Goal: Task Accomplishment & Management: Use online tool/utility

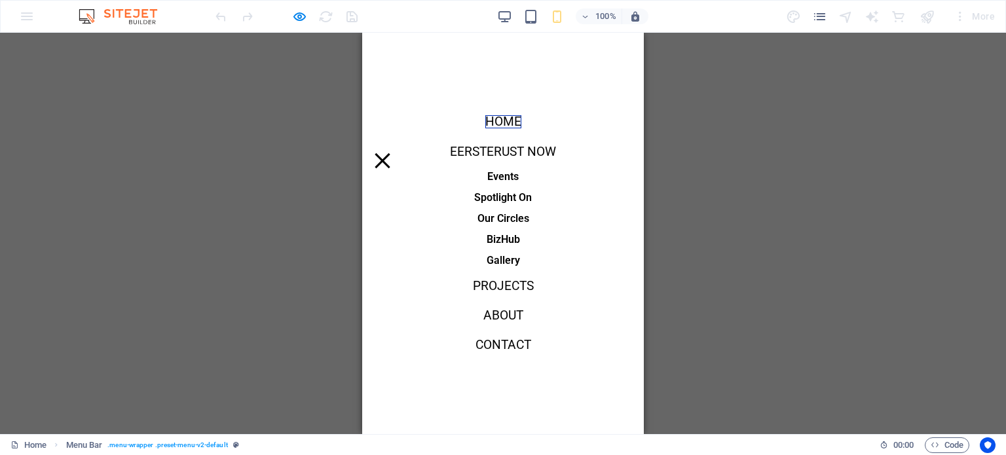
select select "rem"
select select "hover_border"
select select "px"
select select "rem"
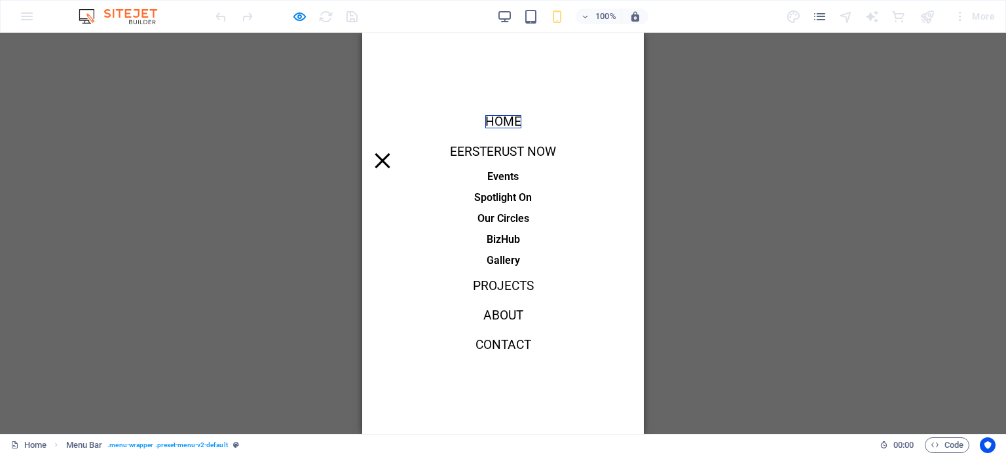
select select "rem"
select select "link-special-font"
select select "rem"
select select "400"
select select "px"
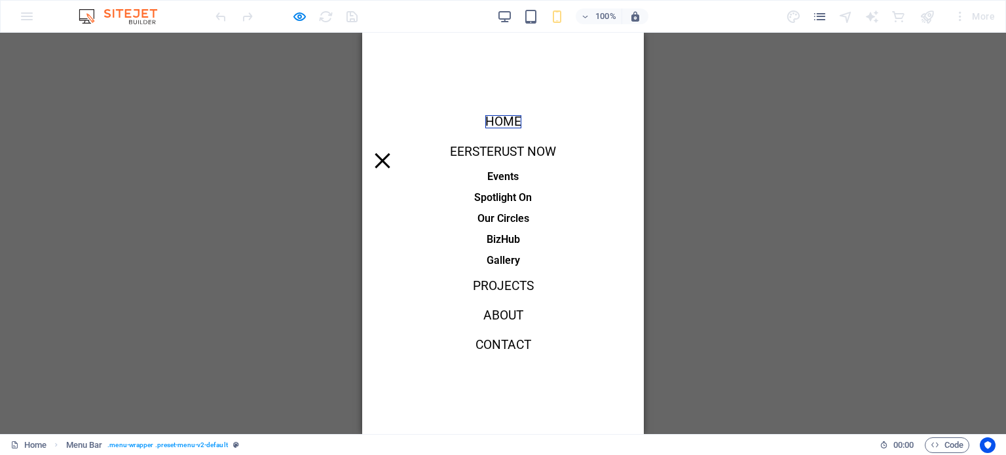
select select "preset-menu-v2-default"
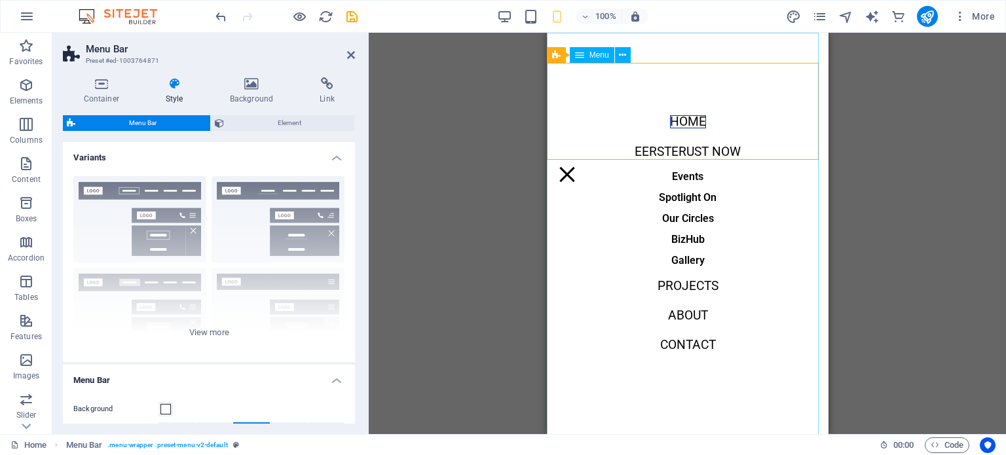
click at [679, 124] on nav "Home Eersterust Now Events Spotlight On Our Circles BizHub Gallery Projects Abo…" at bounding box center [687, 234] width 282 height 402
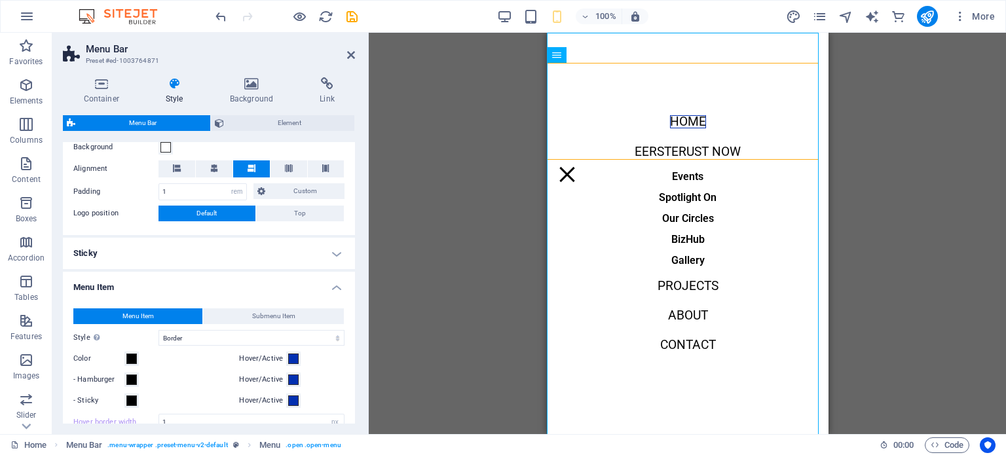
scroll to position [633, 0]
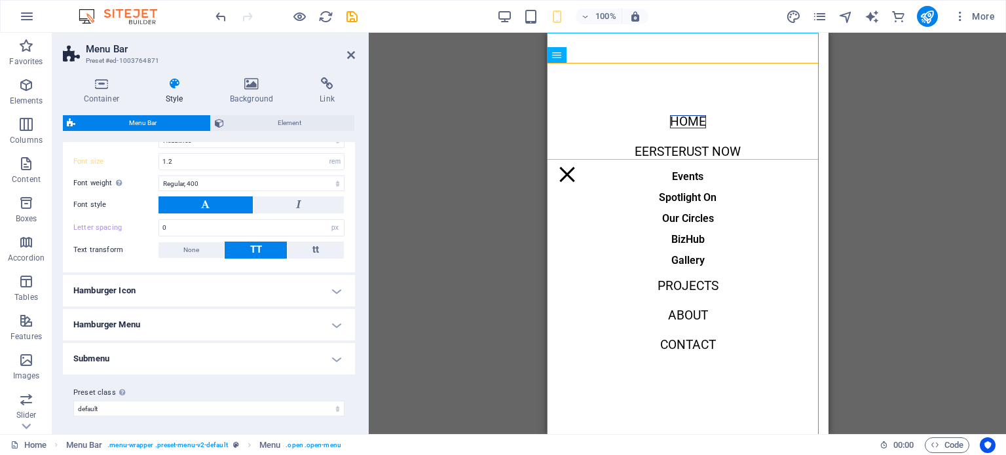
click at [337, 290] on h4 "Hamburger Icon" at bounding box center [209, 290] width 292 height 31
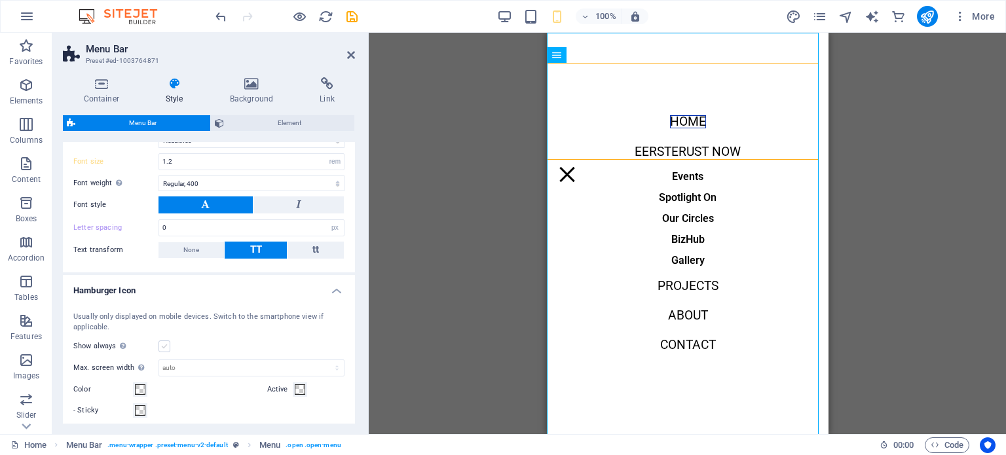
click at [164, 345] on label at bounding box center [165, 347] width 12 height 12
click at [0, 0] on input "Show always Shows the trigger for all viewports." at bounding box center [0, 0] width 0 height 0
click at [163, 345] on label at bounding box center [165, 347] width 12 height 12
click at [0, 0] on input "Show always Shows the trigger for all viewports." at bounding box center [0, 0] width 0 height 0
click at [676, 121] on nav "Home Eersterust Now Events Spotlight On Our Circles BizHub Gallery Projects Abo…" at bounding box center [687, 234] width 282 height 402
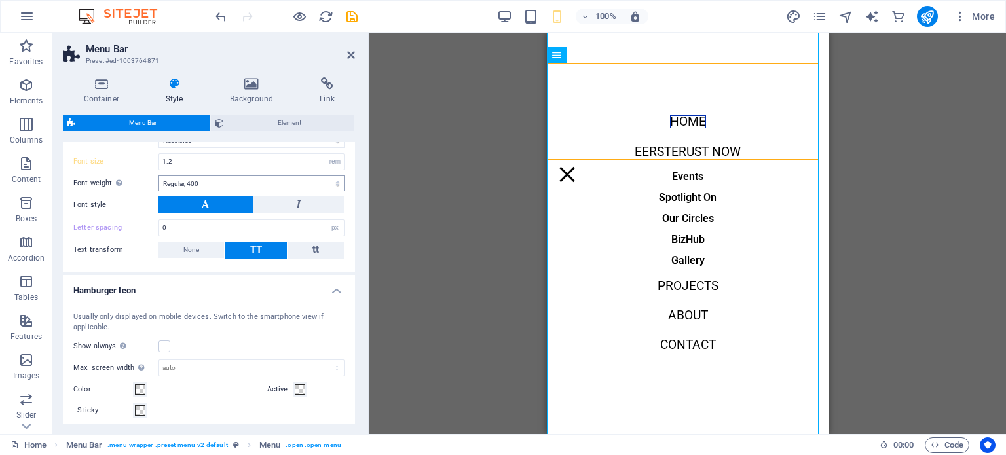
scroll to position [371, 0]
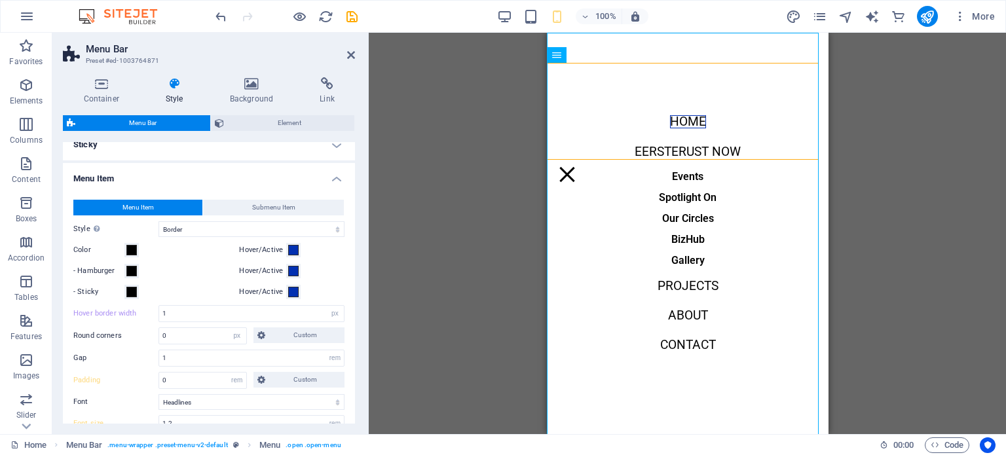
click at [134, 207] on span "Menu Item" at bounding box center [138, 208] width 31 height 16
click at [185, 400] on select "Default Headlines" at bounding box center [252, 402] width 186 height 16
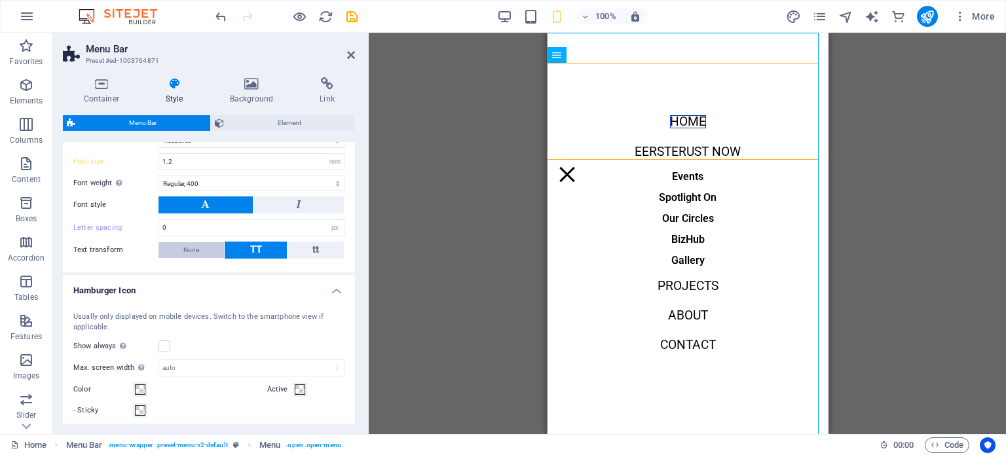
click at [199, 249] on button "None" at bounding box center [192, 250] width 66 height 16
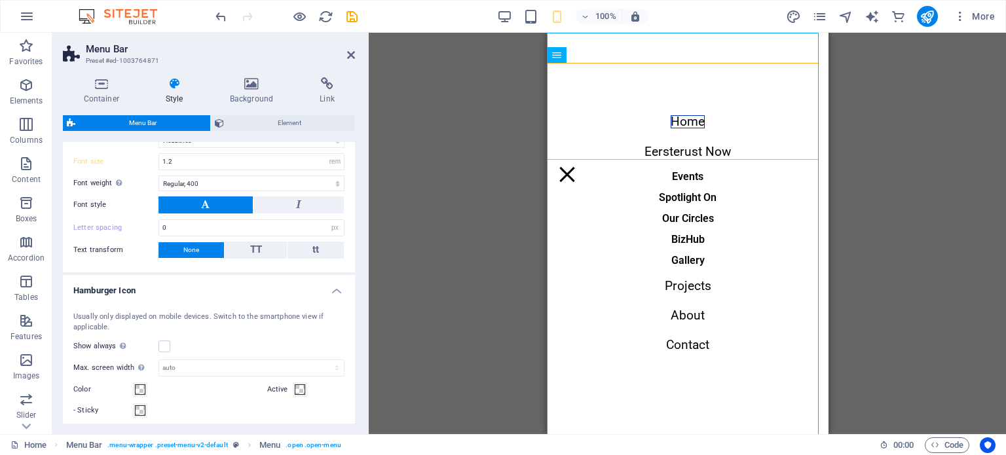
scroll to position [841, 0]
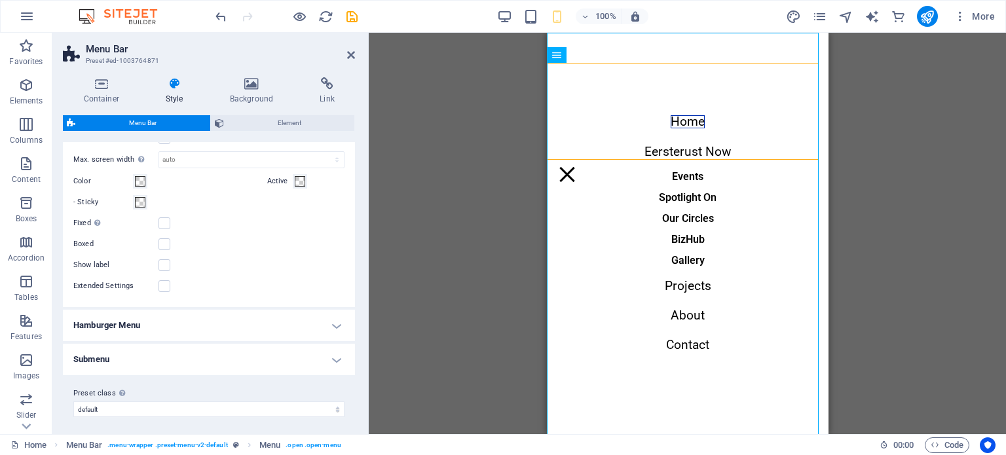
click at [161, 353] on h4 "Submenu" at bounding box center [209, 359] width 292 height 31
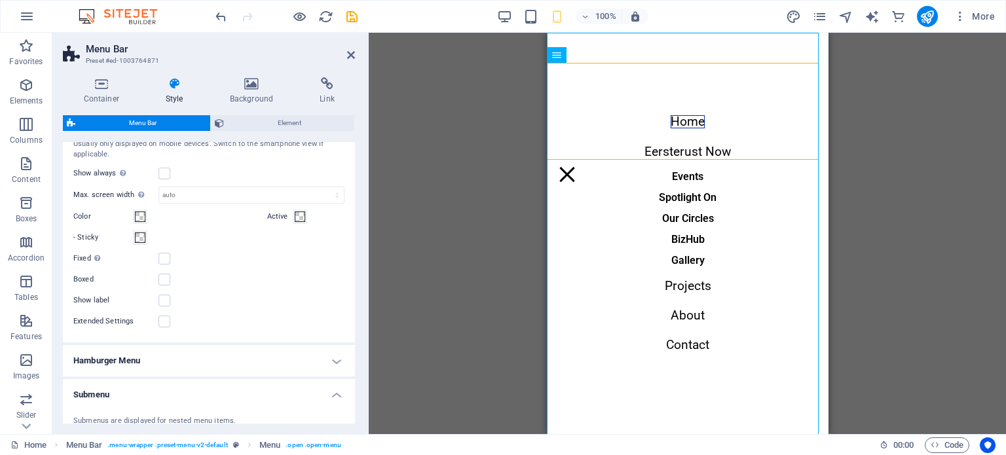
scroll to position [544, 0]
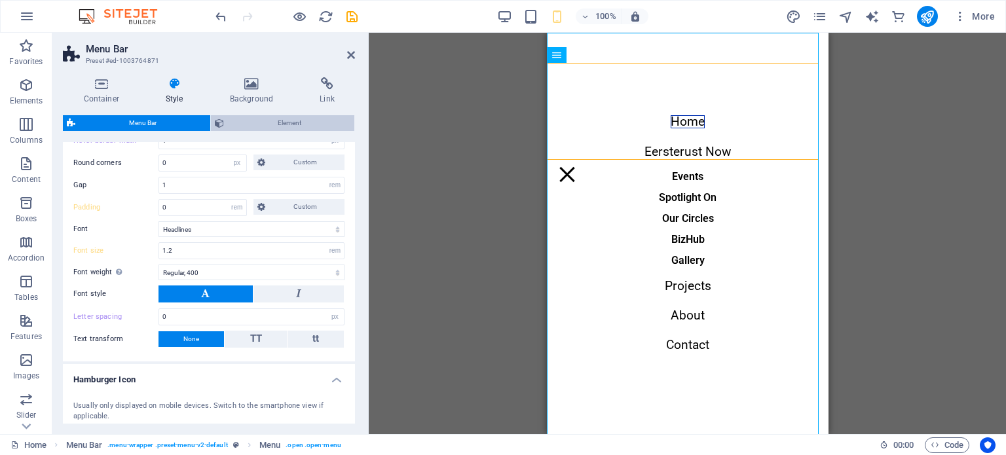
click at [283, 127] on span "Element" at bounding box center [289, 123] width 123 height 16
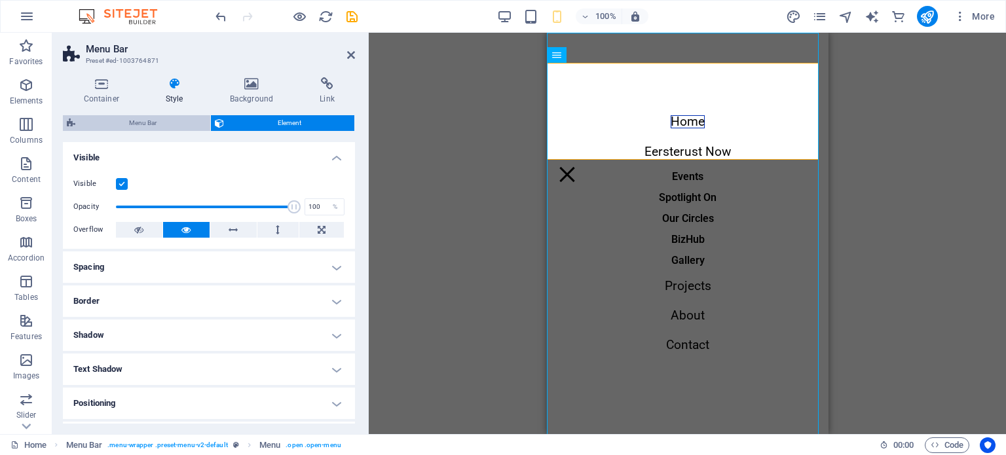
click at [159, 126] on span "Menu Bar" at bounding box center [142, 123] width 127 height 16
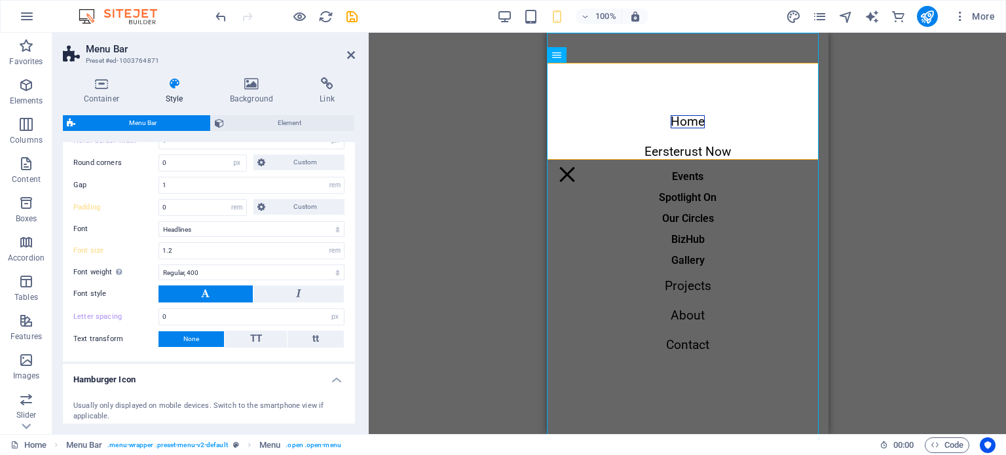
scroll to position [282, 0]
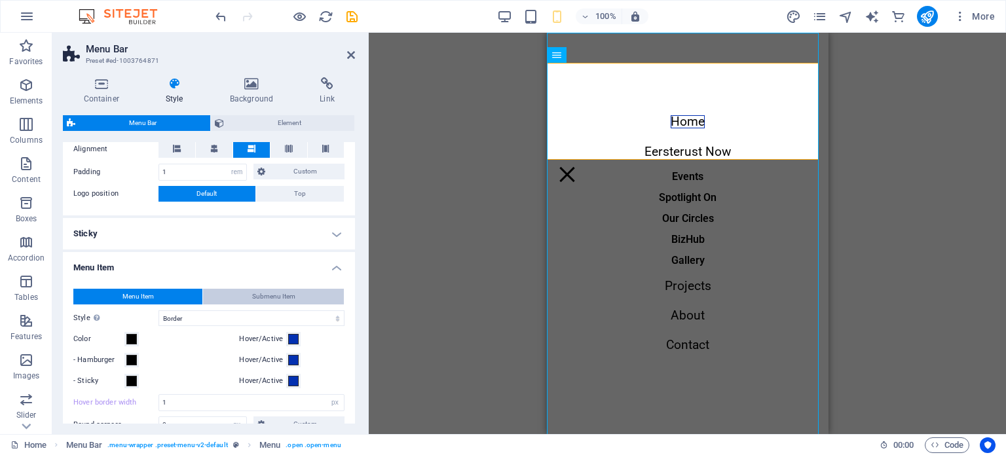
click at [266, 297] on span "Submenu Item" at bounding box center [273, 297] width 43 height 16
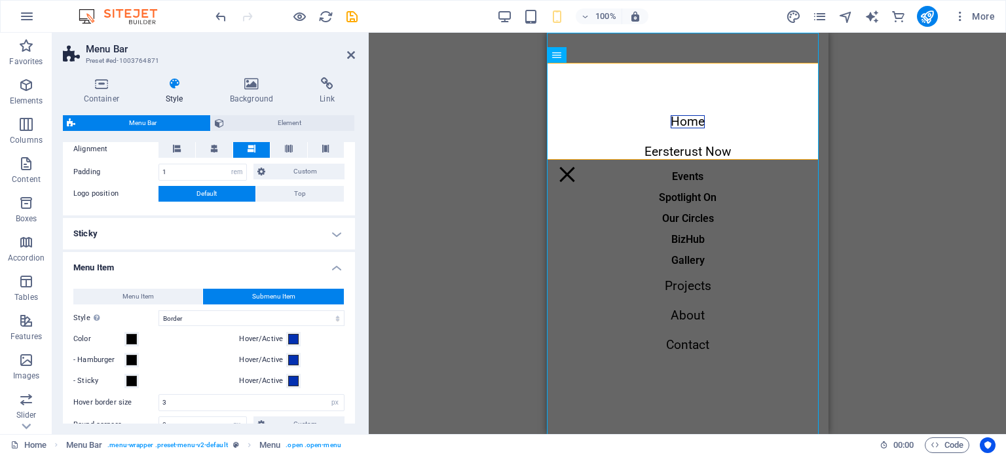
scroll to position [544, 0]
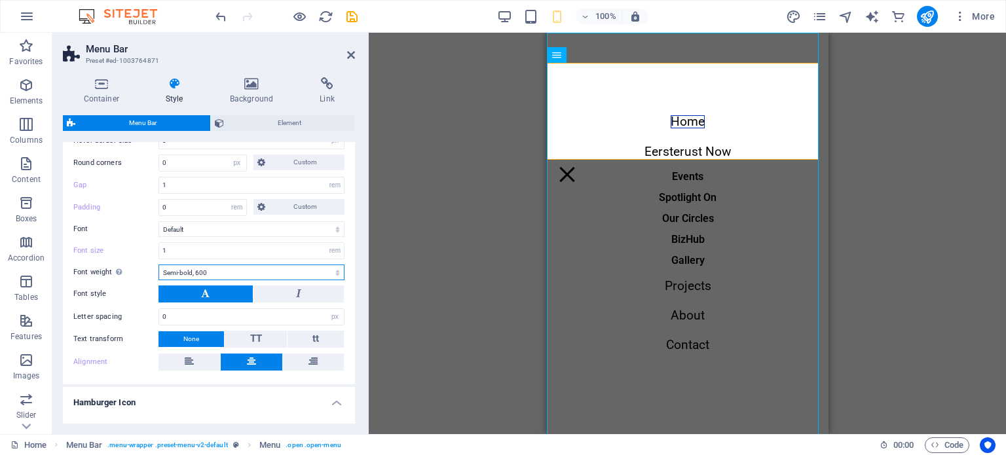
click at [254, 271] on select "Thin, 100 Extra-light, 200 Light, 300 Regular, 400 Medium, 500 Semi-bold, 600 B…" at bounding box center [252, 273] width 186 height 16
select select "500"
click at [159, 265] on select "Thin, 100 Extra-light, 200 Light, 300 Regular, 400 Medium, 500 Semi-bold, 600 B…" at bounding box center [252, 273] width 186 height 16
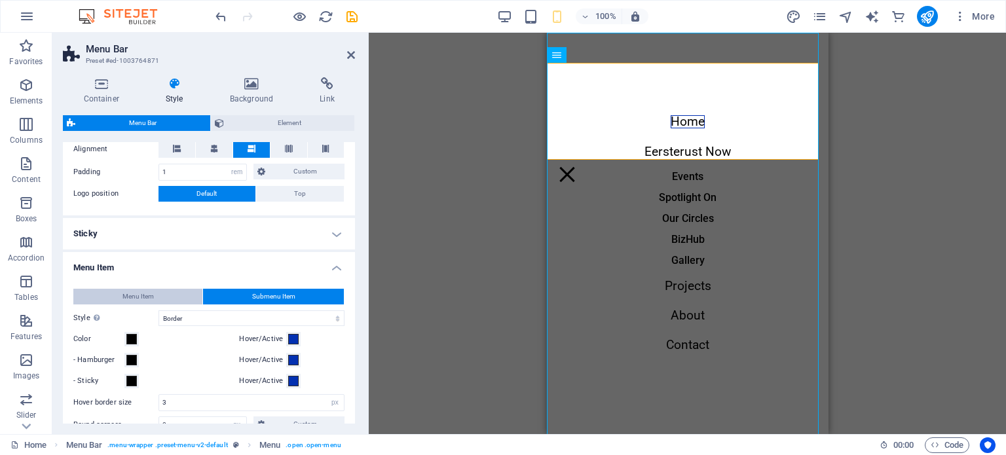
click at [136, 297] on span "Menu Item" at bounding box center [138, 297] width 31 height 16
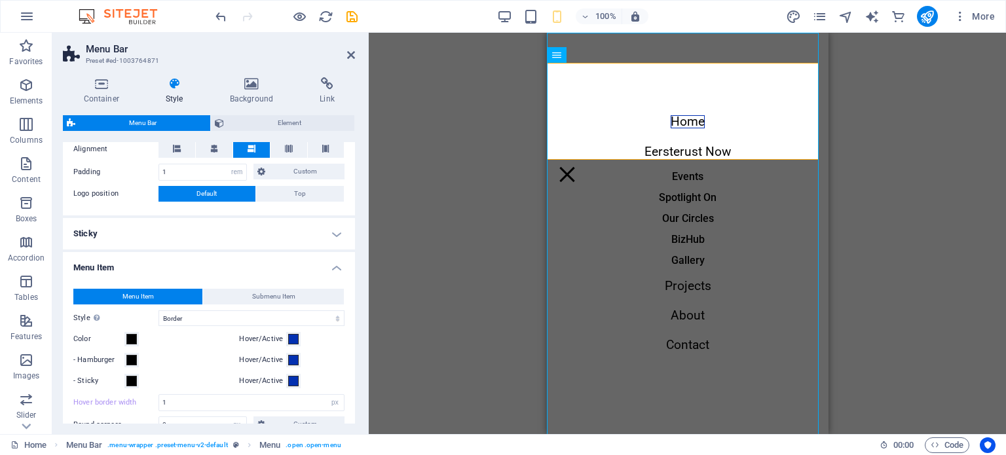
scroll to position [544, 0]
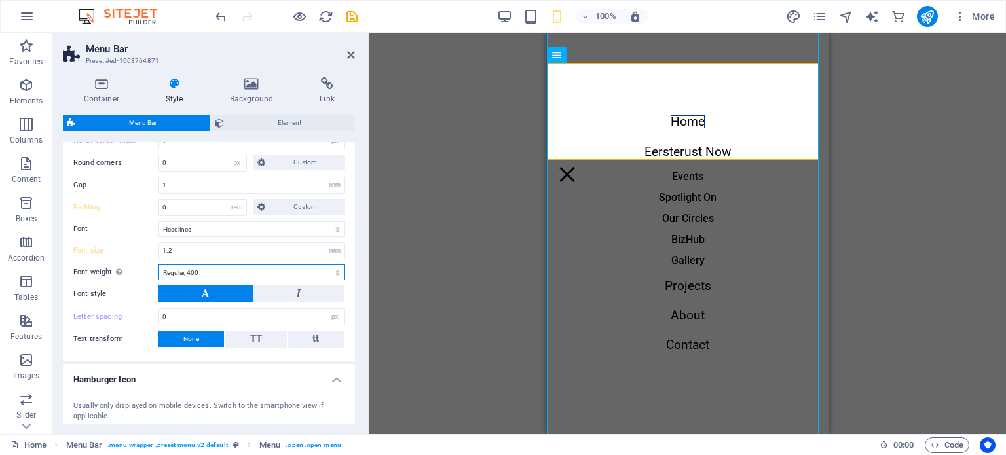
click at [207, 269] on select "Thin, 100 Extra-light, 200 Light, 300 Regular, 400 Medium, 500 Semi-bold, 600 B…" at bounding box center [252, 273] width 186 height 16
click at [159, 265] on select "Thin, 100 Extra-light, 200 Light, 300 Regular, 400 Medium, 500 Semi-bold, 600 B…" at bounding box center [252, 273] width 186 height 16
click at [212, 269] on select "Thin, 100 Extra-light, 200 Light, 300 Regular, 400 Medium, 500 Semi-bold, 600 B…" at bounding box center [252, 273] width 186 height 16
select select "700"
click at [159, 265] on select "Thin, 100 Extra-light, 200 Light, 300 Regular, 400 Medium, 500 Semi-bold, 600 B…" at bounding box center [252, 273] width 186 height 16
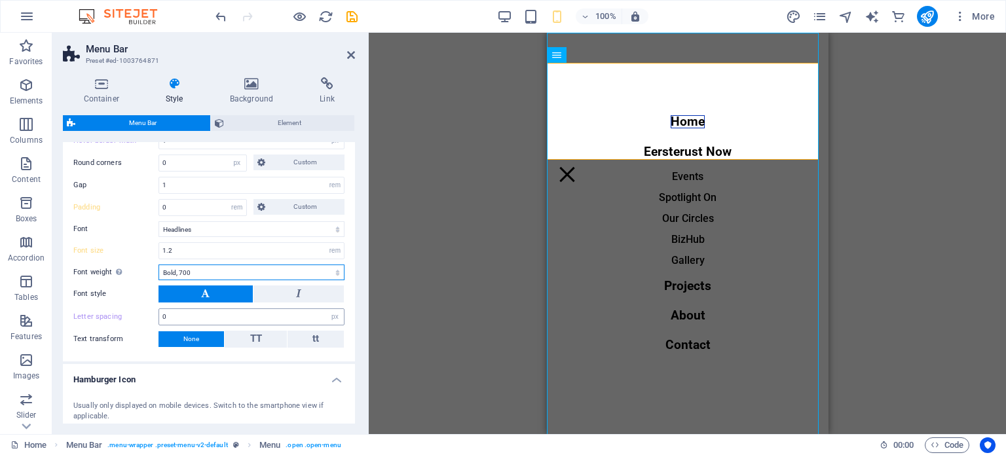
scroll to position [282, 0]
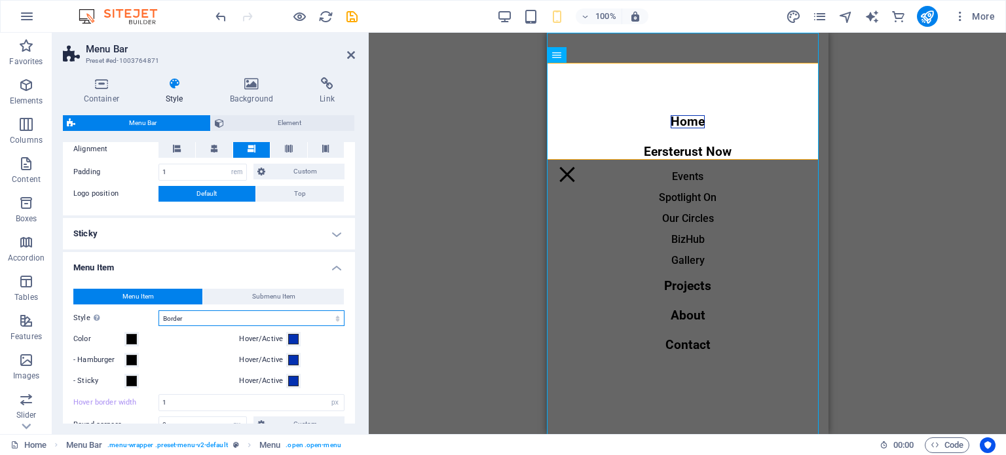
click at [210, 316] on select "Plain Text color Box: Fade Box: Flip vertical Box: Flip horizontal Box: Slide d…" at bounding box center [252, 319] width 186 height 16
select select "hover_none"
click at [159, 311] on select "Plain Text color Box: Fade Box: Flip vertical Box: Flip horizontal Box: Slide d…" at bounding box center [252, 319] width 186 height 16
click at [258, 295] on span "Submenu Item" at bounding box center [273, 297] width 43 height 16
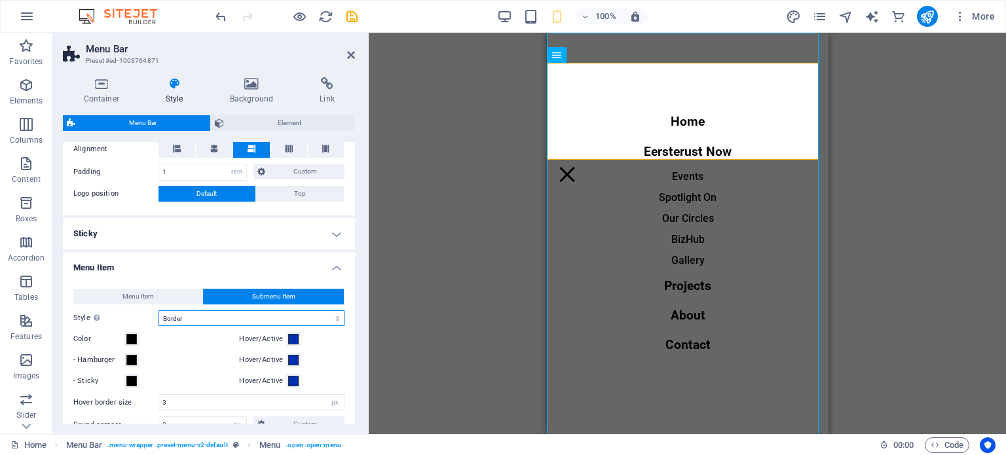
click at [225, 318] on select "Plain Text color Box: Fade Box: Flip vertical Box: Flip horizontal Box: Slide d…" at bounding box center [252, 319] width 186 height 16
select select "hover_none"
click at [159, 311] on select "Plain Text color Box: Fade Box: Flip vertical Box: Flip horizontal Box: Slide d…" at bounding box center [252, 319] width 186 height 16
click at [120, 293] on button "Menu Item" at bounding box center [137, 297] width 129 height 16
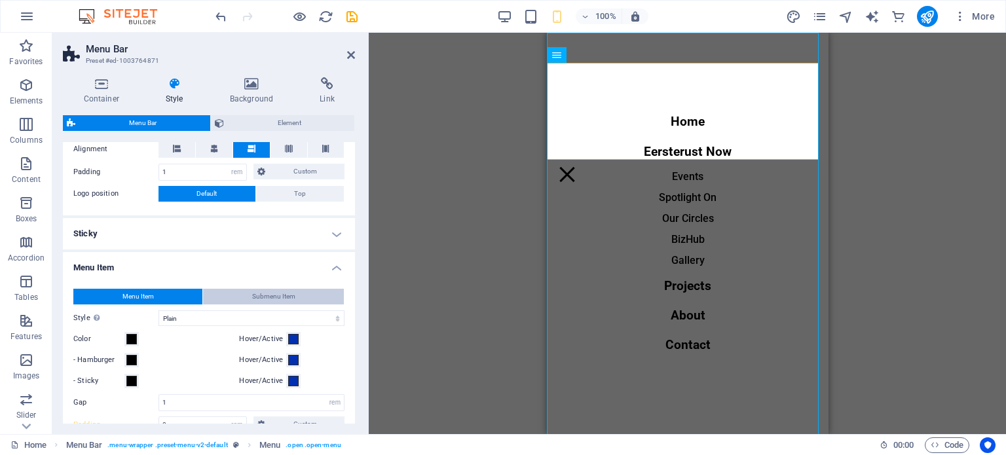
click at [254, 296] on span "Submenu Item" at bounding box center [273, 297] width 43 height 16
click at [144, 296] on span "Menu Item" at bounding box center [138, 297] width 31 height 16
click at [252, 292] on span "Submenu Item" at bounding box center [273, 297] width 43 height 16
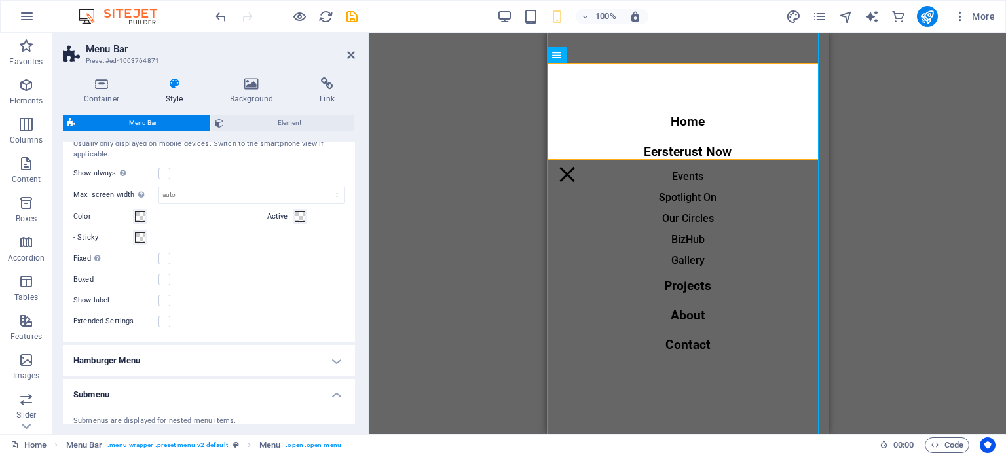
scroll to position [1046, 0]
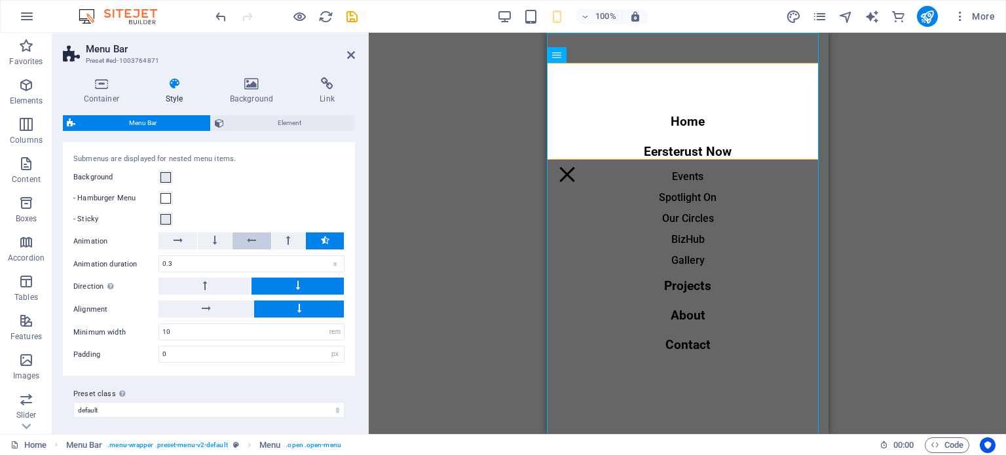
click at [250, 242] on icon at bounding box center [251, 241] width 9 height 16
click at [183, 241] on button at bounding box center [178, 241] width 39 height 17
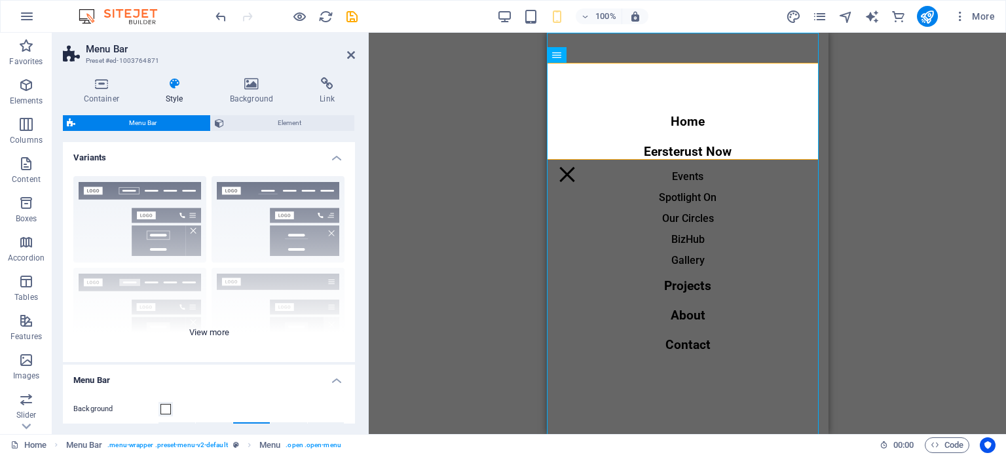
scroll to position [262, 0]
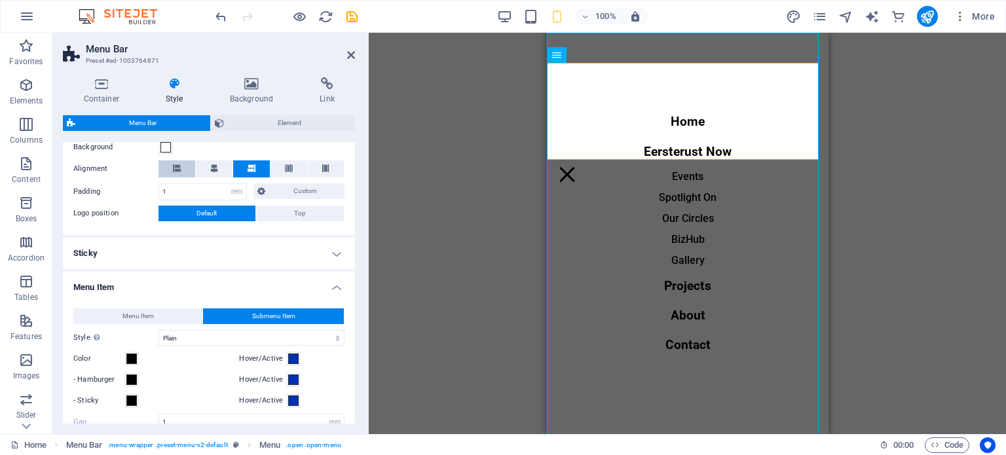
click at [178, 169] on icon at bounding box center [177, 168] width 8 height 8
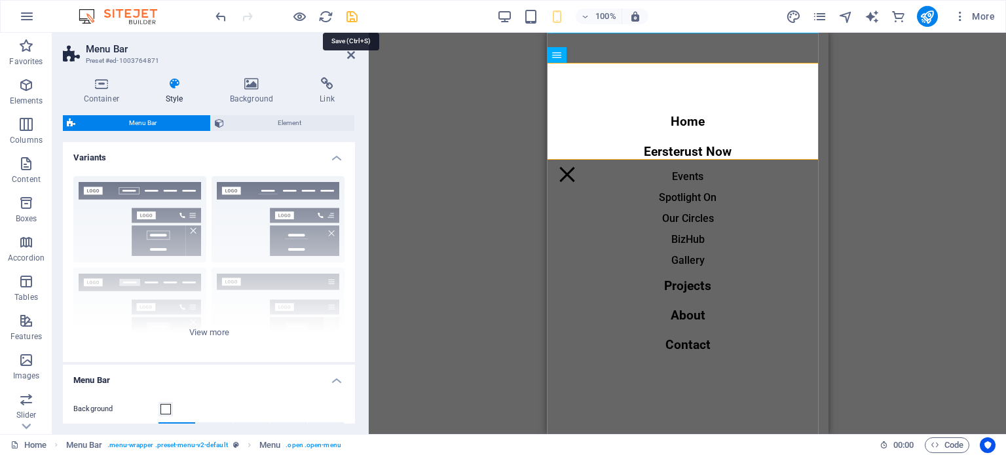
click at [349, 20] on icon "save" at bounding box center [352, 16] width 15 height 15
select select "rem"
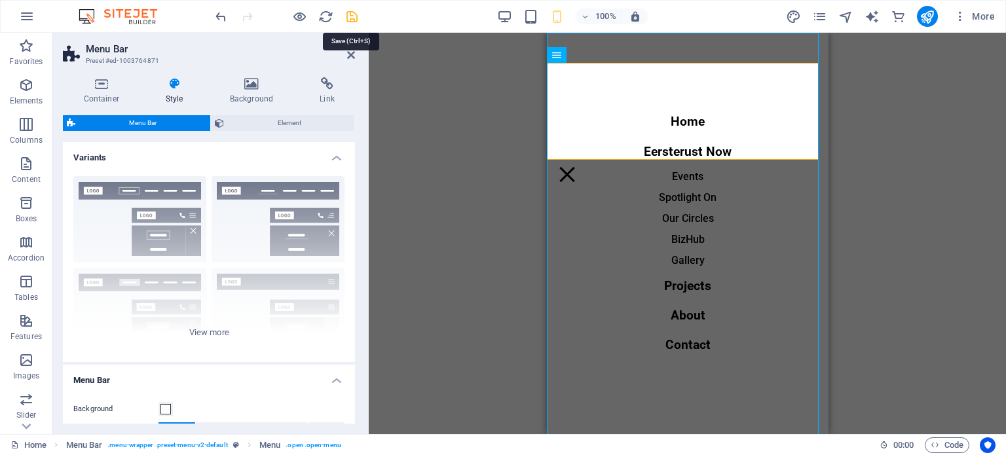
select select "500"
select select "px"
select select "rem"
select select "px"
select select "preset-menu-v2-default"
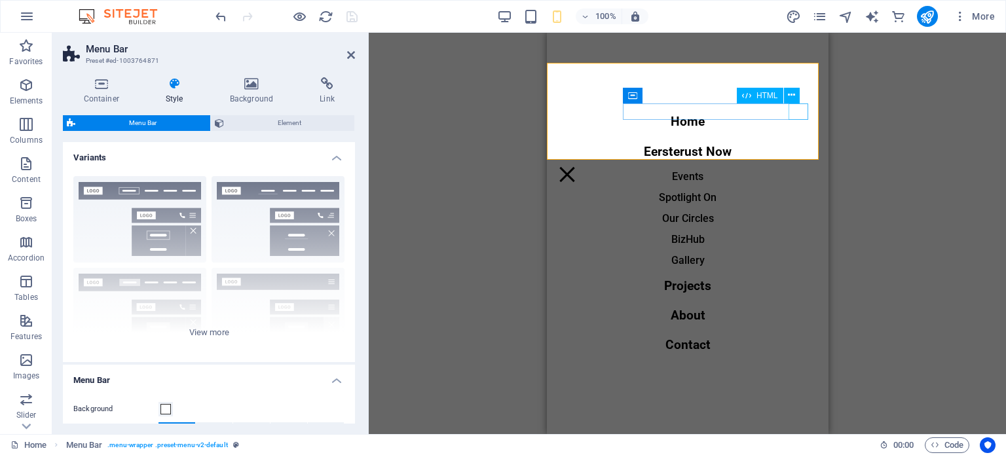
click at [577, 166] on div "Menu" at bounding box center [567, 174] width 20 height 16
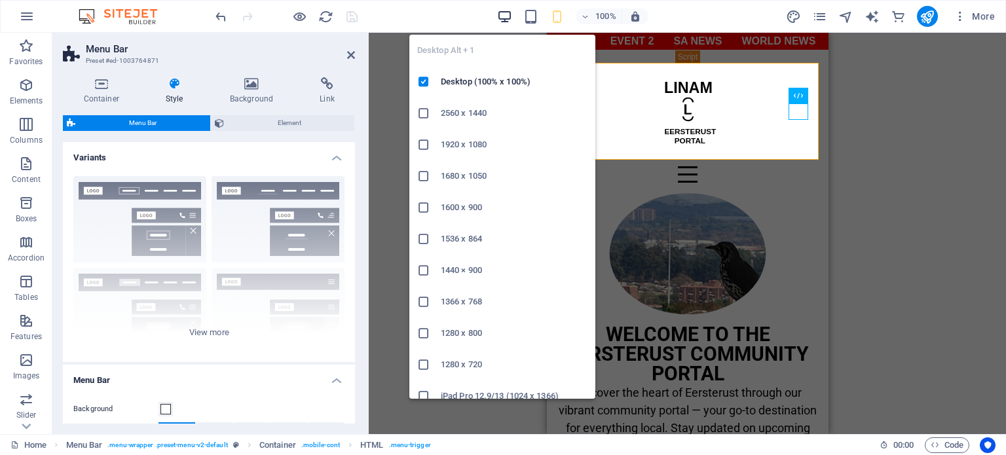
click at [503, 20] on icon "button" at bounding box center [504, 16] width 15 height 15
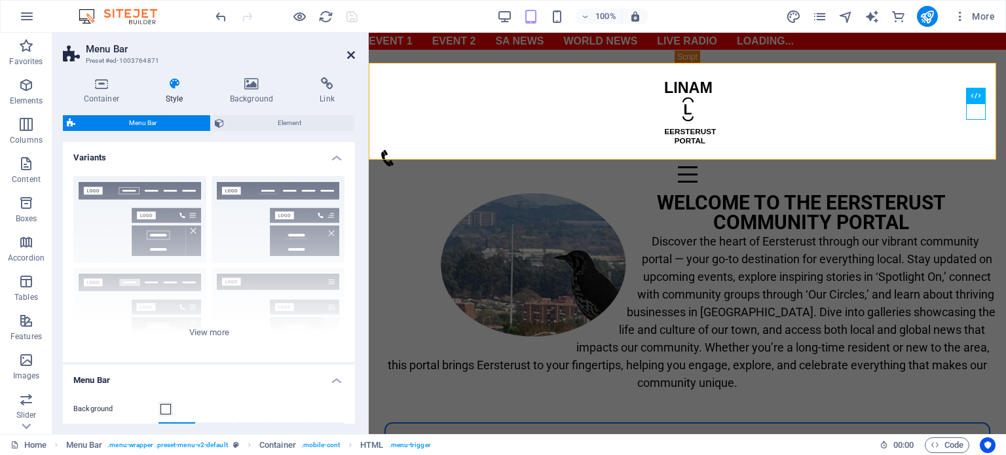
click at [349, 58] on icon at bounding box center [351, 55] width 8 height 10
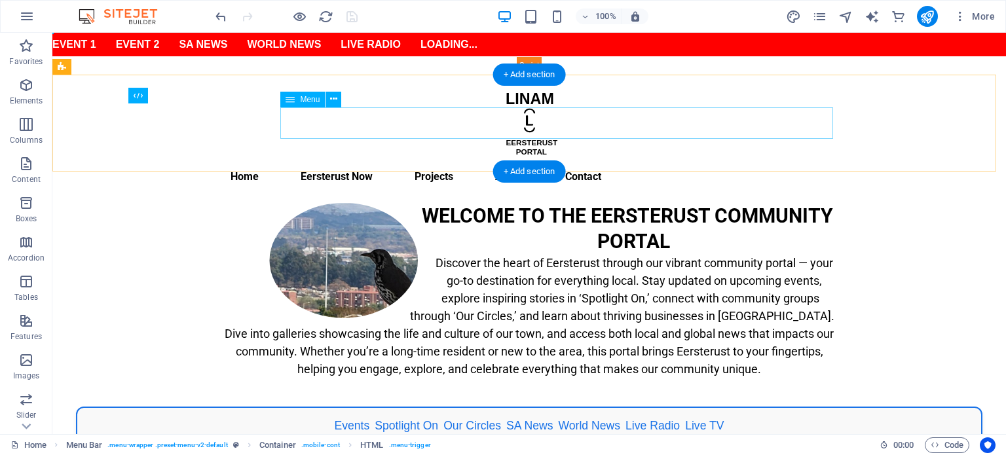
click at [404, 161] on nav "Home Eersterust Now Events Spotlight On Our Circles BizHub Gallery Projects Abo…" at bounding box center [529, 176] width 618 height 31
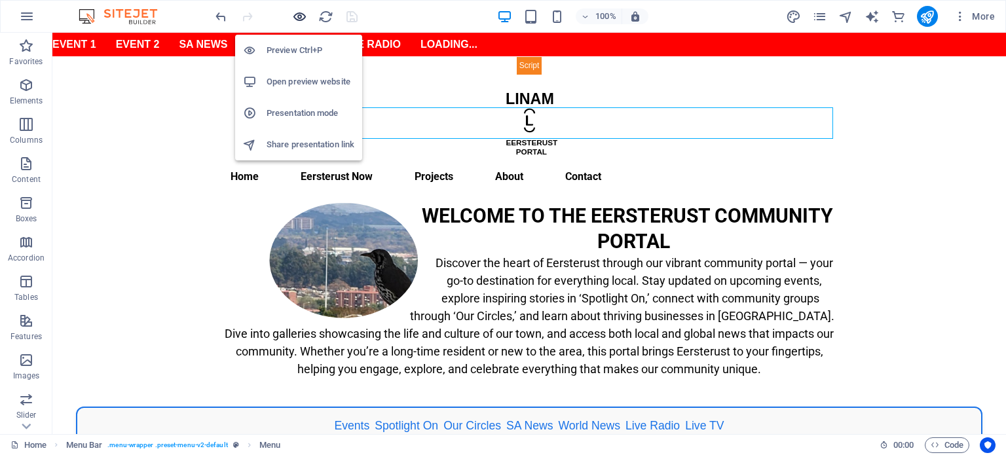
click at [299, 19] on icon "button" at bounding box center [299, 16] width 15 height 15
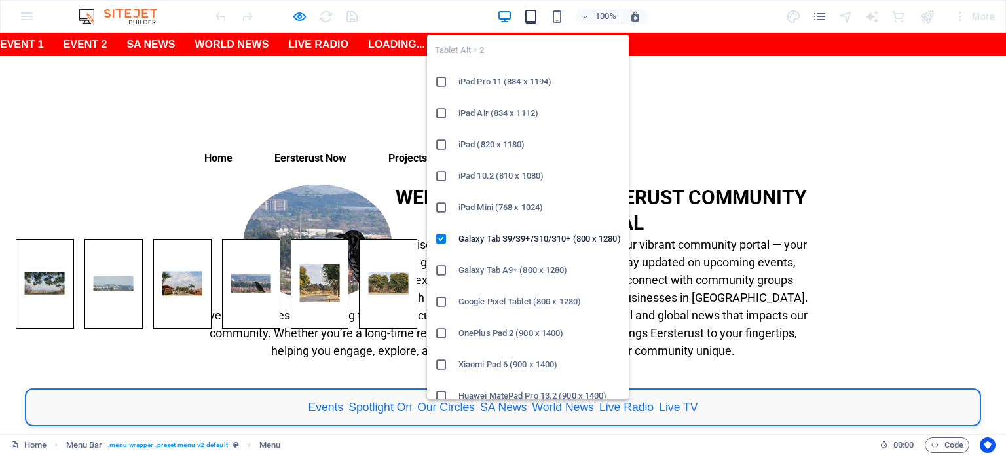
click at [536, 18] on icon "button" at bounding box center [530, 16] width 15 height 15
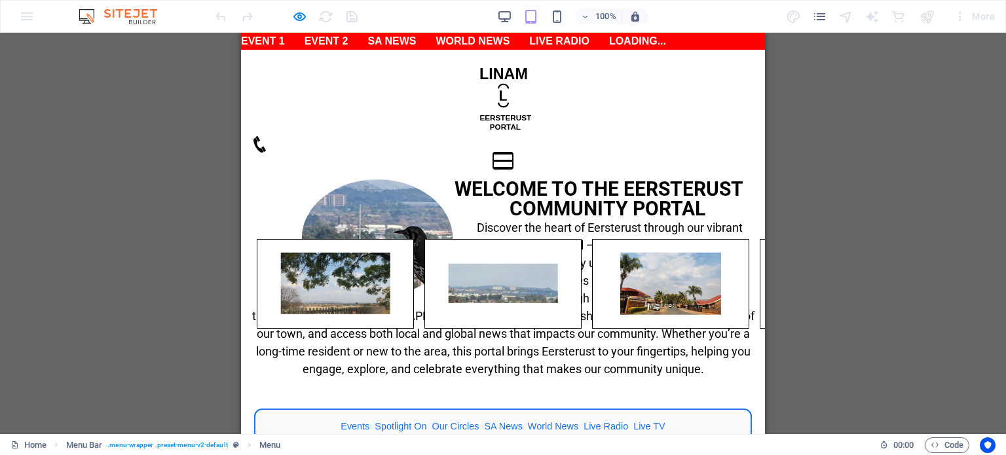
click at [513, 153] on button "Menu" at bounding box center [503, 154] width 20 height 2
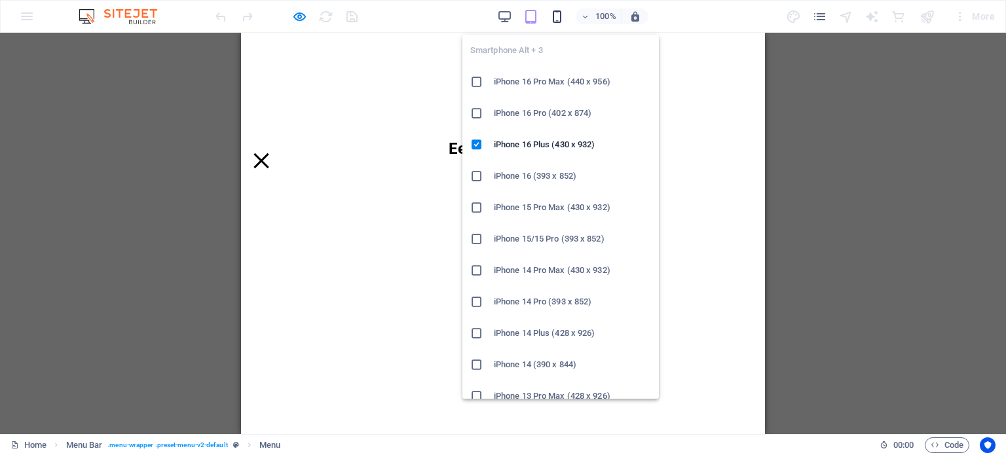
click at [559, 18] on icon "button" at bounding box center [557, 16] width 15 height 15
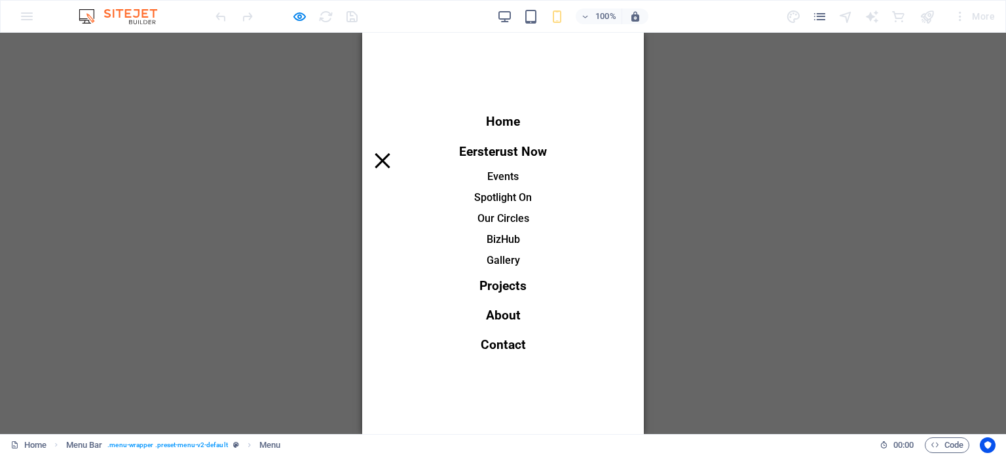
click at [392, 153] on div "Menu" at bounding box center [383, 161] width 20 height 16
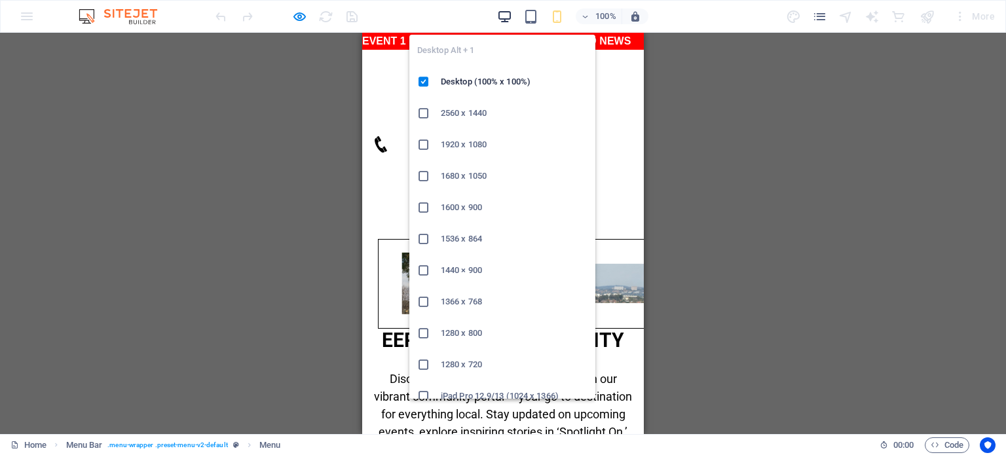
click at [505, 15] on icon "button" at bounding box center [504, 16] width 15 height 15
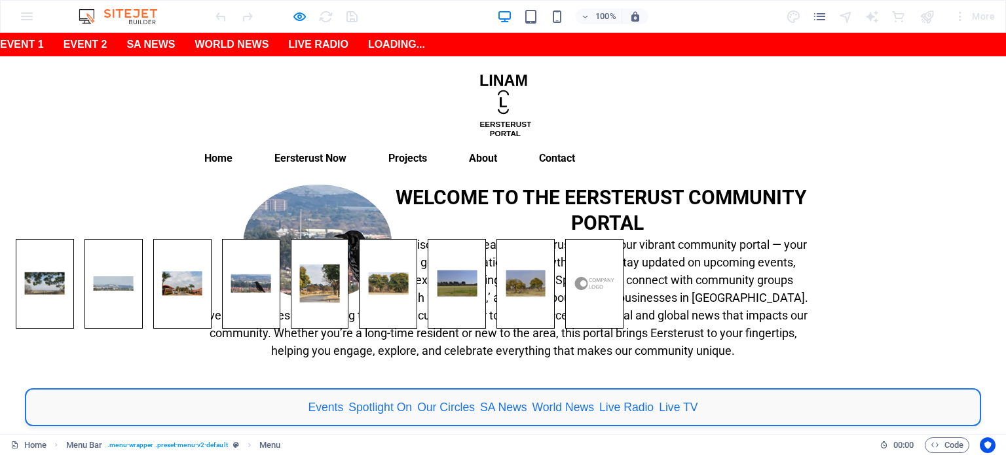
click at [495, 268] on span "Discover the heart of Eersterust through our vibrant community portal — your go…" at bounding box center [504, 298] width 610 height 120
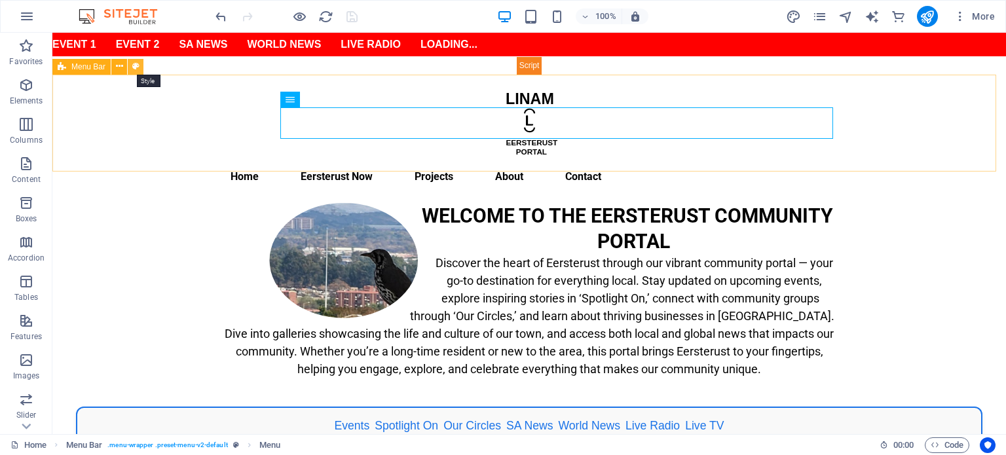
click at [135, 67] on icon at bounding box center [135, 67] width 7 height 14
select select "rem"
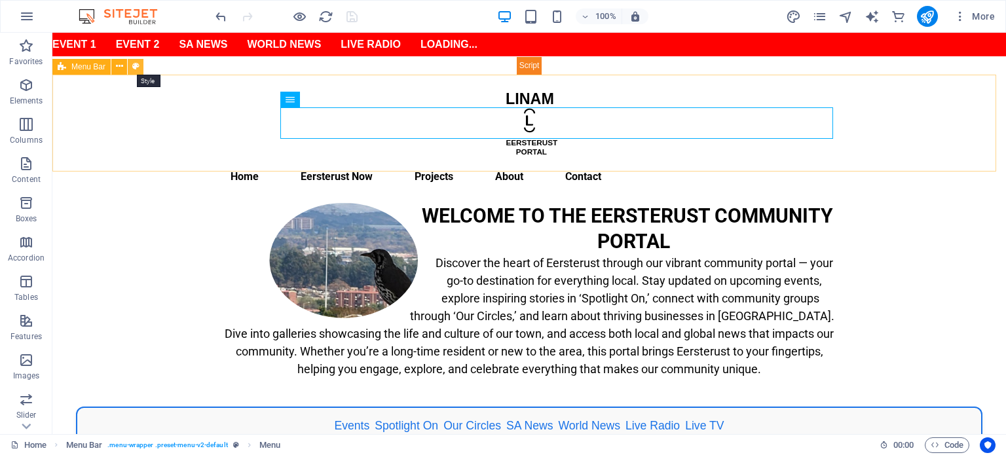
select select "500"
select select "px"
select select "rem"
select select "px"
select select "preset-menu-v2-default"
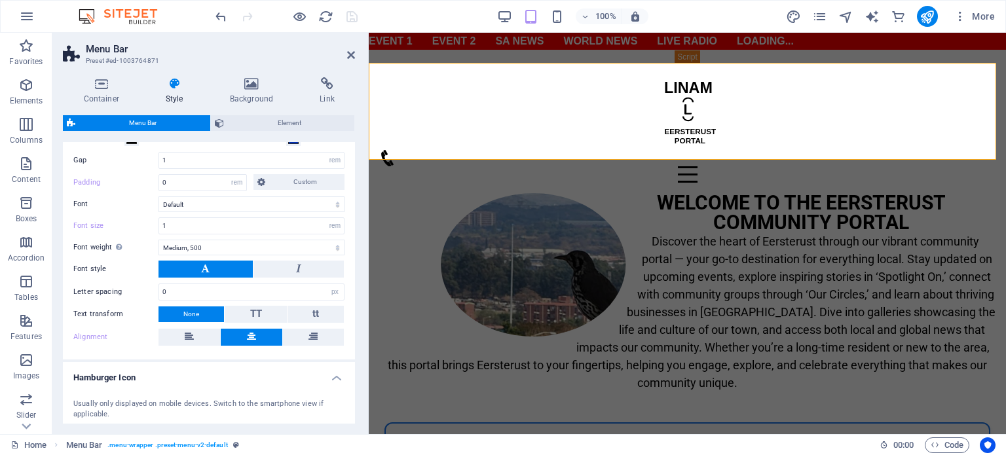
scroll to position [262, 0]
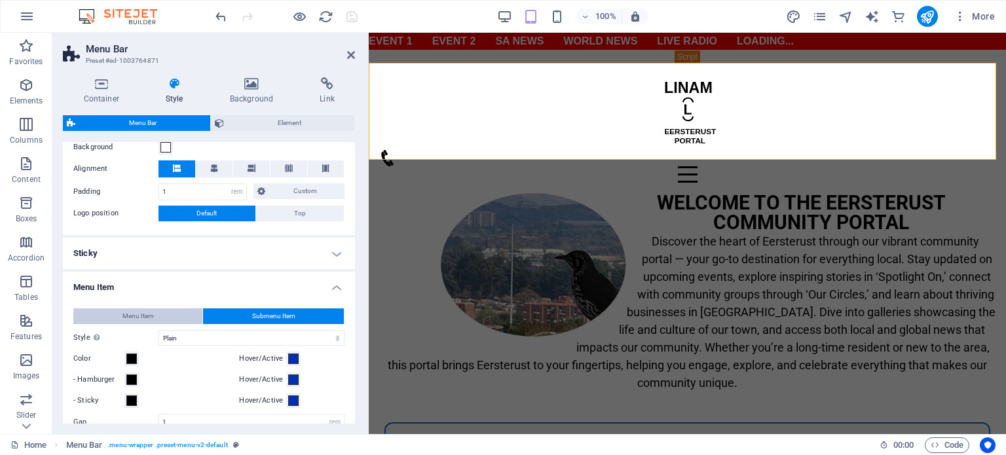
click at [128, 316] on span "Menu Item" at bounding box center [138, 317] width 31 height 16
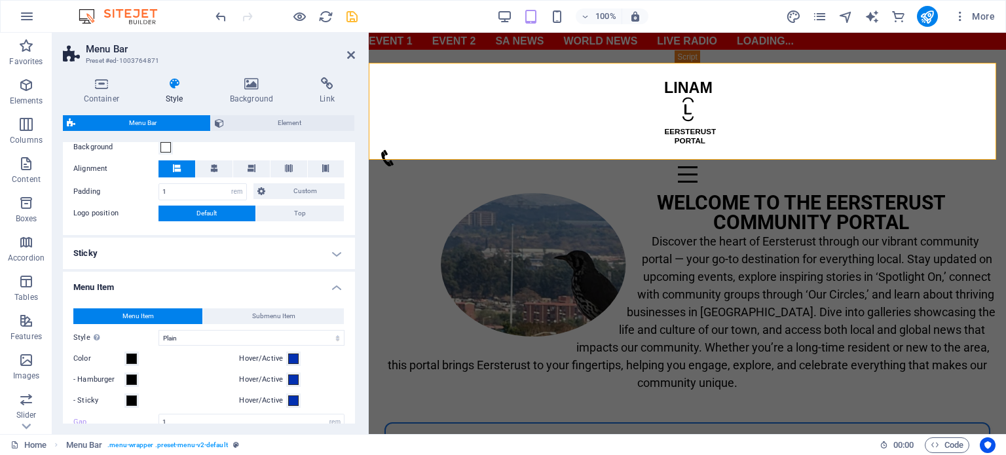
scroll to position [524, 0]
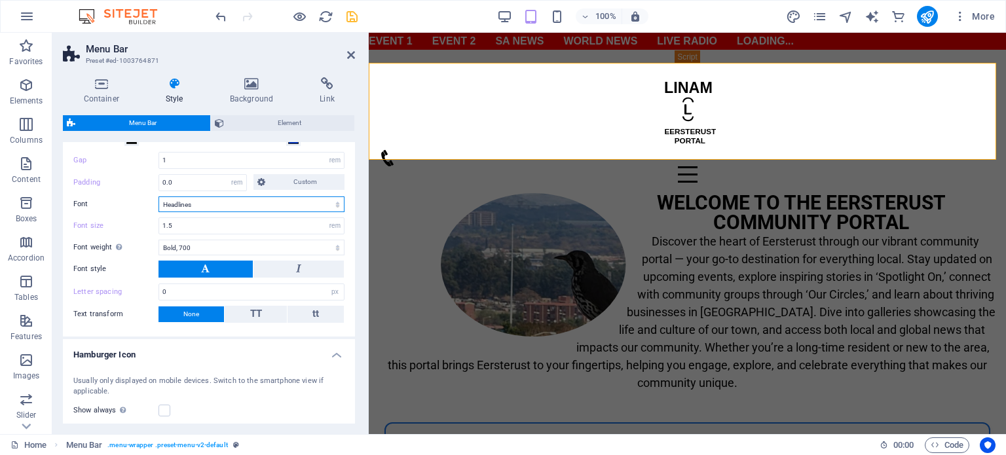
click at [286, 203] on select "Default Headlines" at bounding box center [252, 205] width 186 height 16
click at [350, 18] on icon "save" at bounding box center [352, 16] width 15 height 15
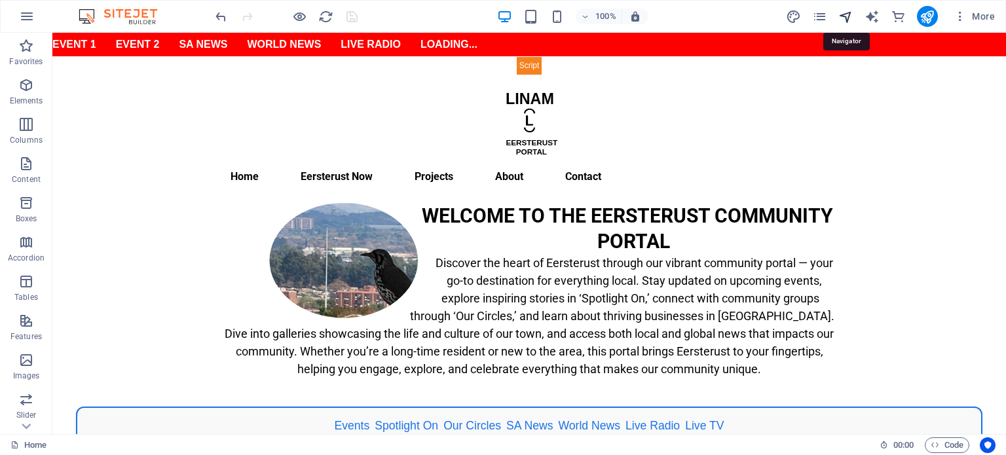
click at [851, 18] on icon "navigator" at bounding box center [846, 16] width 15 height 15
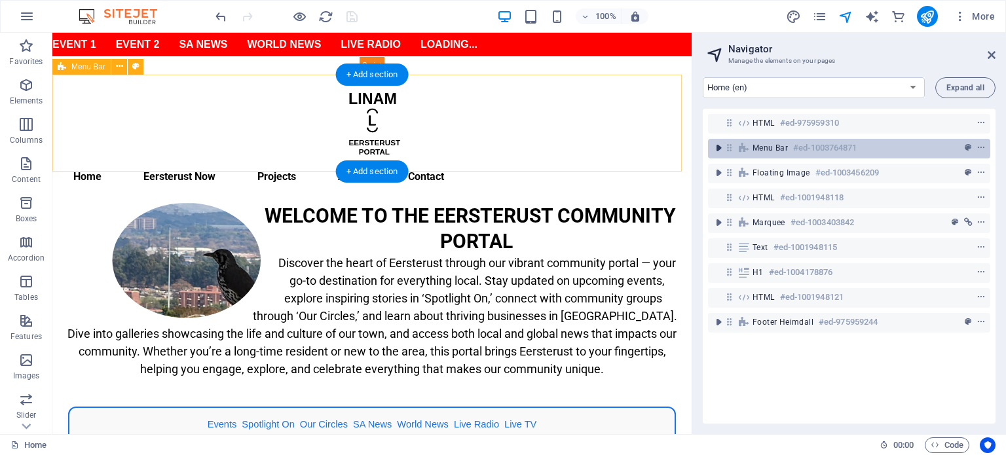
click at [722, 148] on icon "toggle-expand" at bounding box center [718, 148] width 13 height 13
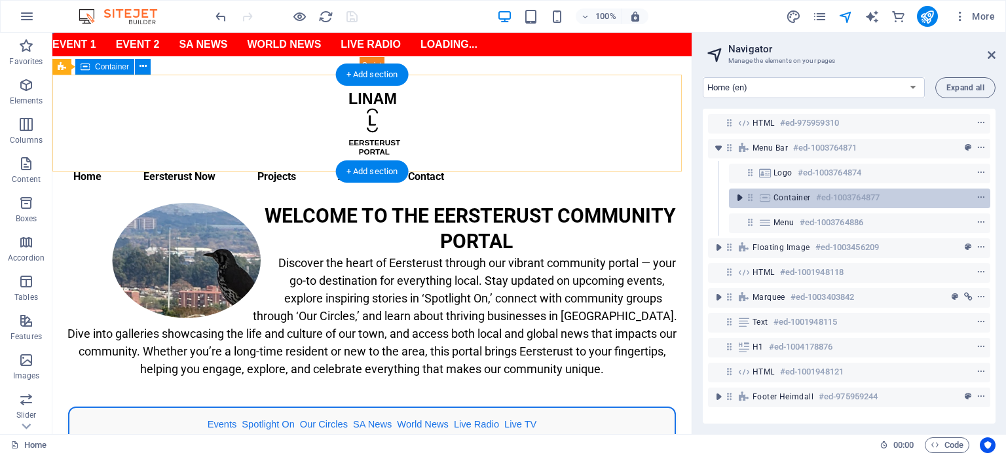
click at [740, 197] on icon "toggle-expand" at bounding box center [739, 197] width 13 height 13
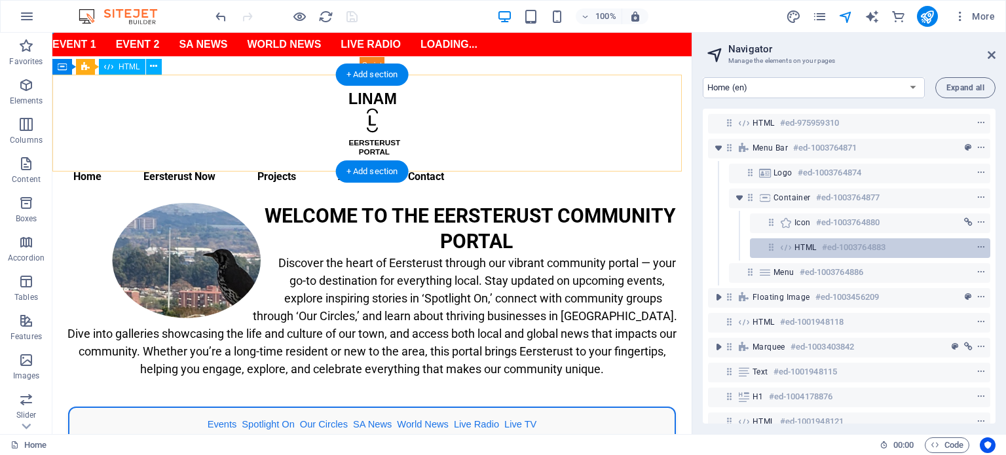
click at [801, 253] on div "HTML #ed-1003764883" at bounding box center [860, 248] width 130 height 16
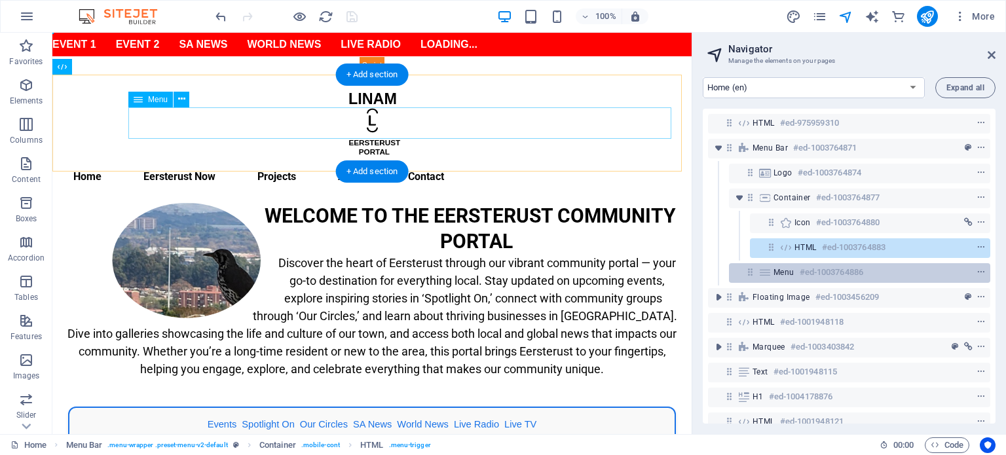
click at [767, 271] on icon at bounding box center [765, 272] width 14 height 10
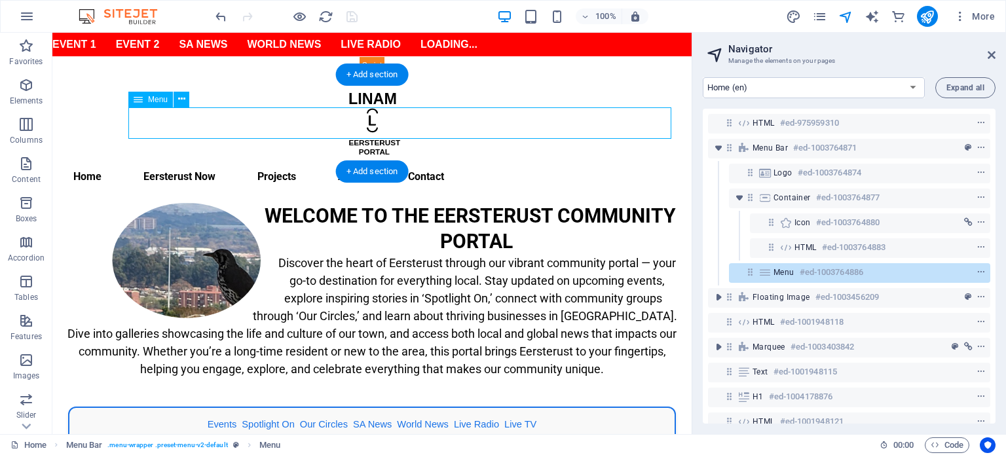
click at [767, 271] on icon at bounding box center [765, 272] width 14 height 10
select select
select select "12"
select select
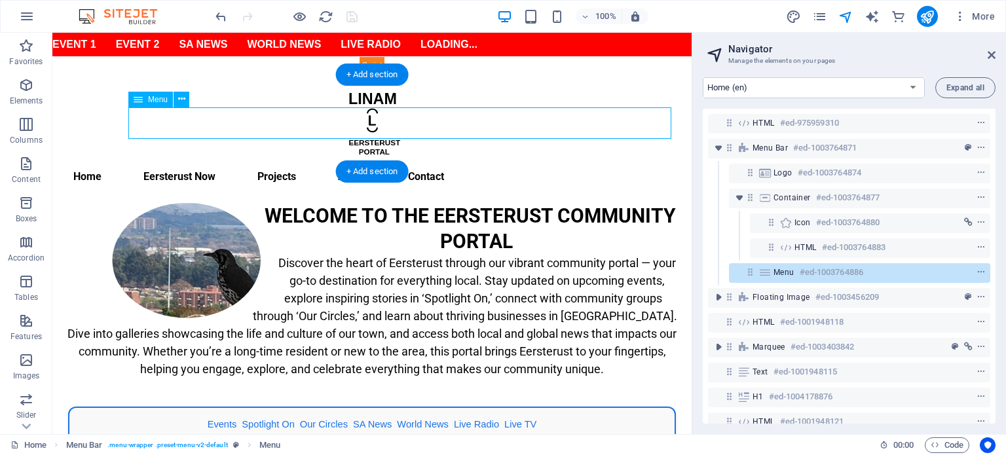
select select "14"
select select
select select "13"
select select
select select "1"
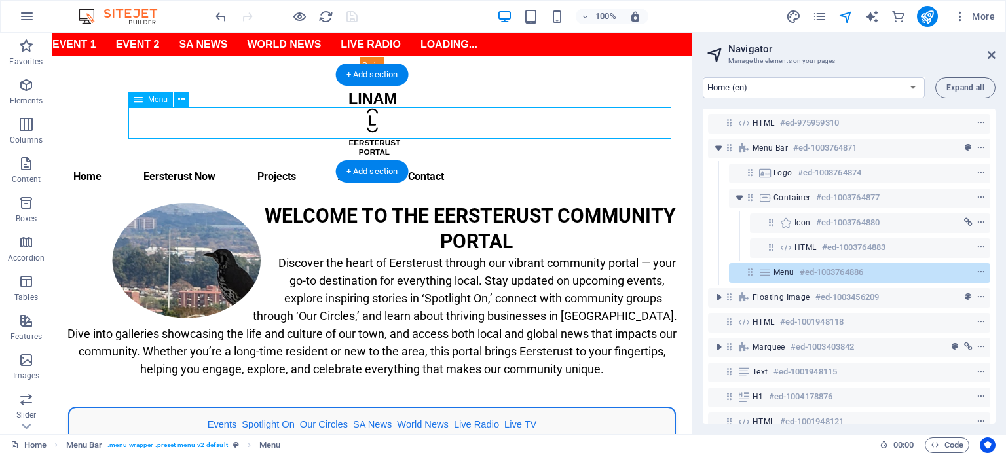
select select
select select "2"
select select
select select "3"
select select
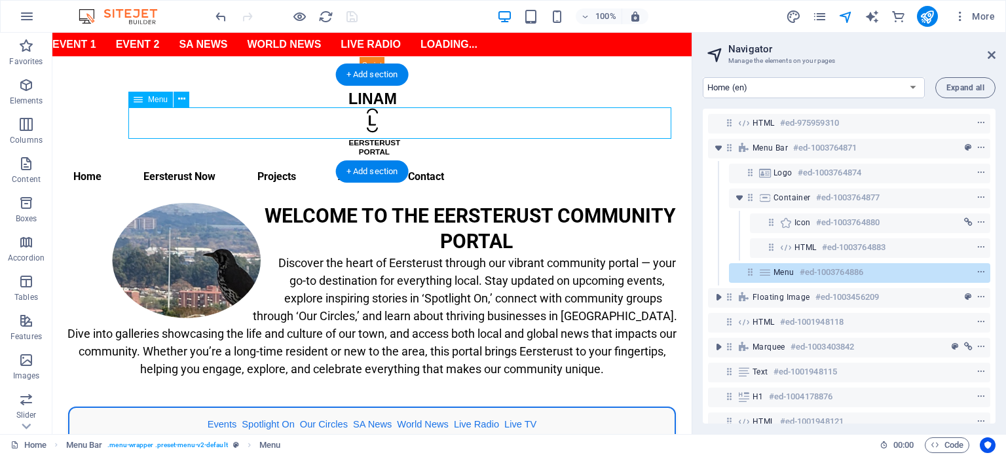
select select "4"
select select
select select "4"
select select
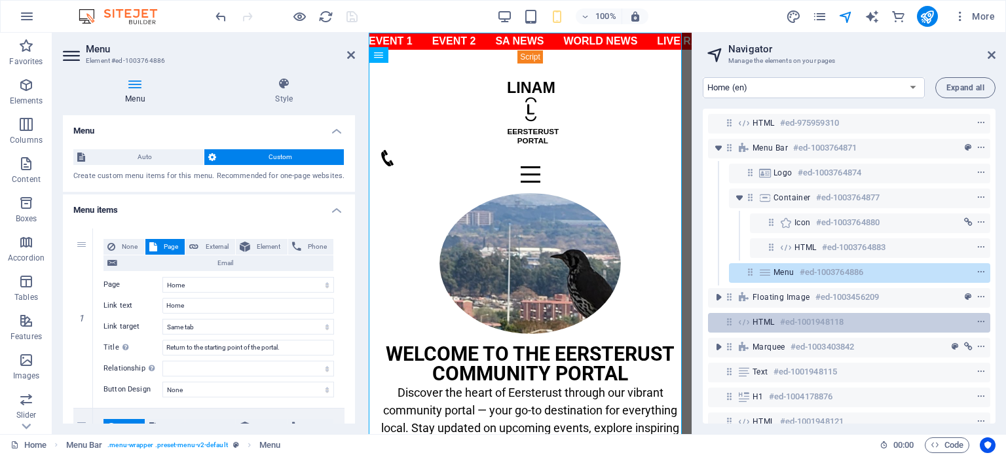
click at [779, 322] on div "HTML #ed-1001948118" at bounding box center [839, 322] width 172 height 16
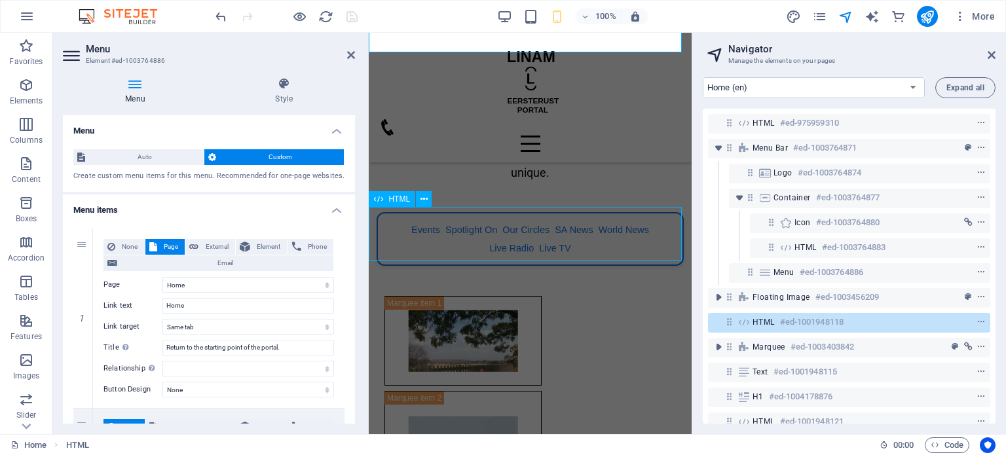
scroll to position [258, 0]
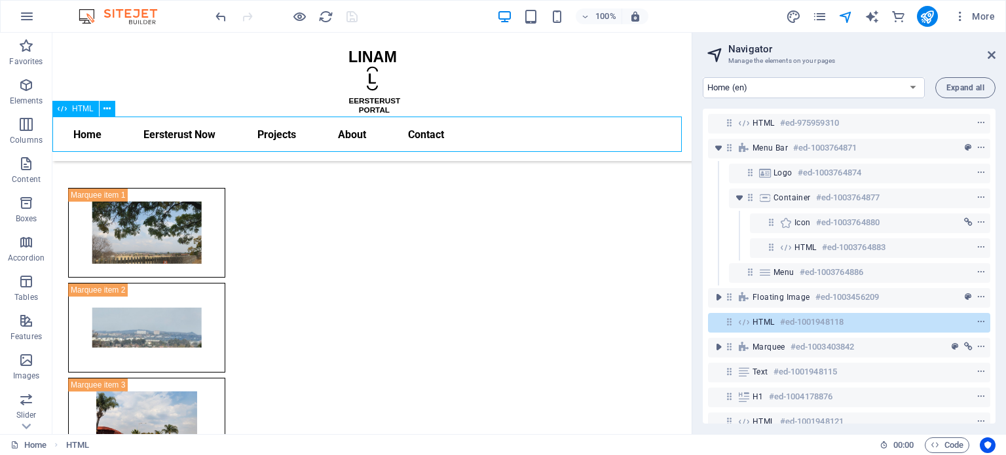
click at [779, 322] on div "HTML #ed-1001948118" at bounding box center [839, 322] width 172 height 16
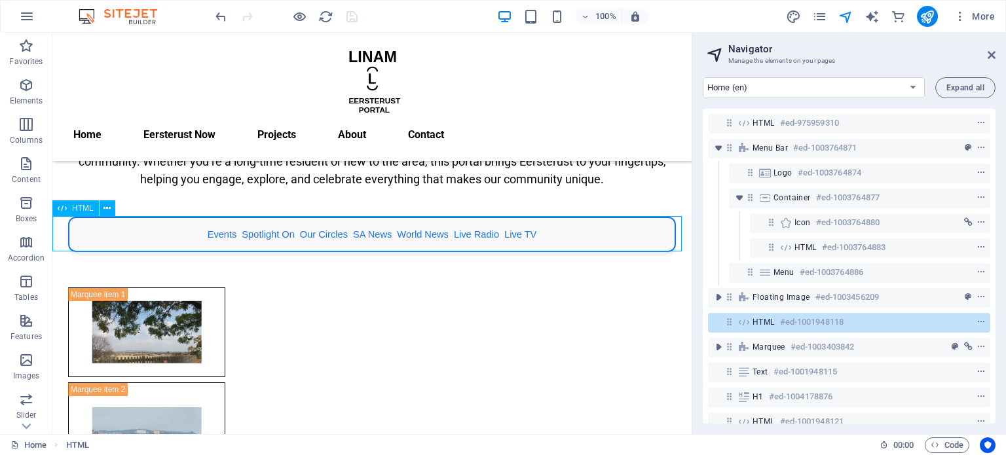
click at [779, 322] on div "HTML #ed-1001948118" at bounding box center [839, 322] width 172 height 16
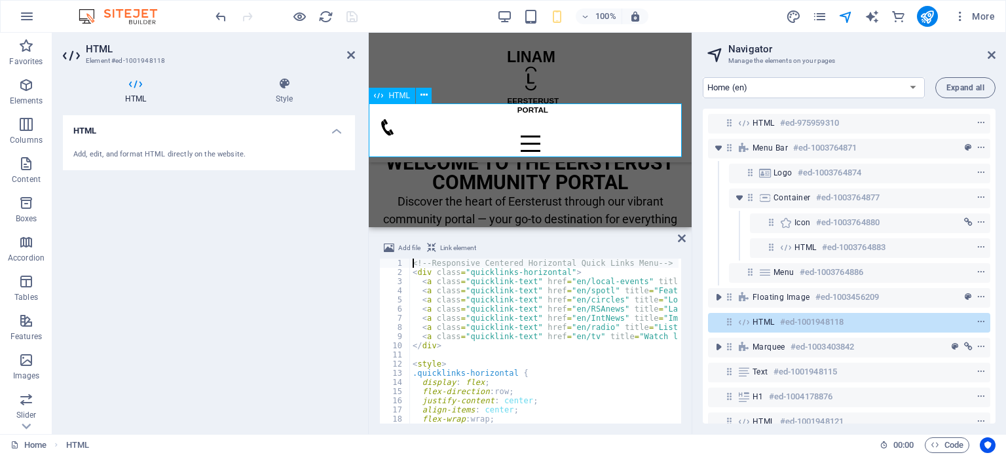
scroll to position [485, 0]
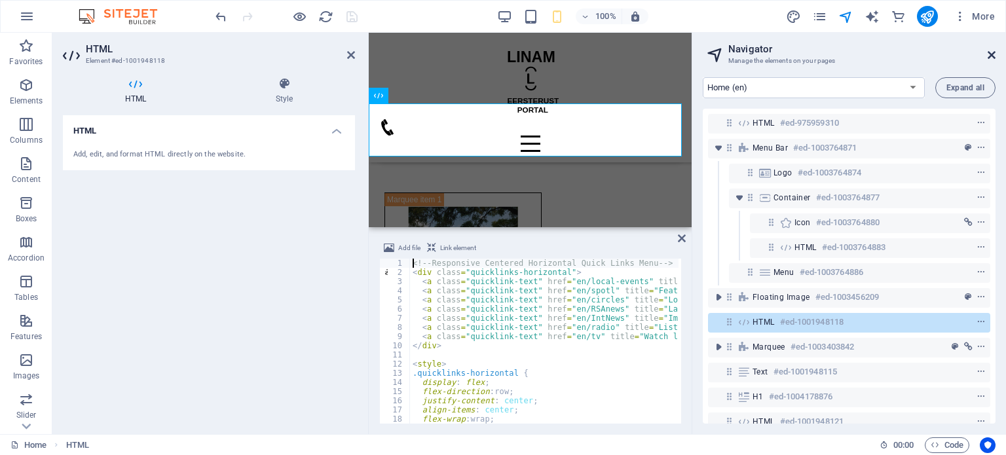
click at [994, 54] on icon at bounding box center [992, 55] width 8 height 10
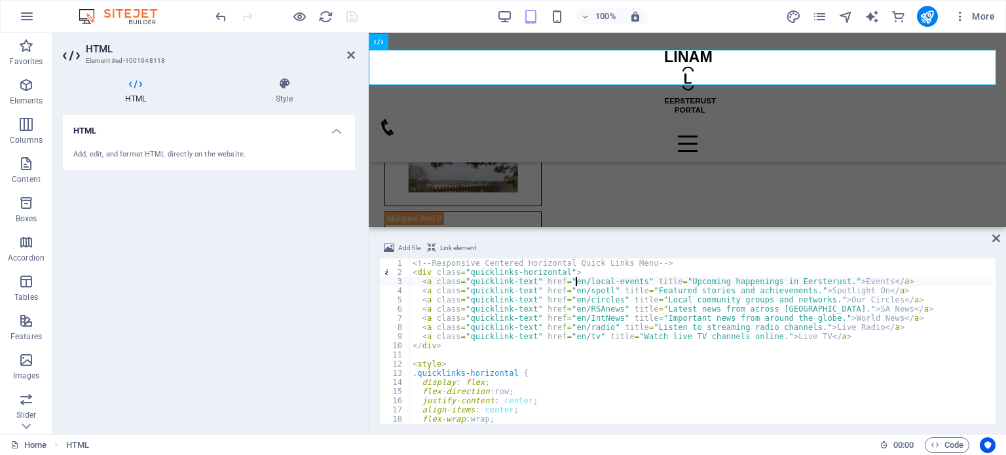
click at [576, 281] on div "<!-- Responsive Centered Horizontal Quick Links Menu --> < div class = "quickli…" at bounding box center [701, 349] width 583 height 181
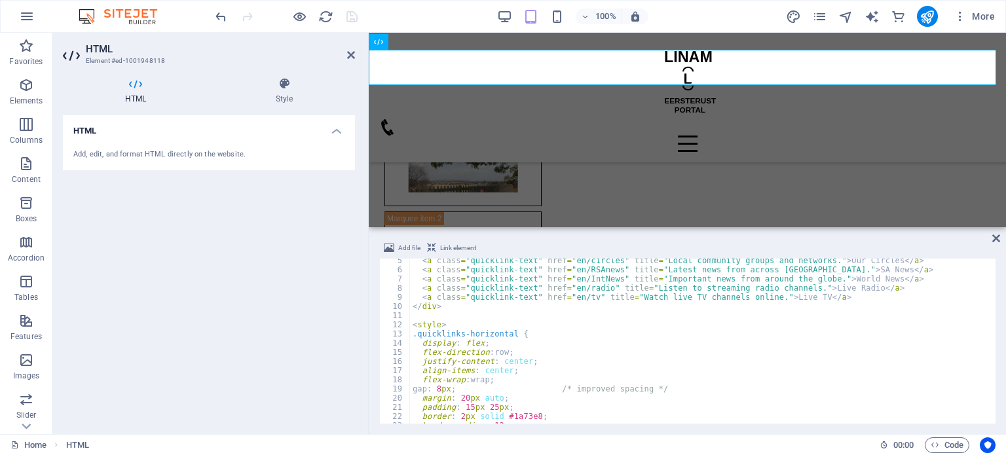
click at [467, 395] on div "< a class = "quicklink-text" href = "en/circles" title = "Local community group…" at bounding box center [701, 346] width 583 height 181
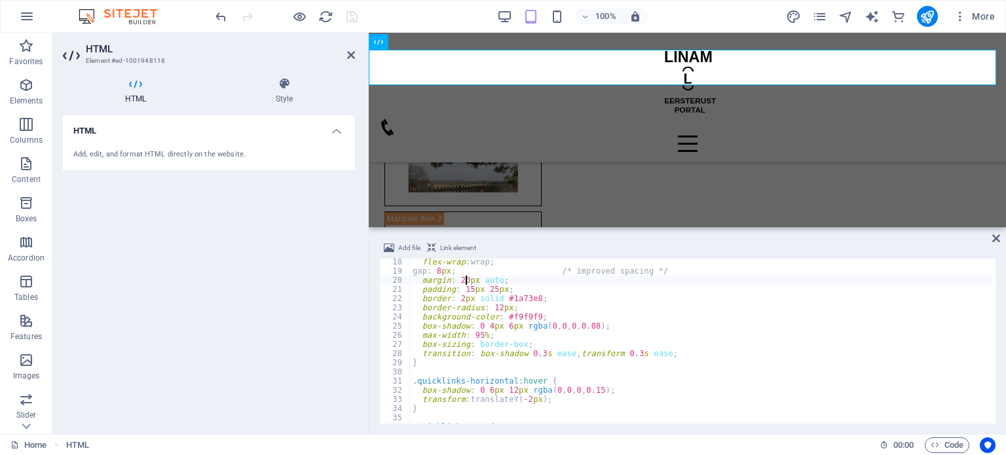
scroll to position [197, 0]
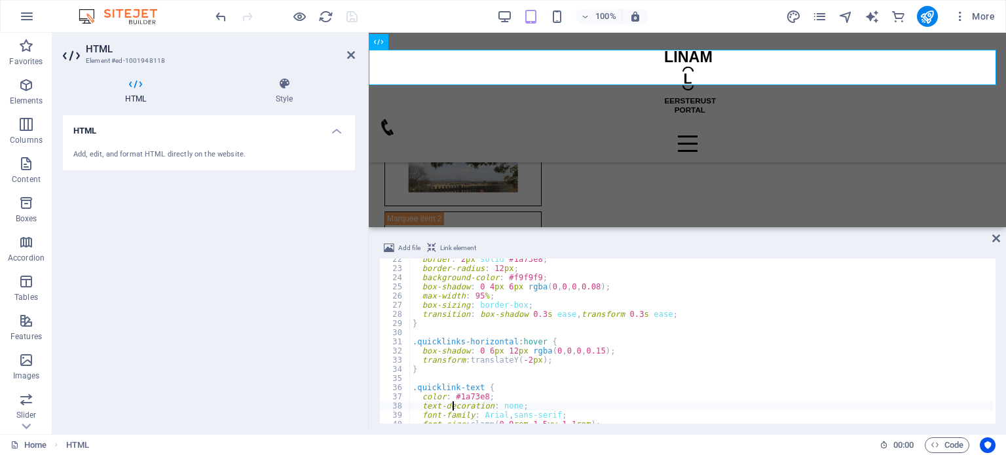
click at [451, 407] on div "border : 2 px solid #1a73e8 ; border-radius : 12 px ; background-color : #f9f9f…" at bounding box center [701, 345] width 583 height 181
type textarea "text-decoration: none;"
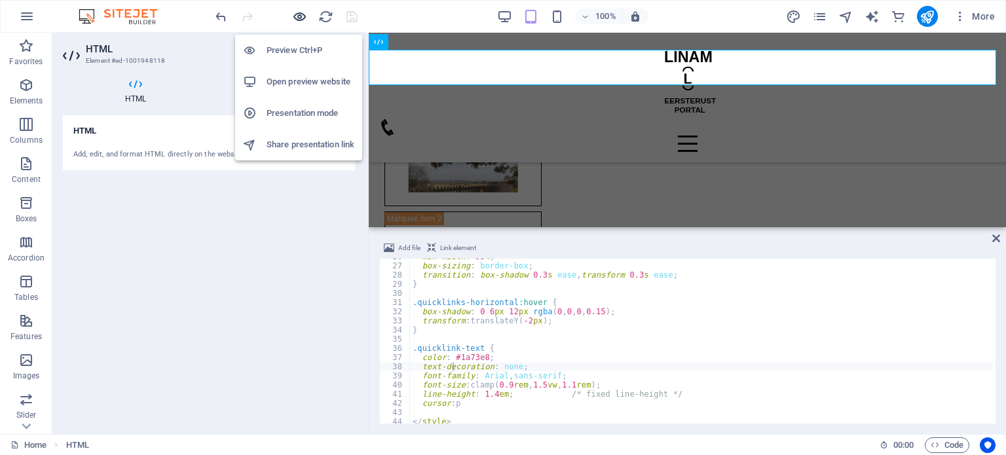
click at [299, 18] on icon "button" at bounding box center [299, 16] width 15 height 15
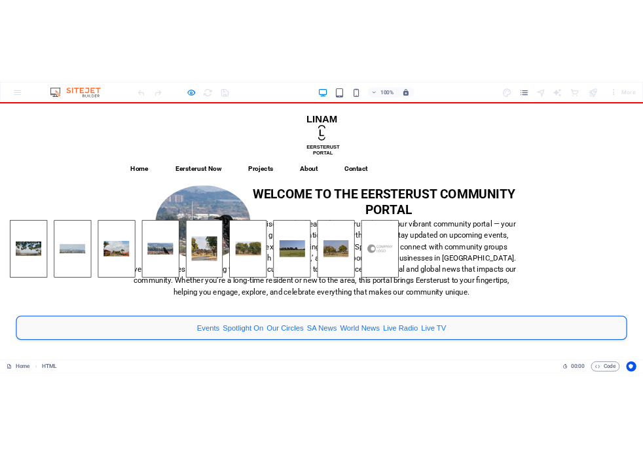
scroll to position [0, 0]
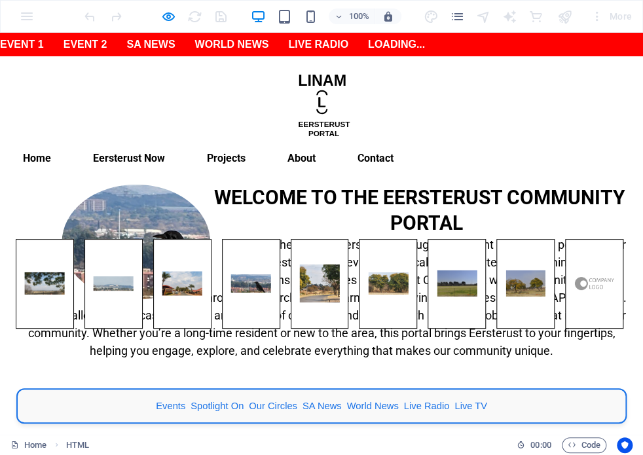
click at [326, 143] on link "About" at bounding box center [301, 158] width 49 height 31
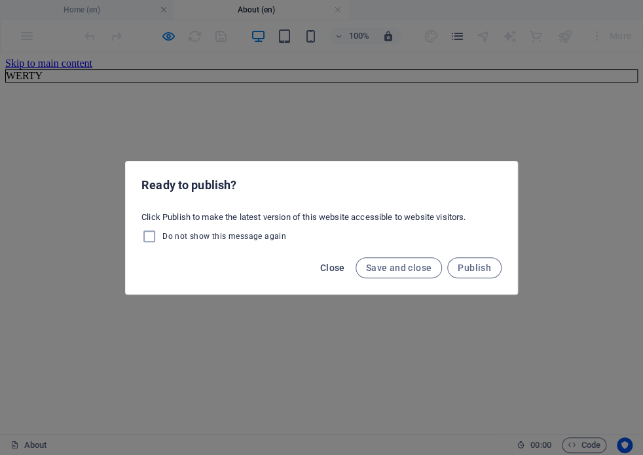
click at [331, 263] on span "Close" at bounding box center [332, 268] width 25 height 10
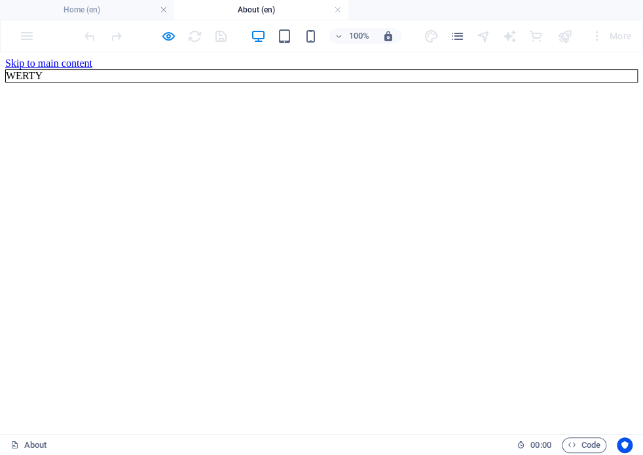
click at [292, 88] on html "Skip to main content WERTY Drop content here or Add elements Paste clipboard" at bounding box center [321, 69] width 643 height 35
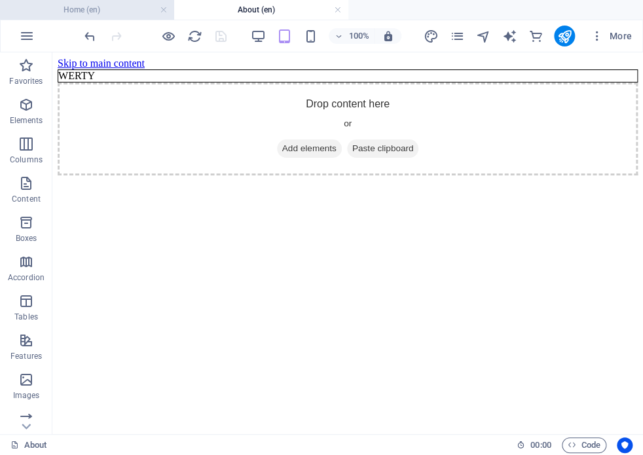
click at [69, 10] on h4 "Home (en)" at bounding box center [87, 10] width 174 height 14
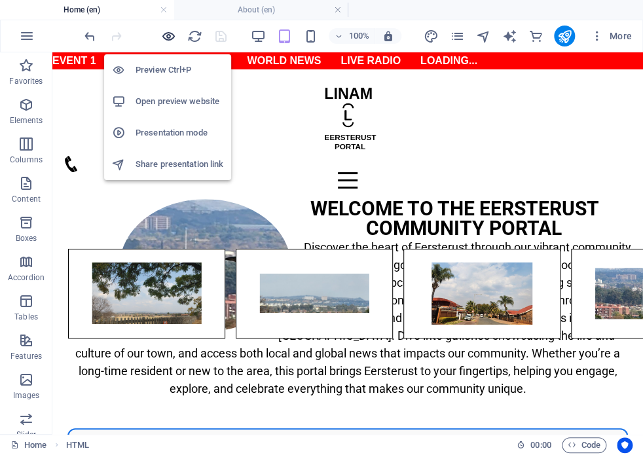
click at [172, 39] on icon "button" at bounding box center [168, 36] width 15 height 15
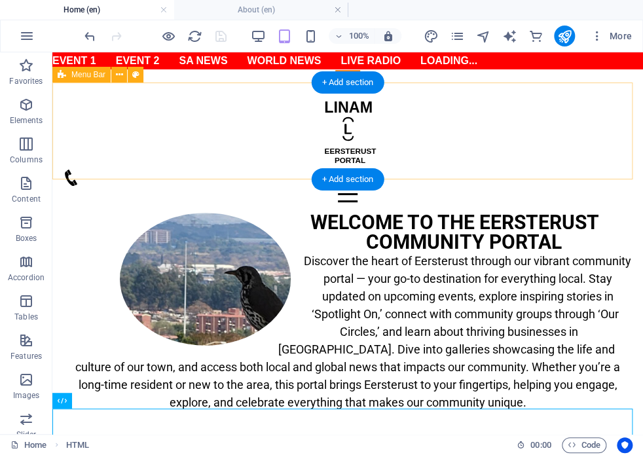
click at [330, 120] on div "Menu Home Eersterust Now Events Spotlight On Our Circles BizHub Gallery Project…" at bounding box center [347, 148] width 591 height 130
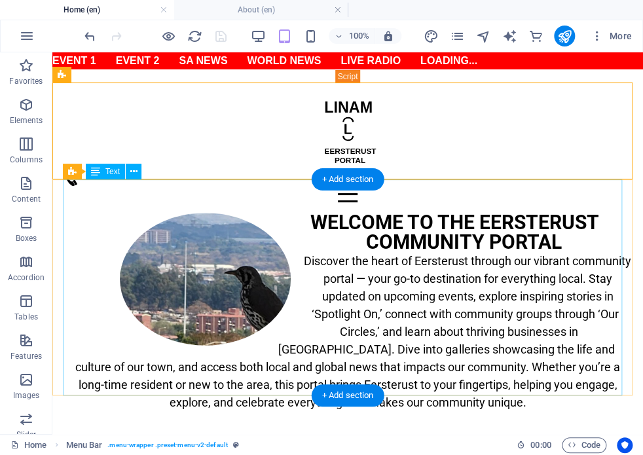
click at [377, 261] on div "WELCOME TO THE EERSTERUST COMMUNITY PORTAL Discover the heart of Eersterust thr…" at bounding box center [348, 321] width 570 height 216
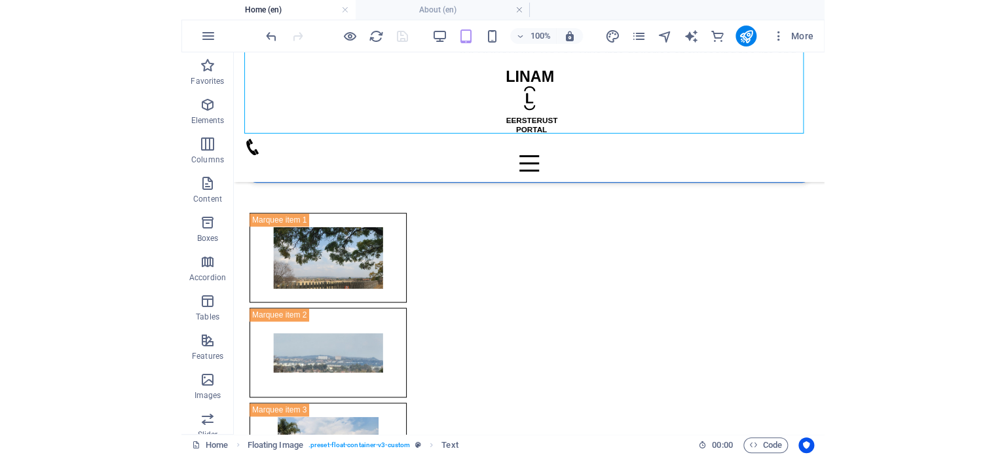
scroll to position [285, 0]
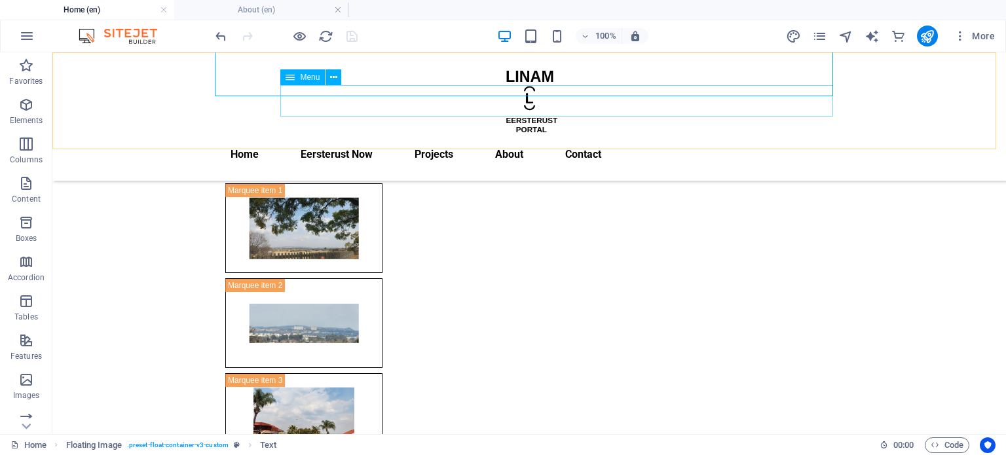
click at [394, 139] on nav "Home Eersterust Now Events Spotlight On Our Circles BizHub Gallery Projects Abo…" at bounding box center [529, 154] width 618 height 31
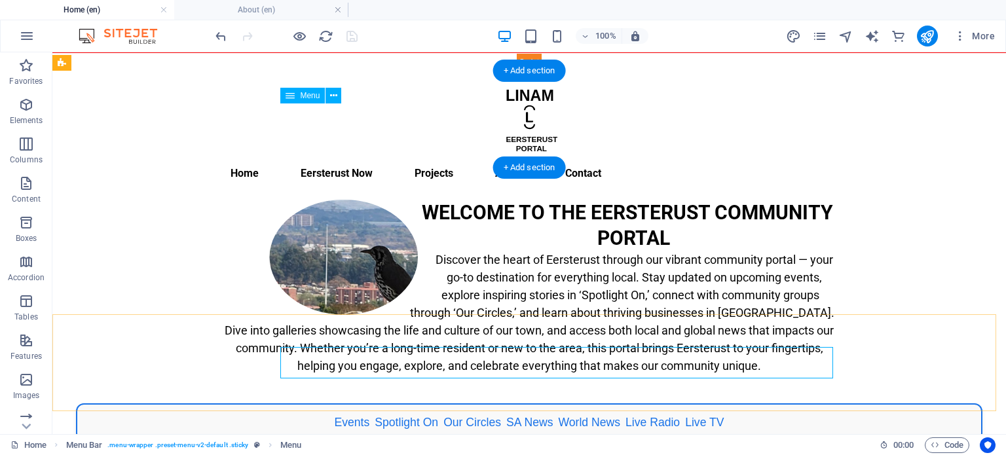
scroll to position [0, 0]
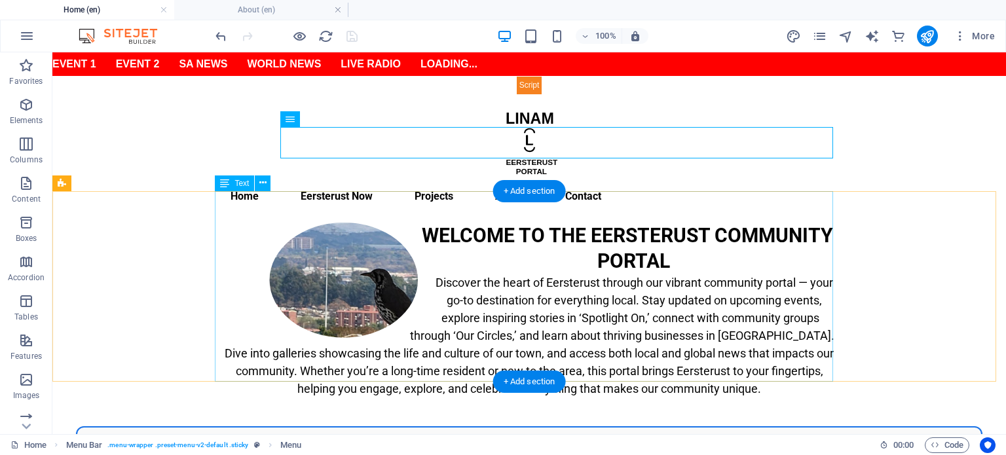
click at [477, 280] on div "WELCOME TO THE EERSTERUST COMMUNITY PORTAL Discover the heart of Eersterust thr…" at bounding box center [529, 318] width 618 height 191
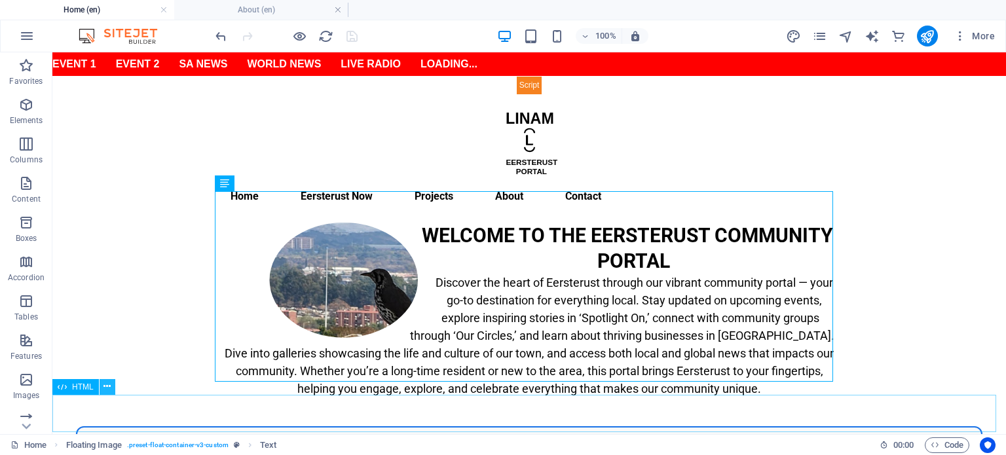
click at [107, 390] on icon at bounding box center [107, 387] width 7 height 14
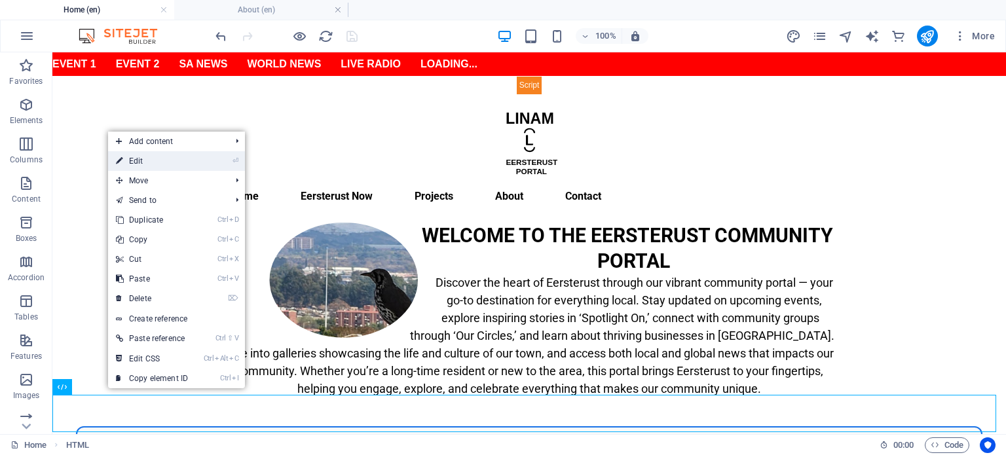
click at [155, 165] on link "⏎ Edit" at bounding box center [152, 161] width 88 height 20
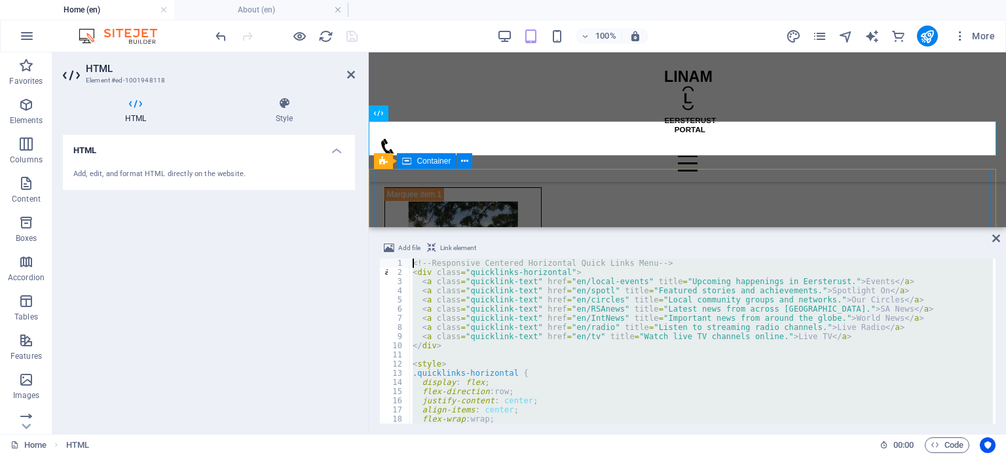
drag, startPoint x: 822, startPoint y: 470, endPoint x: 387, endPoint y: 221, distance: 500.9
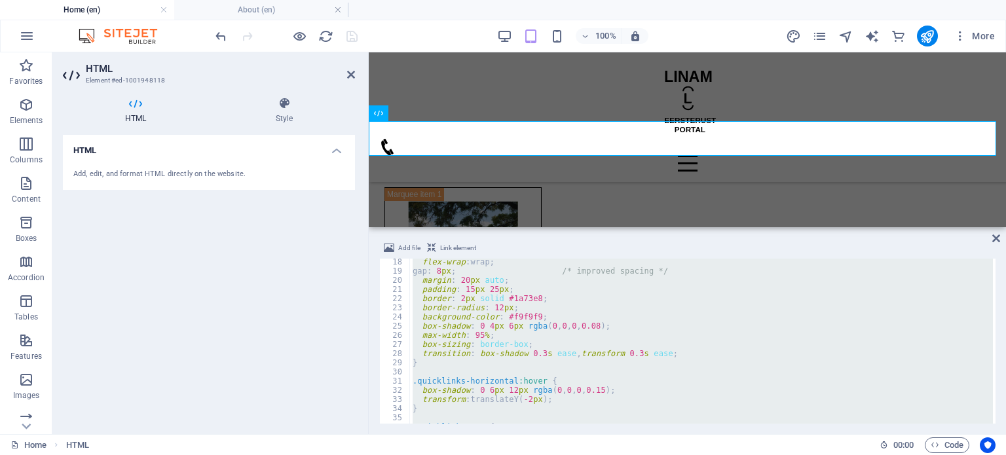
scroll to position [238, 0]
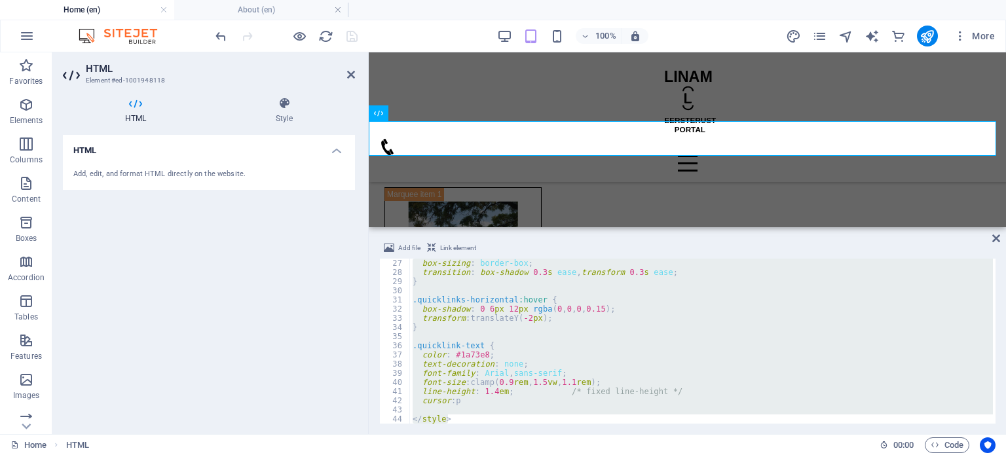
drag, startPoint x: 457, startPoint y: 425, endPoint x: 461, endPoint y: 416, distance: 9.4
click at [457, 422] on div "Add file Link element <!-- Responsive Centered Horizontal Quick Links Menu --> …" at bounding box center [687, 332] width 637 height 204
click at [451, 421] on div "box-sizing : border-box ; transition : box-shadow 0.3 s ease , transform 0.3 s …" at bounding box center [701, 341] width 583 height 165
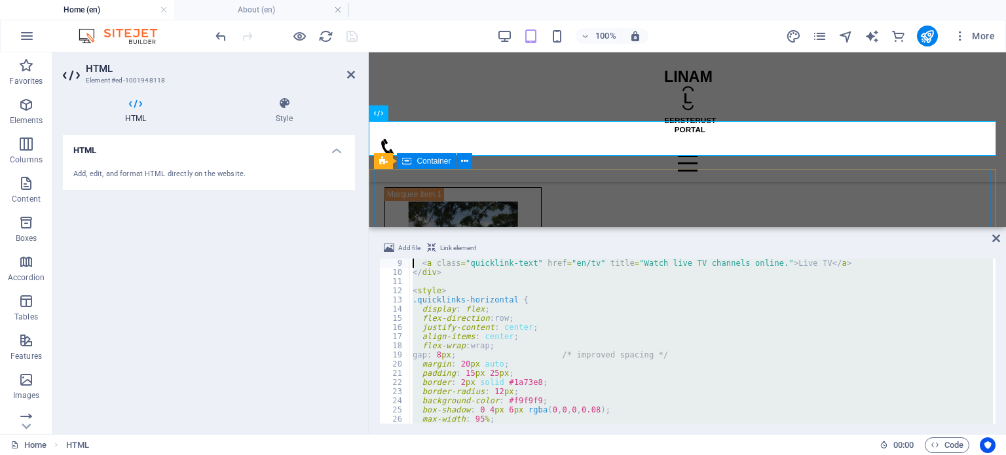
scroll to position [0, 0]
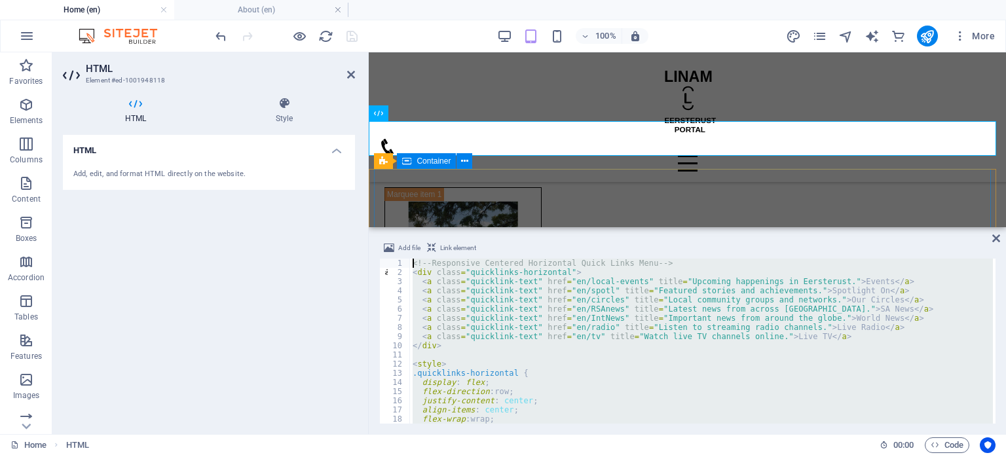
drag, startPoint x: 820, startPoint y: 473, endPoint x: 383, endPoint y: 197, distance: 516.8
type textarea "<!-- Responsive Centered Horizontal Quick Links Menu --> <div class="quicklinks…"
paste textarea
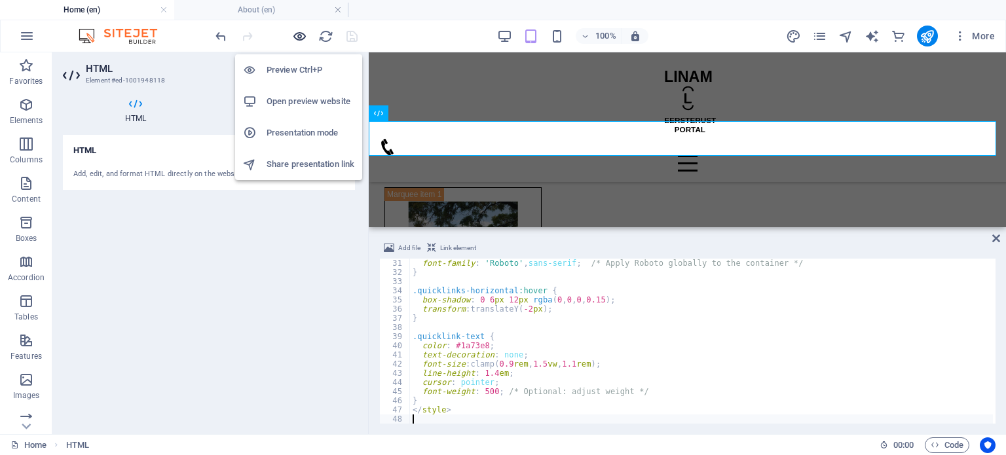
click at [300, 41] on icon "button" at bounding box center [299, 36] width 15 height 15
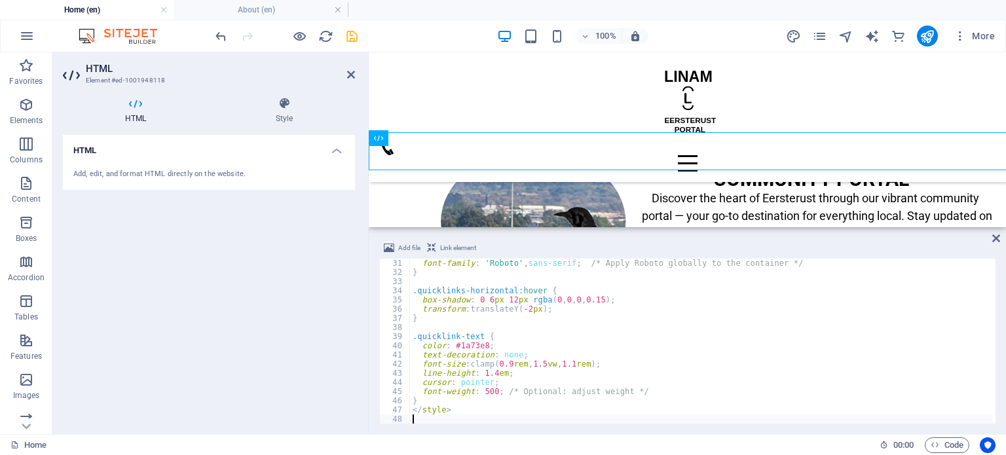
scroll to position [262, 0]
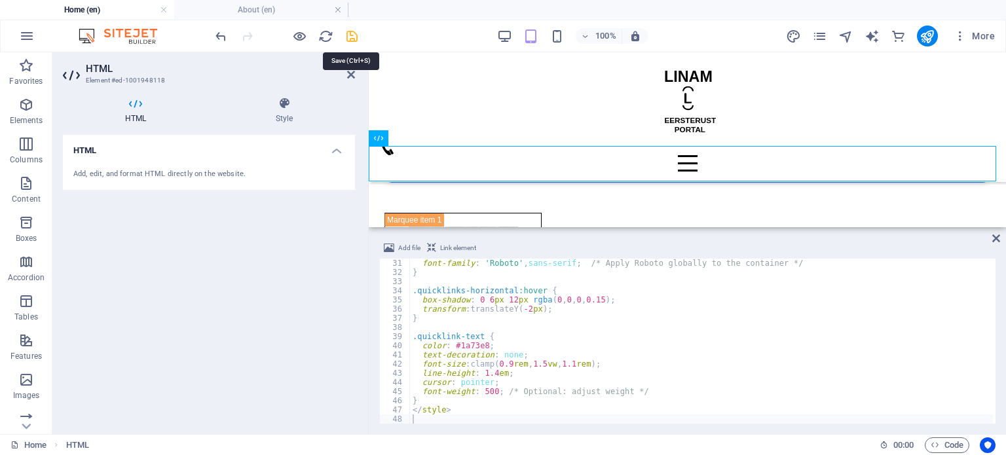
click at [347, 39] on icon "save" at bounding box center [352, 36] width 15 height 15
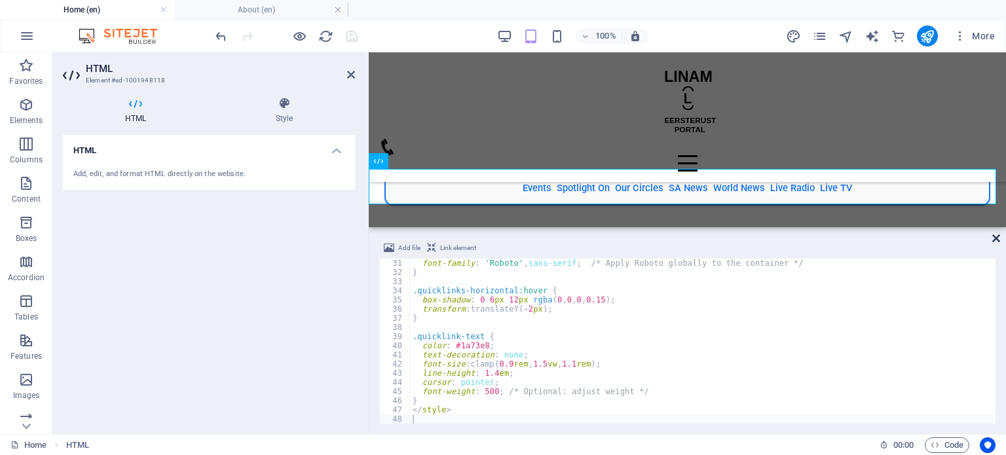
click at [997, 238] on icon at bounding box center [997, 238] width 8 height 10
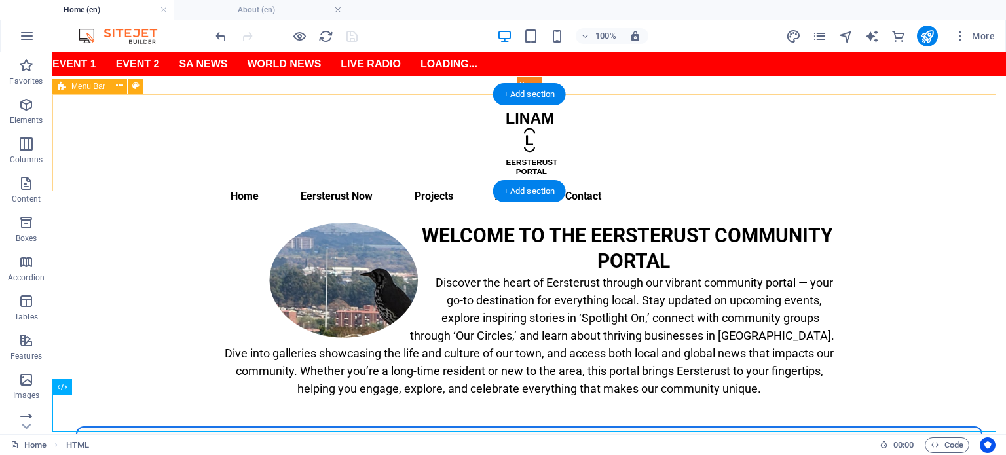
scroll to position [0, 0]
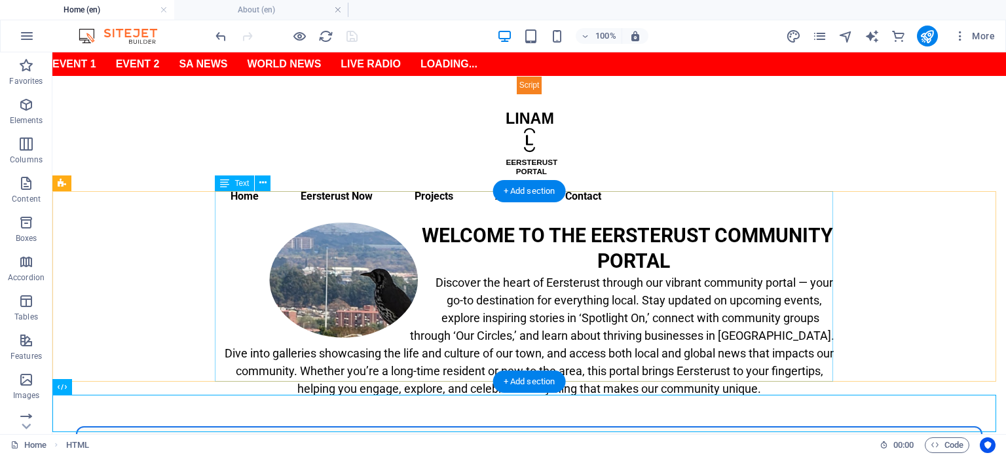
click at [535, 304] on div "WELCOME TO THE EERSTERUST COMMUNITY PORTAL Discover the heart of Eersterust thr…" at bounding box center [529, 318] width 618 height 191
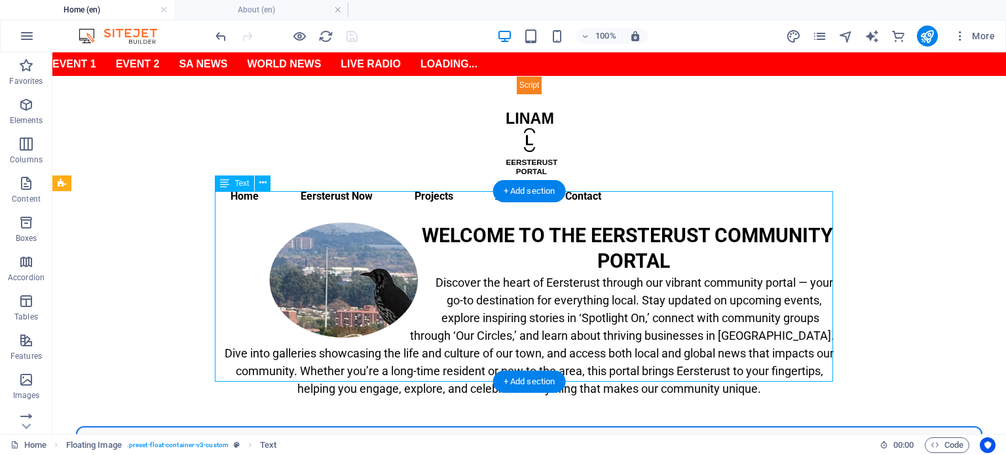
click at [535, 304] on div "WELCOME TO THE EERSTERUST COMMUNITY PORTAL Discover the heart of Eersterust thr…" at bounding box center [529, 318] width 618 height 191
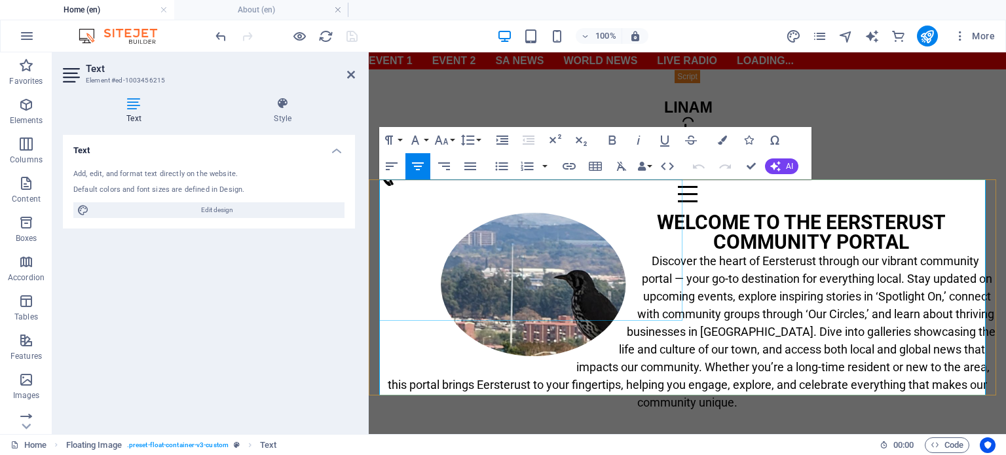
click at [534, 304] on figure at bounding box center [533, 284] width 309 height 143
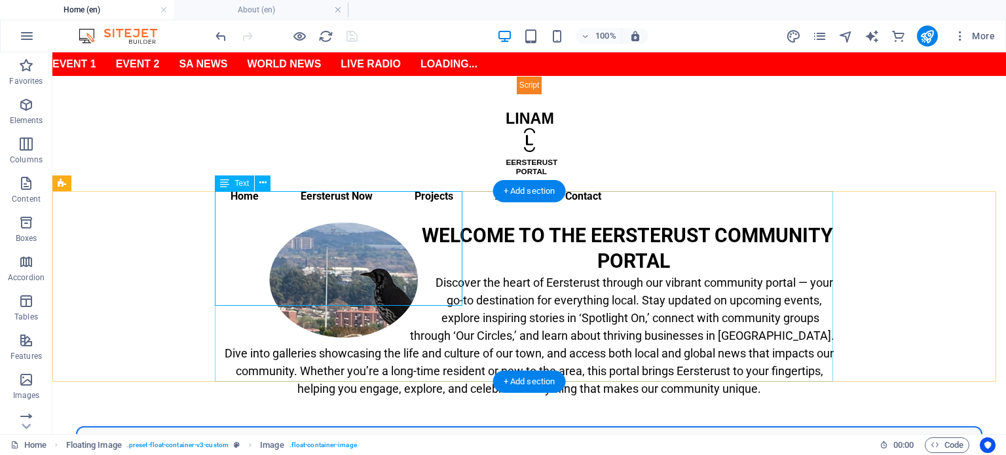
click at [599, 291] on div "WELCOME TO THE EERSTERUST COMMUNITY PORTAL Discover the heart of Eersterust thr…" at bounding box center [529, 318] width 618 height 191
click at [465, 263] on div "WELCOME TO THE EERSTERUST COMMUNITY PORTAL Discover the heart of Eersterust thr…" at bounding box center [529, 318] width 618 height 191
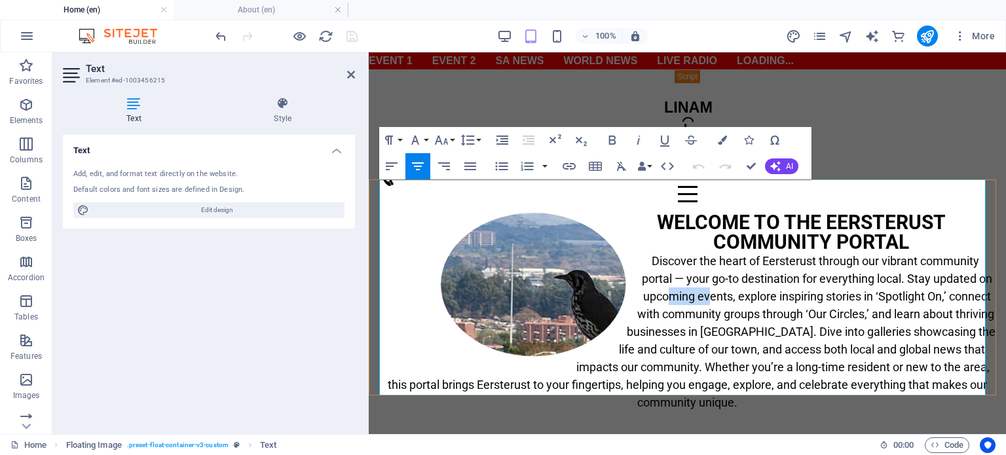
drag, startPoint x: 689, startPoint y: 263, endPoint x: 732, endPoint y: 264, distance: 43.9
click at [732, 264] on span "Discover the heart of Eersterust through our vibrant community portal — your go…" at bounding box center [692, 331] width 608 height 155
click at [447, 145] on icon "button" at bounding box center [442, 140] width 16 height 16
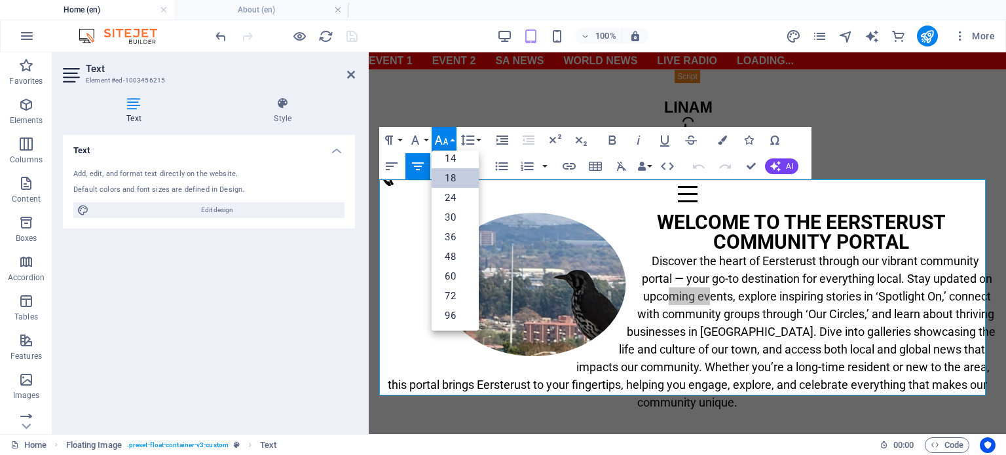
scroll to position [105, 0]
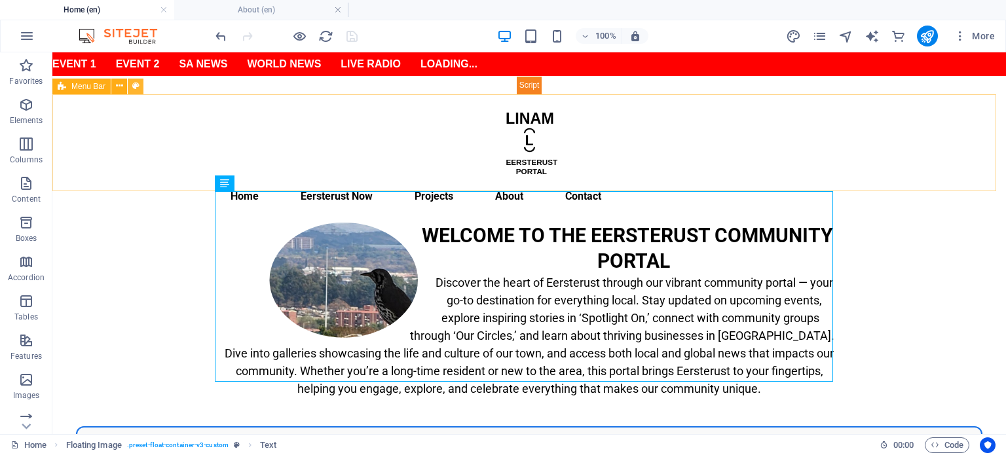
click at [136, 86] on icon at bounding box center [135, 86] width 7 height 14
select select "rem"
select select "link-special-font"
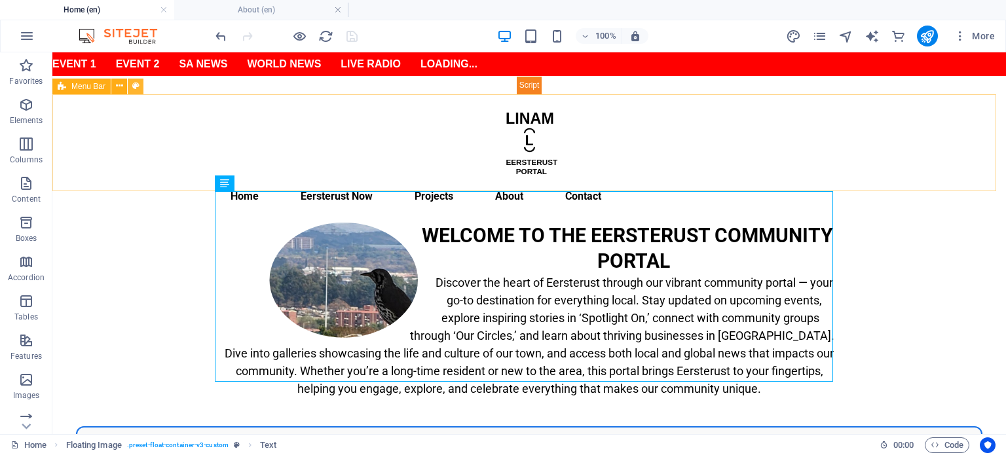
select select "rem"
select select "700"
select select "px"
select select "rem"
select select "px"
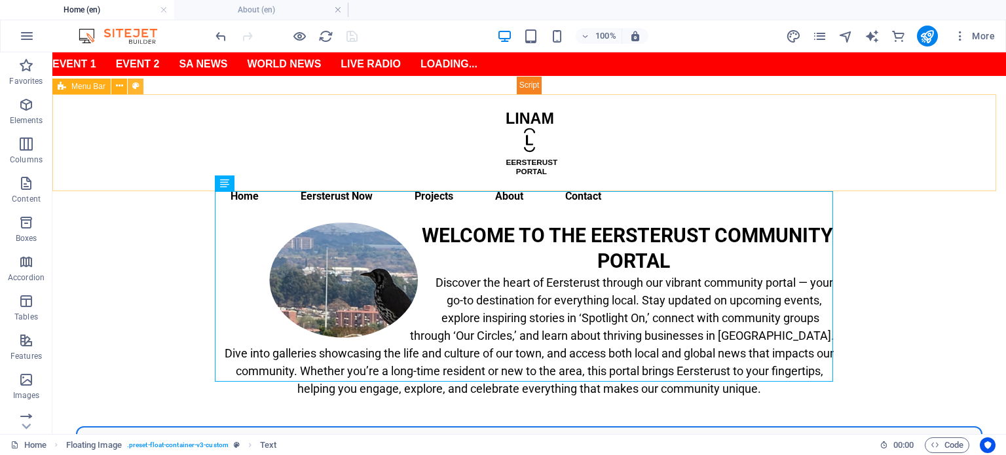
select select "preset-menu-v2-default"
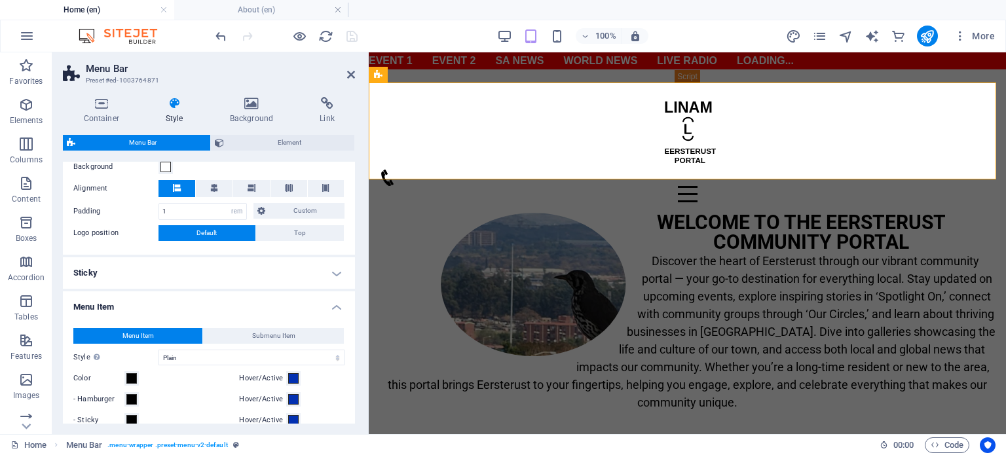
scroll to position [524, 0]
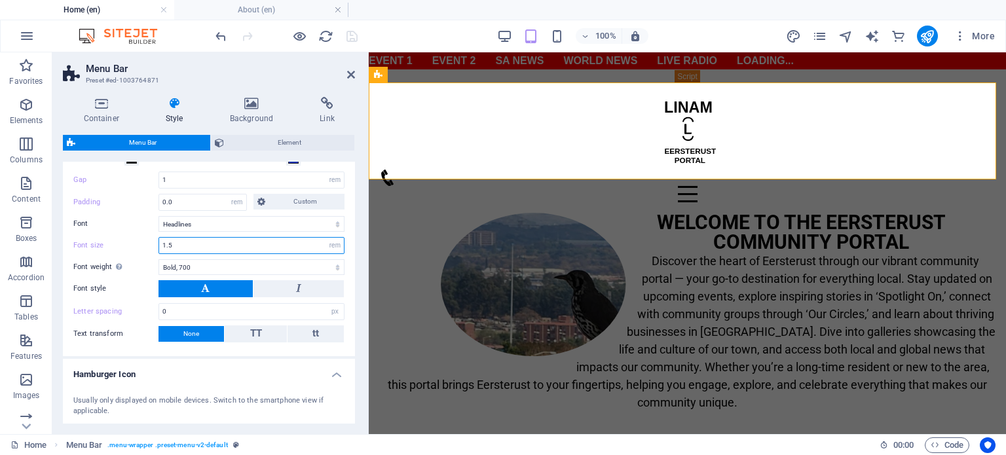
drag, startPoint x: 186, startPoint y: 246, endPoint x: 149, endPoint y: 246, distance: 36.7
click at [149, 246] on div "Font size 1.5 px rem % vh vw" at bounding box center [208, 245] width 271 height 17
click at [187, 245] on input "1.5" at bounding box center [251, 246] width 185 height 16
drag, startPoint x: 175, startPoint y: 245, endPoint x: 166, endPoint y: 244, distance: 8.5
click at [166, 244] on input "1.5" at bounding box center [251, 246] width 185 height 16
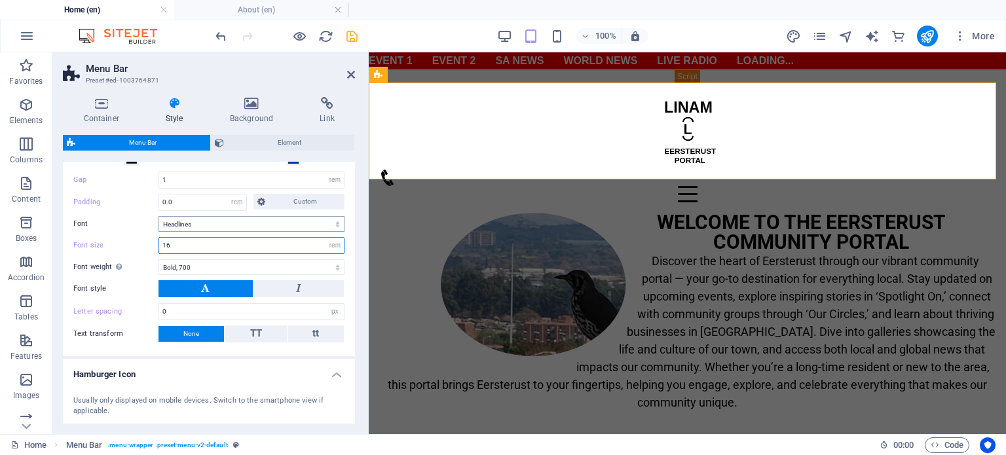
scroll to position [262, 0]
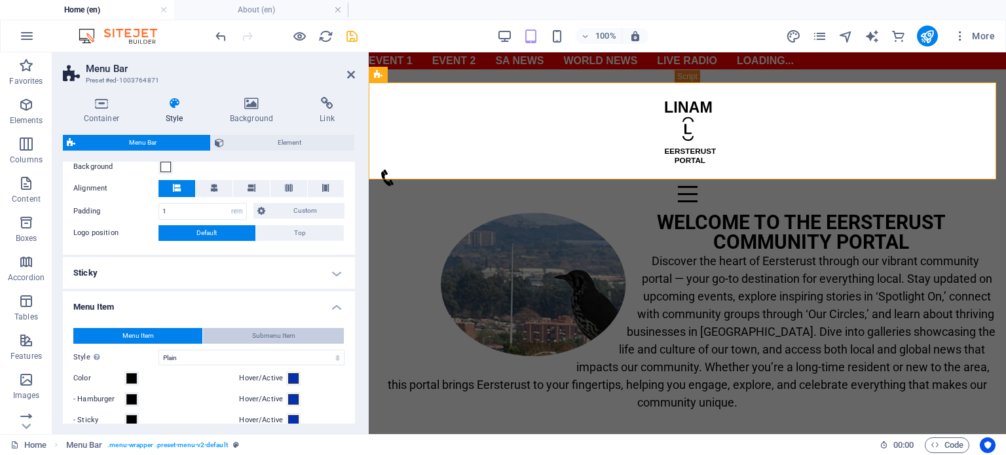
type input "16"
click at [264, 335] on span "Submenu Item" at bounding box center [273, 336] width 43 height 16
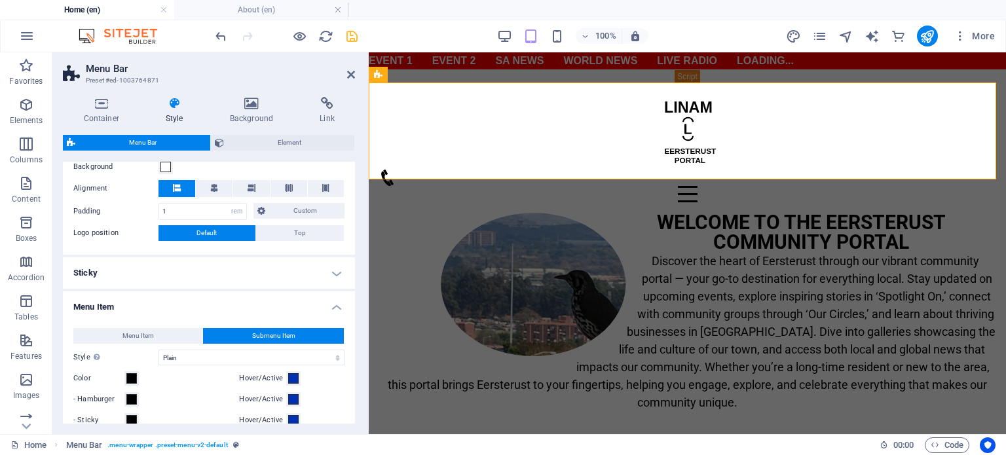
scroll to position [524, 0]
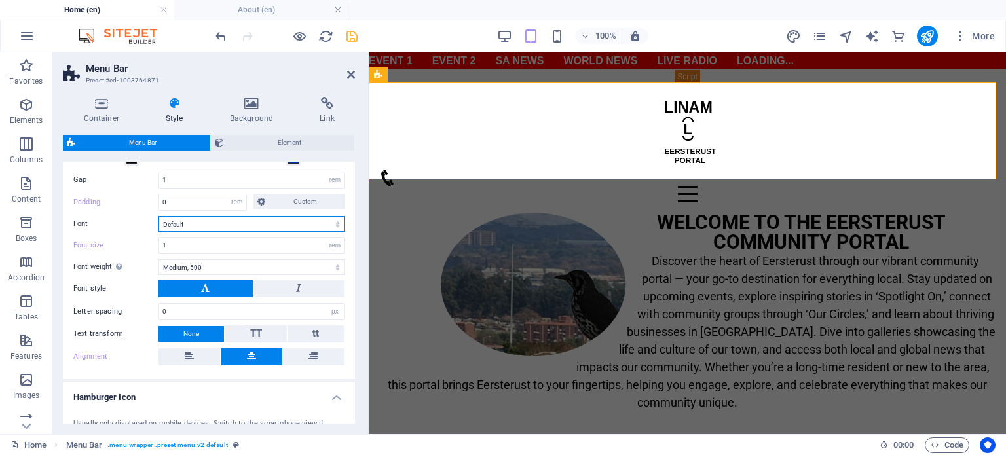
click at [225, 226] on select "Default Headlines" at bounding box center [252, 224] width 186 height 16
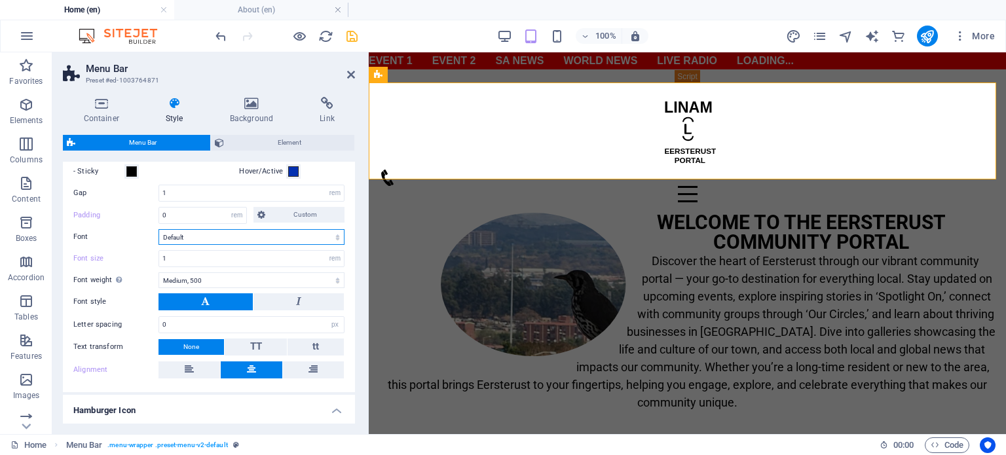
scroll to position [519, 0]
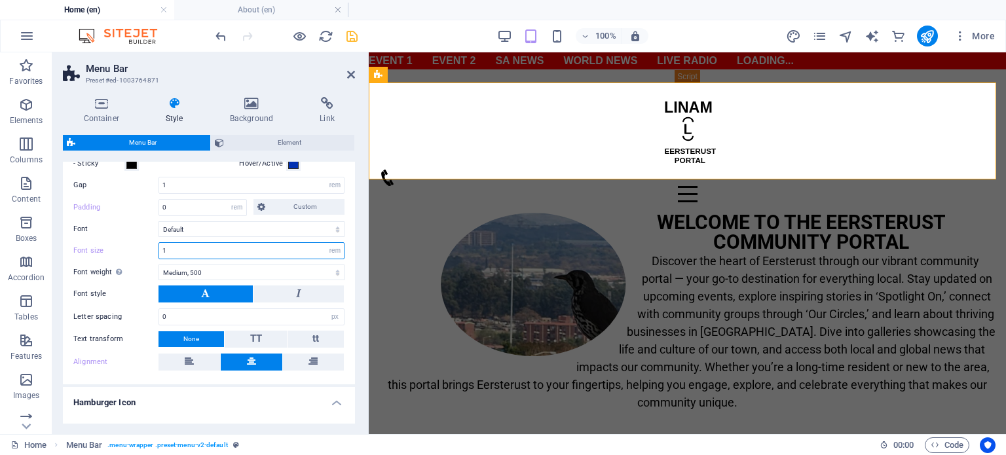
click at [171, 248] on input "1" at bounding box center [251, 251] width 185 height 16
type input "1.125"
drag, startPoint x: 352, startPoint y: 300, endPoint x: 351, endPoint y: 285, distance: 15.1
click at [351, 285] on div "Menu Item Submenu Item Style Switch to preview mode and move the mouse over men…" at bounding box center [208, 221] width 297 height 326
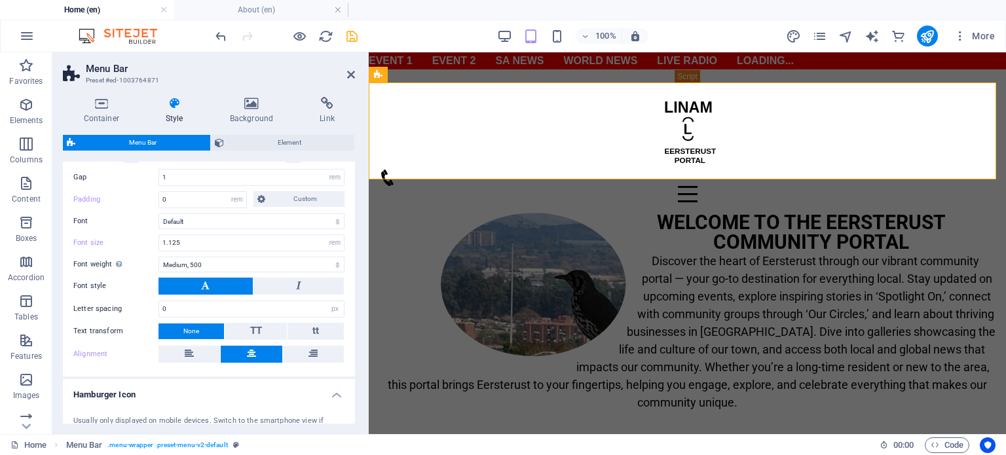
scroll to position [549, 0]
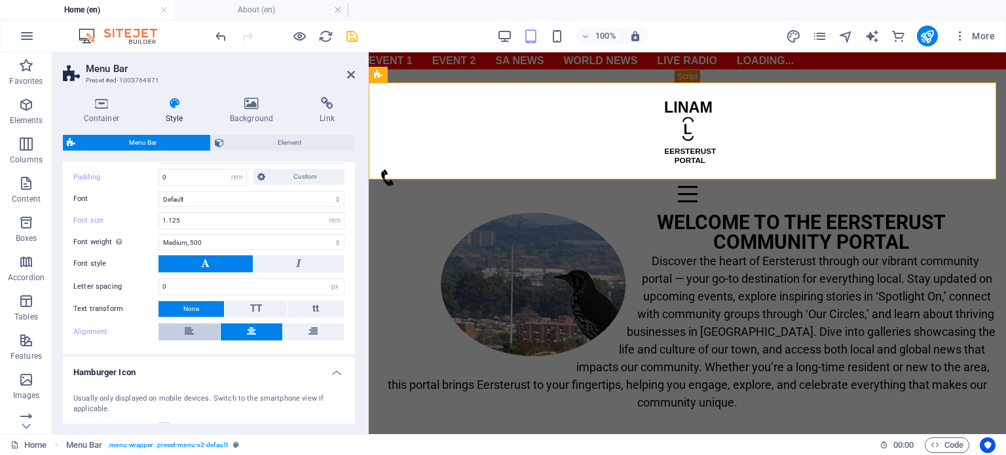
click at [180, 327] on button at bounding box center [190, 332] width 62 height 17
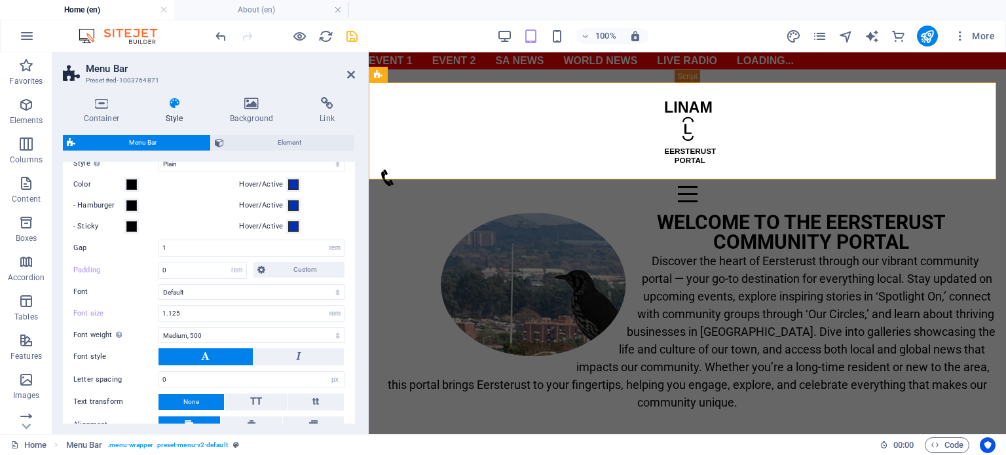
scroll to position [427, 0]
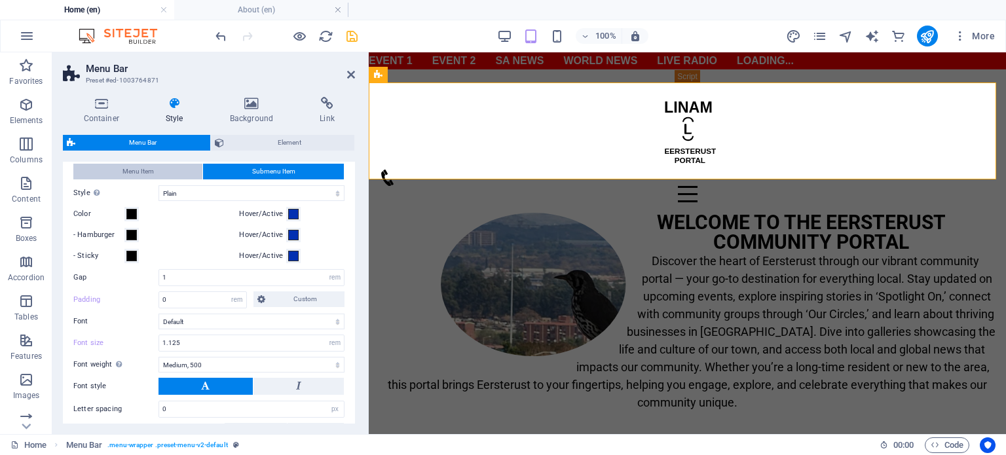
click at [126, 167] on span "Menu Item" at bounding box center [138, 172] width 31 height 16
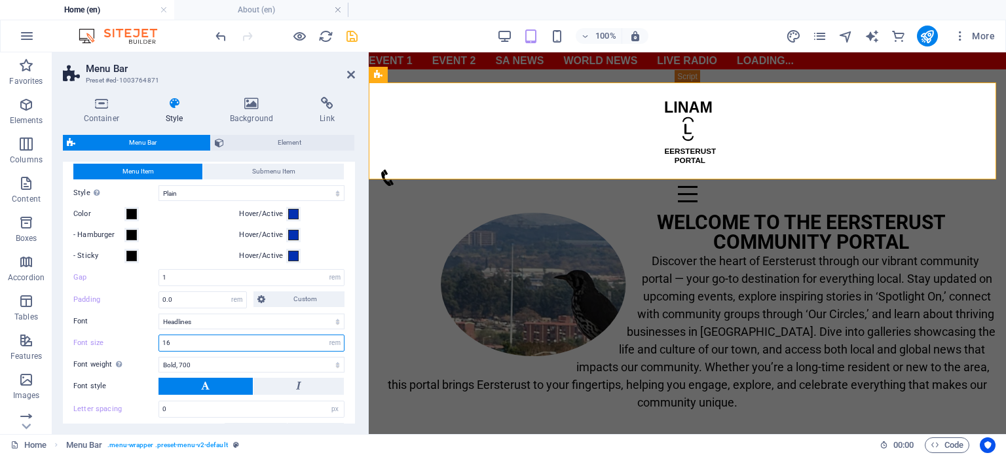
drag, startPoint x: 191, startPoint y: 340, endPoint x: 139, endPoint y: 340, distance: 52.4
click at [139, 340] on div "Font size 16 px rem % vh vw" at bounding box center [208, 343] width 271 height 17
type input "1"
type input "1.8"
drag, startPoint x: 352, startPoint y: 282, endPoint x: 351, endPoint y: 267, distance: 15.1
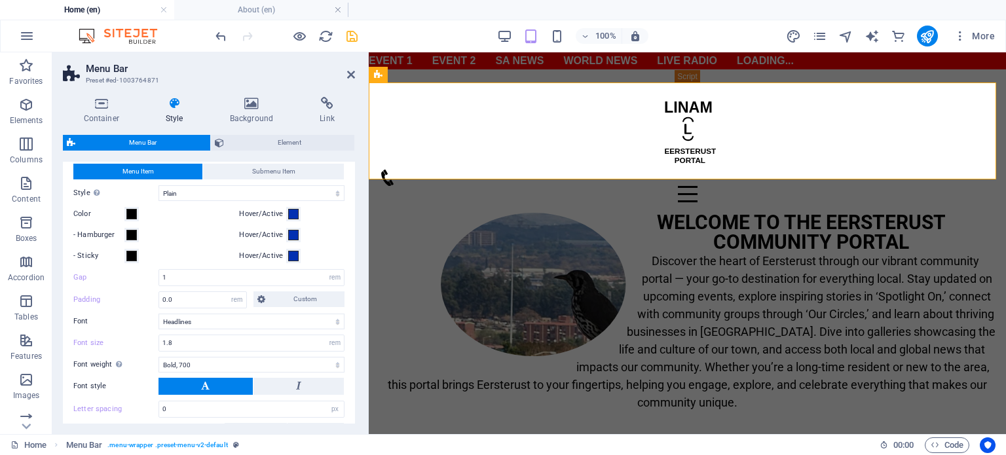
click at [351, 267] on div "Menu Item Submenu Item Style Switch to preview mode and move the mouse over men…" at bounding box center [208, 302] width 297 height 303
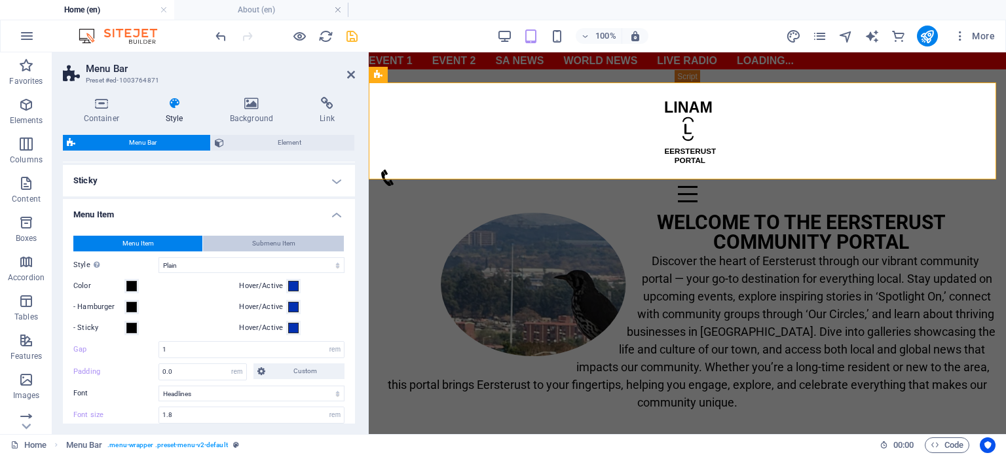
click at [277, 244] on span "Submenu Item" at bounding box center [273, 244] width 43 height 16
click at [154, 244] on button "Menu Item" at bounding box center [137, 244] width 129 height 16
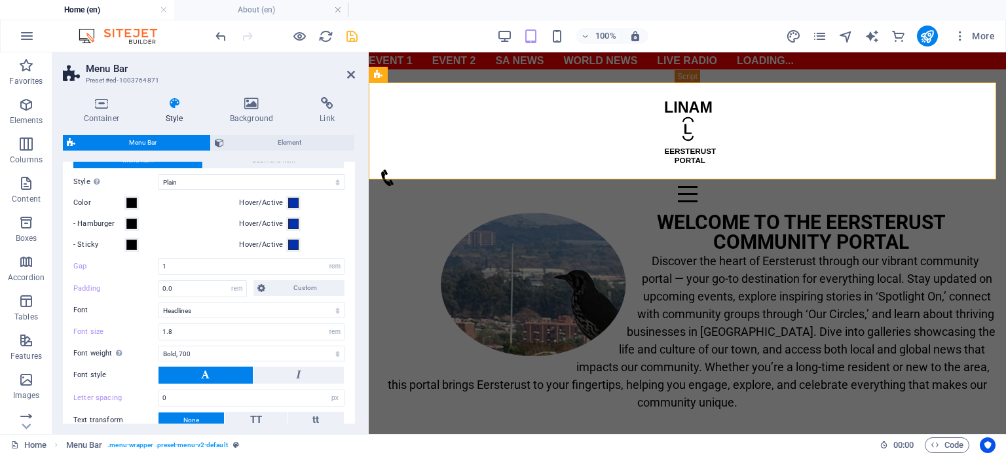
scroll to position [390, 0]
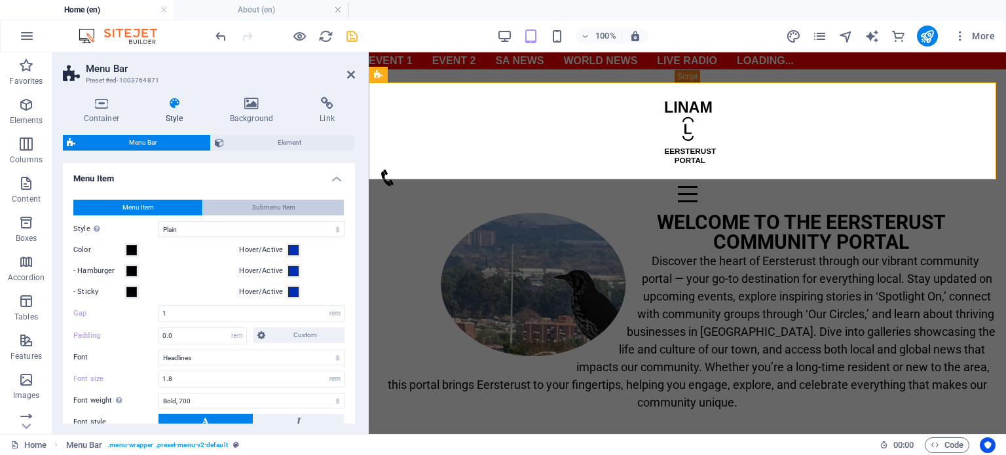
click at [256, 208] on span "Submenu Item" at bounding box center [273, 208] width 43 height 16
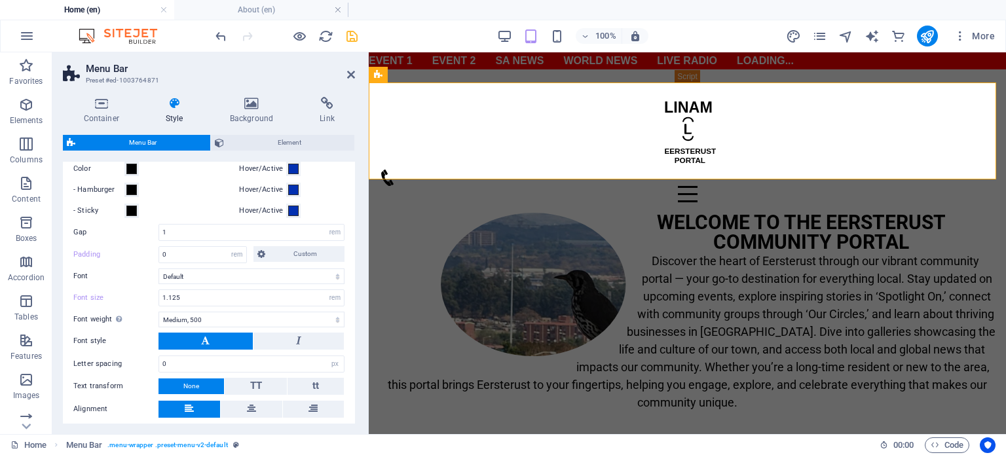
scroll to position [451, 0]
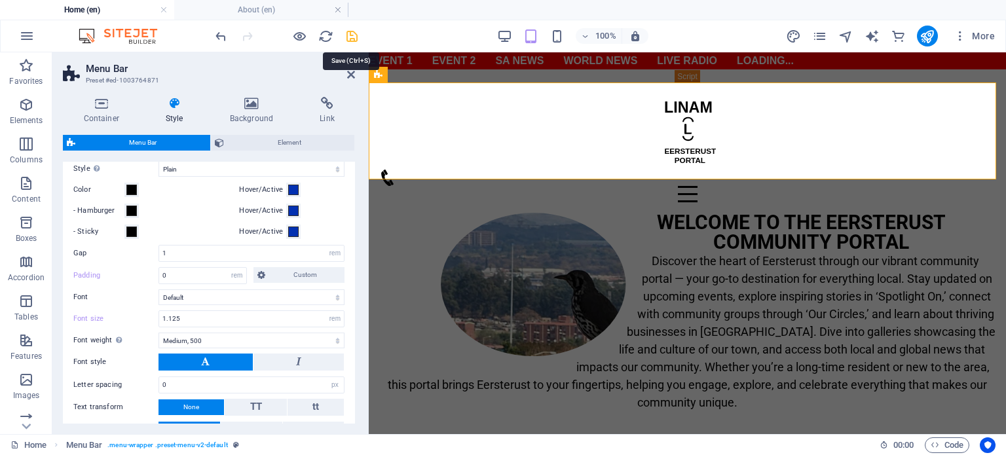
click at [353, 39] on icon "save" at bounding box center [352, 36] width 15 height 15
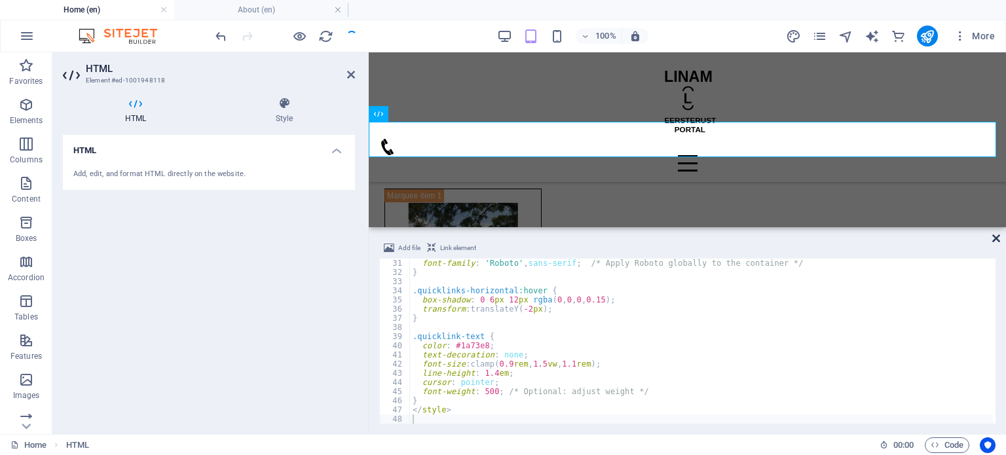
click at [998, 242] on icon at bounding box center [997, 238] width 8 height 10
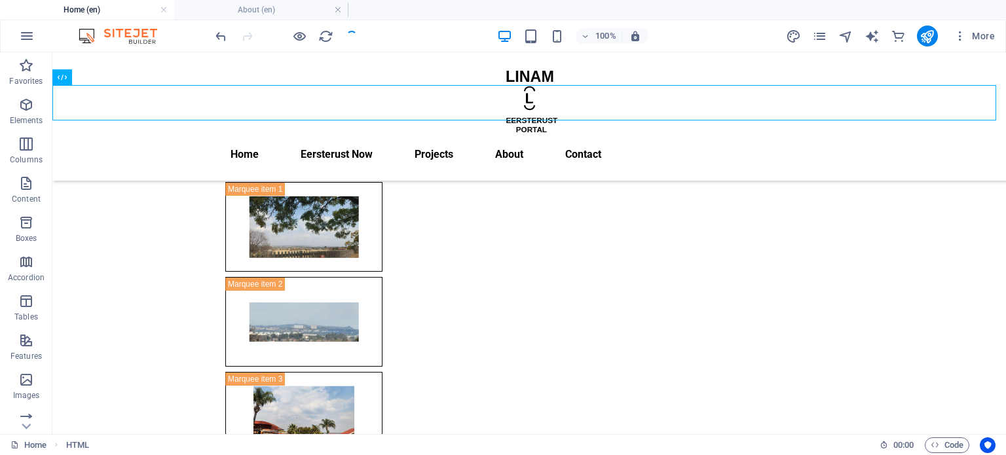
scroll to position [309, 0]
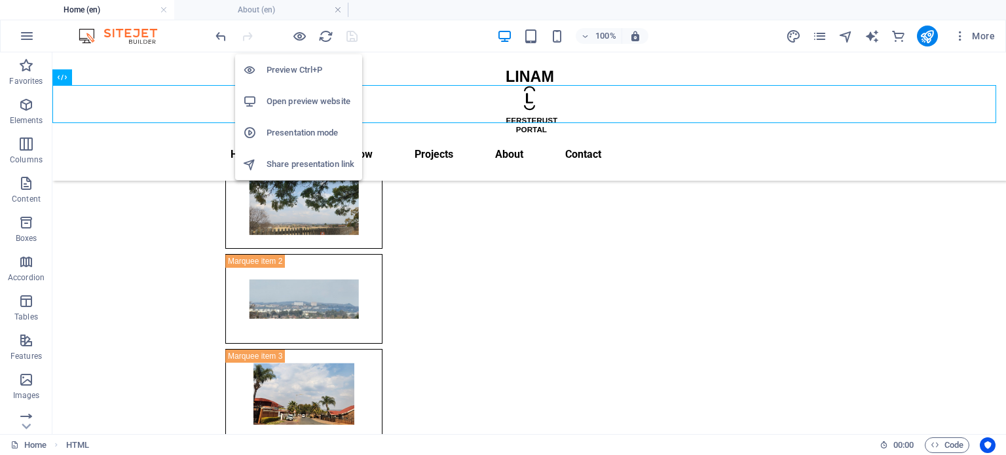
click at [295, 66] on h6 "Preview Ctrl+P" at bounding box center [311, 70] width 88 height 16
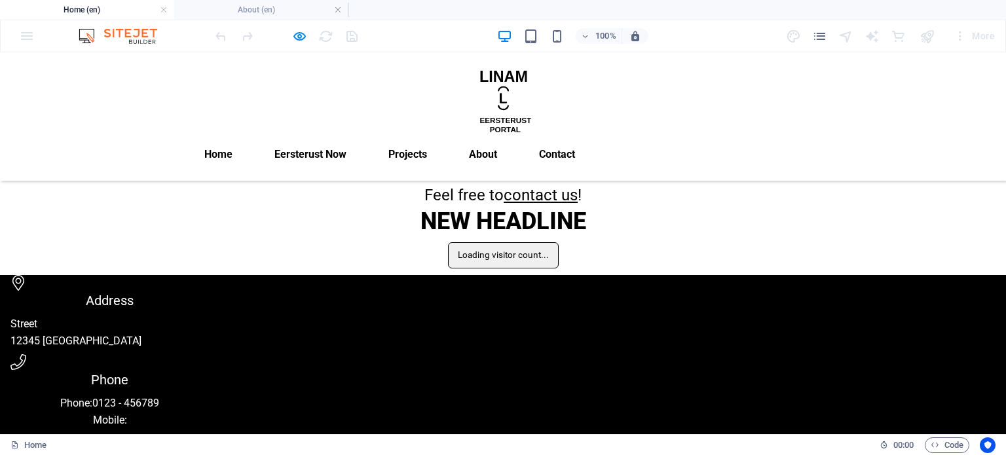
scroll to position [0, 0]
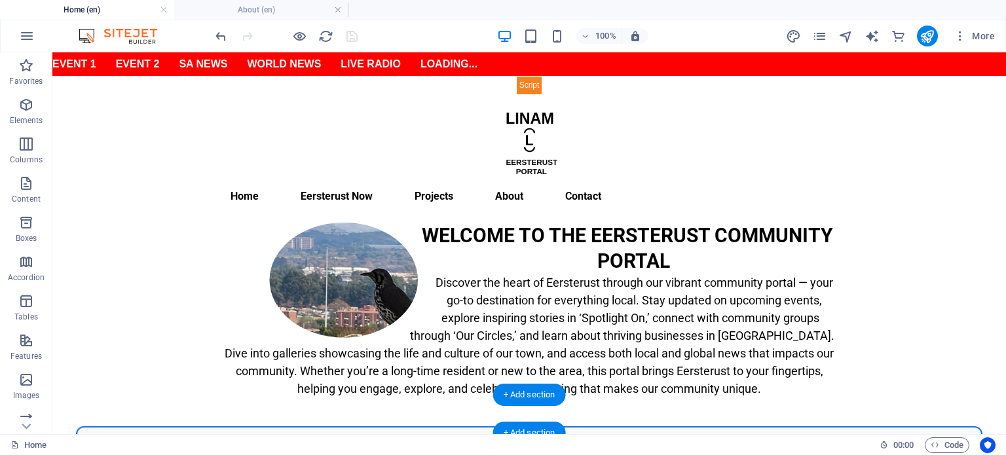
click at [299, 427] on div "Events Spotlight On Our Circles SA News World News Live Radio Live TV" at bounding box center [529, 446] width 954 height 39
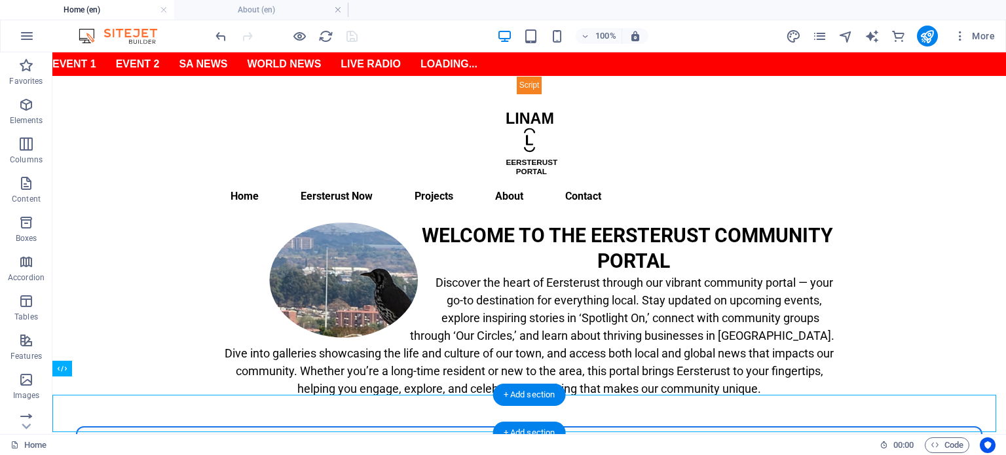
click at [299, 427] on div "Events Spotlight On Our Circles SA News World News Live Radio Live TV" at bounding box center [529, 446] width 954 height 39
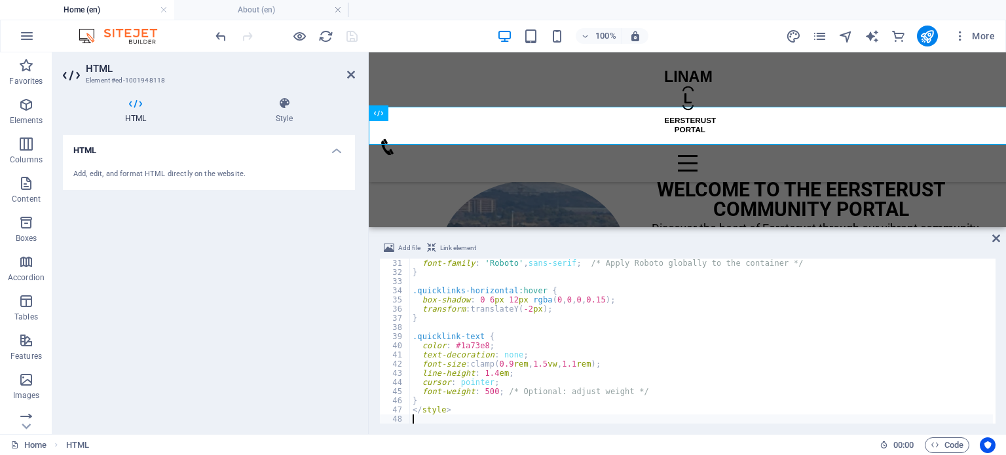
scroll to position [288, 0]
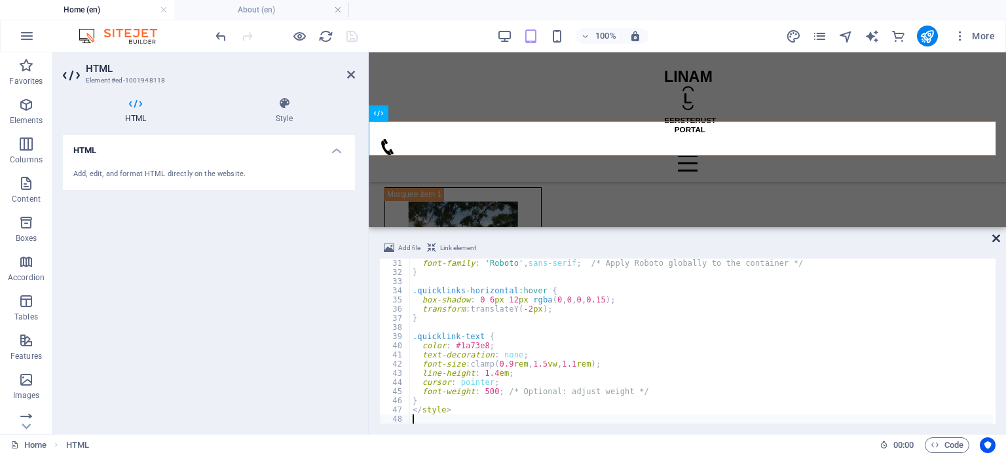
click at [996, 238] on icon at bounding box center [997, 238] width 8 height 10
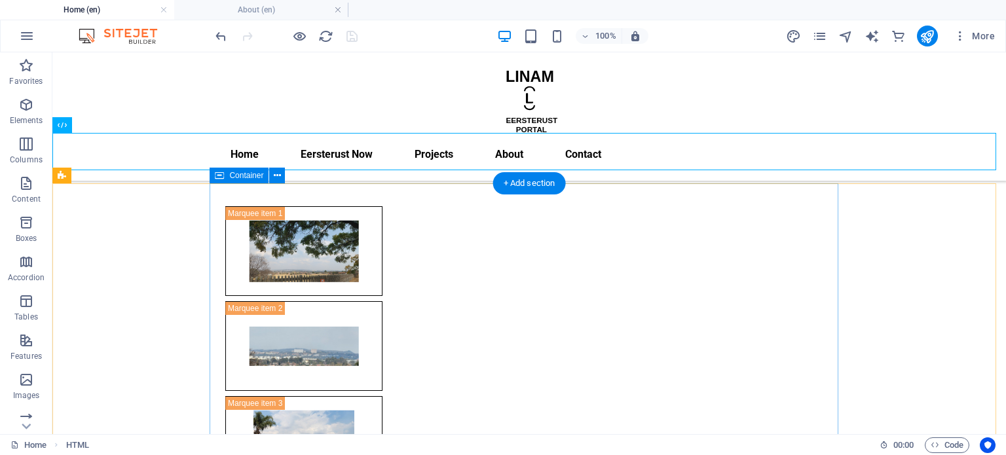
scroll to position [0, 0]
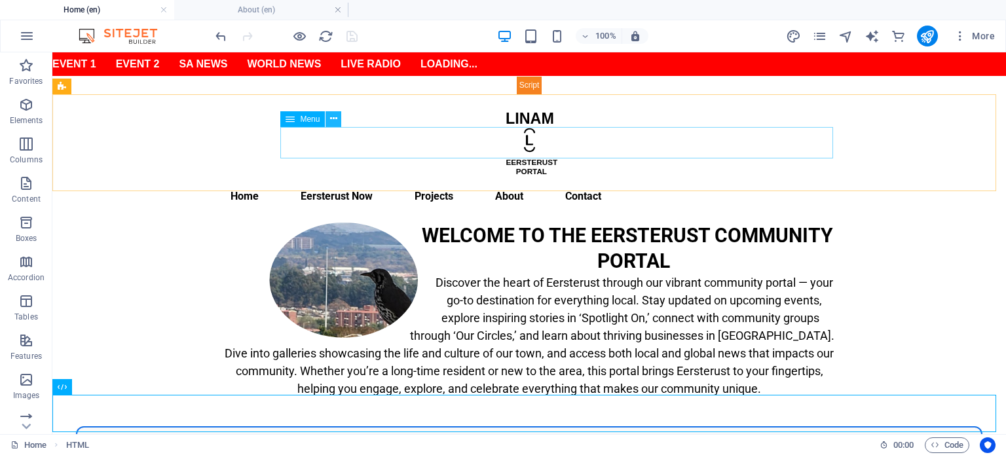
click at [336, 117] on icon at bounding box center [333, 119] width 7 height 14
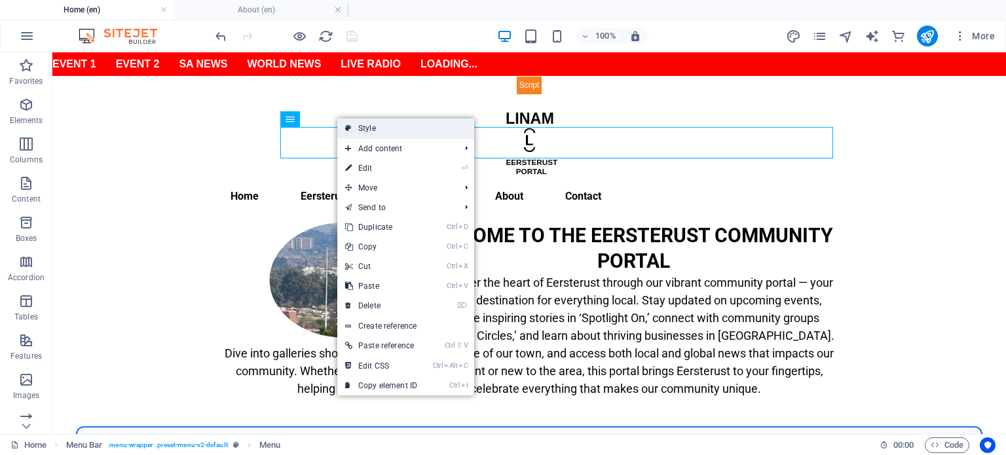
click at [414, 130] on link "Style" at bounding box center [405, 129] width 137 height 20
select select "rem"
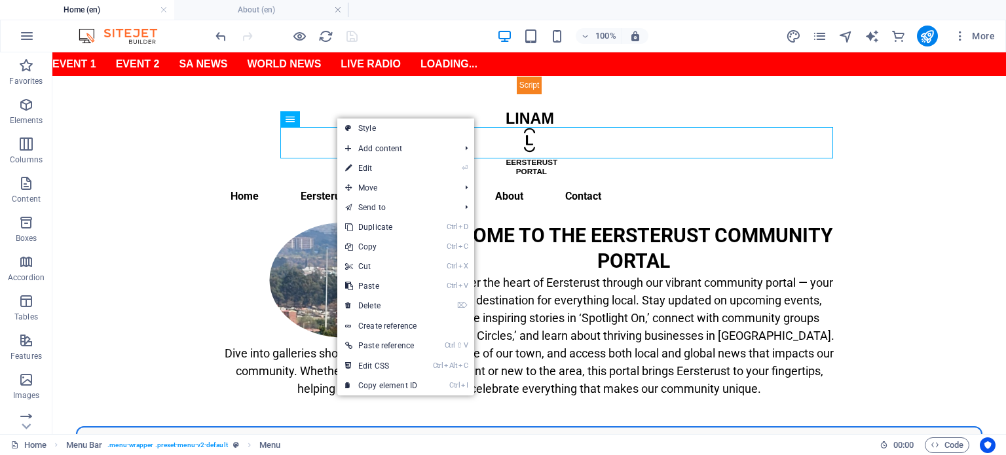
select select "500"
select select "px"
select select "rem"
select select "px"
select select "preset-menu-v2-default"
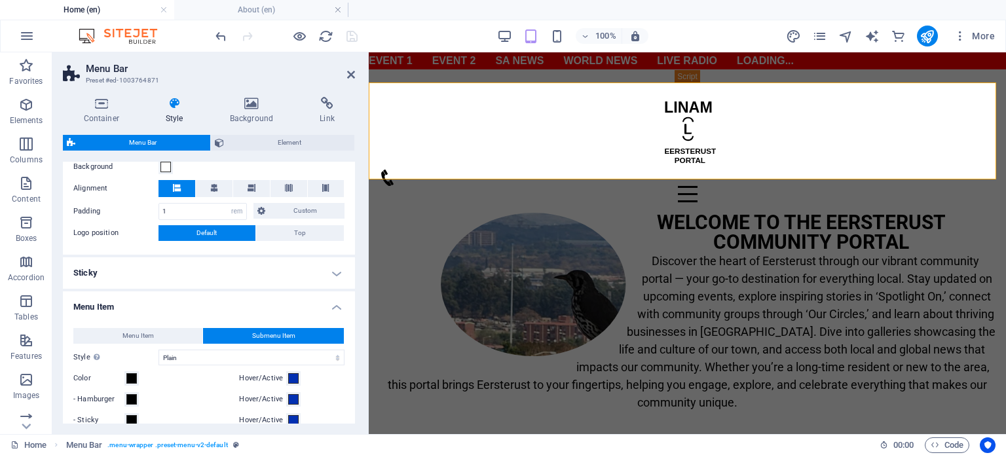
scroll to position [524, 0]
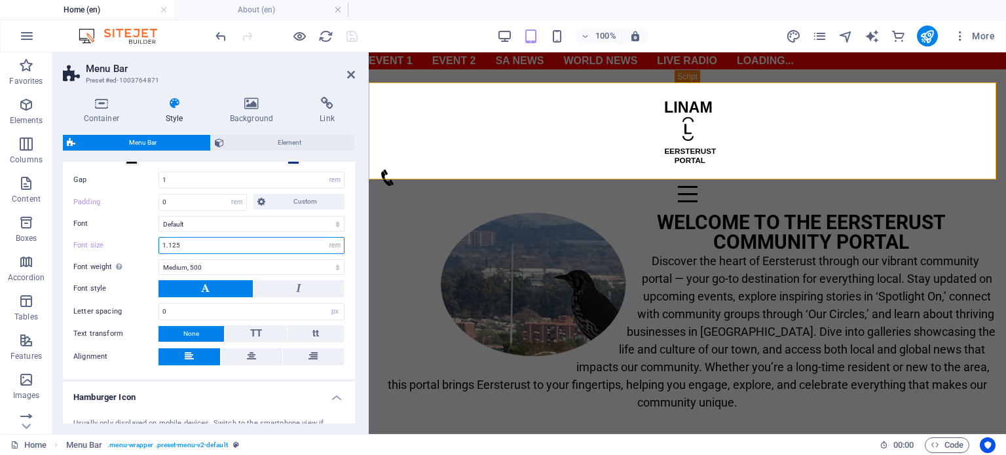
drag, startPoint x: 190, startPoint y: 244, endPoint x: 105, endPoint y: 238, distance: 85.4
click at [105, 238] on div "Font size 1.125 px rem % vh vw" at bounding box center [208, 245] width 271 height 17
type input "1"
type input "1.8"
click at [617, 364] on div "WELCOME TO THE EERSTERUST COMMUNITY PORTAL Discover the heart of Eersterust thr…" at bounding box center [687, 321] width 617 height 216
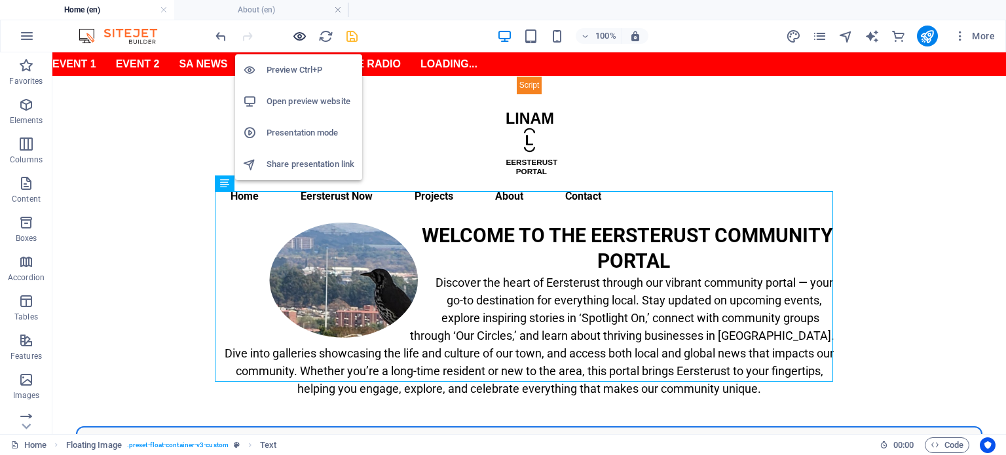
click at [297, 36] on icon "button" at bounding box center [299, 36] width 15 height 15
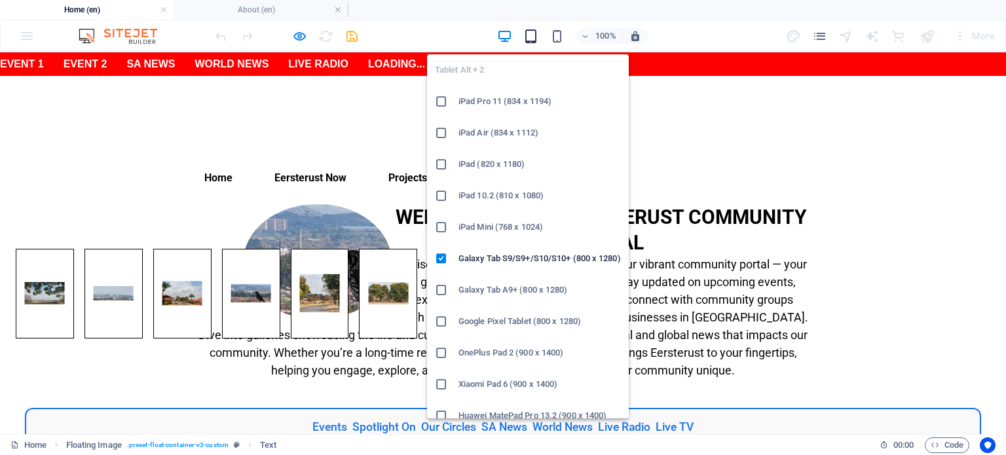
click at [534, 39] on icon "button" at bounding box center [530, 36] width 15 height 15
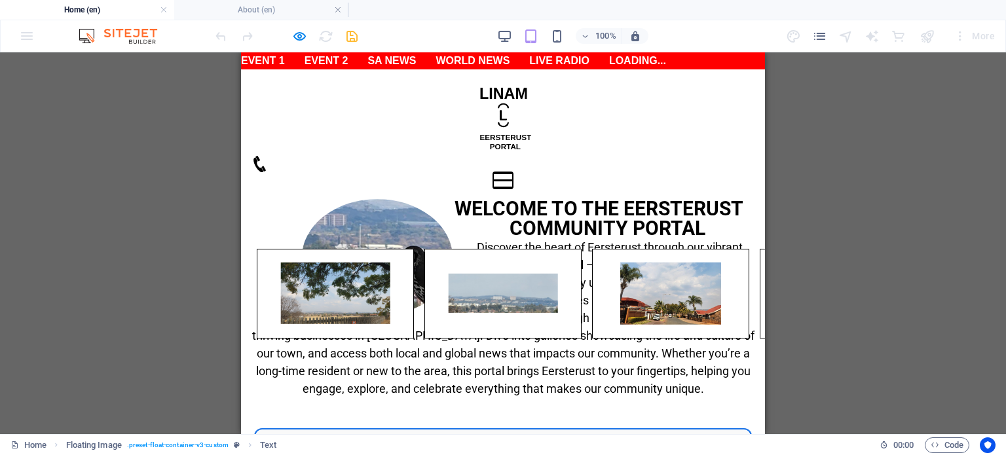
click at [513, 172] on button "Menu" at bounding box center [503, 173] width 20 height 2
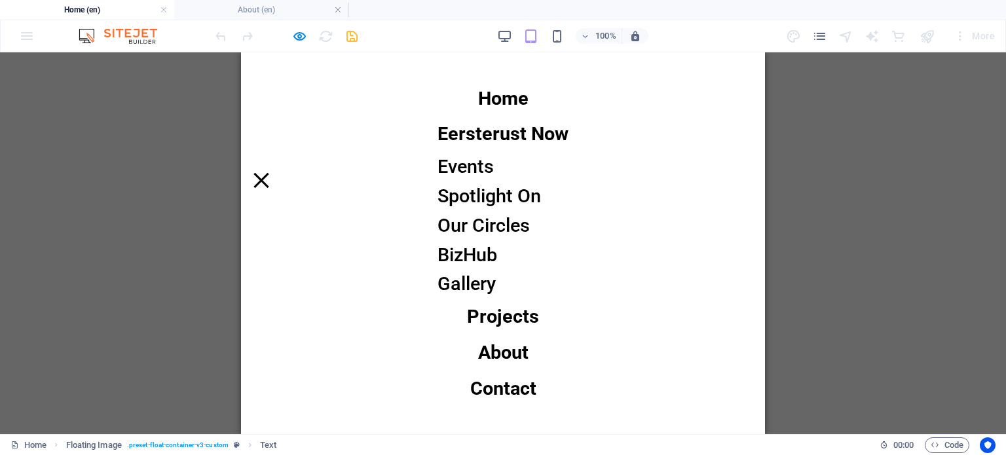
click at [271, 172] on div "Menu" at bounding box center [262, 180] width 20 height 16
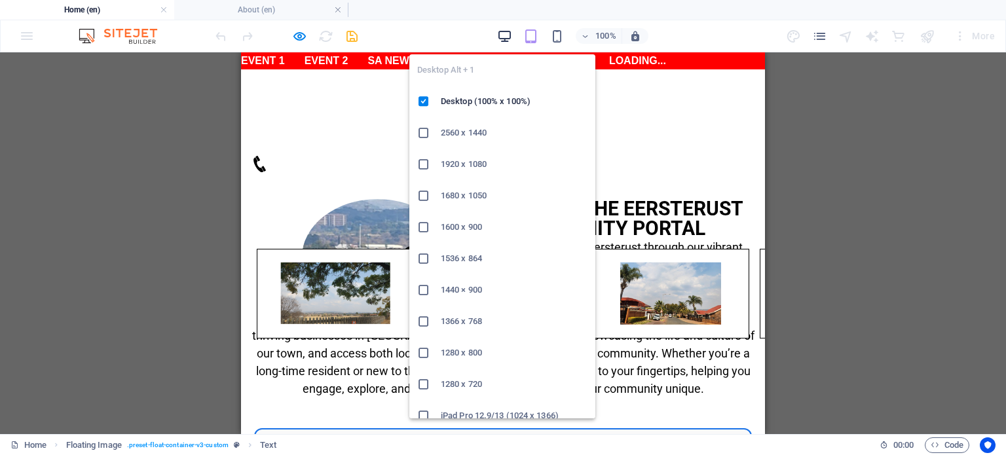
click at [506, 33] on icon "button" at bounding box center [504, 36] width 15 height 15
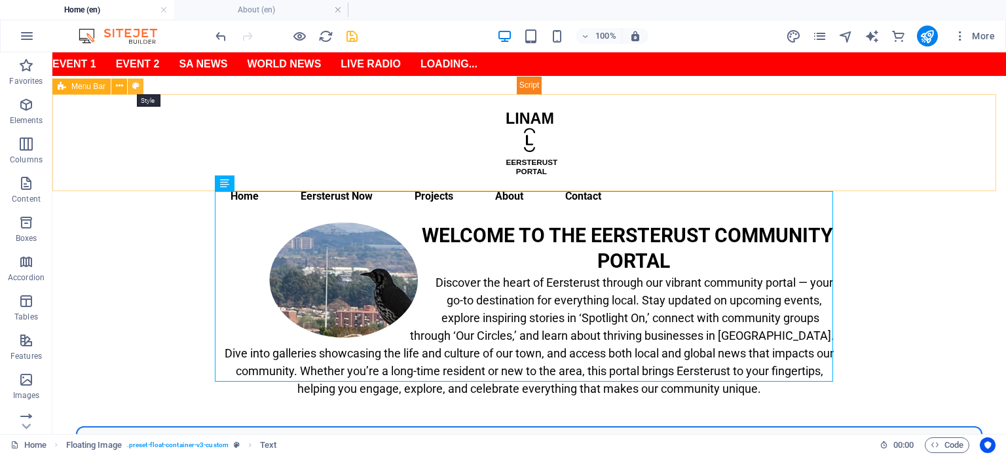
click at [140, 89] on button at bounding box center [136, 87] width 16 height 16
select select "rem"
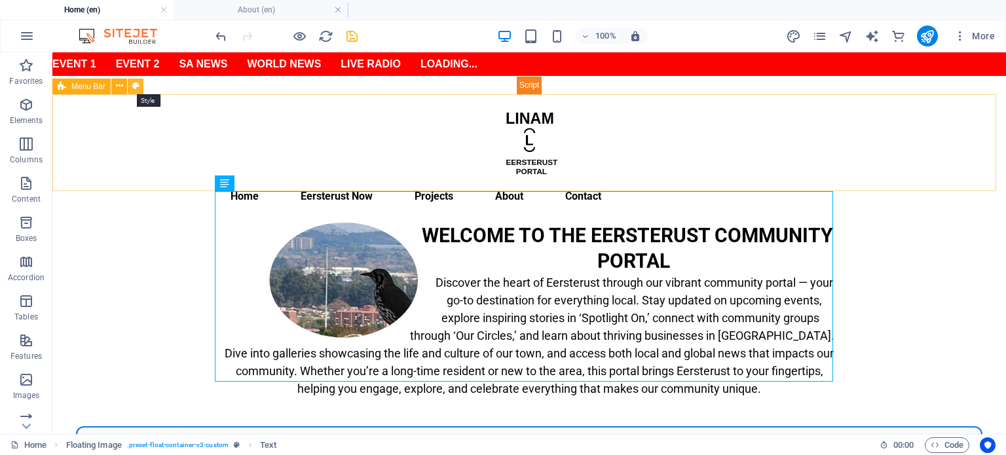
select select "500"
select select "px"
select select "rem"
select select "px"
select select "preset-menu-v2-default"
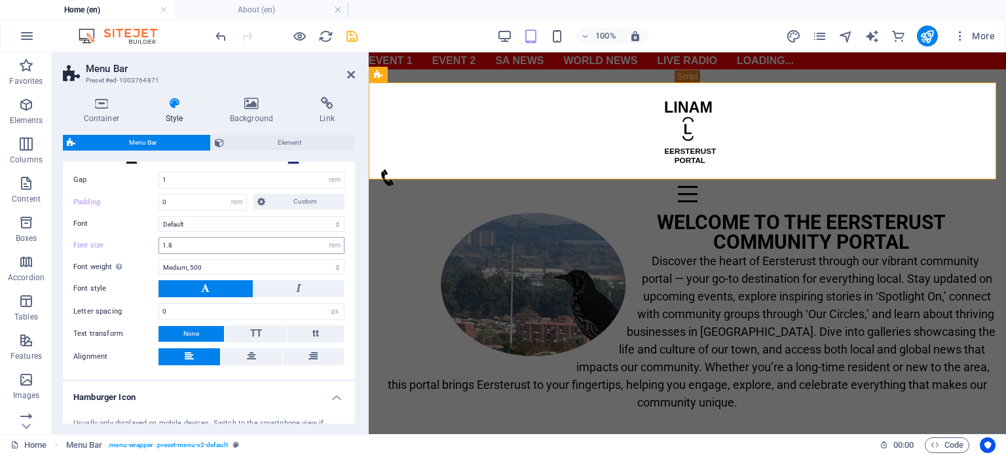
scroll to position [262, 0]
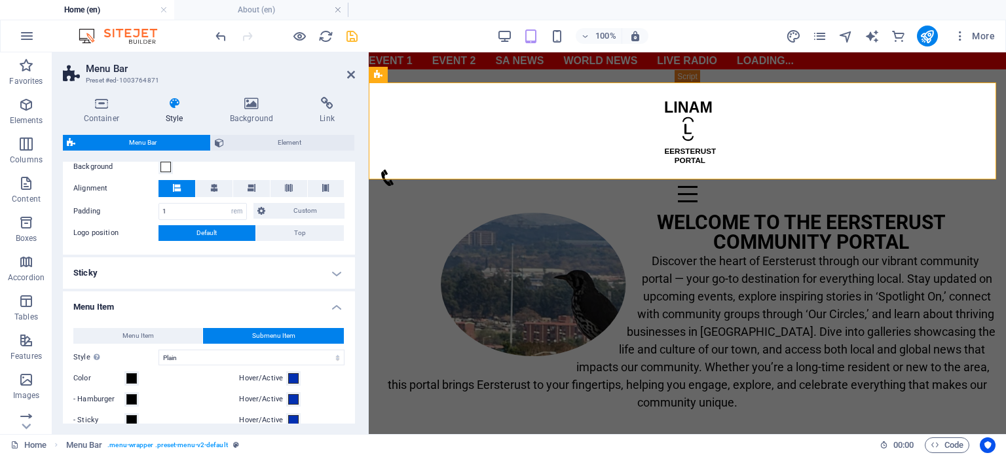
click at [276, 334] on span "Submenu Item" at bounding box center [273, 336] width 43 height 16
click at [157, 335] on button "Menu Item" at bounding box center [137, 336] width 129 height 16
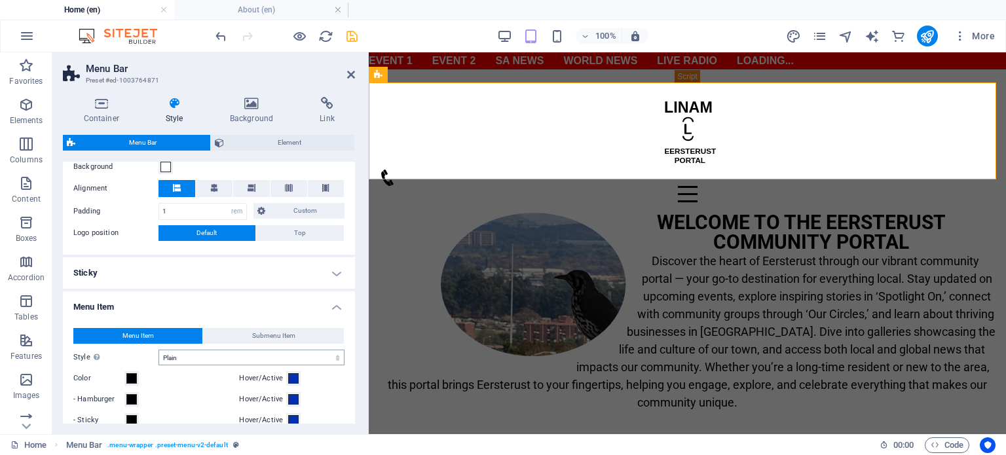
scroll to position [524, 0]
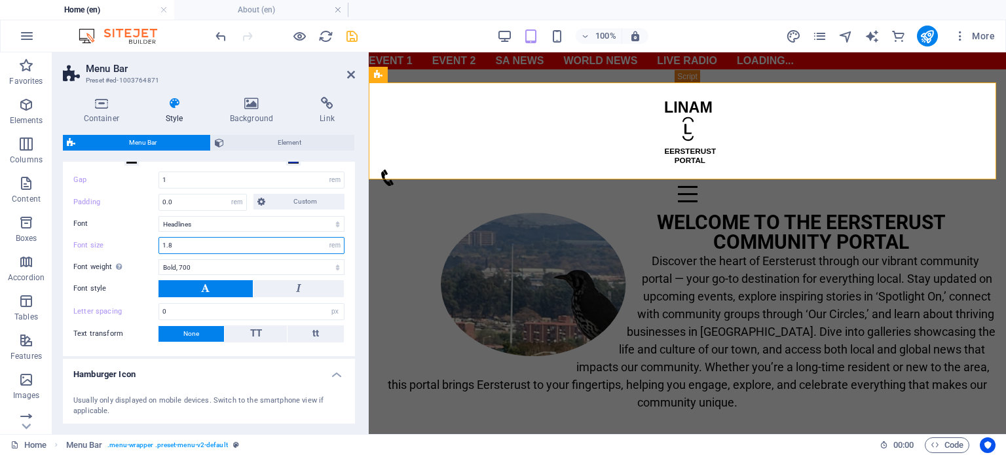
click at [191, 242] on input "1.8" at bounding box center [251, 246] width 185 height 16
type input "1.8125"
drag, startPoint x: 351, startPoint y: 294, endPoint x: 351, endPoint y: 277, distance: 17.0
click at [351, 277] on div "Menu Item Submenu Item Style Switch to preview mode and move the mouse over men…" at bounding box center [208, 204] width 297 height 303
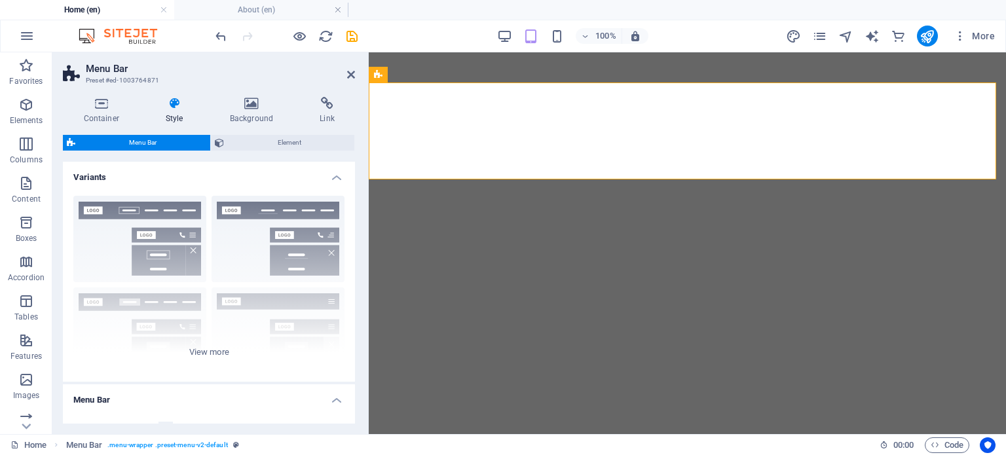
select select "rem"
select select "link-special-font"
select select "rem"
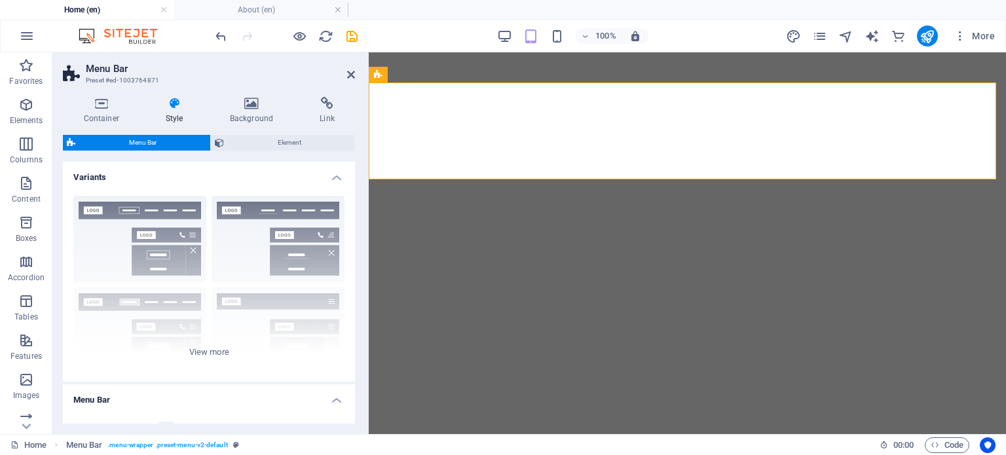
select select "700"
select select "px"
select select "rem"
select select "px"
select select "preset-menu-v2-default"
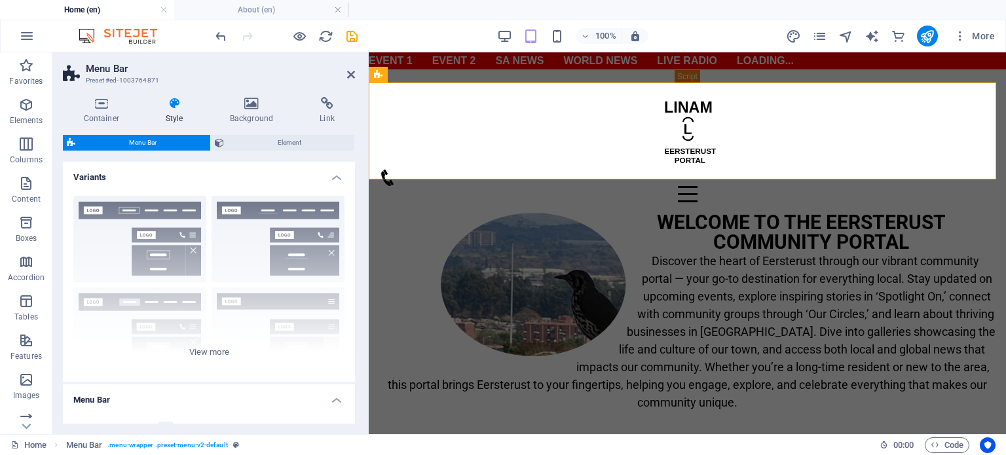
scroll to position [524, 0]
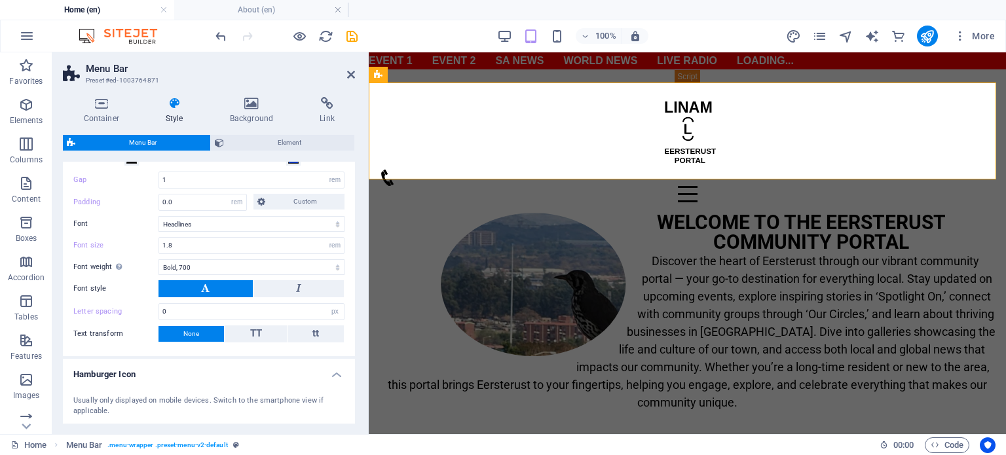
drag, startPoint x: 352, startPoint y: 300, endPoint x: 353, endPoint y: 254, distance: 46.5
click at [353, 275] on div "Variants Border Centered Default Fixed Loki Trigger Wide XXL Menu Bar Backgroun…" at bounding box center [209, 293] width 292 height 262
drag, startPoint x: 352, startPoint y: 290, endPoint x: 351, endPoint y: 271, distance: 19.0
click at [351, 271] on div "Menu Item Submenu Item Style Switch to preview mode and move the mouse over men…" at bounding box center [208, 204] width 297 height 303
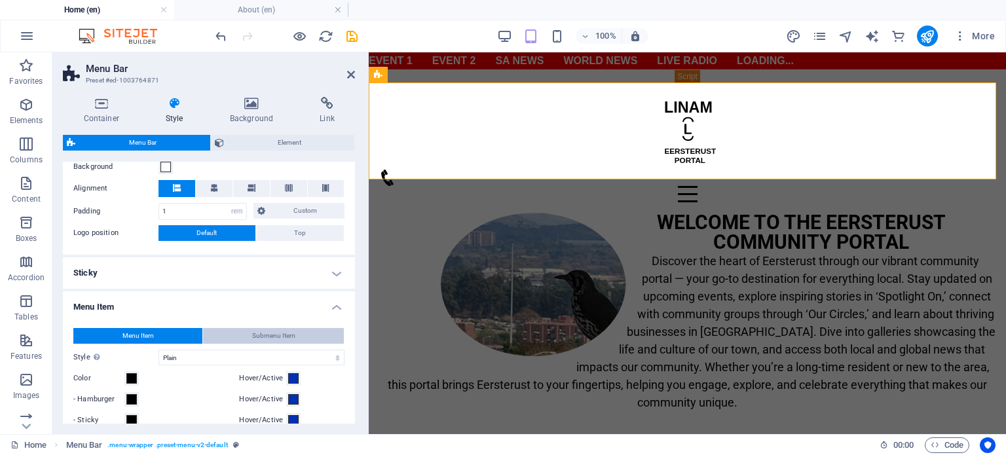
click at [273, 337] on span "Submenu Item" at bounding box center [273, 336] width 43 height 16
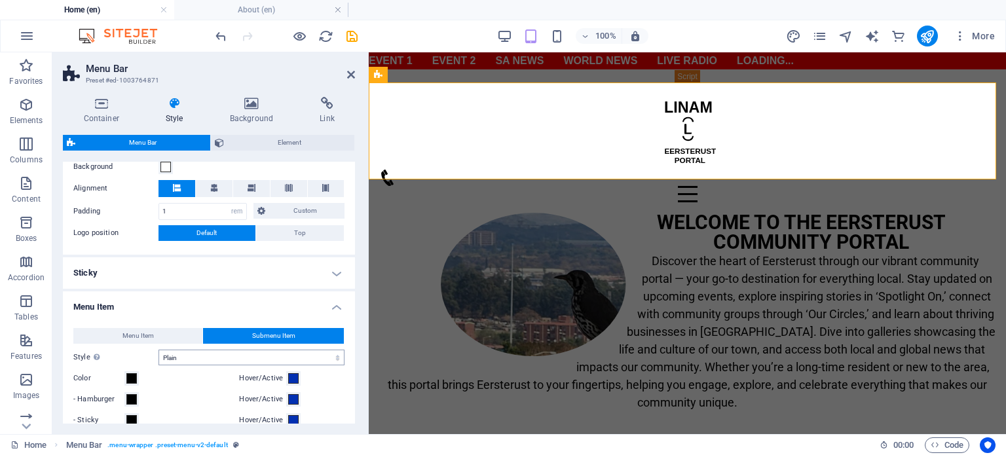
scroll to position [524, 0]
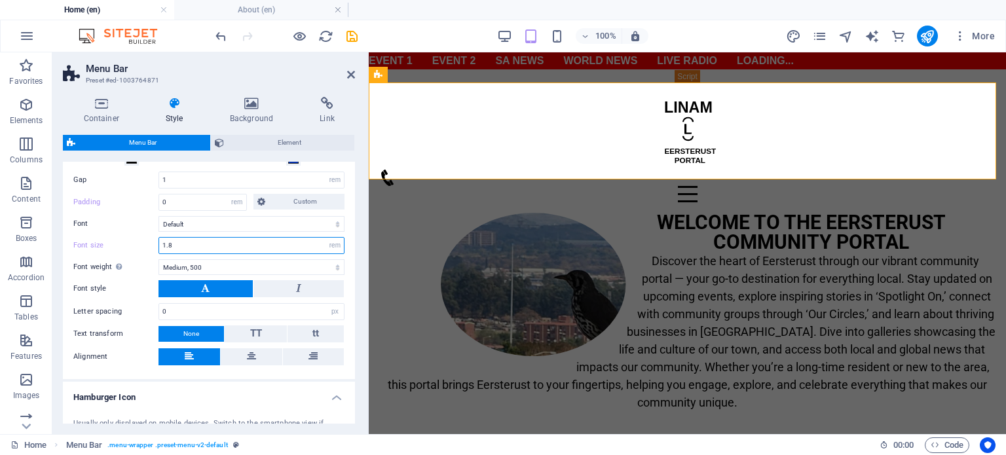
drag, startPoint x: 189, startPoint y: 245, endPoint x: 139, endPoint y: 249, distance: 49.9
click at [139, 249] on div "Font size 1.8 px rem % vh vw" at bounding box center [208, 245] width 271 height 17
type input "1"
click at [400, 295] on div "WELCOME TO THE EERSTERUST COMMUNITY PORTAL Discover the heart of Eersterust thr…" at bounding box center [687, 321] width 617 height 216
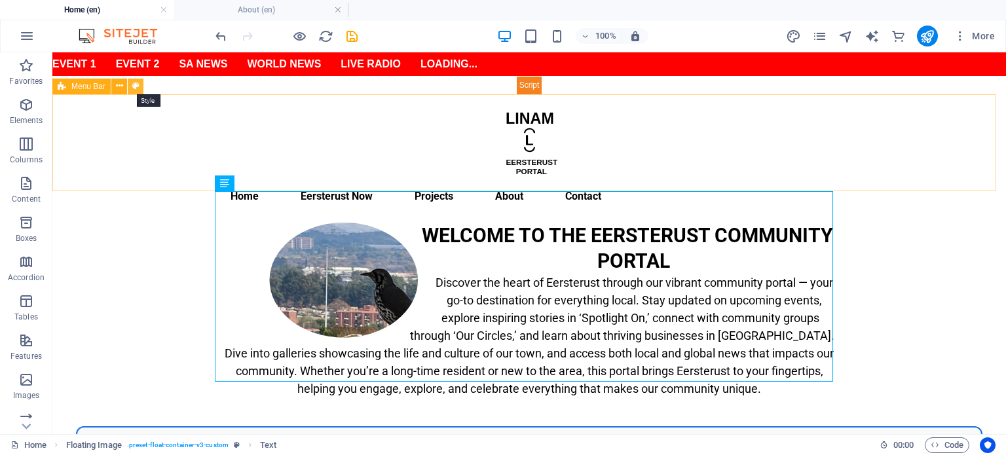
click at [142, 85] on button at bounding box center [136, 87] width 16 height 16
select select "rem"
select select "link-special-font"
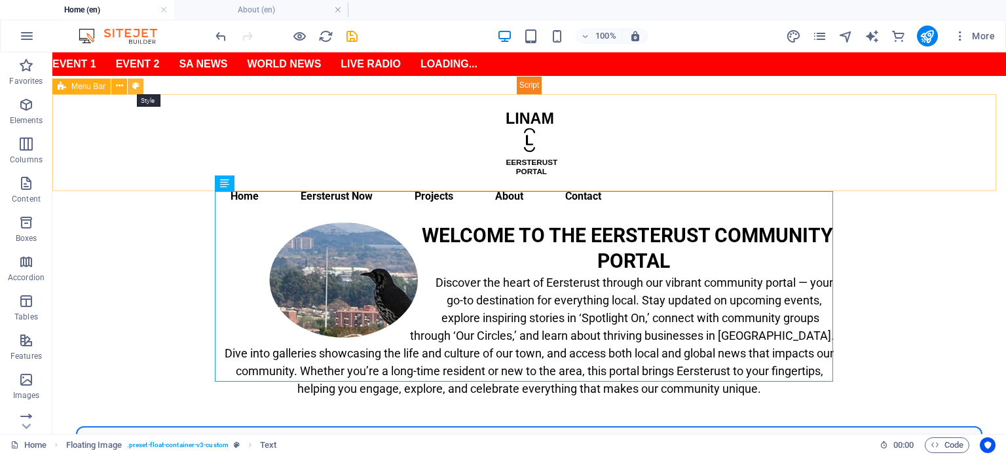
select select "rem"
select select "700"
select select "px"
select select "rem"
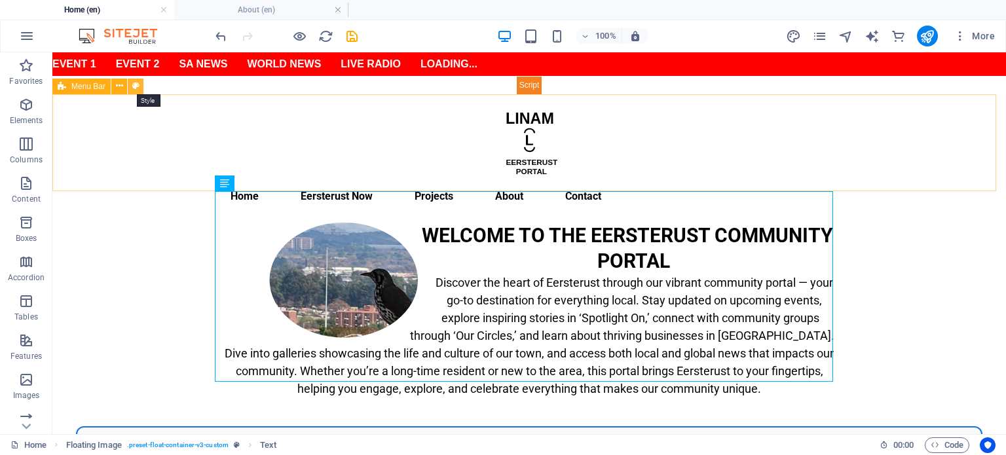
select select "rem"
select select "500"
select select "px"
select select "rem"
select select "px"
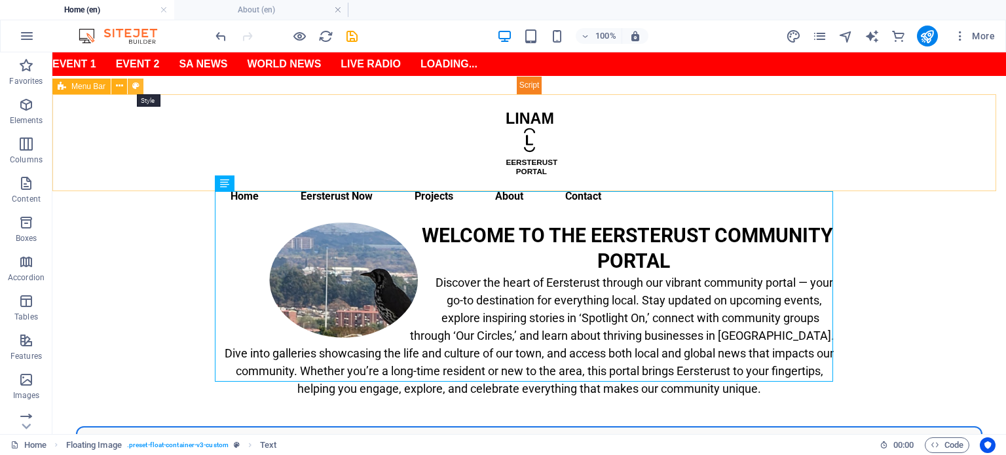
select select "preset-menu-v2-default"
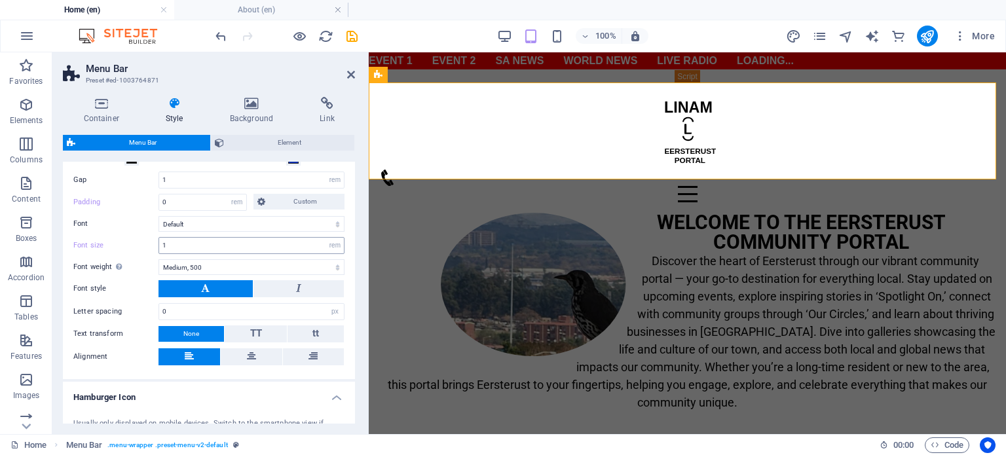
scroll to position [262, 0]
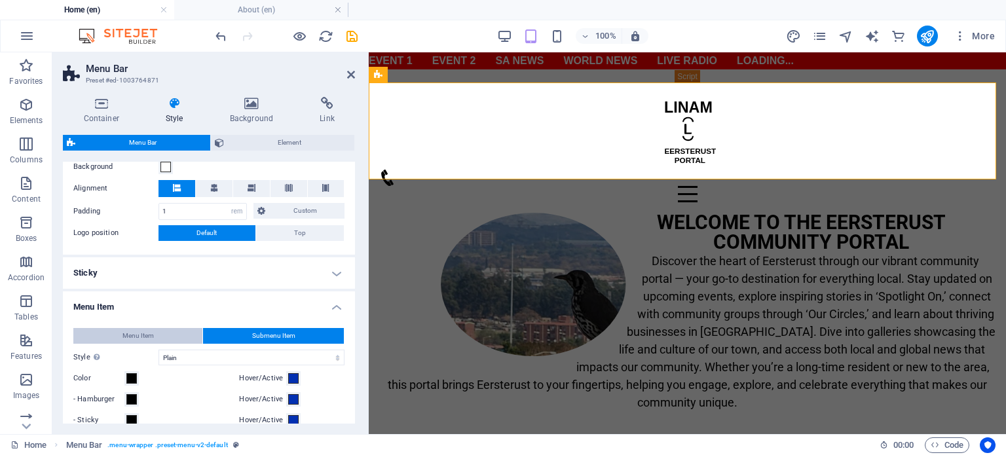
click at [156, 336] on button "Menu Item" at bounding box center [137, 336] width 129 height 16
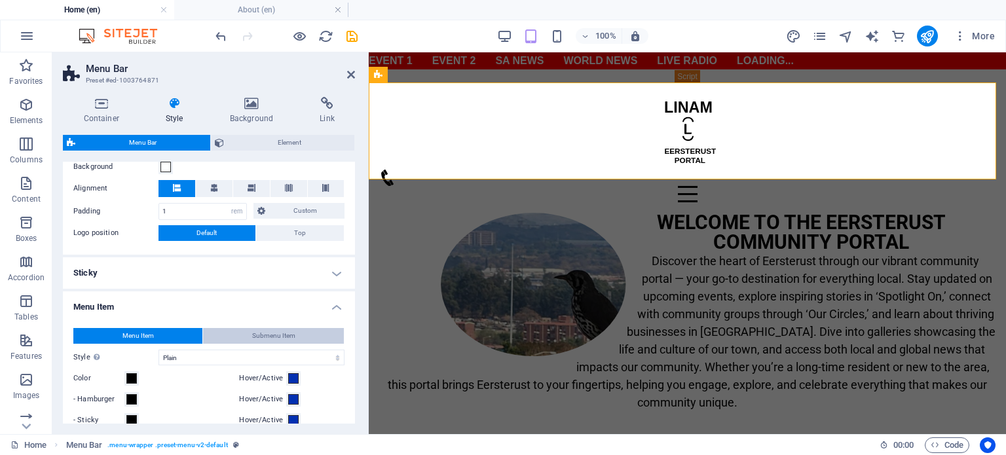
click at [282, 335] on span "Submenu Item" at bounding box center [273, 336] width 43 height 16
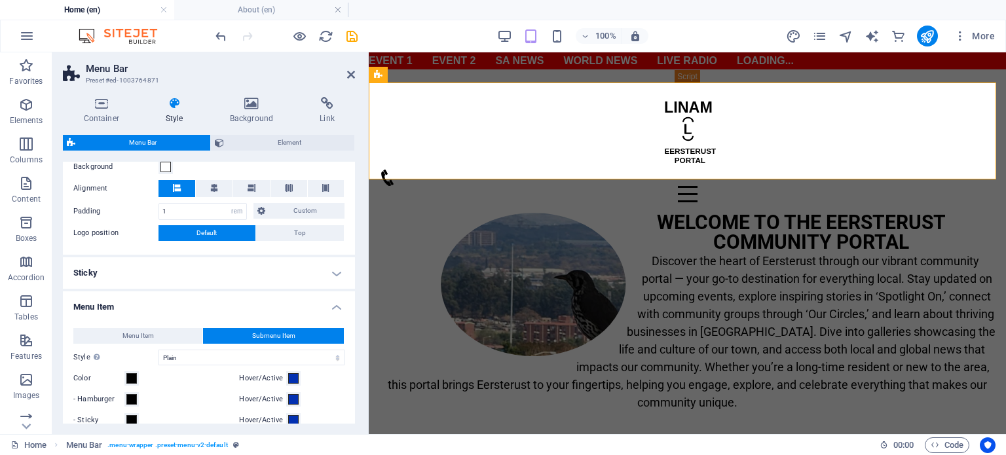
scroll to position [524, 0]
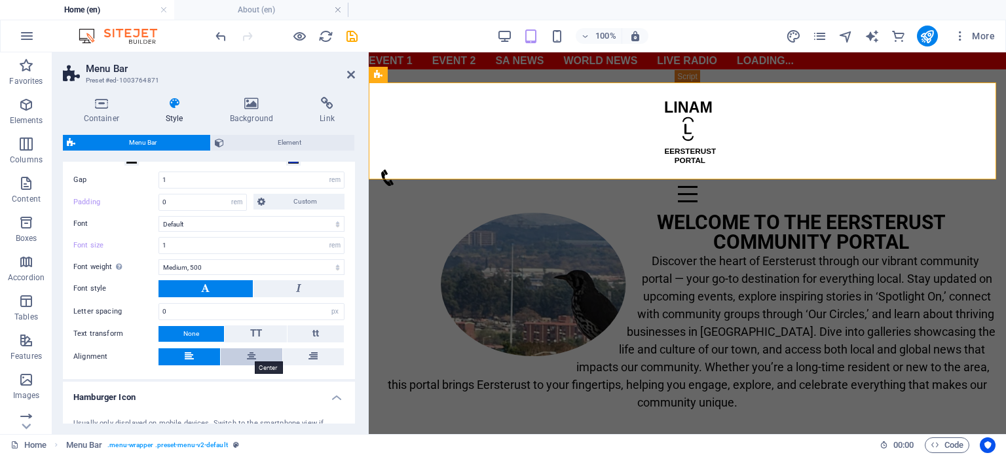
click at [247, 355] on icon at bounding box center [251, 357] width 9 height 16
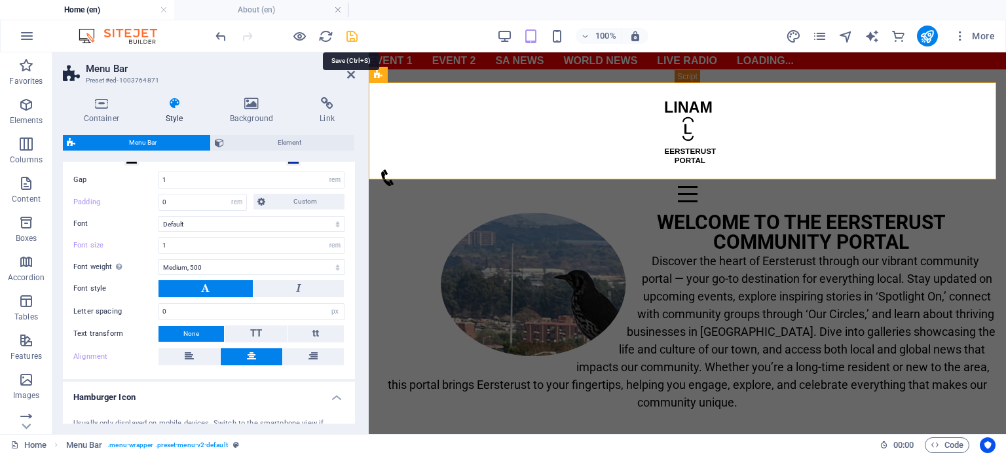
click at [354, 36] on icon "save" at bounding box center [352, 36] width 15 height 15
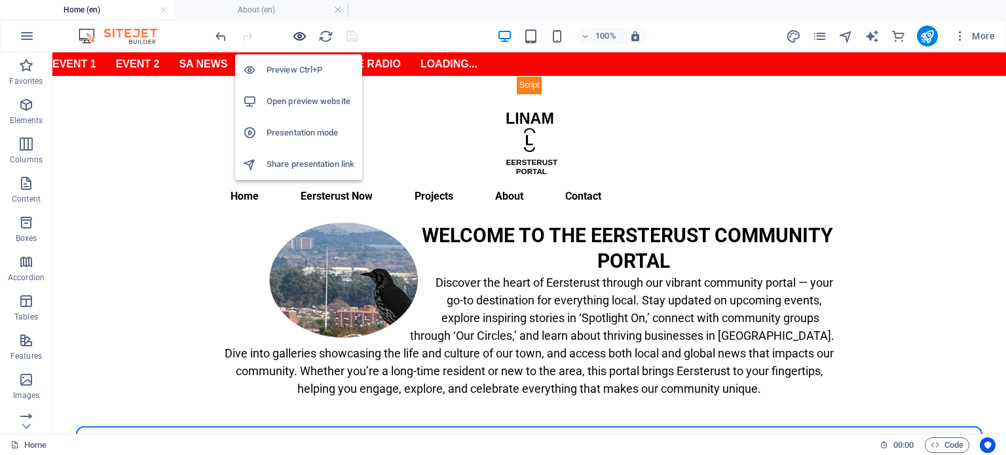
click at [297, 32] on icon "button" at bounding box center [299, 36] width 15 height 15
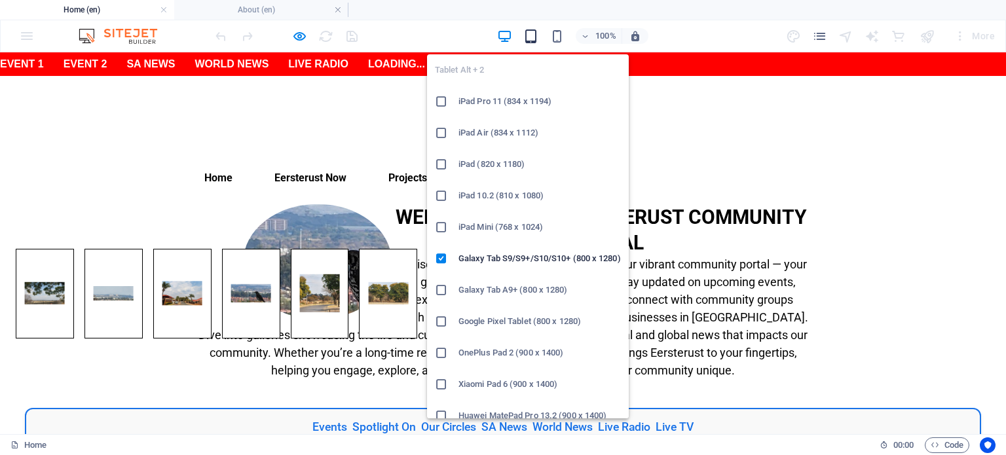
click at [534, 35] on icon "button" at bounding box center [530, 36] width 15 height 15
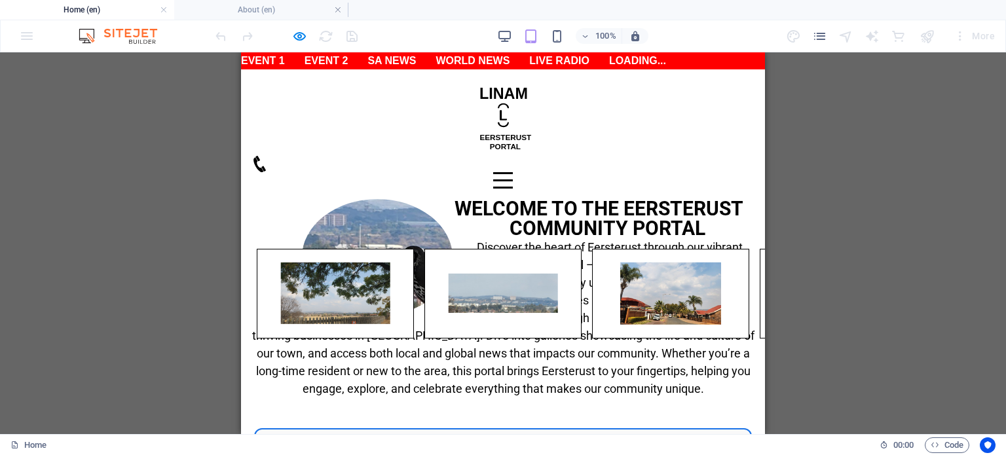
click at [513, 172] on div "Menu" at bounding box center [503, 180] width 20 height 16
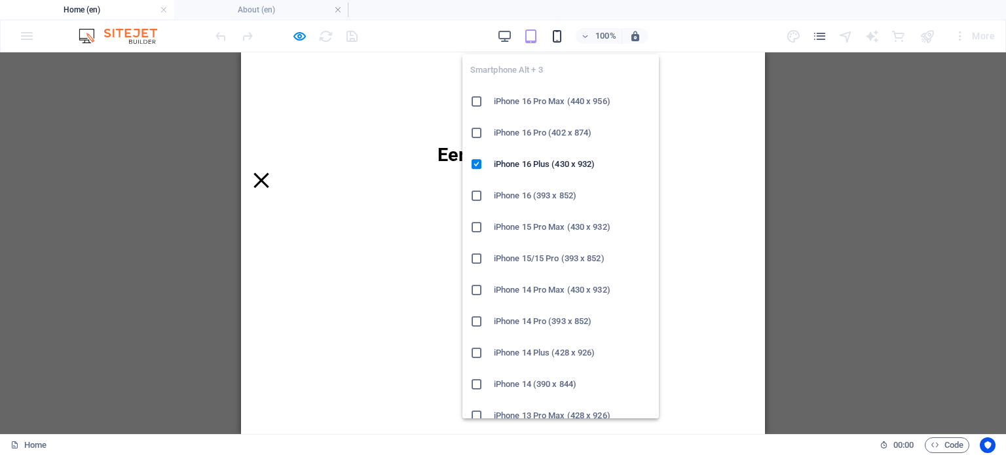
click at [560, 39] on icon "button" at bounding box center [557, 36] width 15 height 15
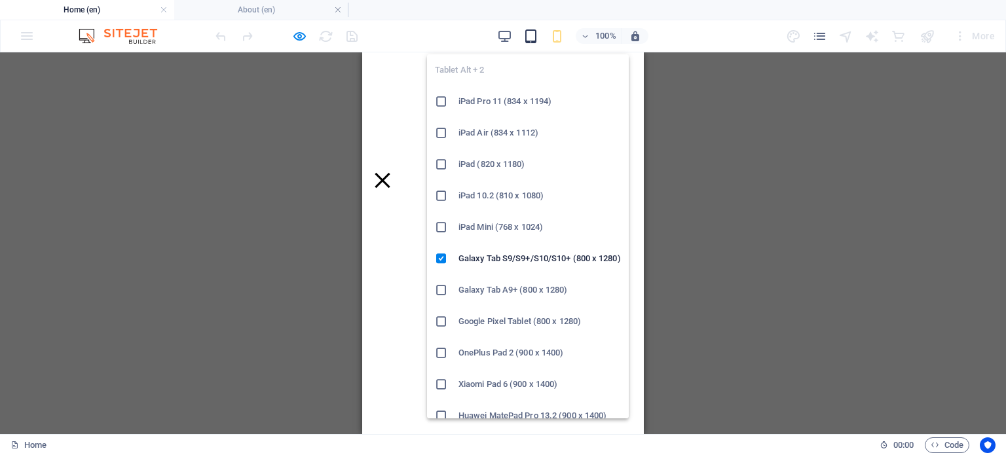
click at [531, 35] on icon "button" at bounding box center [530, 36] width 15 height 15
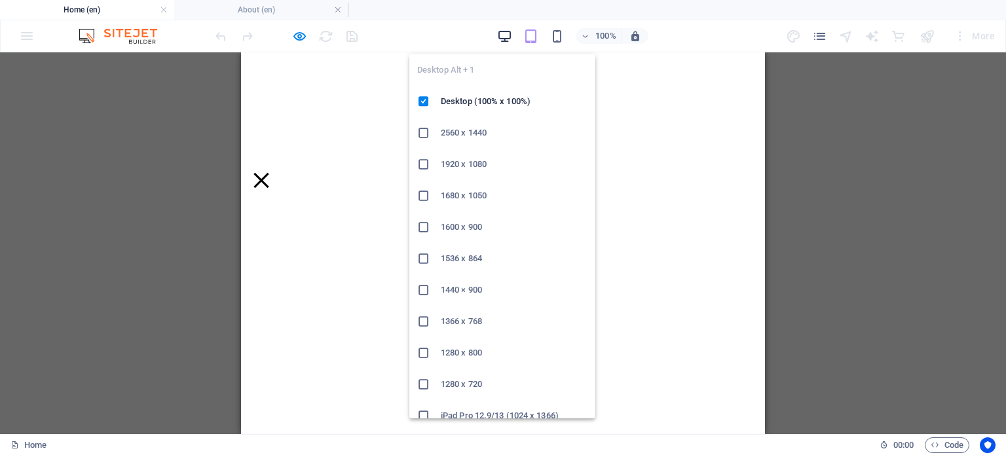
click at [505, 35] on icon "button" at bounding box center [504, 36] width 15 height 15
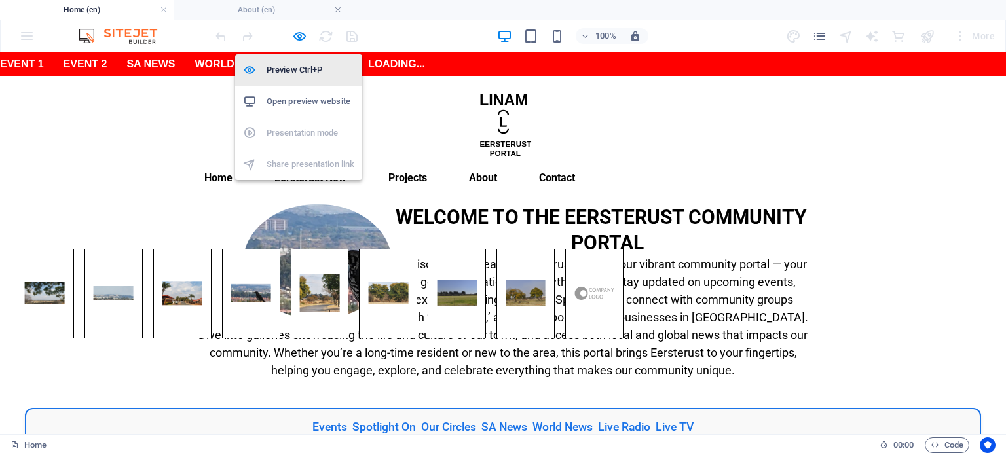
click at [301, 70] on h6 "Preview Ctrl+P" at bounding box center [311, 70] width 88 height 16
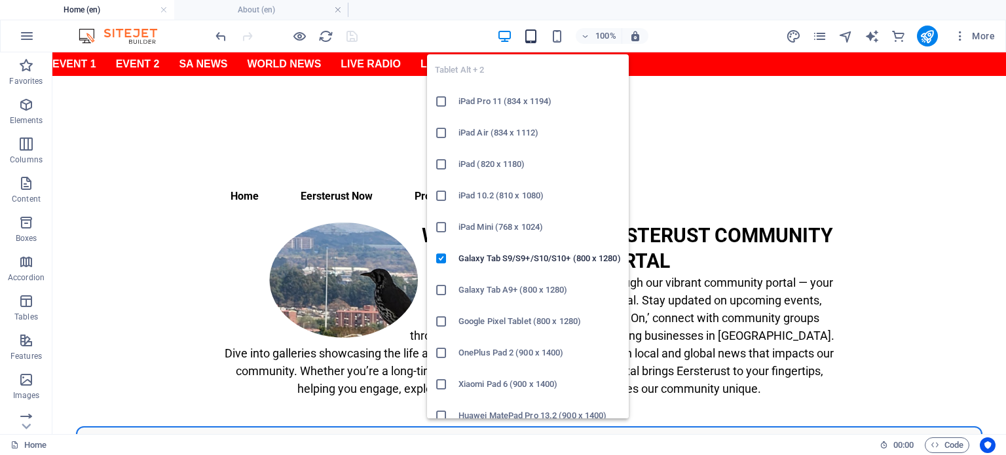
click at [531, 36] on icon "button" at bounding box center [530, 36] width 15 height 15
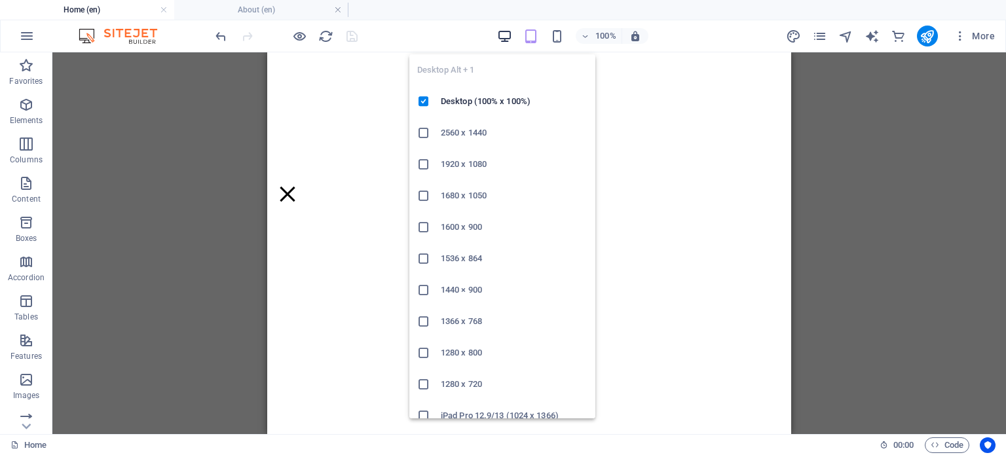
click at [504, 38] on icon "button" at bounding box center [504, 36] width 15 height 15
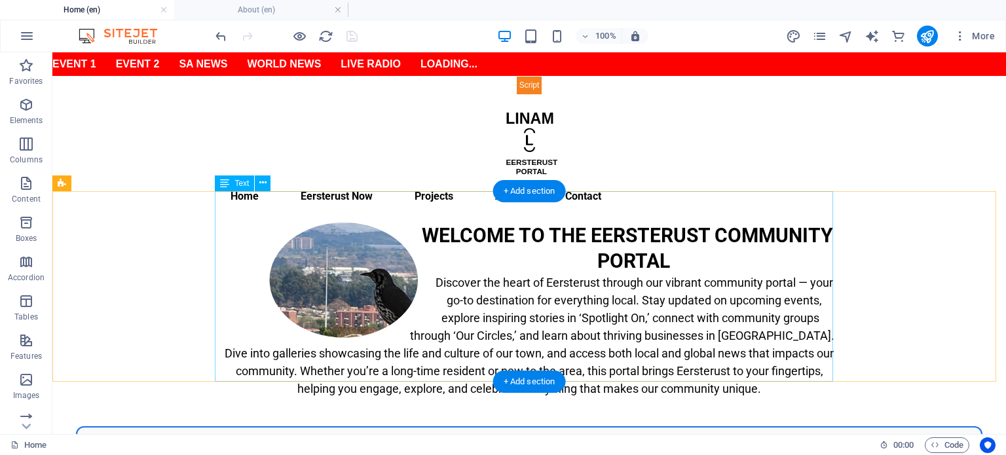
click at [700, 298] on div "WELCOME TO THE EERSTERUST COMMUNITY PORTAL Discover the heart of Eersterust thr…" at bounding box center [529, 318] width 618 height 191
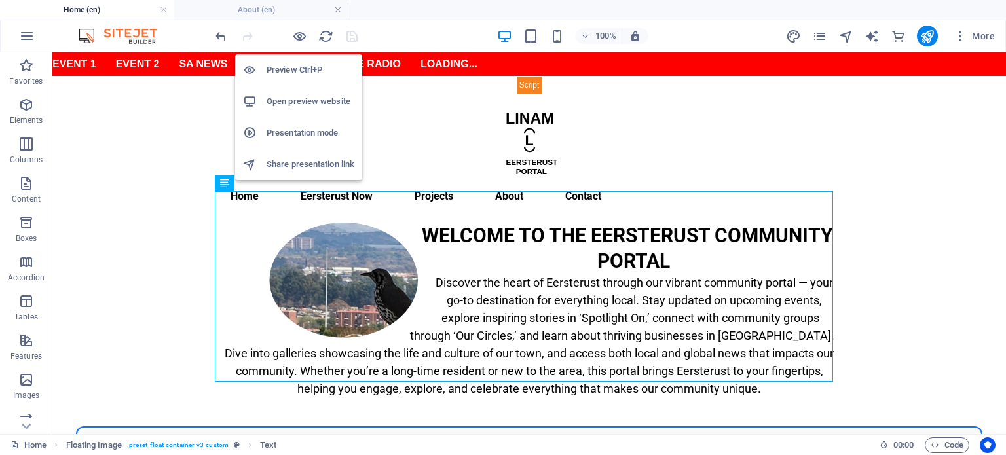
click at [297, 100] on h6 "Open preview website" at bounding box center [311, 102] width 88 height 16
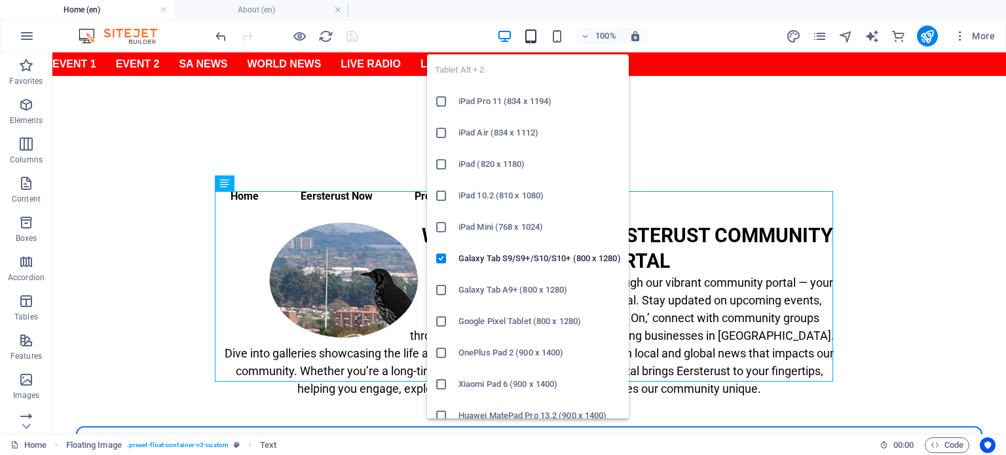
click at [533, 38] on icon "button" at bounding box center [530, 36] width 15 height 15
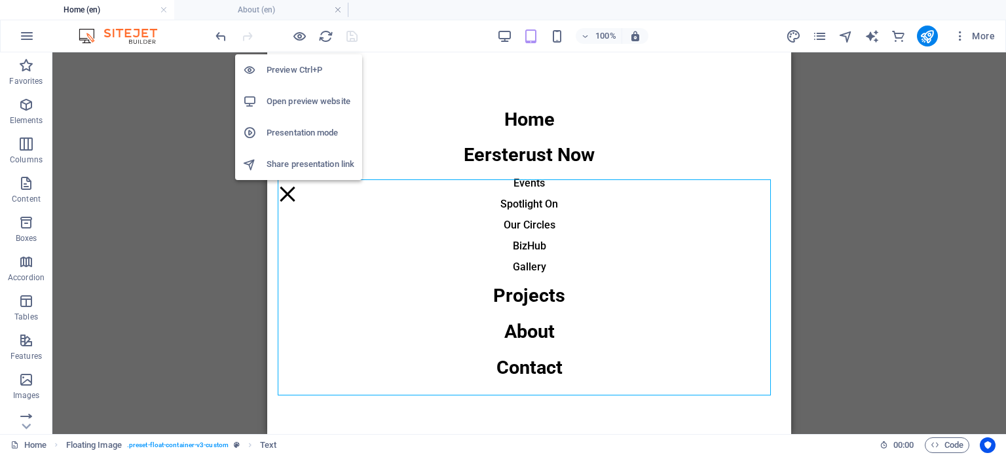
click at [298, 105] on h6 "Open preview website" at bounding box center [311, 102] width 88 height 16
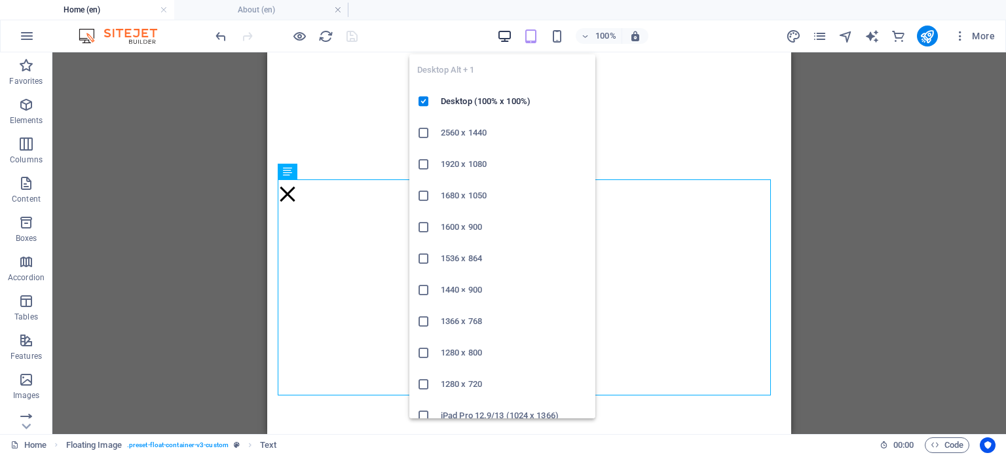
click at [508, 36] on icon "button" at bounding box center [504, 36] width 15 height 15
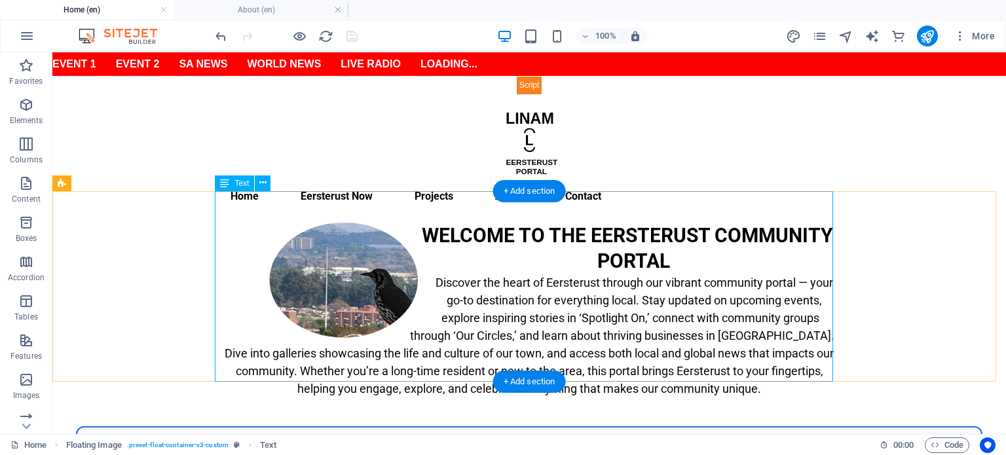
click at [683, 280] on div "WELCOME TO THE EERSTERUST COMMUNITY PORTAL Discover the heart of Eersterust thr…" at bounding box center [529, 318] width 618 height 191
click at [603, 269] on div "WELCOME TO THE EERSTERUST COMMUNITY PORTAL Discover the heart of Eersterust thr…" at bounding box center [529, 318] width 618 height 191
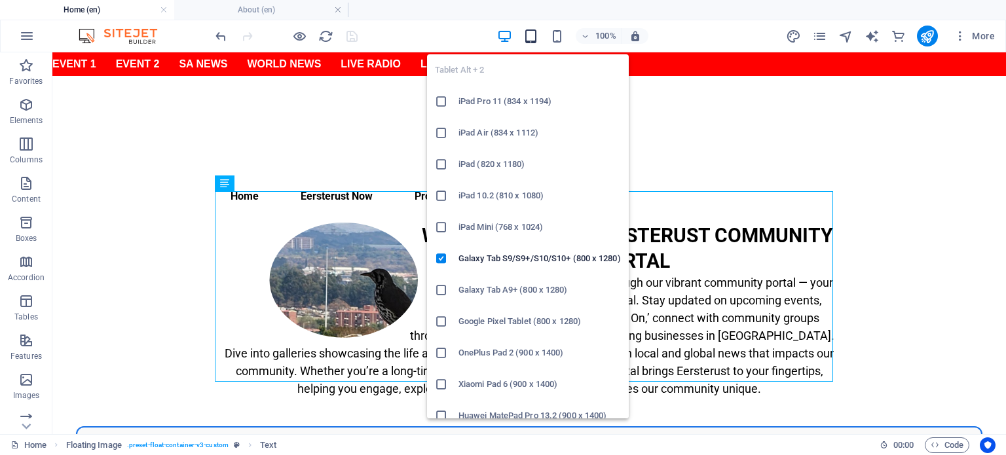
click at [539, 40] on icon "button" at bounding box center [530, 36] width 15 height 15
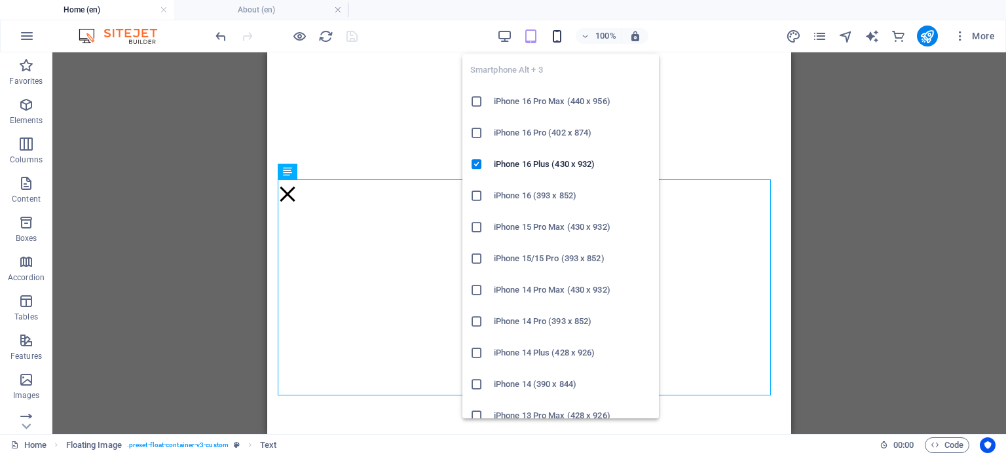
click at [554, 36] on icon "button" at bounding box center [557, 36] width 15 height 15
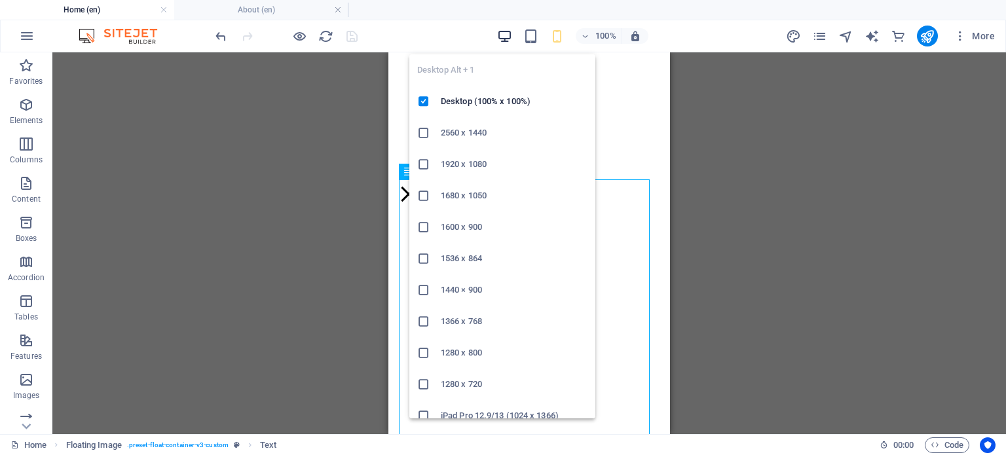
click at [505, 36] on icon "button" at bounding box center [504, 36] width 15 height 15
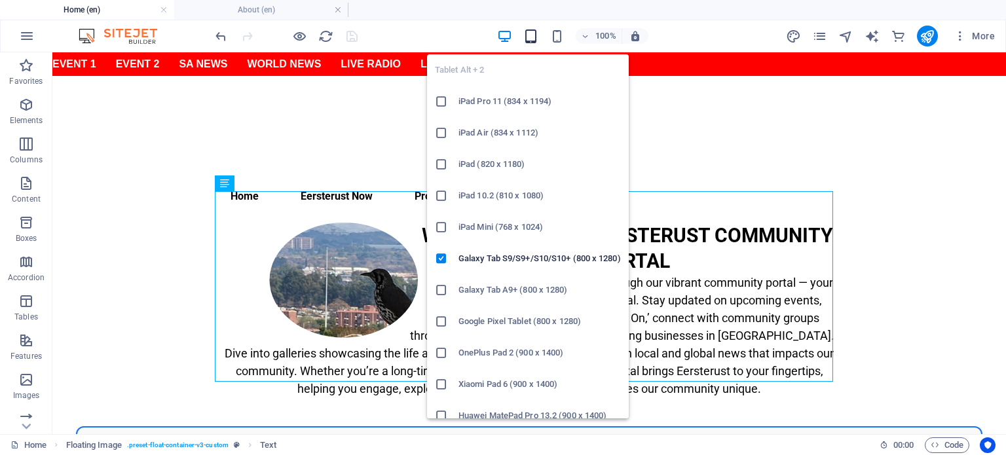
click at [527, 35] on icon "button" at bounding box center [530, 36] width 15 height 15
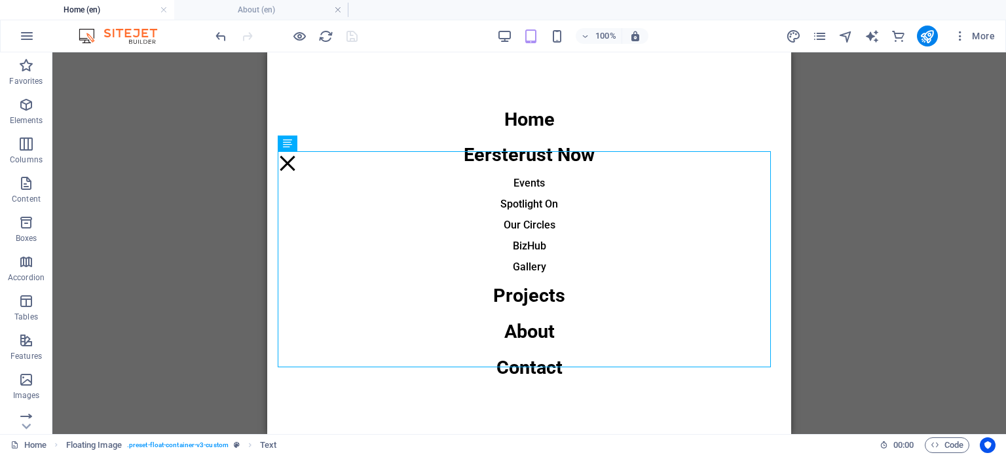
scroll to position [0, 0]
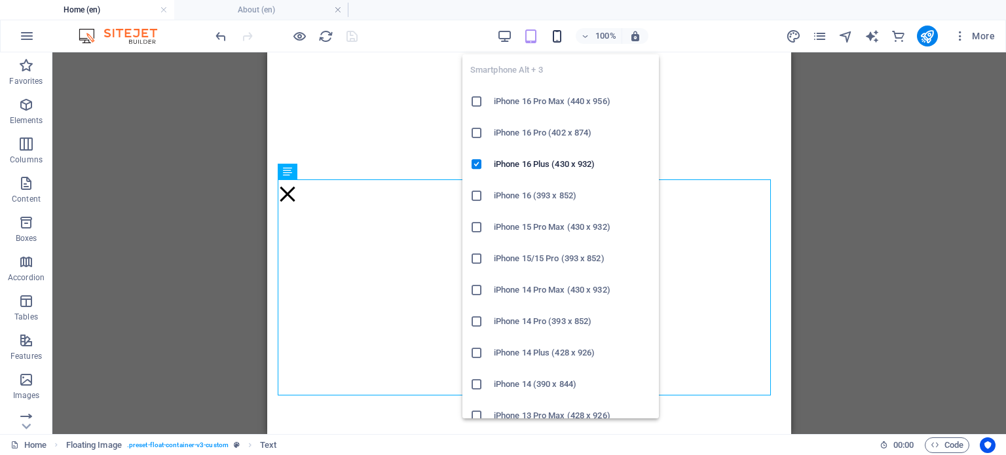
click at [559, 32] on icon "button" at bounding box center [557, 36] width 15 height 15
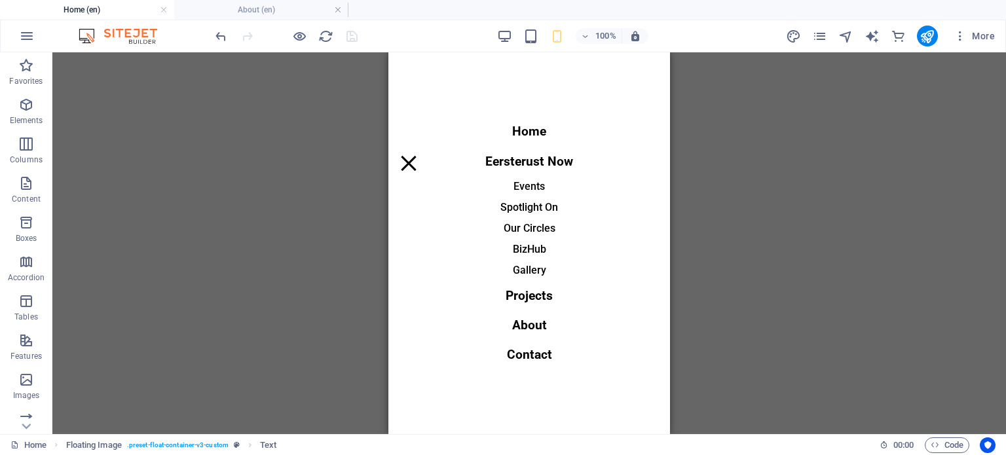
scroll to position [1572, 0]
click at [522, 133] on nav "Home Eersterust Now Events Spotlight On Our Circles BizHub Gallery Projects Abo…" at bounding box center [530, 243] width 282 height 382
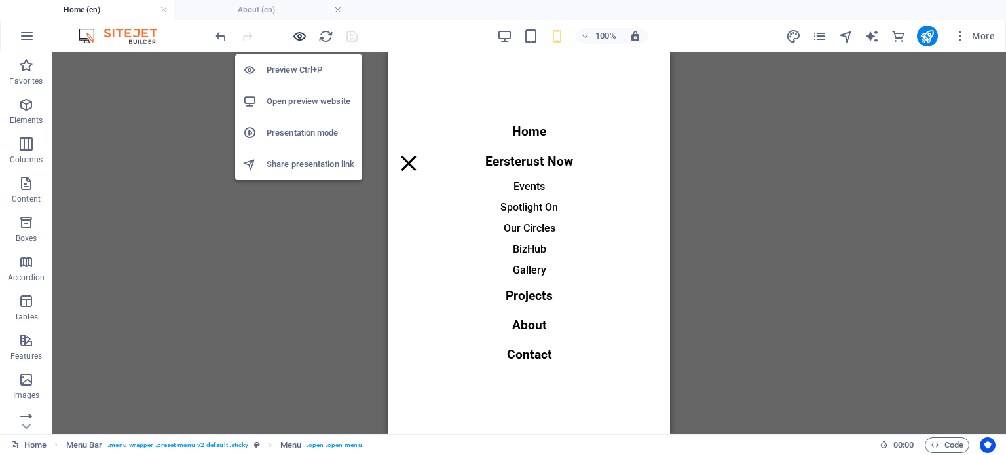
click at [301, 34] on icon "button" at bounding box center [299, 36] width 15 height 15
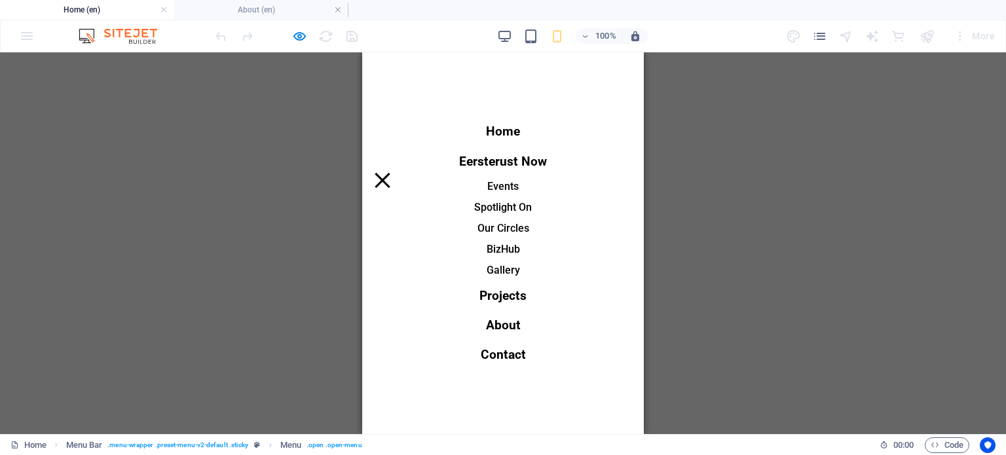
scroll to position [0, 0]
click at [392, 172] on div "Menu" at bounding box center [383, 180] width 20 height 16
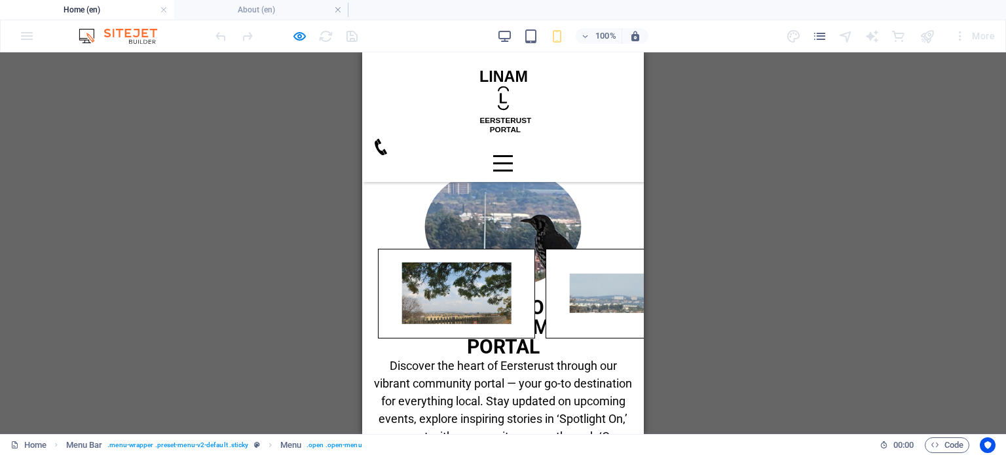
scroll to position [262, 0]
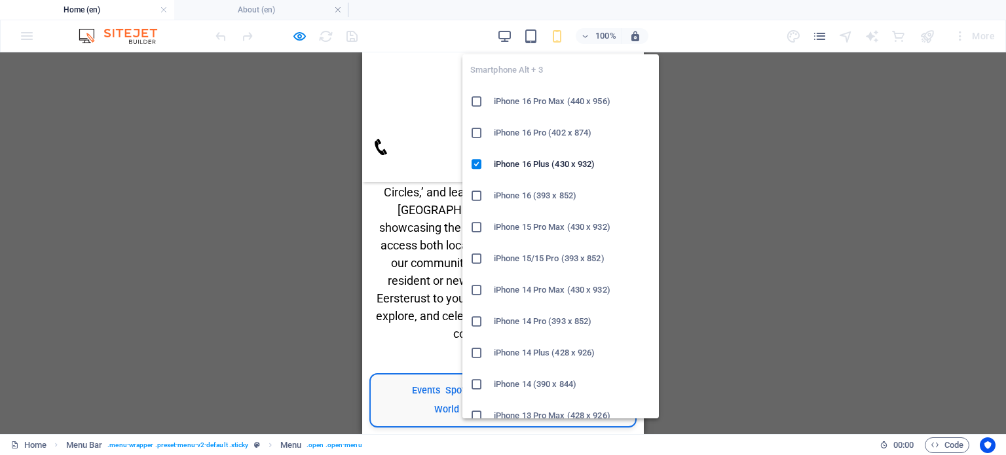
drag, startPoint x: 206, startPoint y: 1, endPoint x: 558, endPoint y: 33, distance: 354.0
click at [558, 33] on icon "button" at bounding box center [557, 36] width 15 height 15
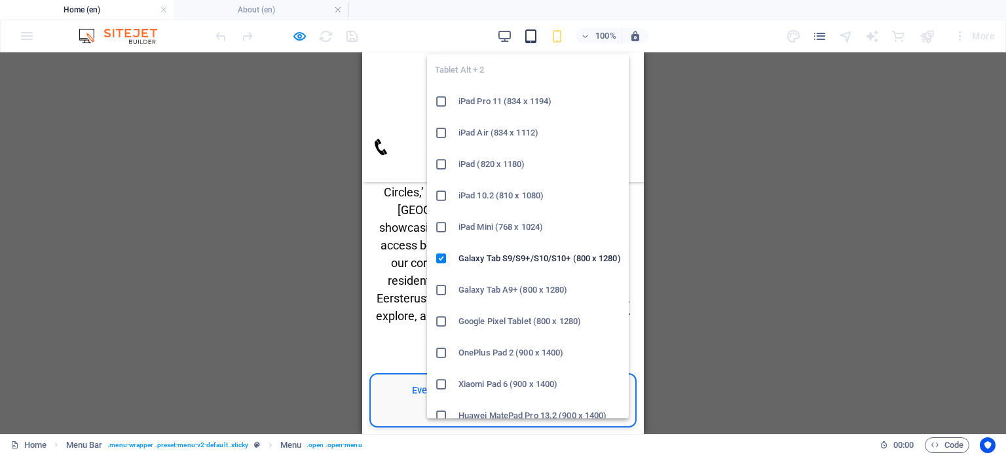
click at [531, 39] on icon "button" at bounding box center [530, 36] width 15 height 15
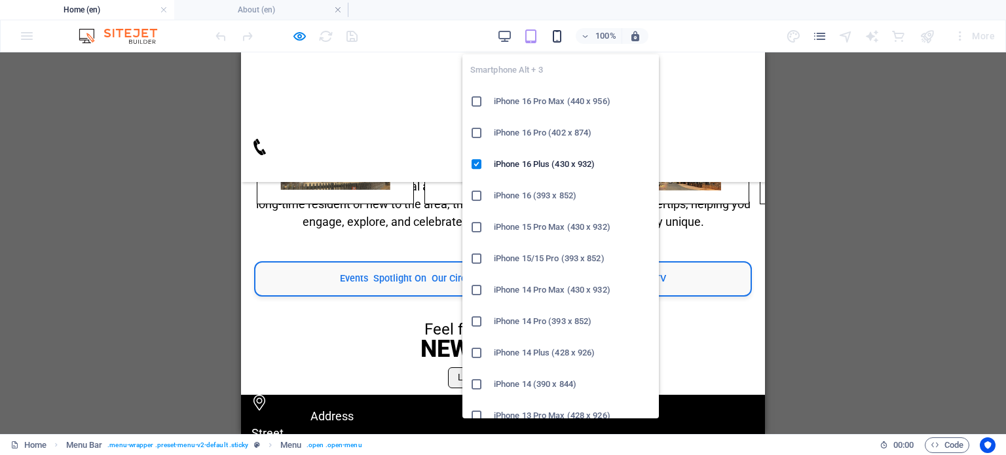
click at [563, 35] on icon "button" at bounding box center [557, 36] width 15 height 15
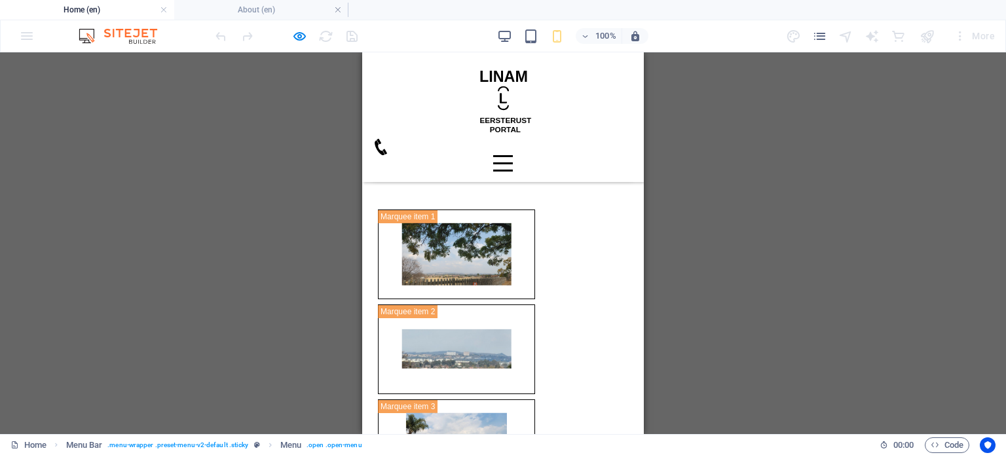
scroll to position [537, 0]
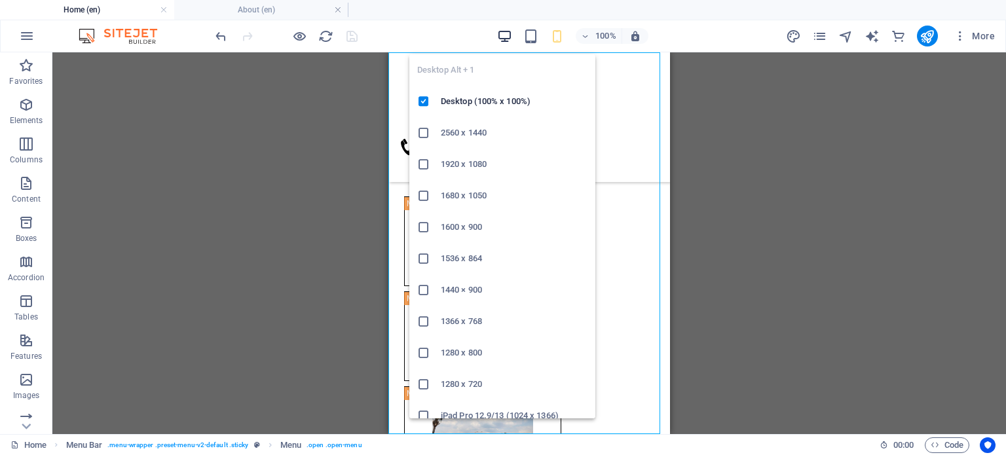
click at [503, 36] on icon "button" at bounding box center [504, 36] width 15 height 15
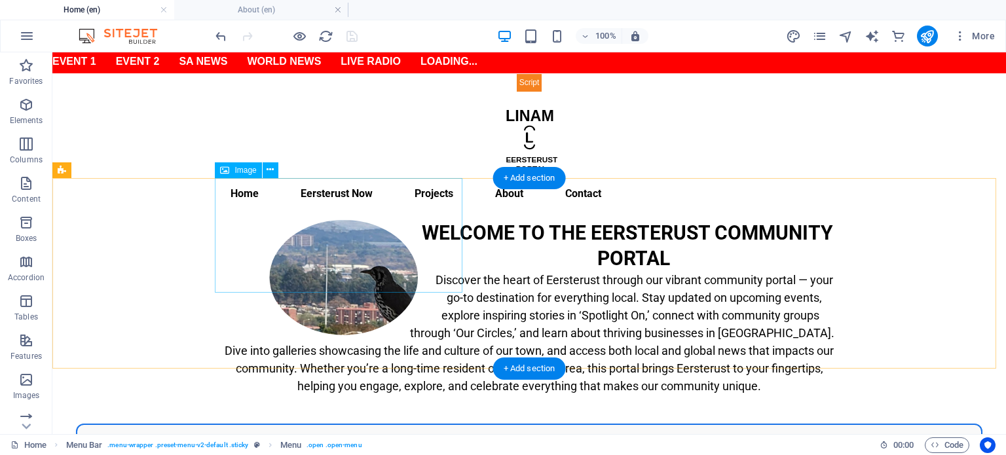
scroll to position [0, 0]
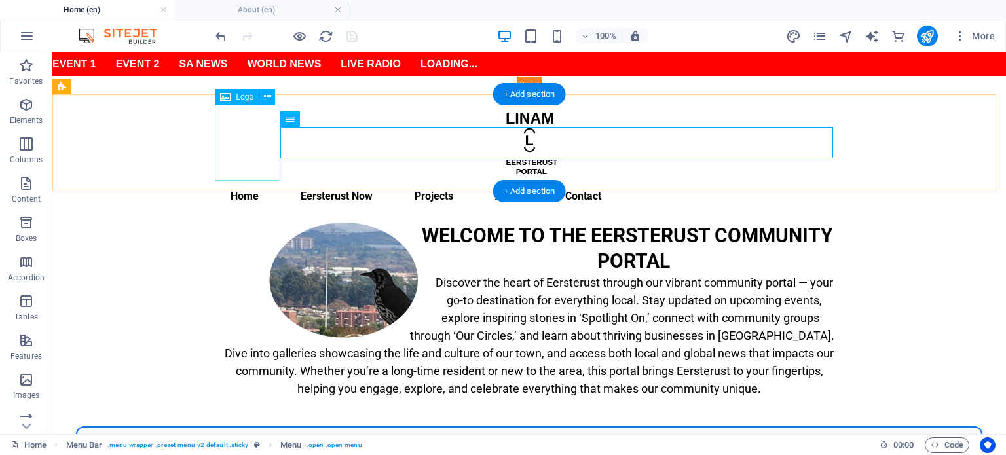
click at [248, 155] on div at bounding box center [529, 143] width 618 height 76
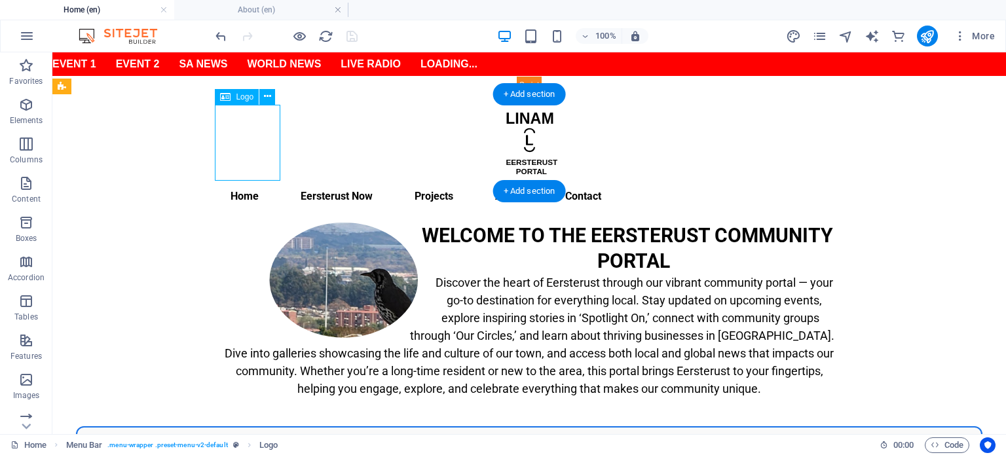
click at [248, 155] on div at bounding box center [529, 143] width 618 height 76
select select "px"
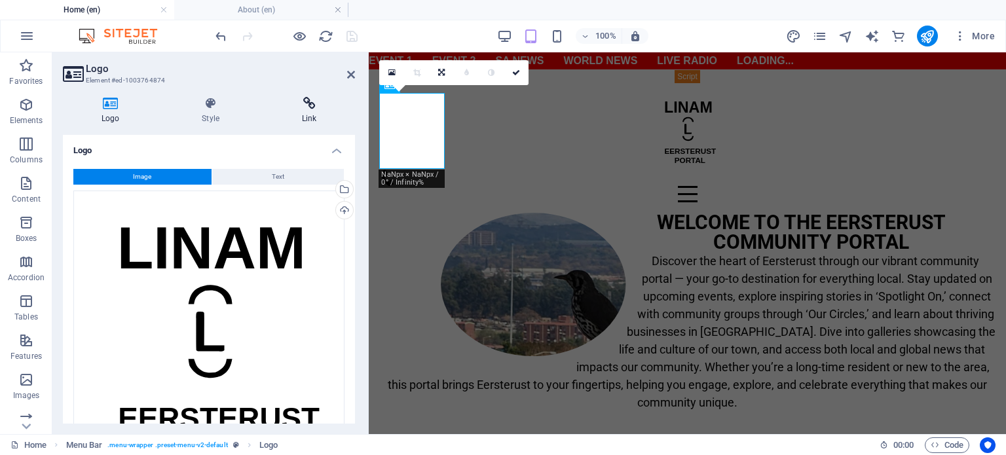
click at [311, 109] on icon at bounding box center [309, 103] width 92 height 13
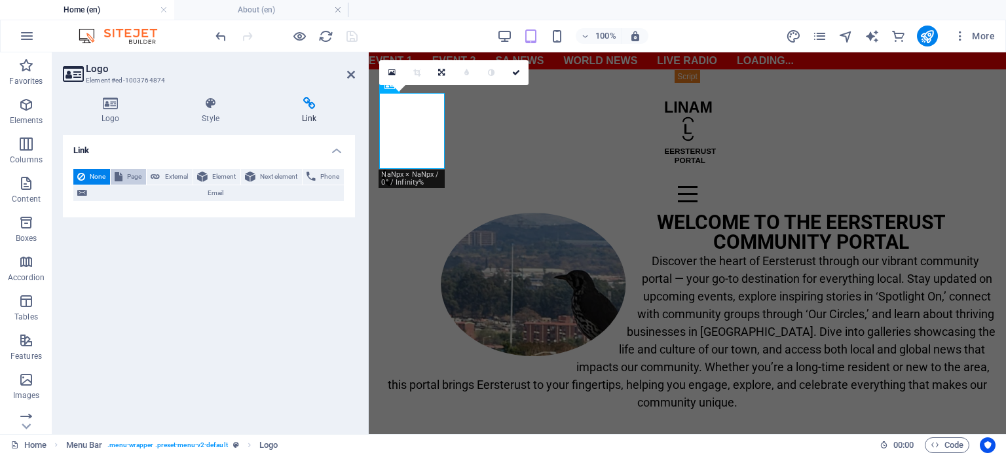
click at [125, 178] on button "Page" at bounding box center [128, 177] width 35 height 16
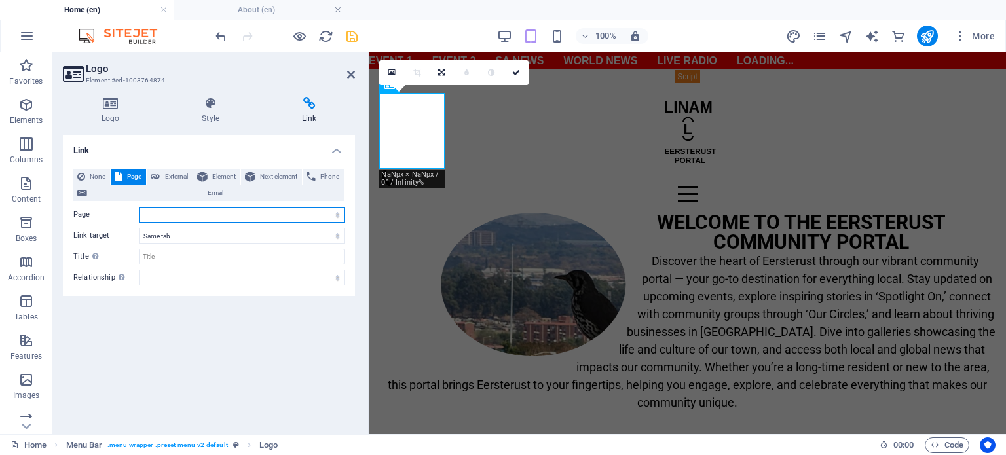
click at [176, 214] on select "Home BizHub Gallery Projects About Contact Radio TV RSA News Int News Legal Not…" at bounding box center [242, 215] width 206 height 16
select select "0"
click at [139, 207] on select "Home BizHub Gallery Projects About Contact Radio TV RSA News Int News Legal Not…" at bounding box center [242, 215] width 206 height 16
click at [352, 39] on icon "save" at bounding box center [352, 36] width 15 height 15
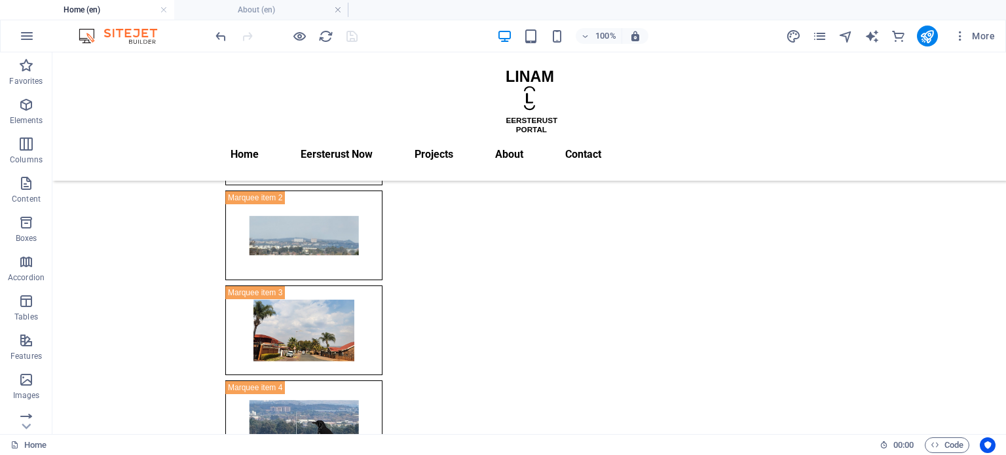
scroll to position [397, 0]
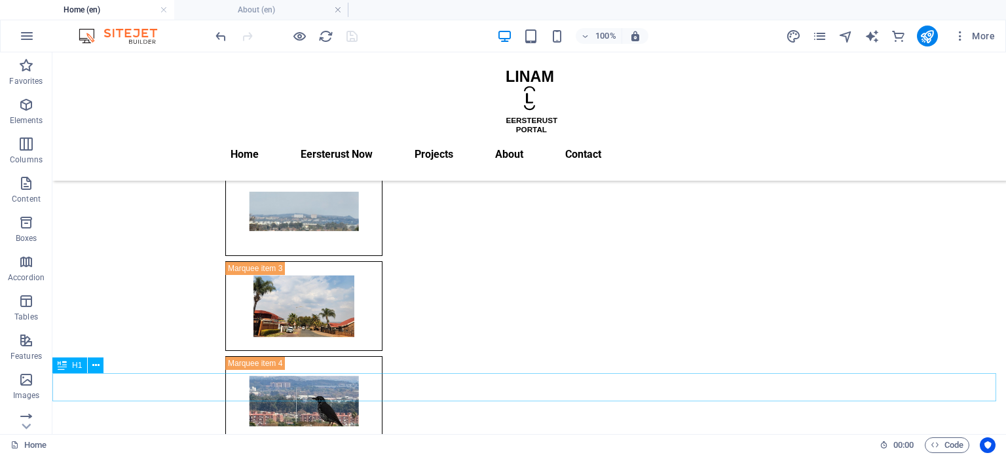
click at [68, 369] on div "H1" at bounding box center [69, 366] width 35 height 16
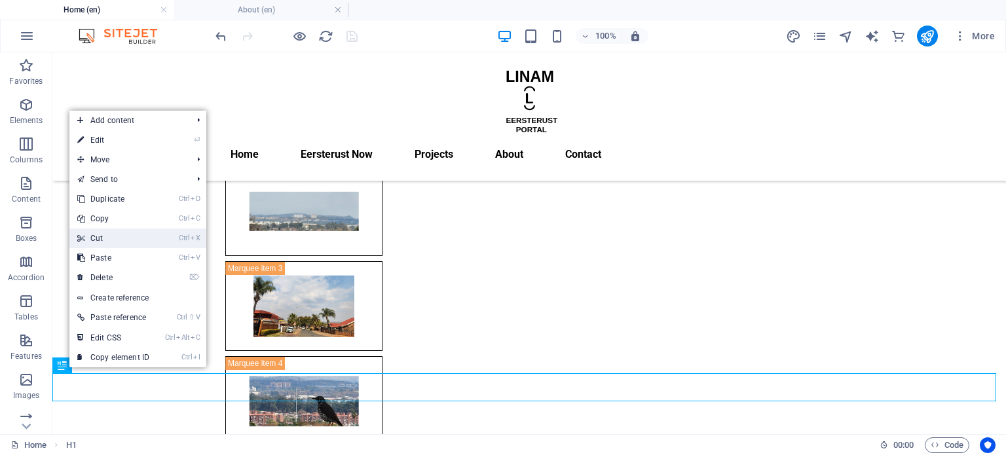
click at [126, 246] on link "Ctrl X Cut" at bounding box center [113, 239] width 88 height 20
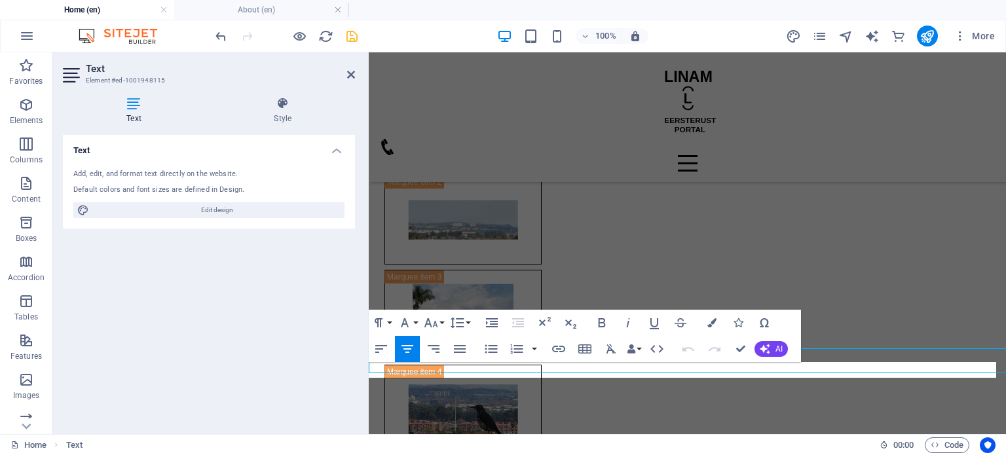
scroll to position [394, 0]
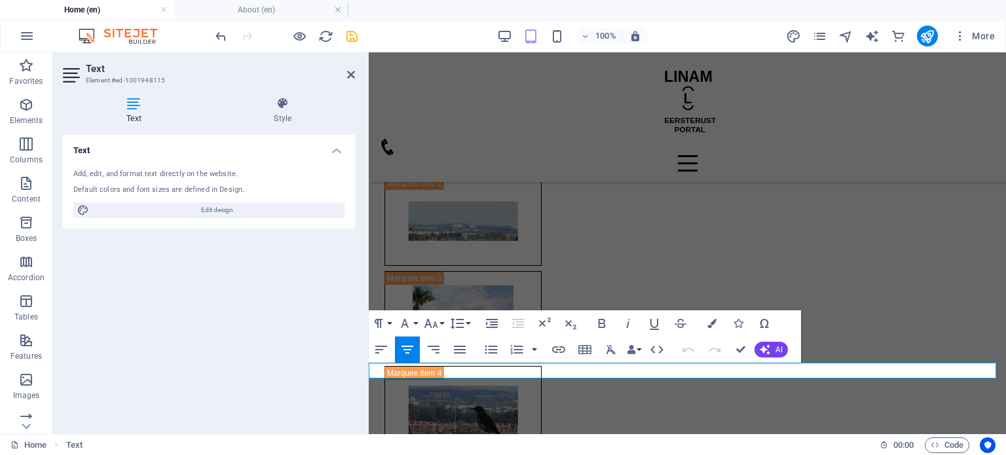
drag, startPoint x: 771, startPoint y: 367, endPoint x: 580, endPoint y: 369, distance: 191.3
click at [440, 321] on button "Font Size" at bounding box center [433, 324] width 25 height 26
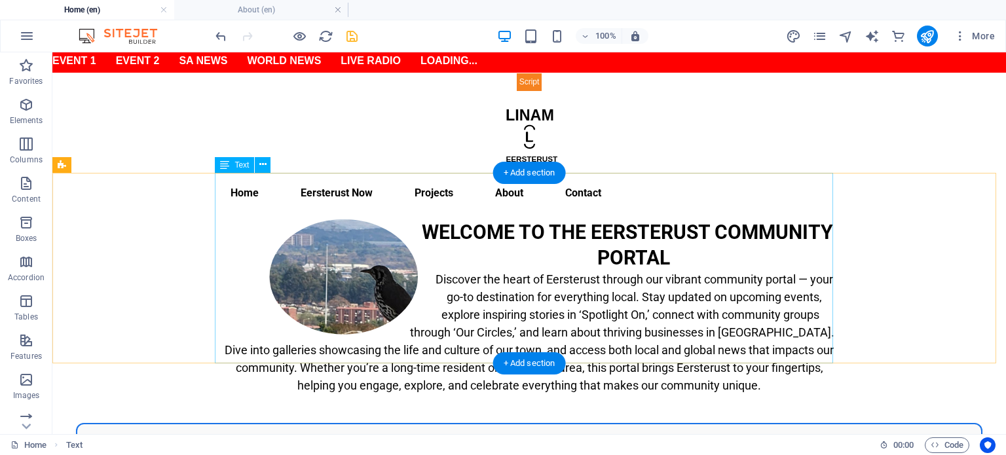
scroll to position [0, 0]
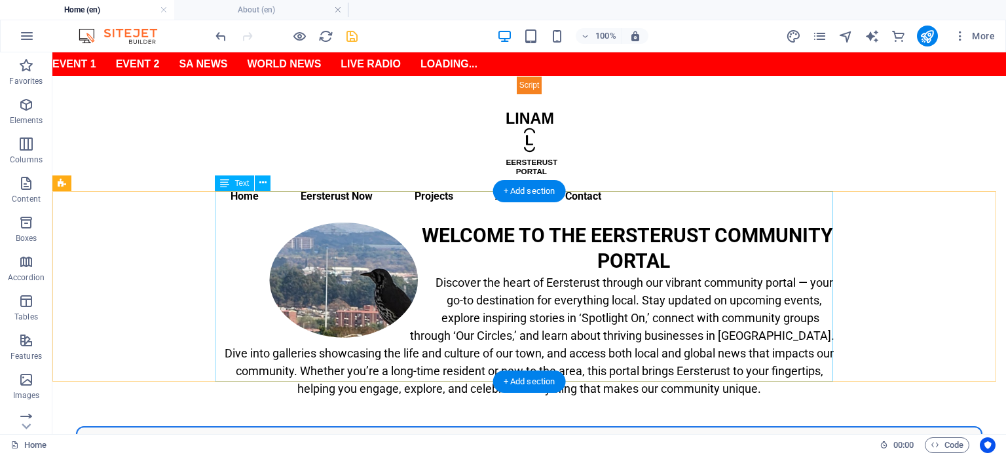
click at [560, 290] on div "WELCOME TO THE EERSTERUST COMMUNITY PORTAL Discover the heart of Eersterust thr…" at bounding box center [529, 318] width 618 height 191
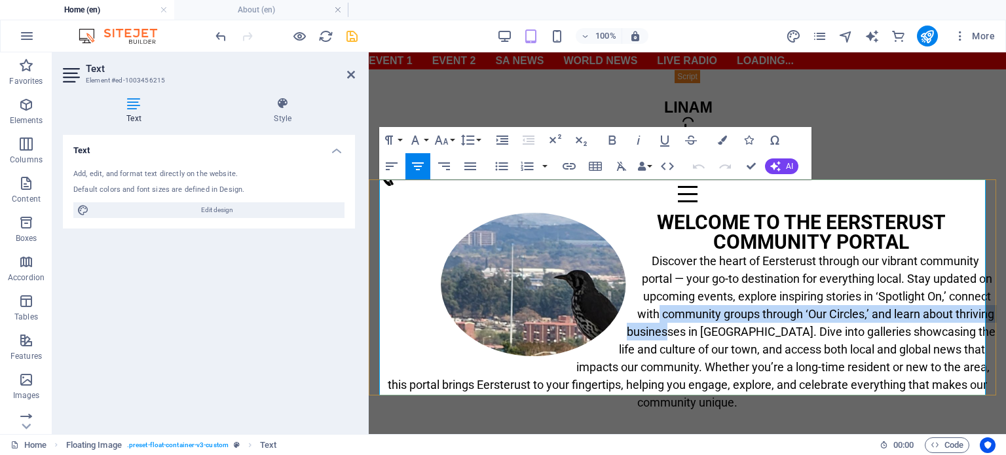
drag, startPoint x: 709, startPoint y: 282, endPoint x: 743, endPoint y: 301, distance: 39.0
click at [743, 301] on span "Discover the heart of Eersterust through our vibrant community portal — your go…" at bounding box center [692, 331] width 608 height 155
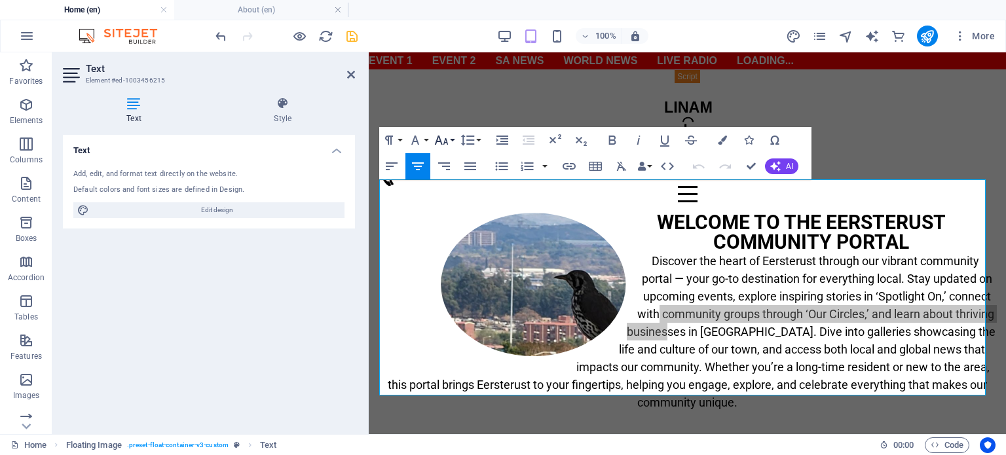
click at [451, 143] on button "Font Size" at bounding box center [444, 140] width 25 height 26
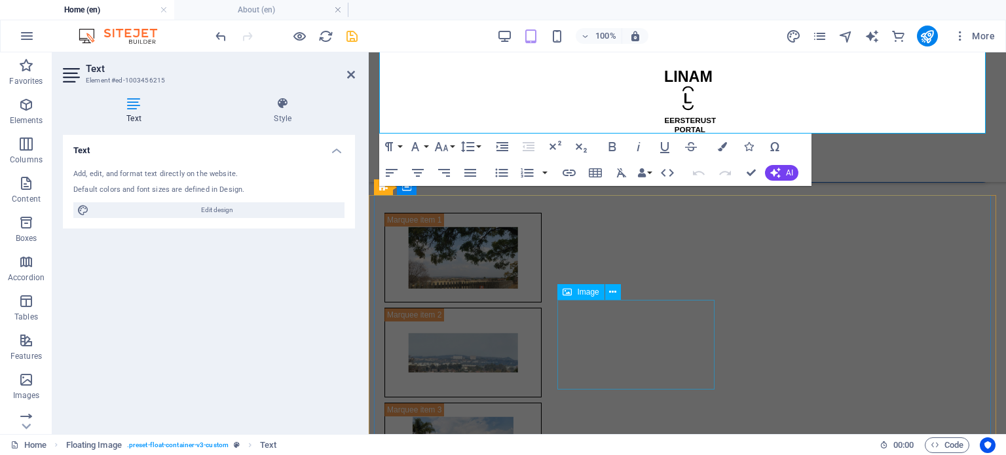
scroll to position [524, 0]
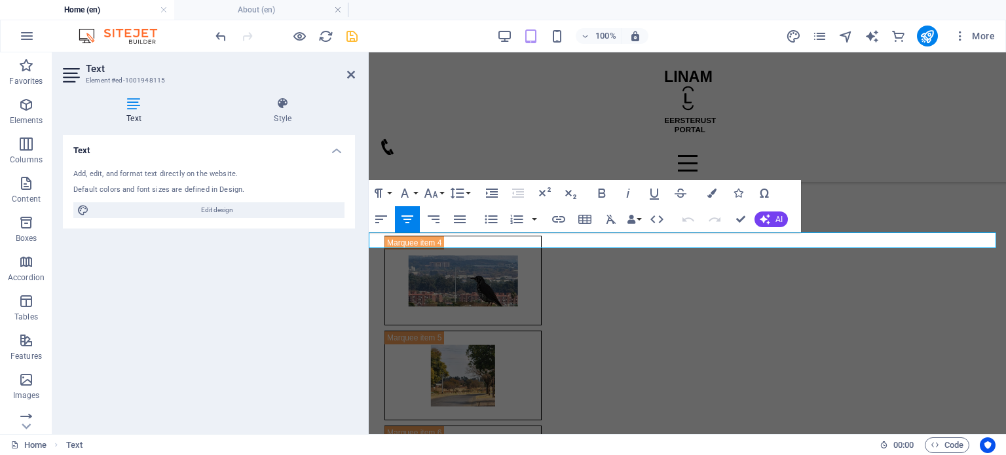
drag, startPoint x: 781, startPoint y: 240, endPoint x: 574, endPoint y: 244, distance: 207.1
click at [432, 193] on icon "button" at bounding box center [431, 193] width 16 height 16
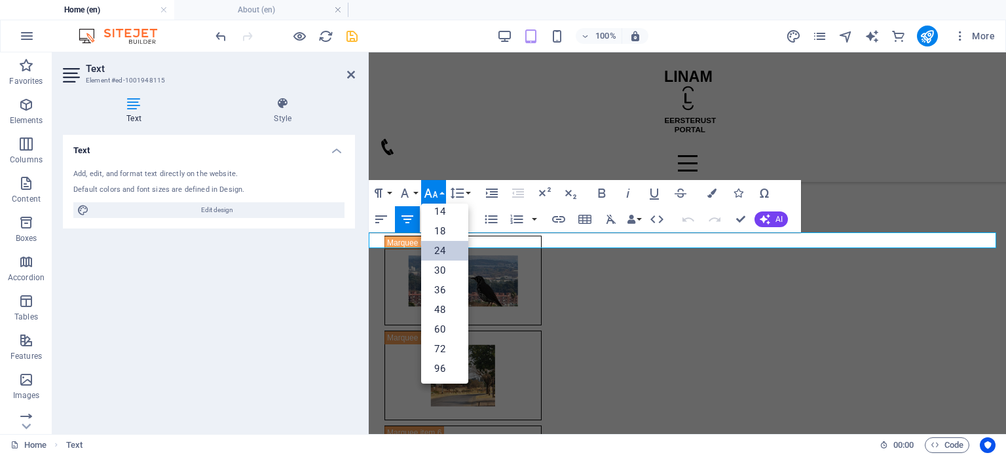
scroll to position [105, 0]
click at [449, 227] on link "18" at bounding box center [444, 232] width 47 height 20
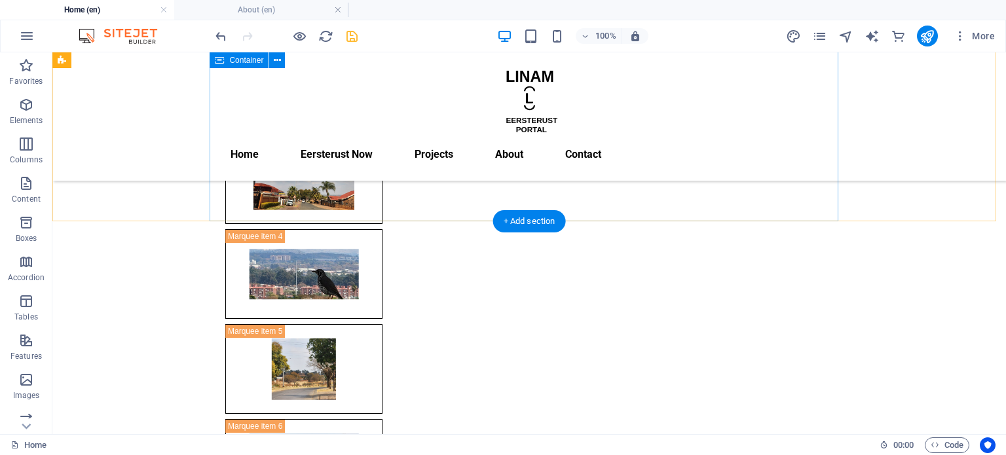
scroll to position [262, 0]
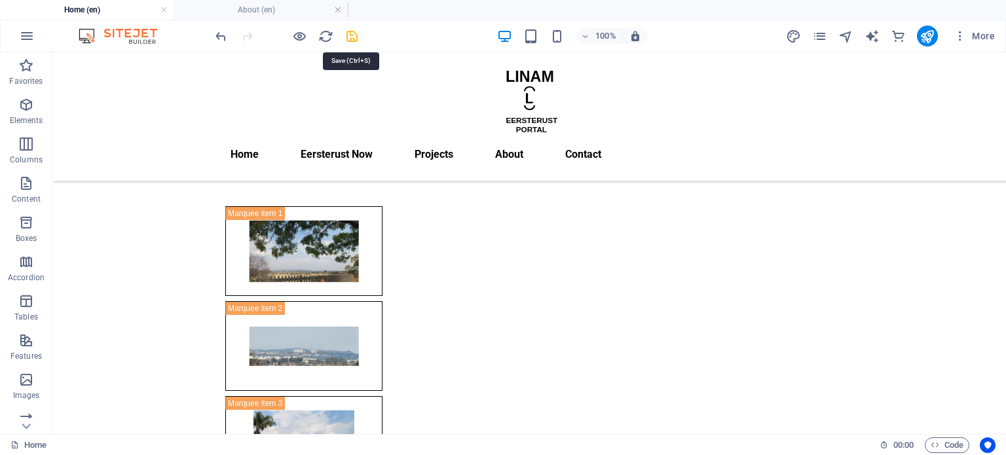
click at [352, 40] on icon "save" at bounding box center [352, 36] width 15 height 15
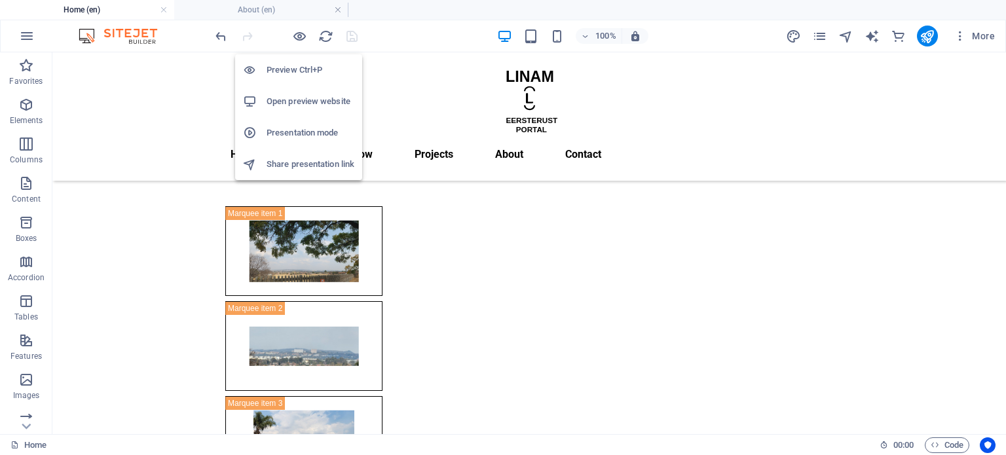
click at [294, 106] on h6 "Open preview website" at bounding box center [311, 102] width 88 height 16
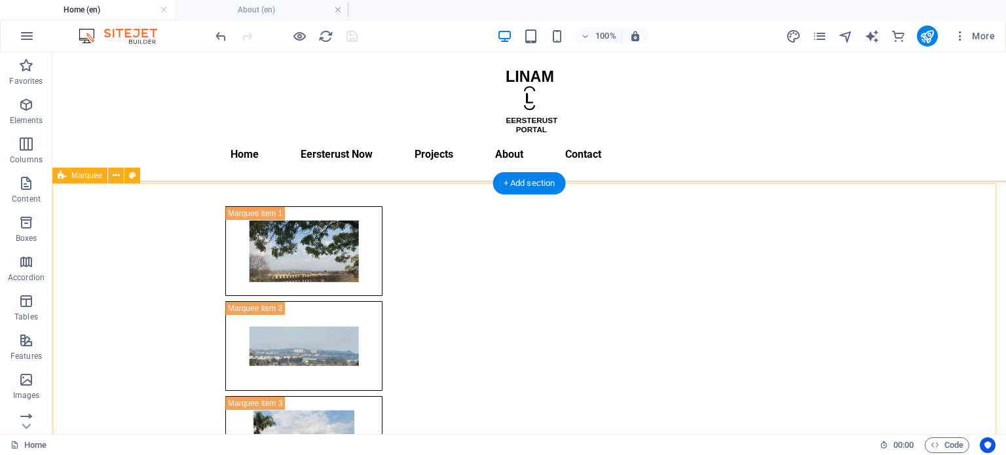
scroll to position [0, 0]
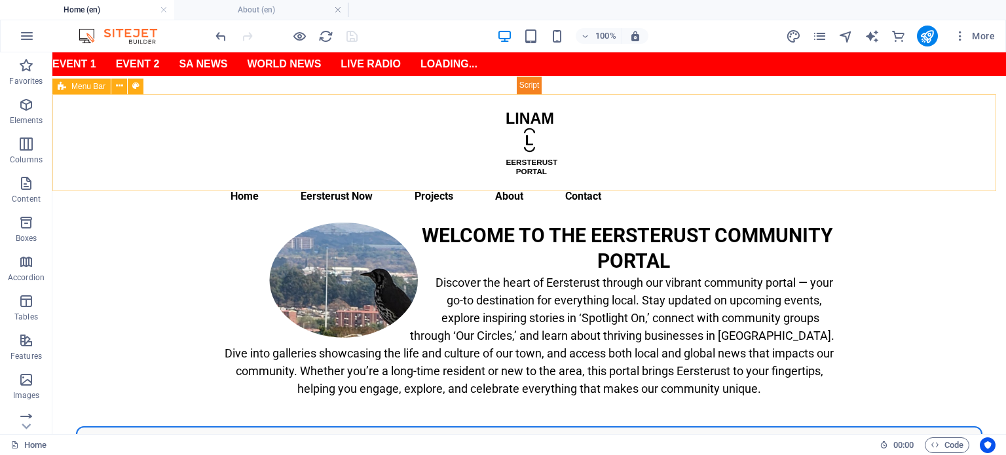
click at [97, 85] on span "Menu Bar" at bounding box center [88, 87] width 34 height 8
select select "rem"
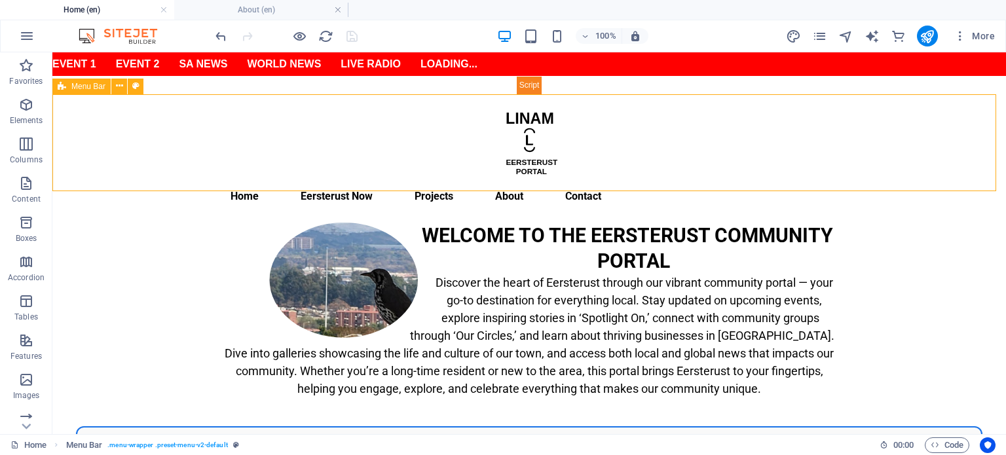
select select "rem"
select select "500"
select select "px"
select select "rem"
select select "px"
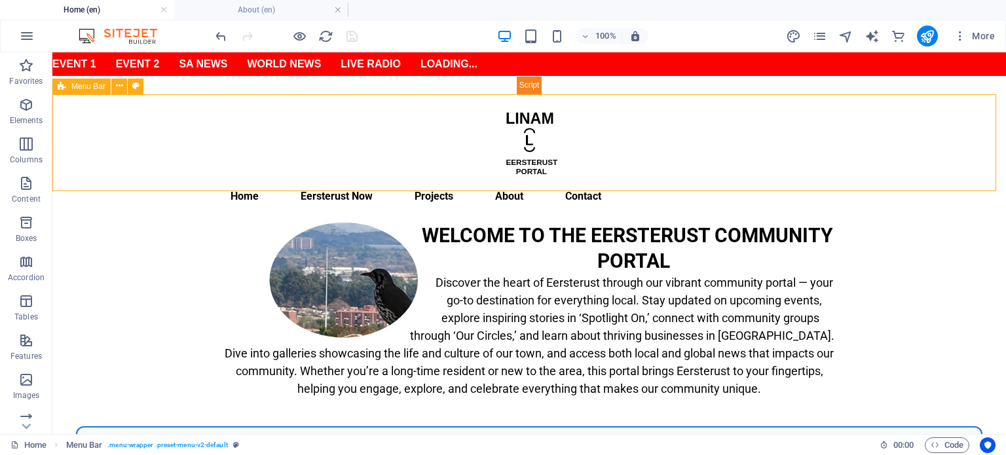
select select "preset-menu-v2-default"
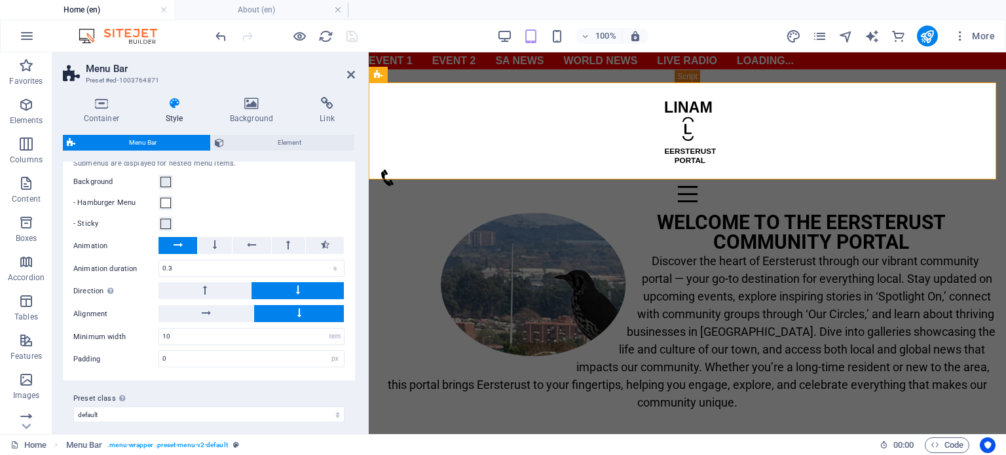
scroll to position [1066, 0]
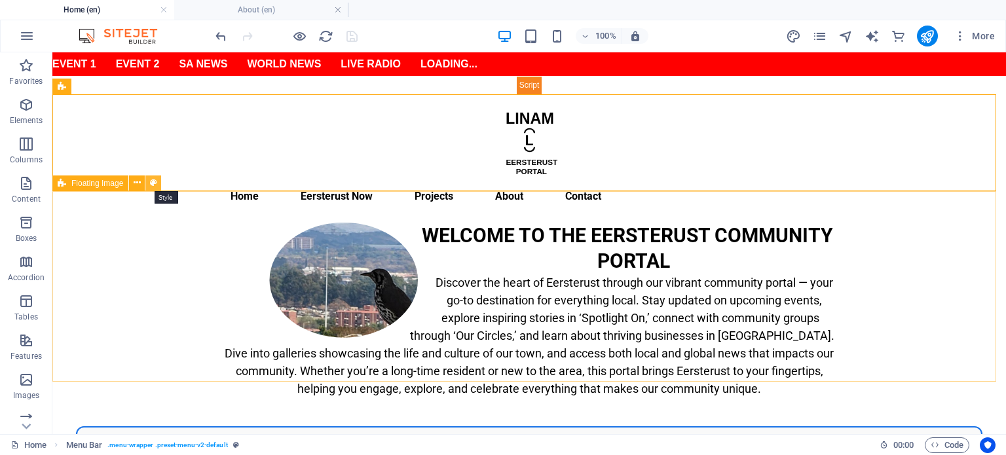
click at [153, 181] on icon at bounding box center [153, 183] width 7 height 14
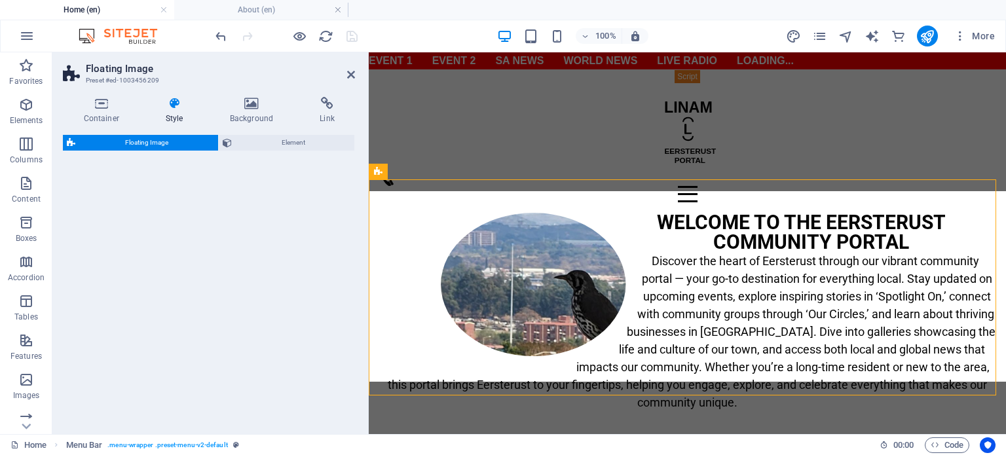
select select "%"
select select "rem"
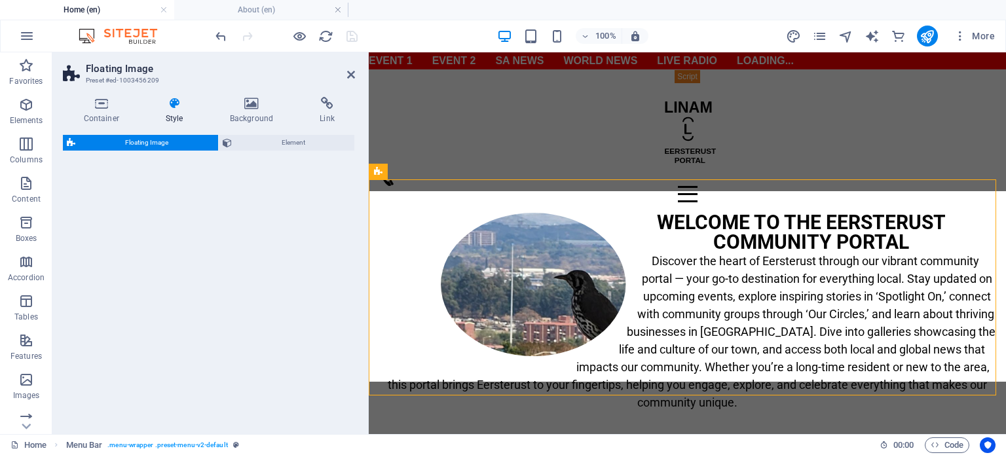
select select "%"
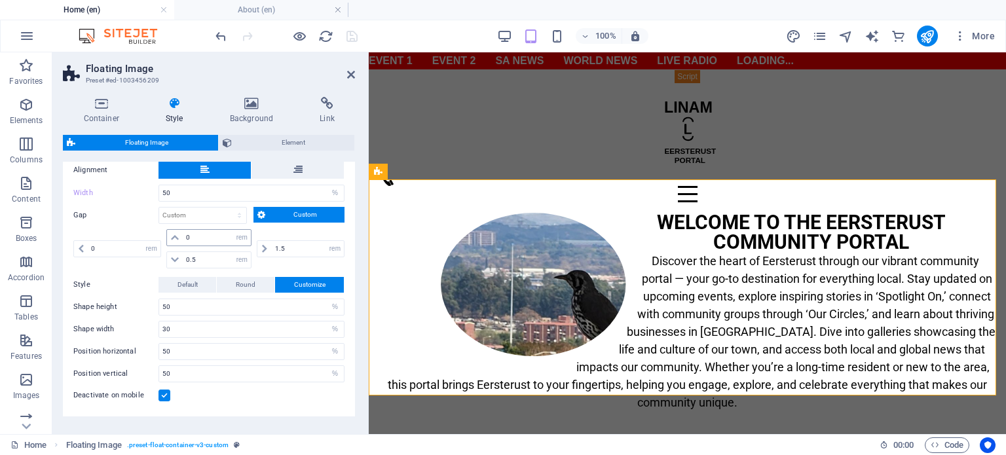
scroll to position [0, 0]
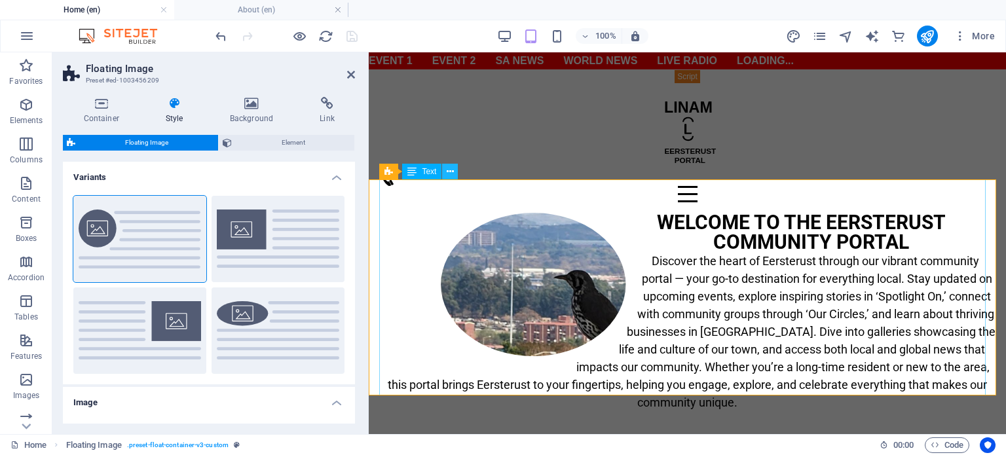
click at [451, 174] on icon at bounding box center [450, 172] width 7 height 14
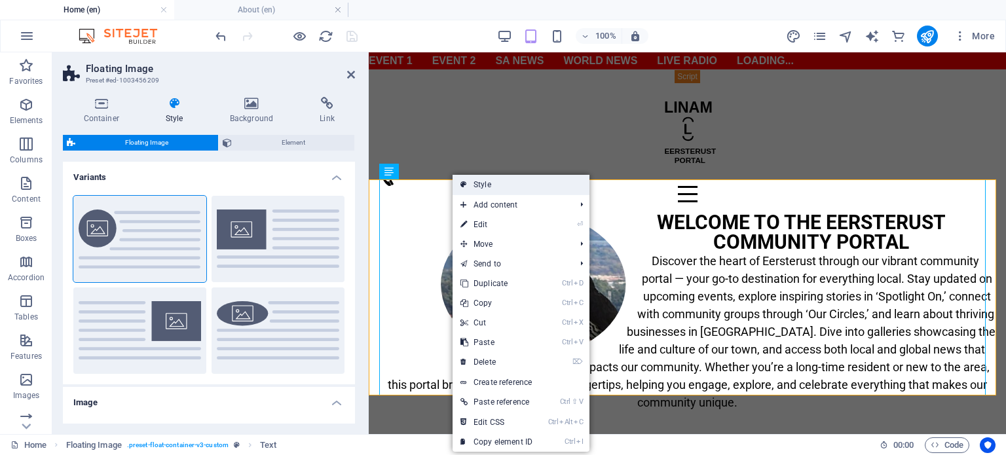
click at [501, 188] on link "Style" at bounding box center [521, 185] width 137 height 20
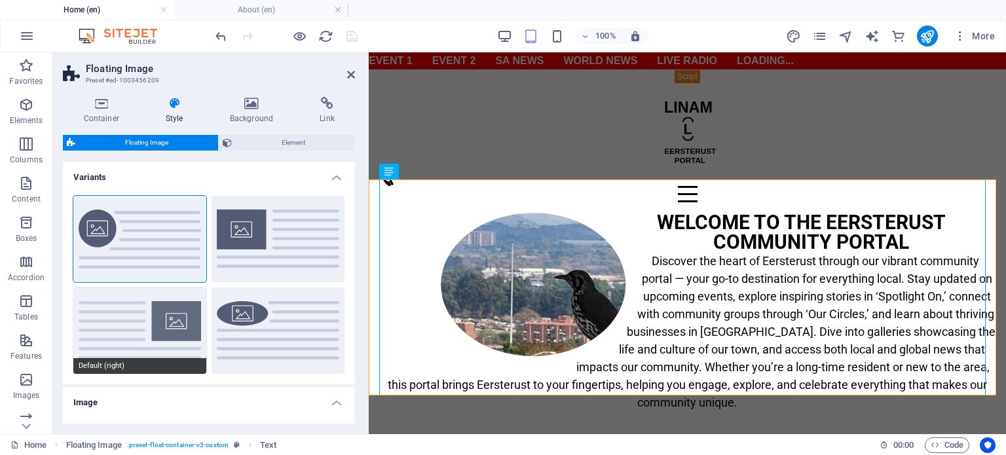
scroll to position [262, 0]
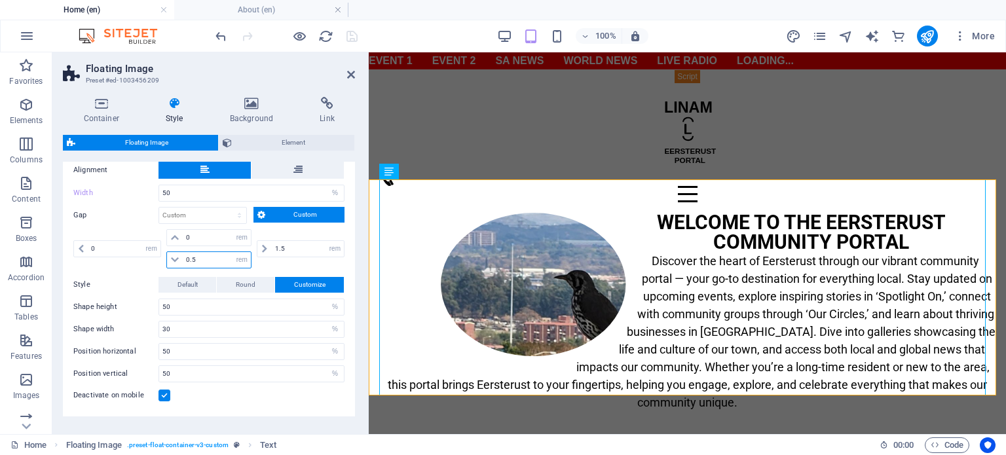
drag, startPoint x: 207, startPoint y: 261, endPoint x: 191, endPoint y: 261, distance: 15.7
click at [191, 261] on input "0.5" at bounding box center [217, 260] width 68 height 16
click at [206, 216] on select "px rem % vh vw Custom" at bounding box center [202, 216] width 87 height 16
type input "0"
click at [702, 341] on div "WELCOME TO THE EERSTERUST COMMUNITY PORTAL Discover the heart of Eersterust thr…" at bounding box center [687, 321] width 617 height 216
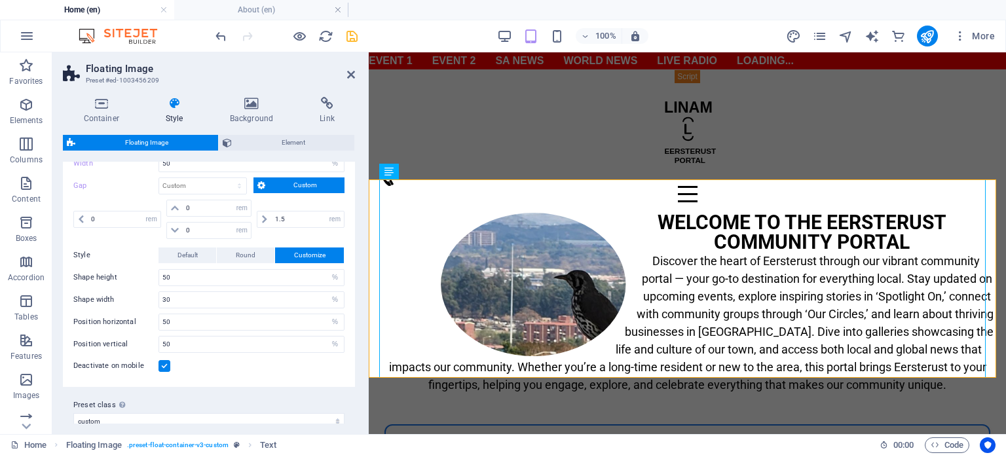
scroll to position [304, 0]
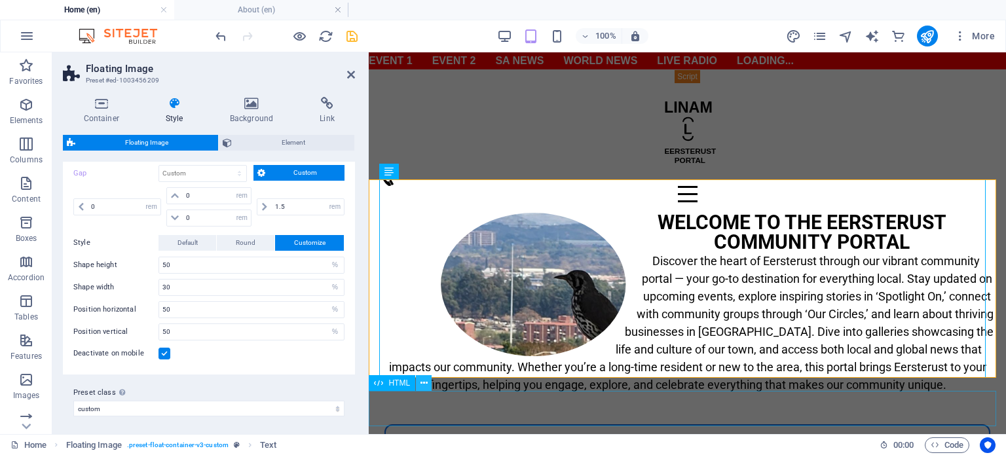
click at [424, 384] on icon at bounding box center [424, 384] width 7 height 14
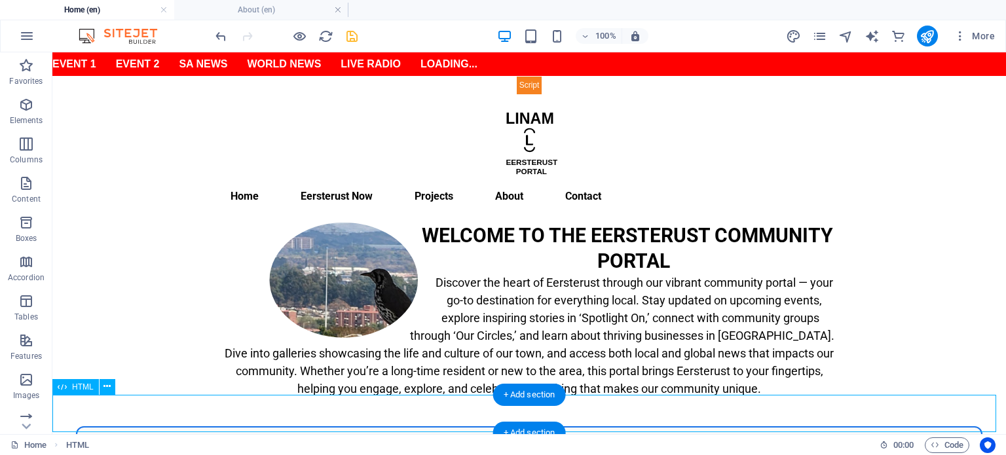
scroll to position [262, 0]
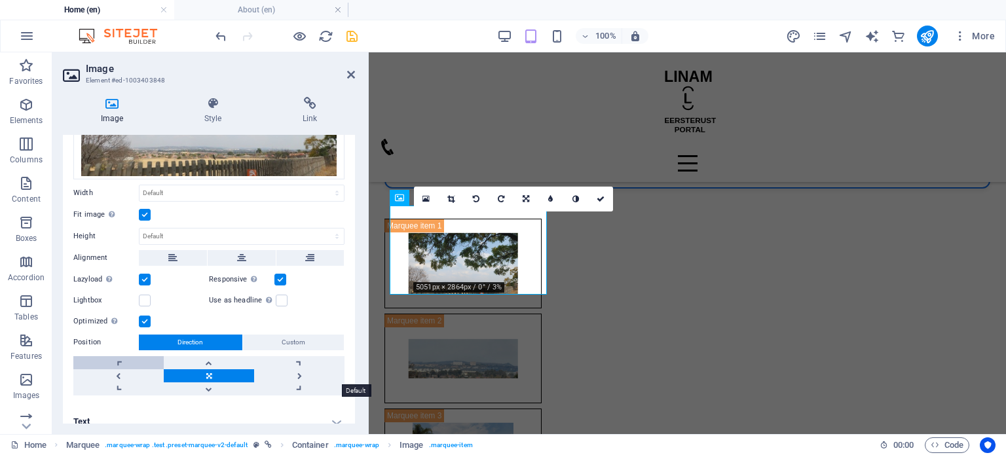
scroll to position [154, 0]
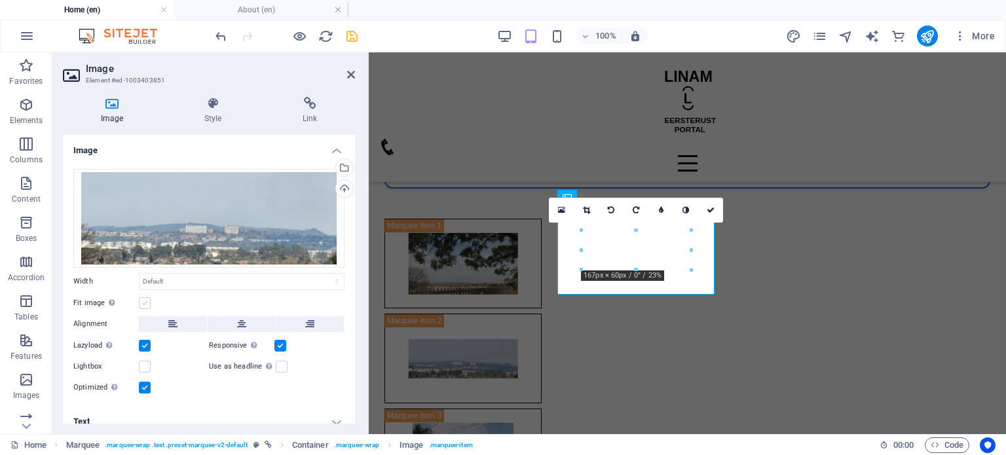
click at [144, 304] on label at bounding box center [145, 303] width 12 height 12
click at [0, 0] on input "Fit image Automatically fit image to a fixed width and height" at bounding box center [0, 0] width 0 height 0
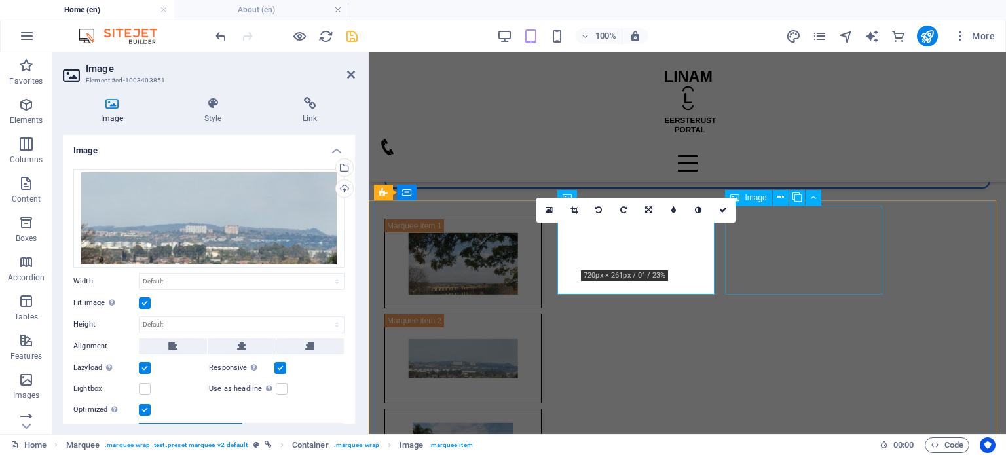
click at [539, 69] on figure at bounding box center [459, 24] width 157 height 90
click at [540, 69] on figure at bounding box center [461, 24] width 157 height 90
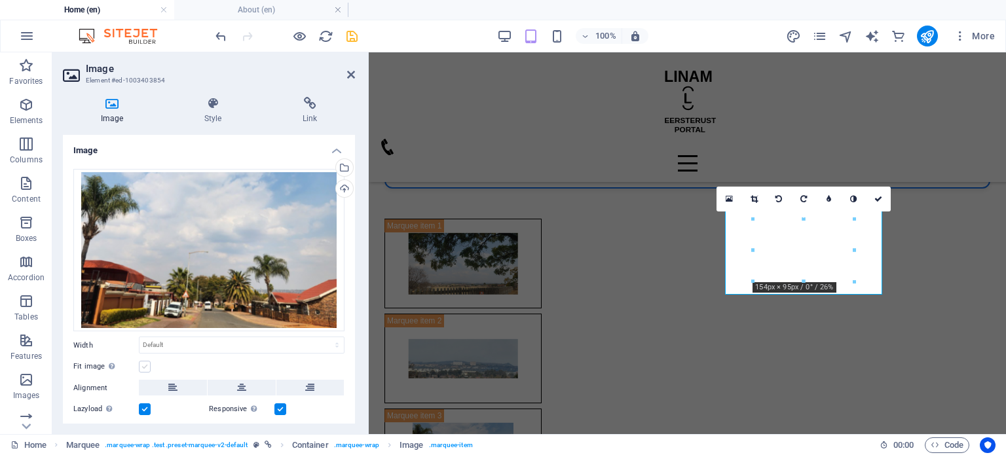
click at [143, 367] on label at bounding box center [145, 367] width 12 height 12
click at [0, 0] on input "Fit image Automatically fit image to a fixed width and height" at bounding box center [0, 0] width 0 height 0
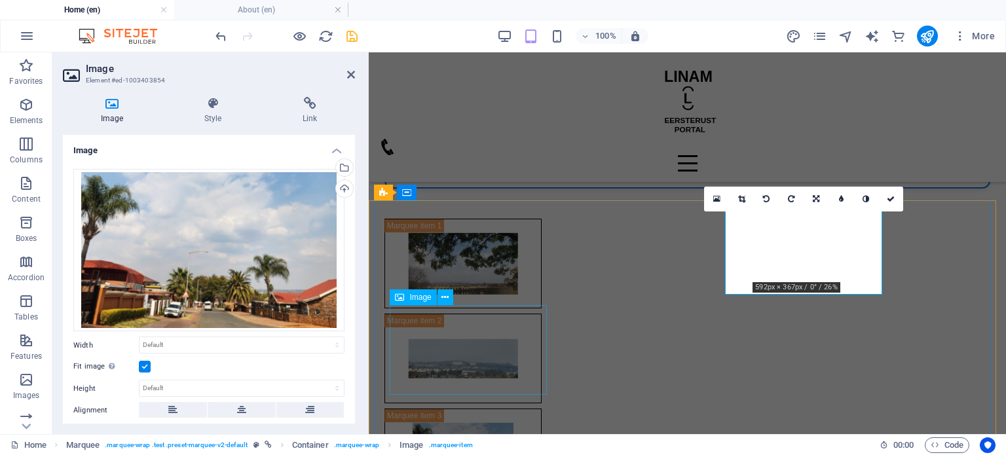
click at [470, 164] on figure at bounding box center [391, 119] width 157 height 90
click at [491, 164] on figure at bounding box center [459, 119] width 157 height 90
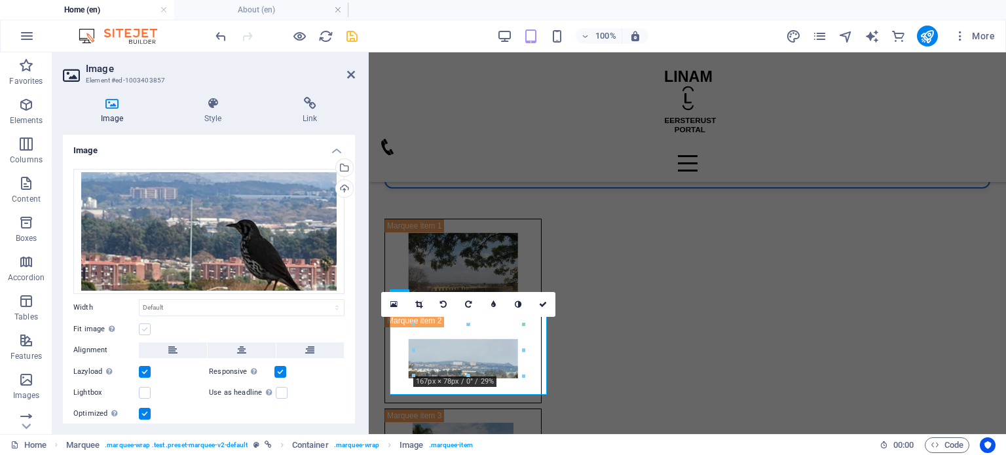
click at [145, 330] on label at bounding box center [145, 330] width 12 height 12
click at [0, 0] on input "Fit image Automatically fit image to a fixed width and height" at bounding box center [0, 0] width 0 height 0
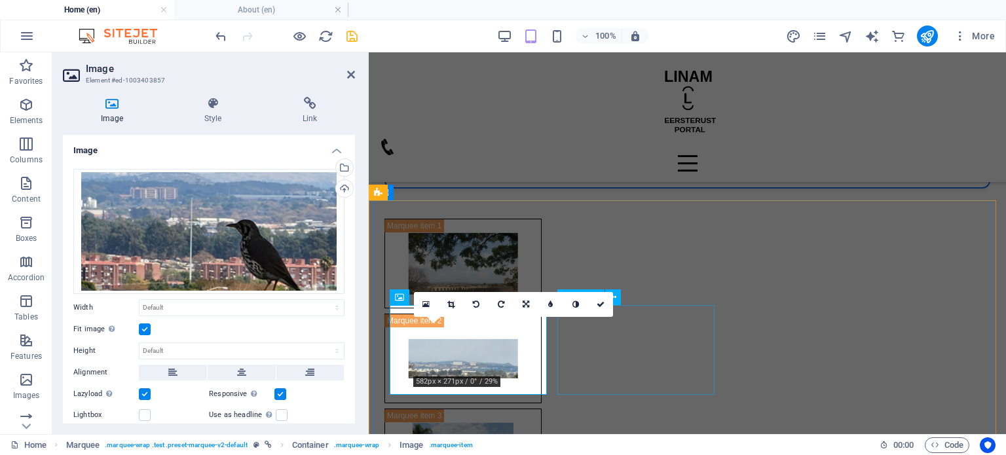
click at [489, 259] on figure at bounding box center [410, 214] width 157 height 90
click at [537, 259] on figure at bounding box center [457, 214] width 157 height 90
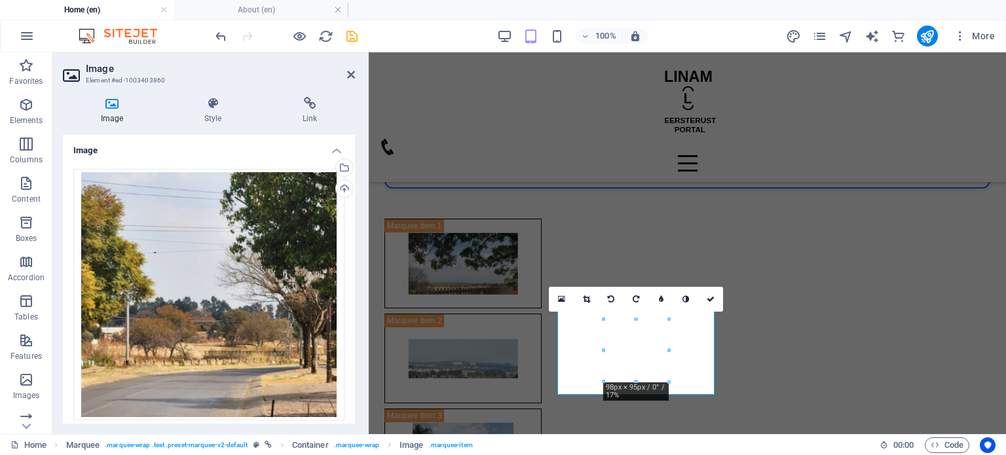
scroll to position [166, 0]
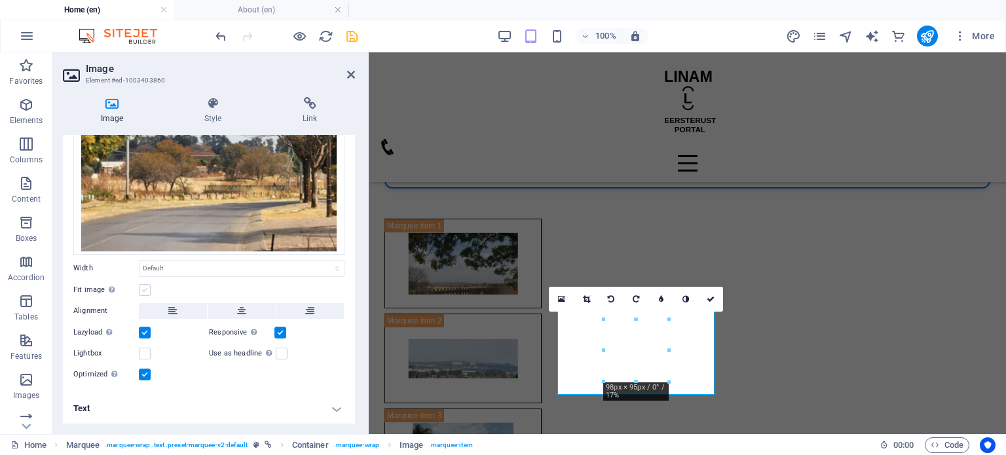
click at [147, 290] on label at bounding box center [145, 290] width 12 height 12
click at [0, 0] on input "Fit image Automatically fit image to a fixed width and height" at bounding box center [0, 0] width 0 height 0
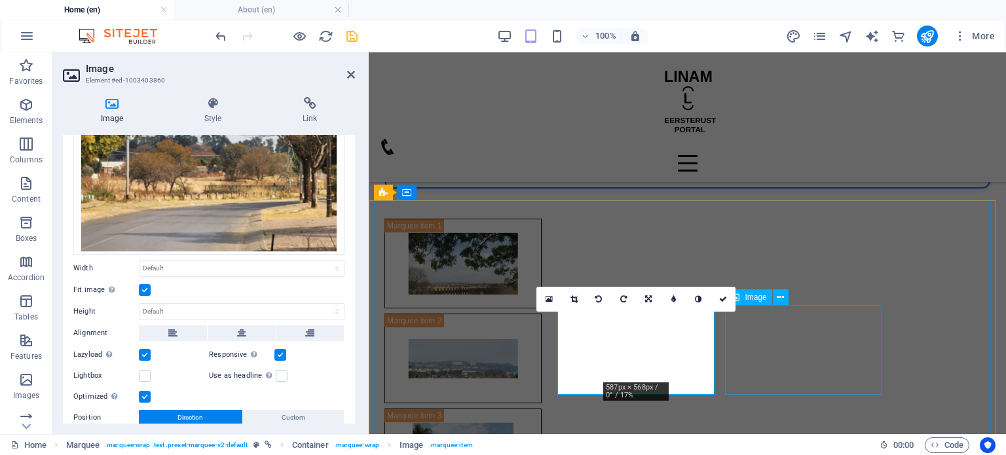
click at [540, 347] on figure at bounding box center [461, 309] width 157 height 90
click at [481, 347] on figure at bounding box center [402, 309] width 157 height 90
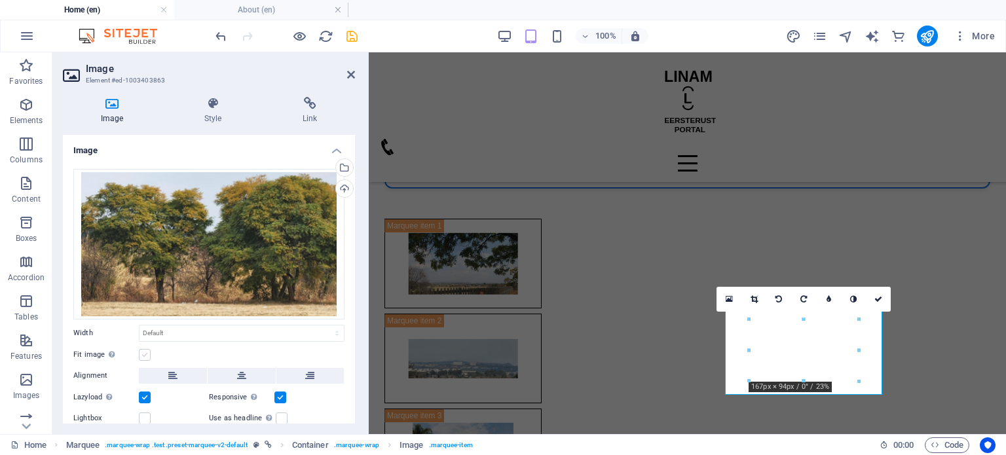
click at [142, 356] on label at bounding box center [145, 355] width 12 height 12
click at [0, 0] on input "Fit image Automatically fit image to a fixed width and height" at bounding box center [0, 0] width 0 height 0
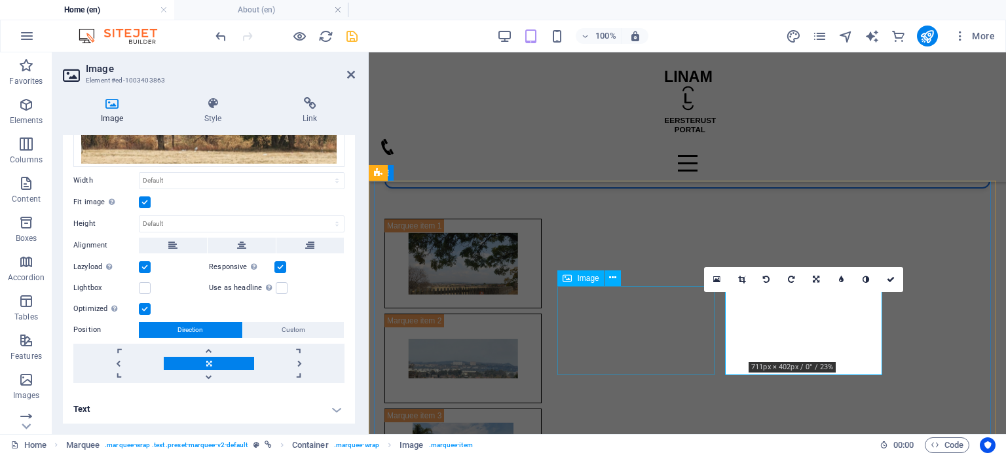
scroll to position [501, 0]
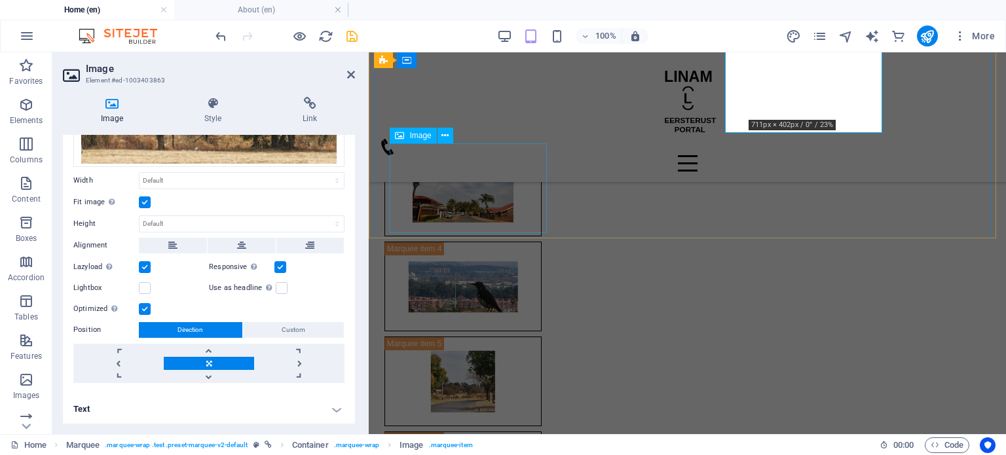
click at [491, 187] on figure at bounding box center [460, 142] width 157 height 90
click at [491, 187] on figure at bounding box center [459, 142] width 157 height 90
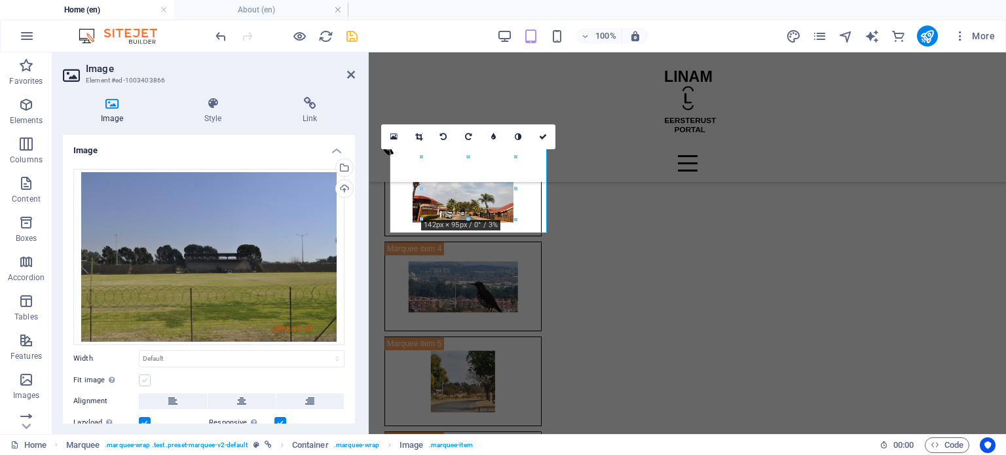
click at [147, 379] on label at bounding box center [145, 381] width 12 height 12
click at [0, 0] on input "Fit image Automatically fit image to a fixed width and height" at bounding box center [0, 0] width 0 height 0
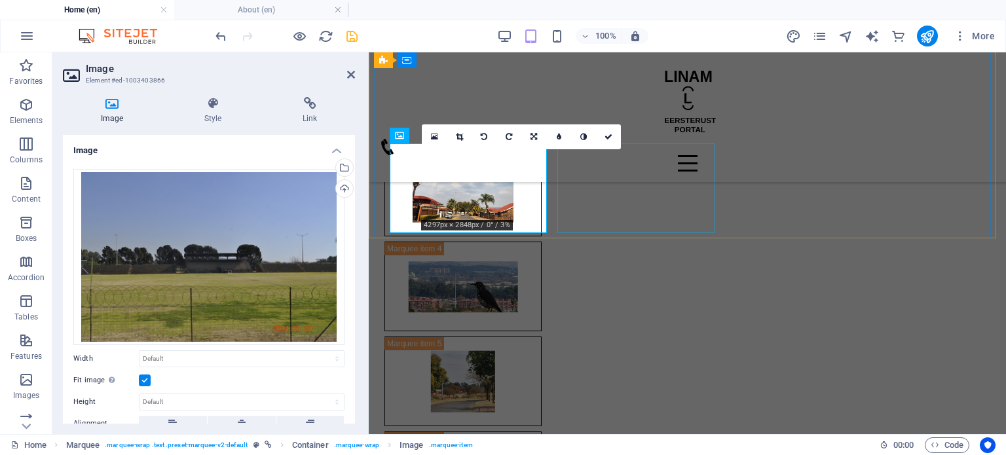
click at [538, 192] on figure at bounding box center [459, 237] width 157 height 90
click at [485, 192] on figure at bounding box center [406, 237] width 157 height 90
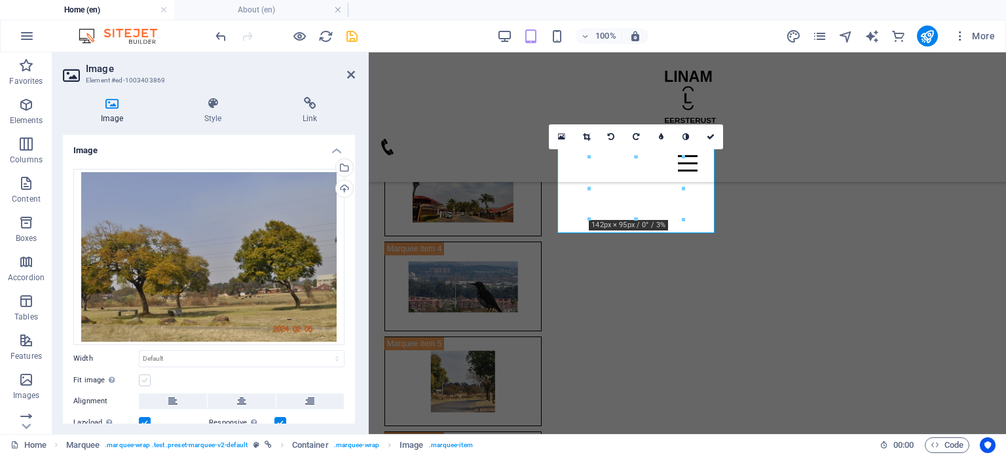
click at [142, 375] on label at bounding box center [145, 381] width 12 height 12
click at [0, 0] on input "Fit image Automatically fit image to a fixed width and height" at bounding box center [0, 0] width 0 height 0
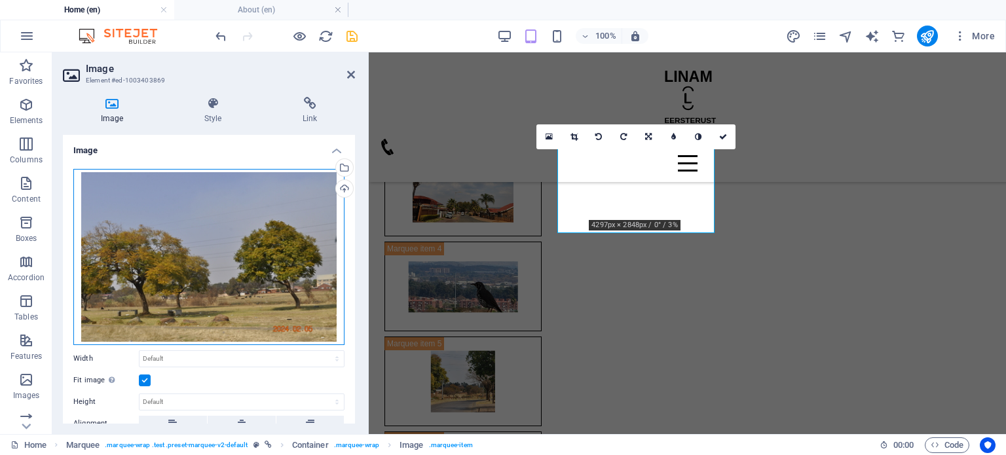
click at [191, 238] on div "Drag files here, click to choose files or select files from Files or our free s…" at bounding box center [208, 257] width 271 height 176
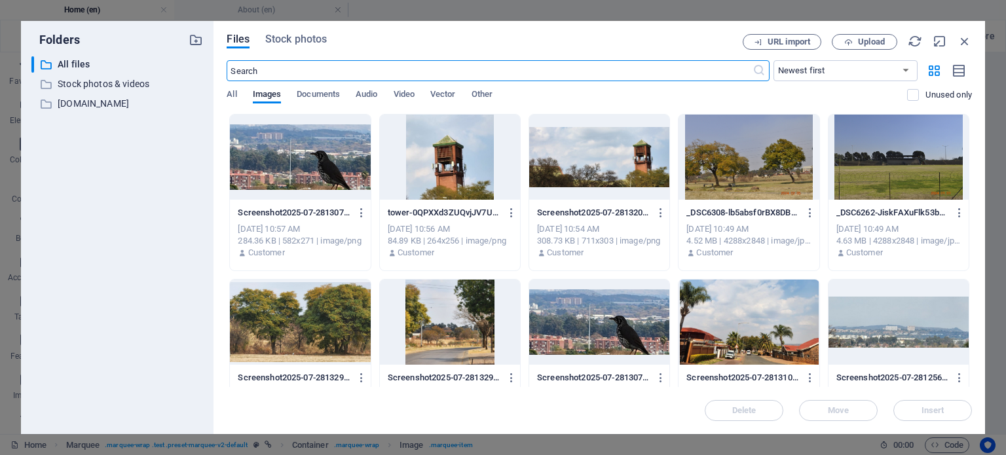
scroll to position [1198, 0]
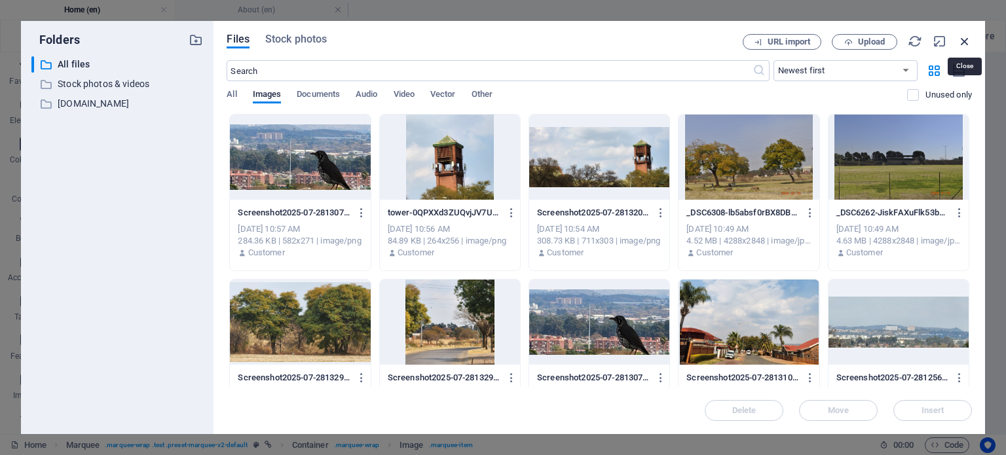
click at [971, 38] on icon "button" at bounding box center [965, 41] width 14 height 14
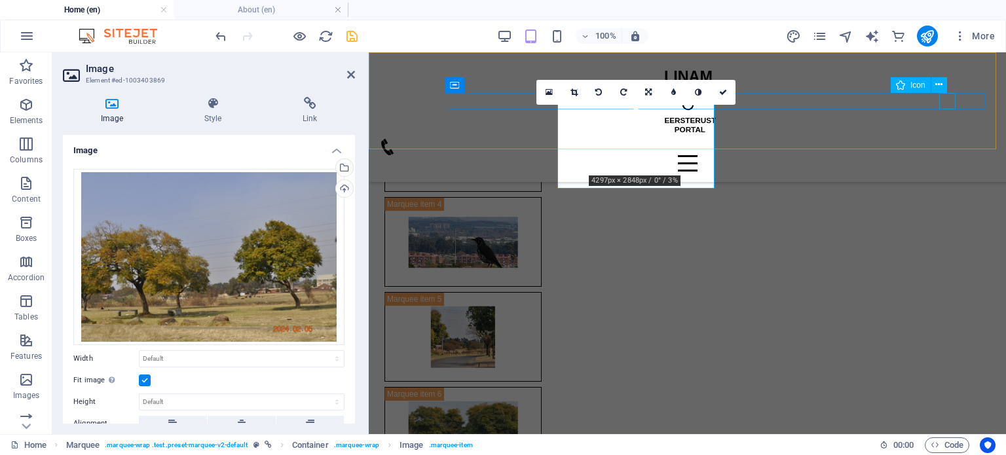
scroll to position [546, 0]
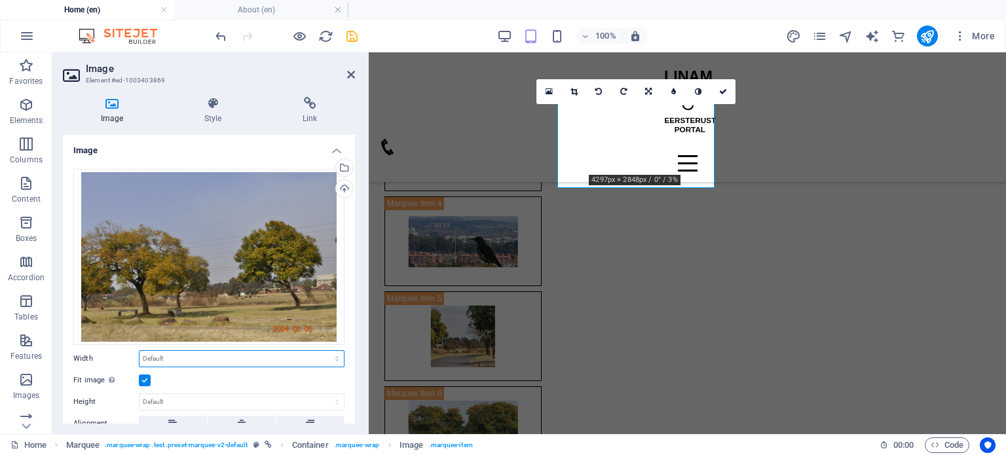
click at [180, 357] on select "Default auto px rem % em vh vw" at bounding box center [242, 359] width 204 height 16
click at [140, 351] on select "Default auto px rem % em vh vw" at bounding box center [242, 359] width 204 height 16
click at [178, 362] on select "Default auto px rem % em vh vw" at bounding box center [242, 359] width 204 height 16
click at [140, 351] on select "Default auto px rem % em vh vw" at bounding box center [242, 359] width 204 height 16
select select "DISABLED_OPTION_VALUE"
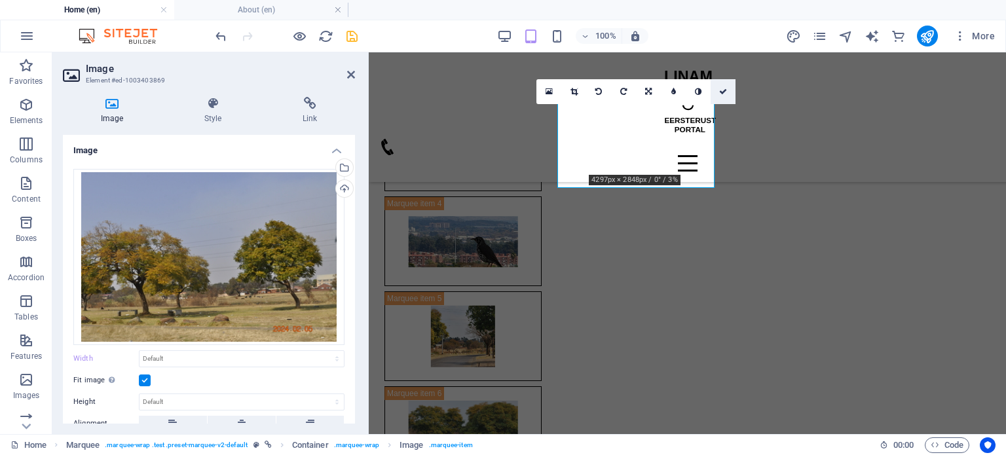
click at [725, 94] on icon at bounding box center [723, 92] width 8 height 8
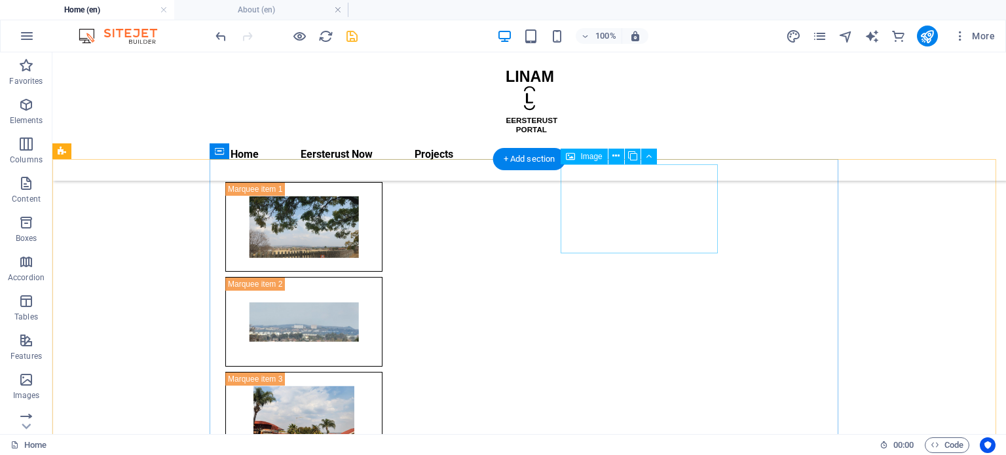
scroll to position [548, 0]
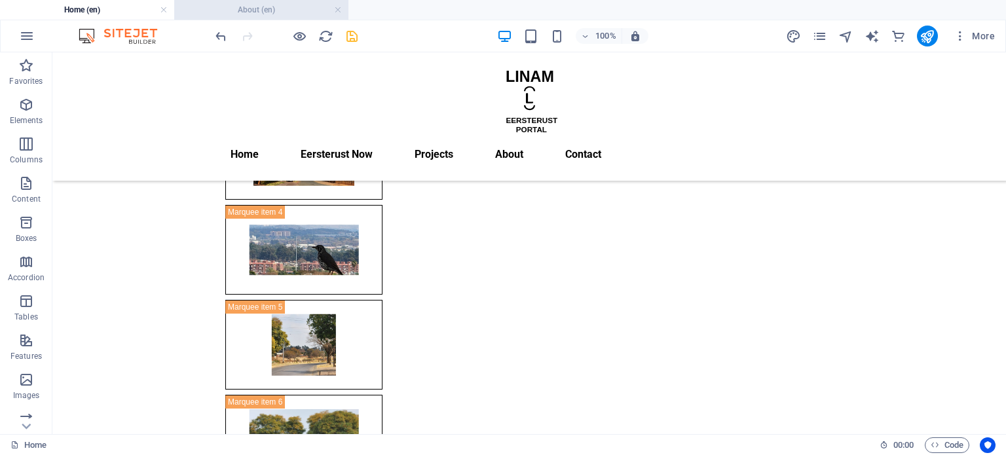
click at [261, 12] on h4 "About (en)" at bounding box center [261, 10] width 174 height 14
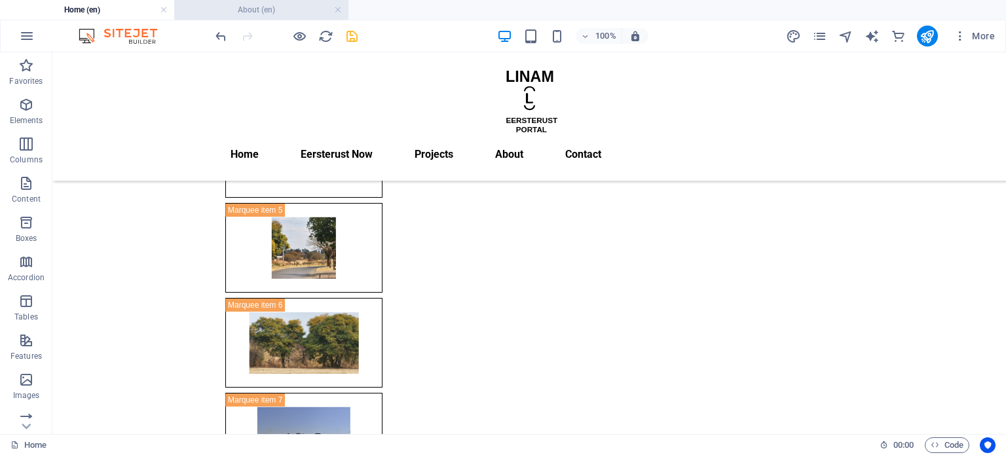
scroll to position [0, 0]
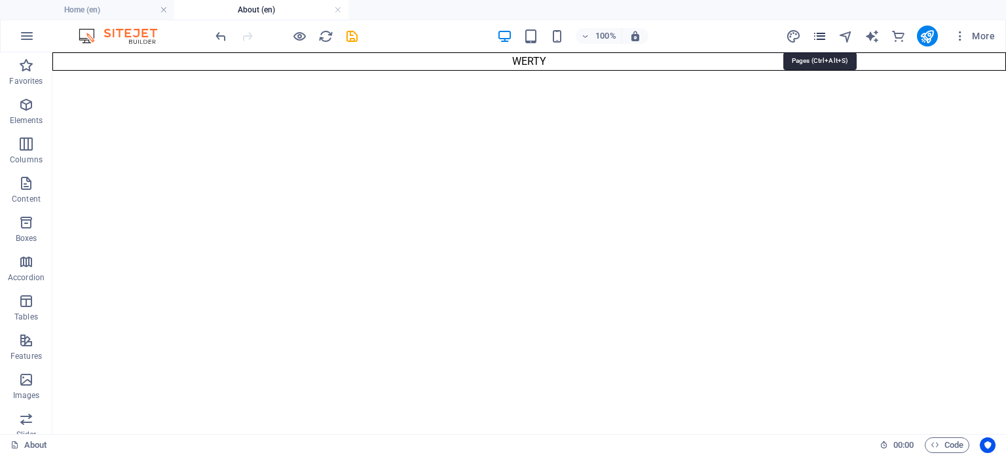
click at [818, 37] on icon "pages" at bounding box center [819, 36] width 15 height 15
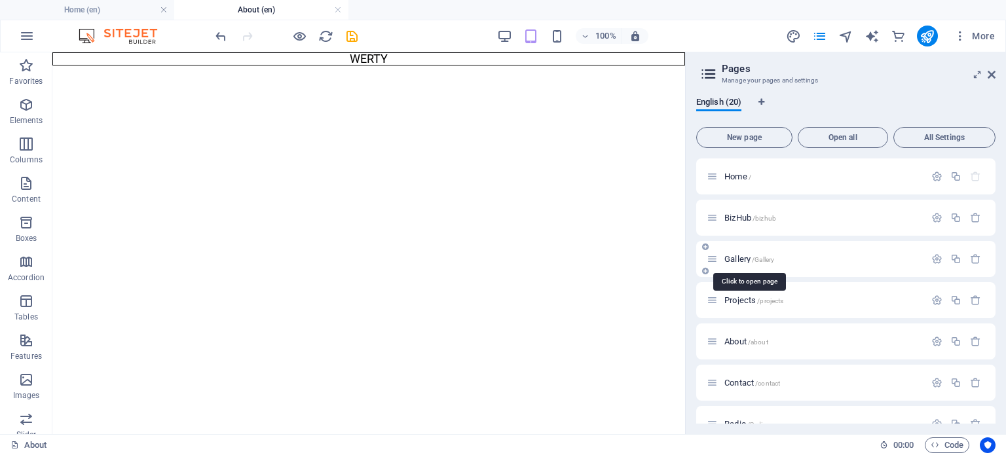
click at [736, 256] on span "Gallery /Gallery" at bounding box center [750, 259] width 50 height 10
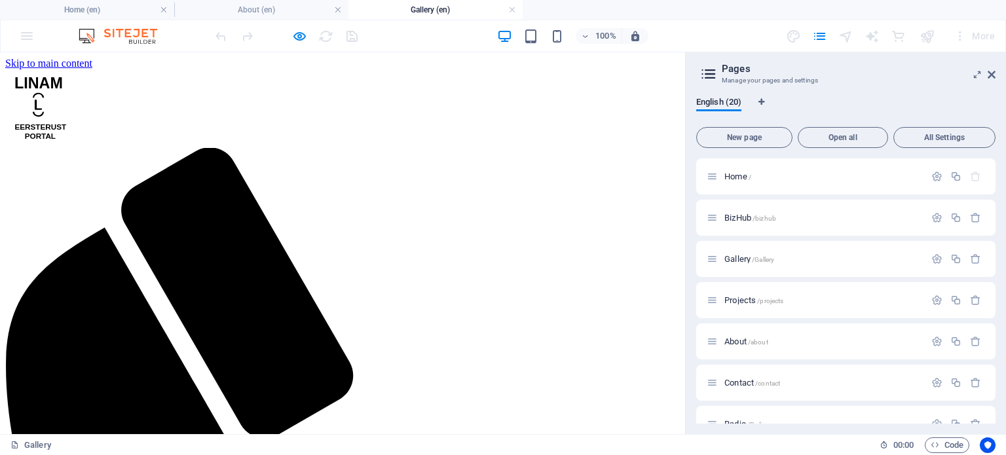
click at [731, 178] on span "Home /" at bounding box center [738, 177] width 27 height 10
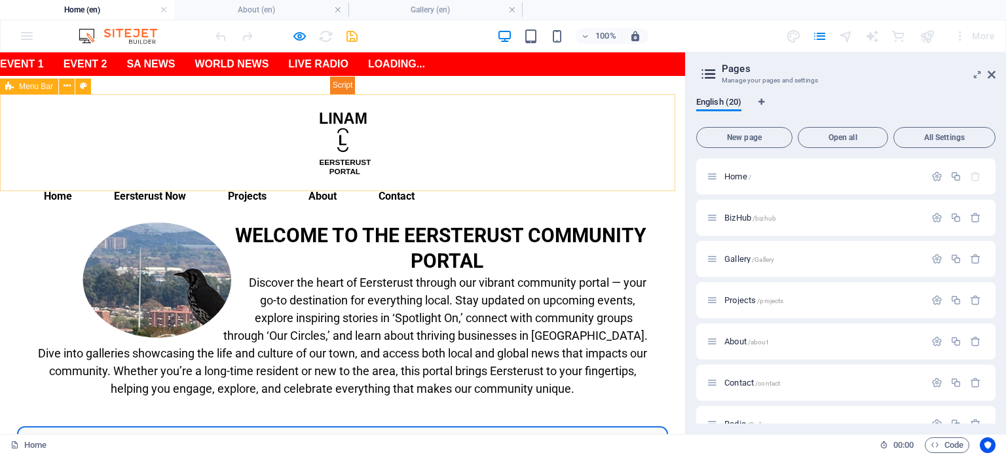
click at [35, 86] on span "Menu Bar" at bounding box center [36, 87] width 34 height 8
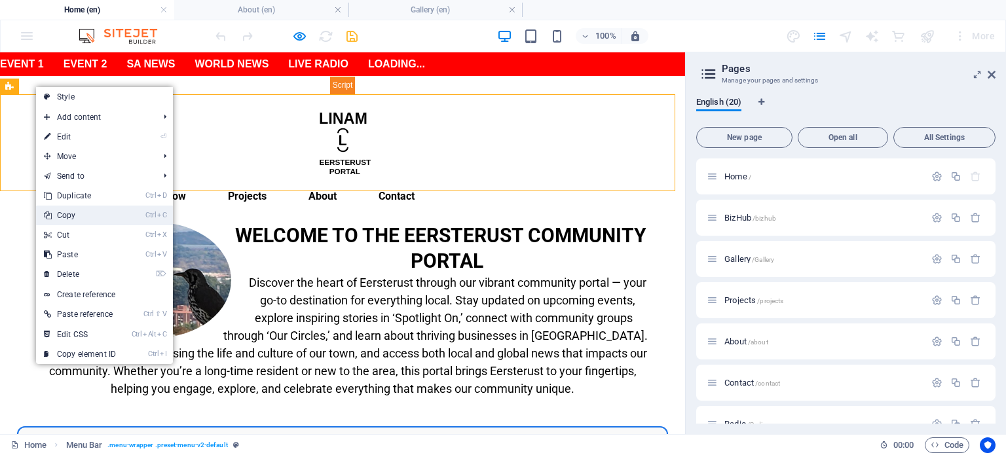
click at [81, 219] on link "Ctrl C Copy" at bounding box center [80, 216] width 88 height 20
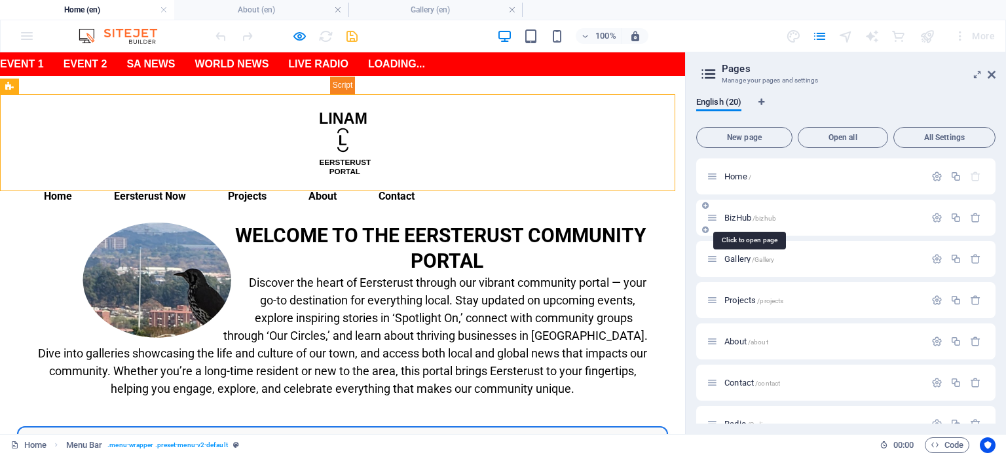
click at [732, 216] on span "BizHub /bizhub" at bounding box center [751, 218] width 52 height 10
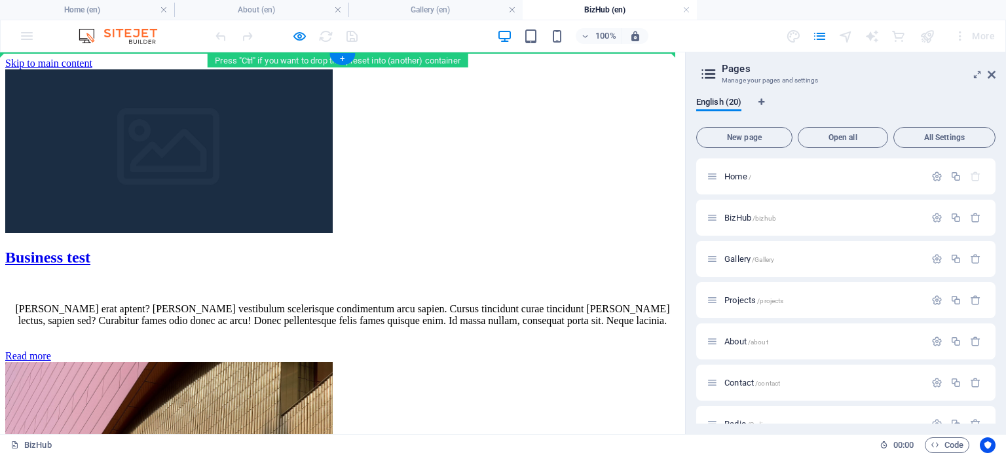
drag, startPoint x: 50, startPoint y: 242, endPoint x: 178, endPoint y: 96, distance: 194.5
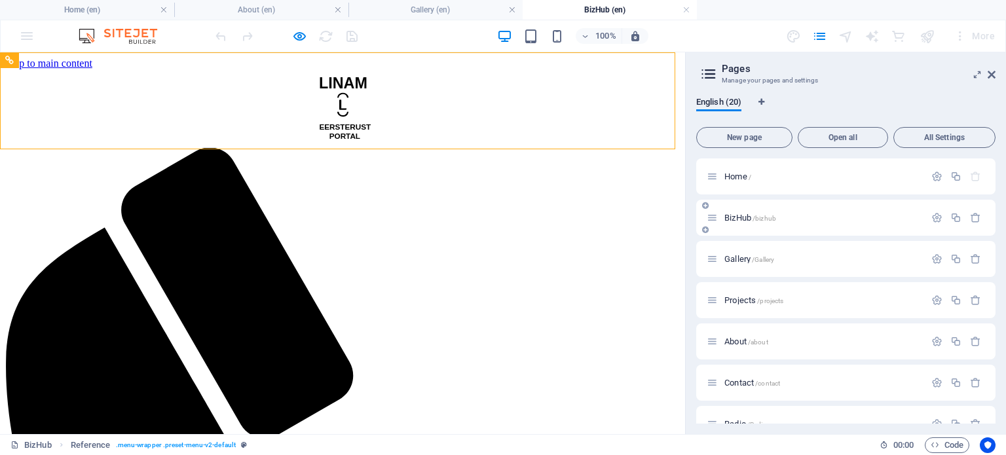
click at [745, 217] on span "BizHub /bizhub" at bounding box center [751, 218] width 52 height 10
click at [739, 256] on span "Gallery /Gallery" at bounding box center [750, 259] width 50 height 10
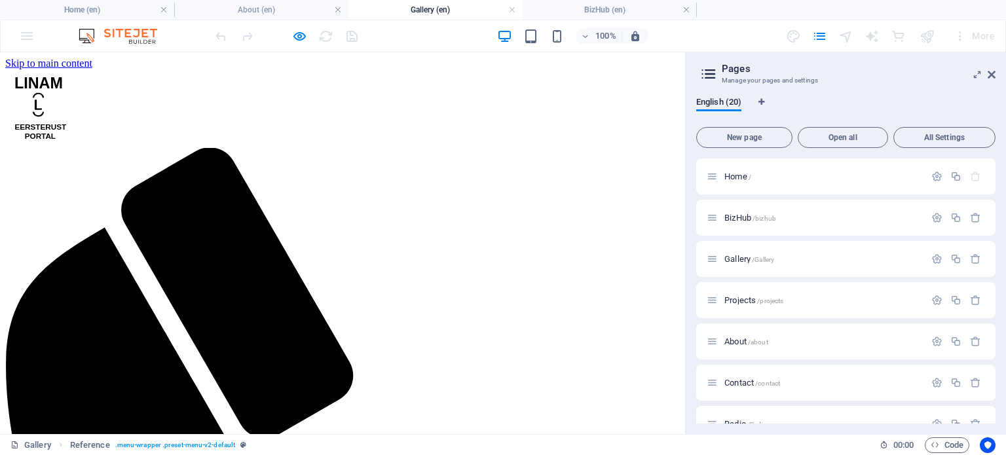
click at [733, 177] on span "Home /" at bounding box center [738, 177] width 27 height 10
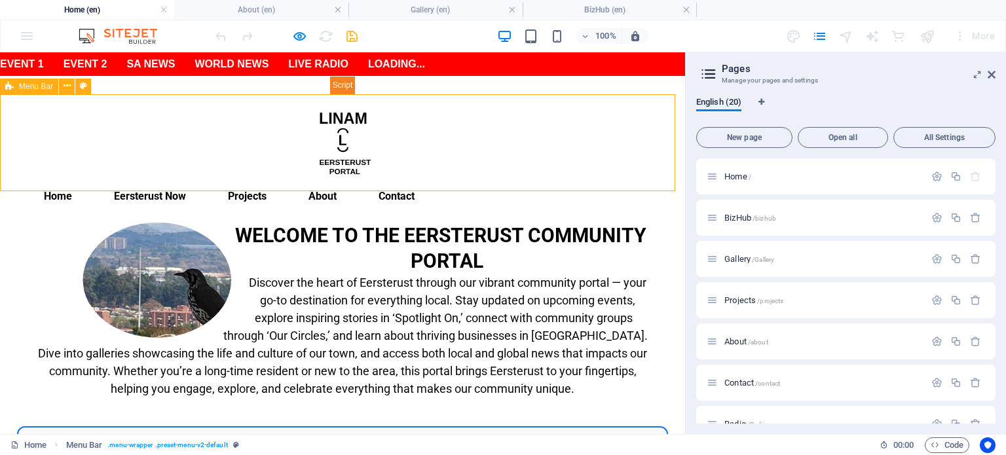
click at [36, 89] on span "Menu Bar" at bounding box center [36, 87] width 34 height 8
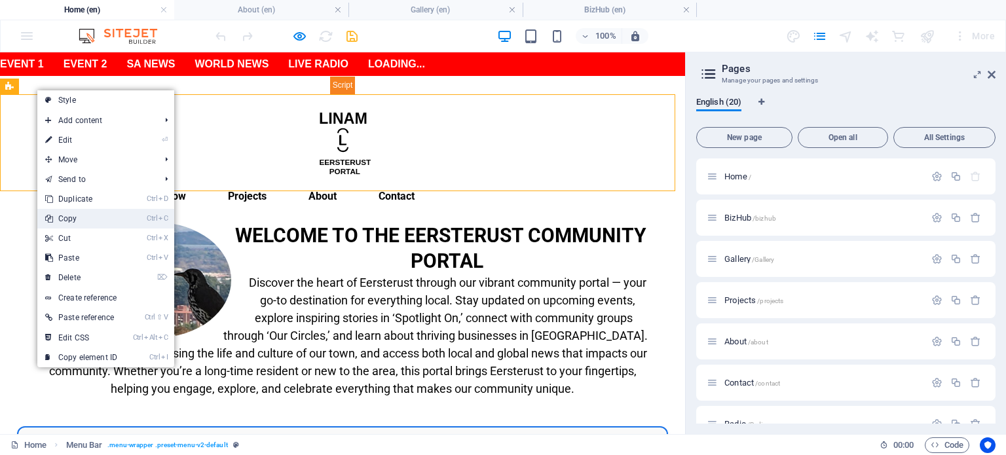
click at [79, 222] on link "Ctrl C Copy" at bounding box center [81, 219] width 88 height 20
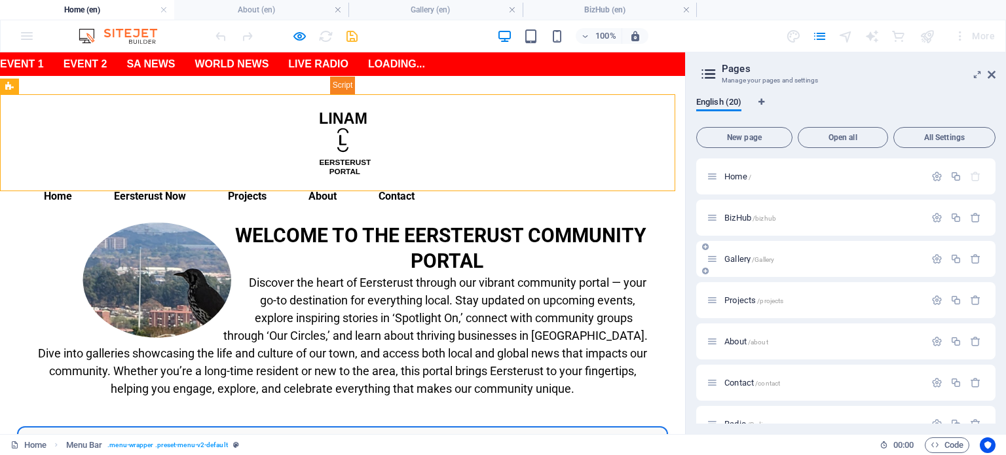
click at [736, 261] on span "Gallery /Gallery" at bounding box center [750, 259] width 50 height 10
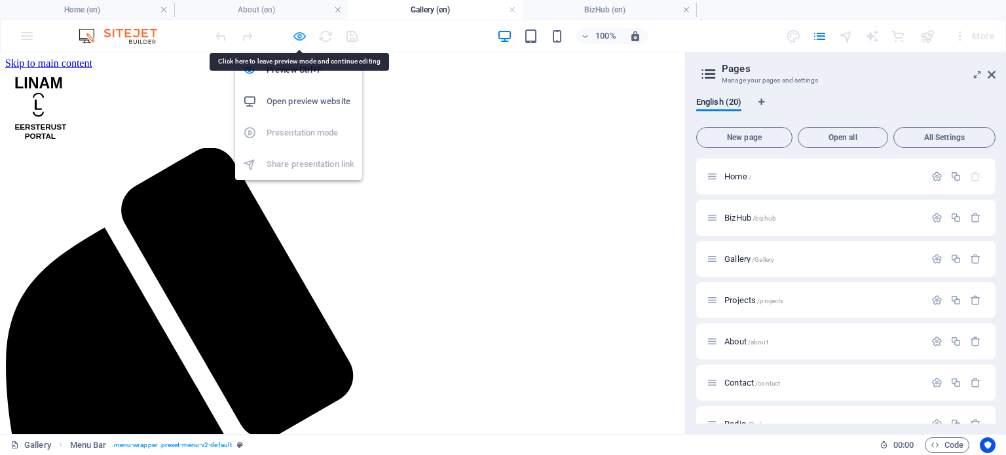
drag, startPoint x: 298, startPoint y: 96, endPoint x: 298, endPoint y: 37, distance: 59.6
click at [298, 37] on icon "button" at bounding box center [299, 36] width 15 height 15
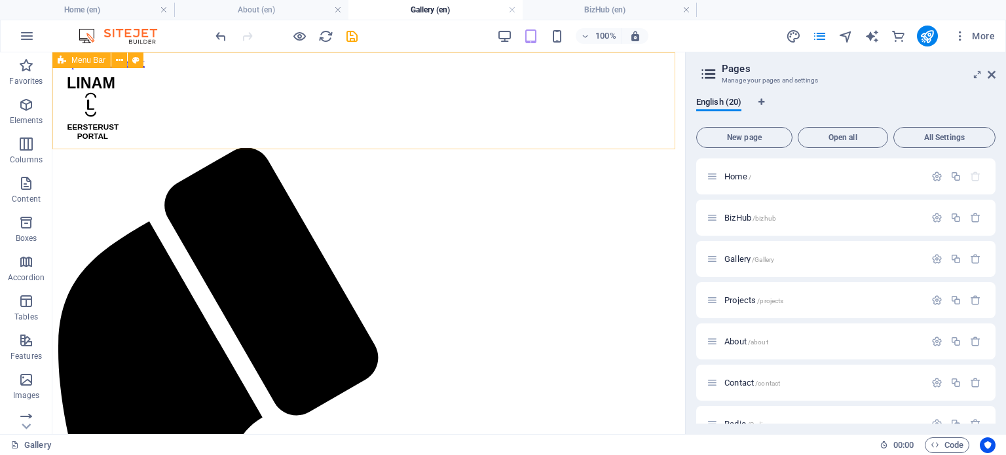
click at [77, 62] on span "Menu Bar" at bounding box center [88, 60] width 34 height 8
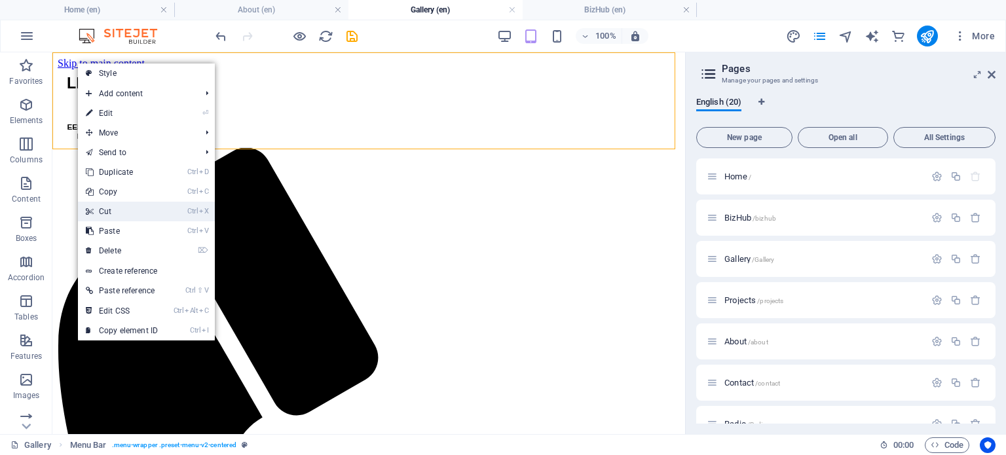
click at [136, 209] on link "Ctrl X Cut" at bounding box center [122, 212] width 88 height 20
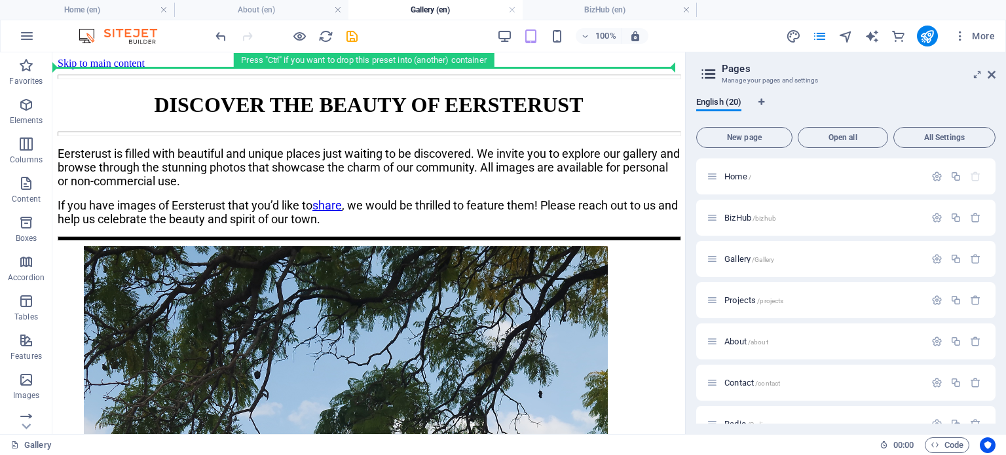
drag, startPoint x: 145, startPoint y: 385, endPoint x: 168, endPoint y: 77, distance: 308.8
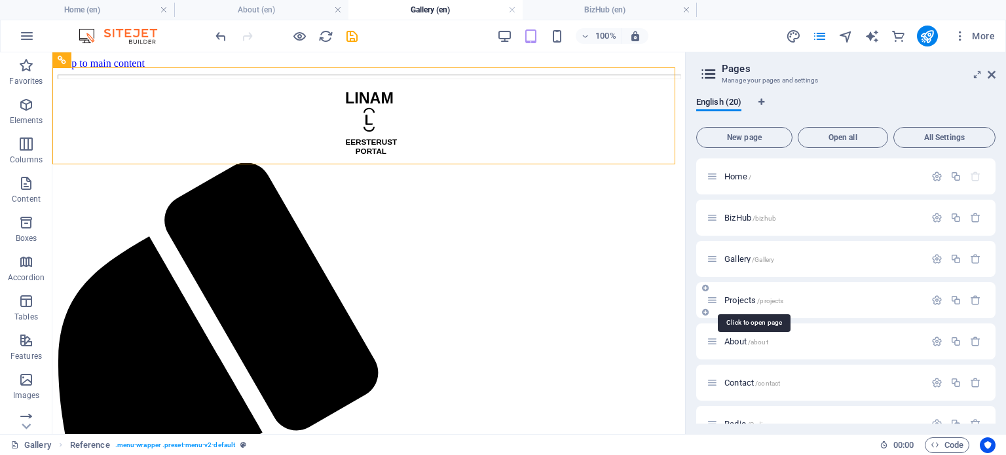
click at [748, 299] on span "Projects /projects" at bounding box center [754, 300] width 59 height 10
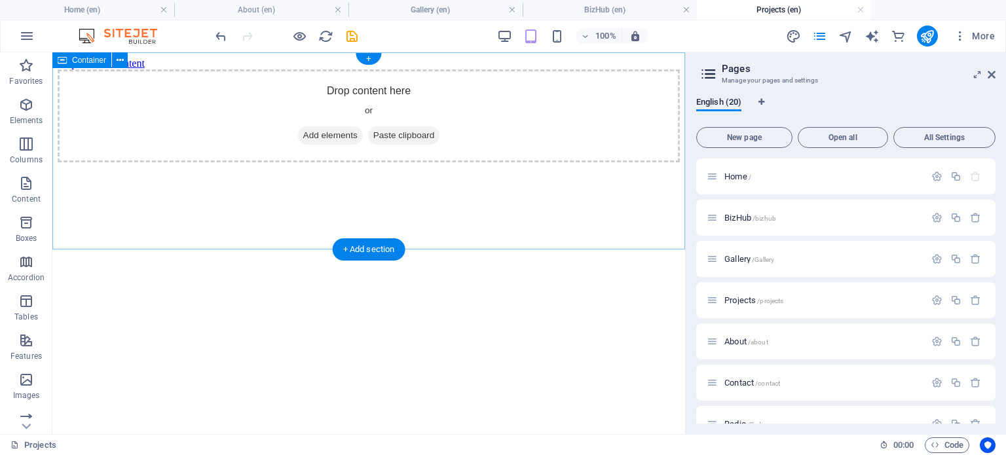
click at [278, 78] on div "Drop content here or Add elements Paste clipboard" at bounding box center [369, 115] width 622 height 93
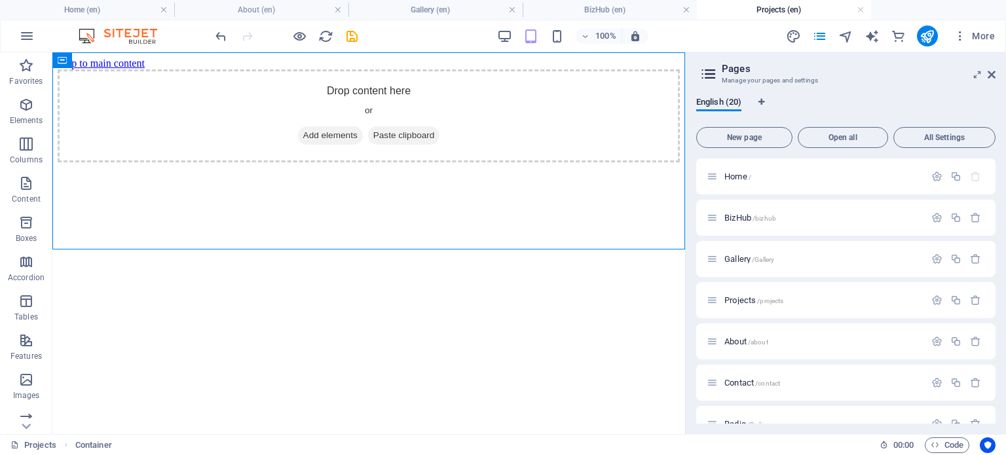
click at [347, 168] on html "Skip to main content Drop content here or Add elements Paste clipboard" at bounding box center [368, 109] width 633 height 115
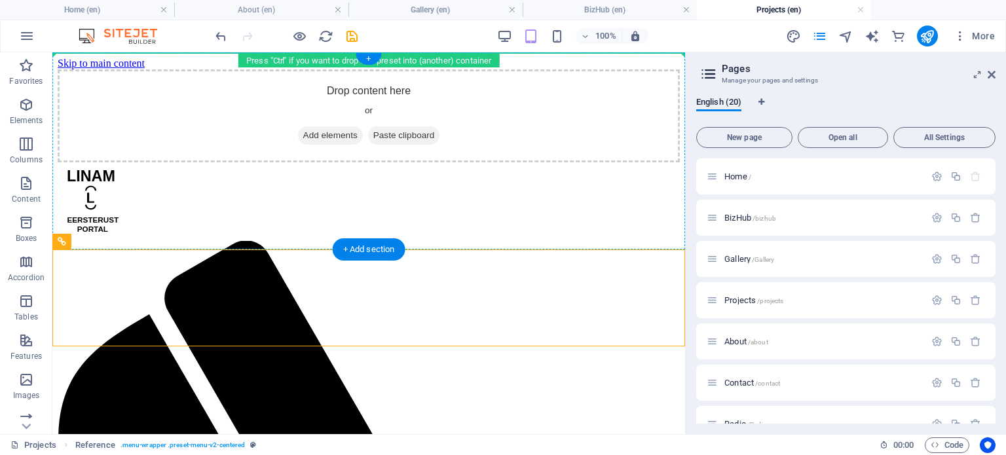
drag, startPoint x: 144, startPoint y: 296, endPoint x: 121, endPoint y: 126, distance: 172.0
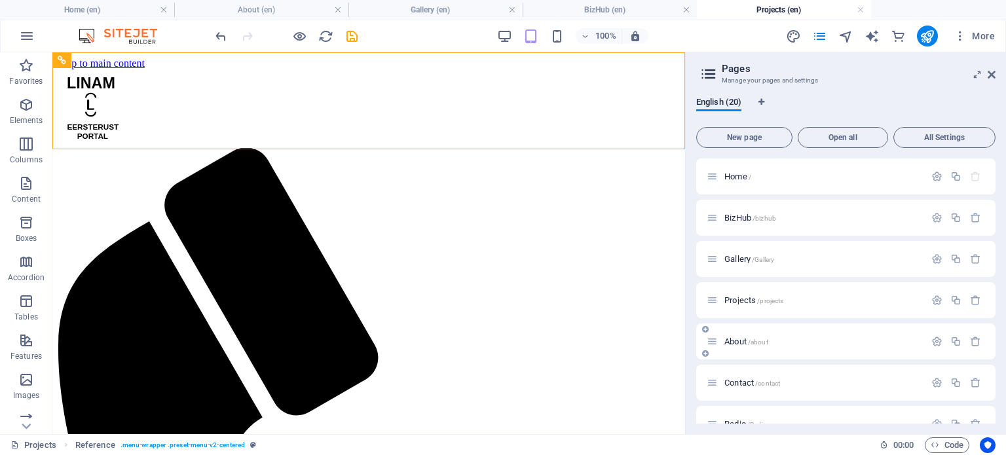
click at [734, 343] on span "About /about" at bounding box center [747, 342] width 44 height 10
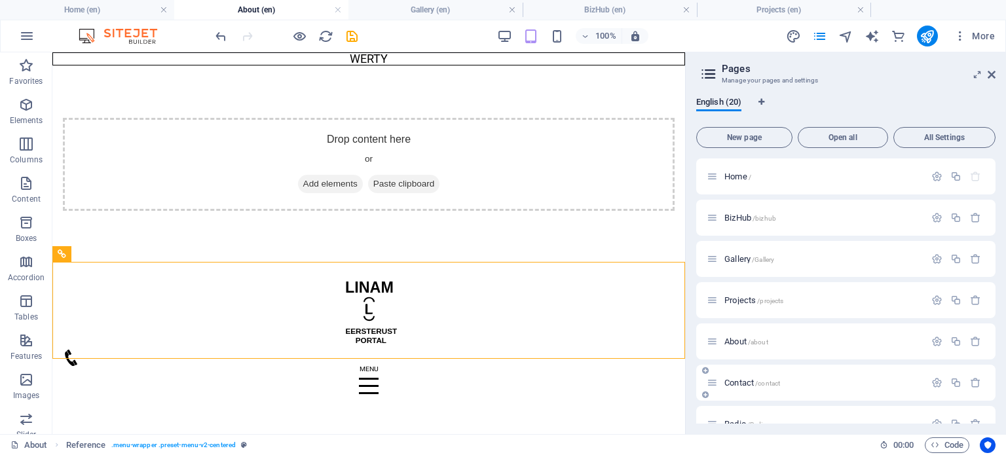
click at [744, 384] on span "Contact /contact" at bounding box center [753, 383] width 56 height 10
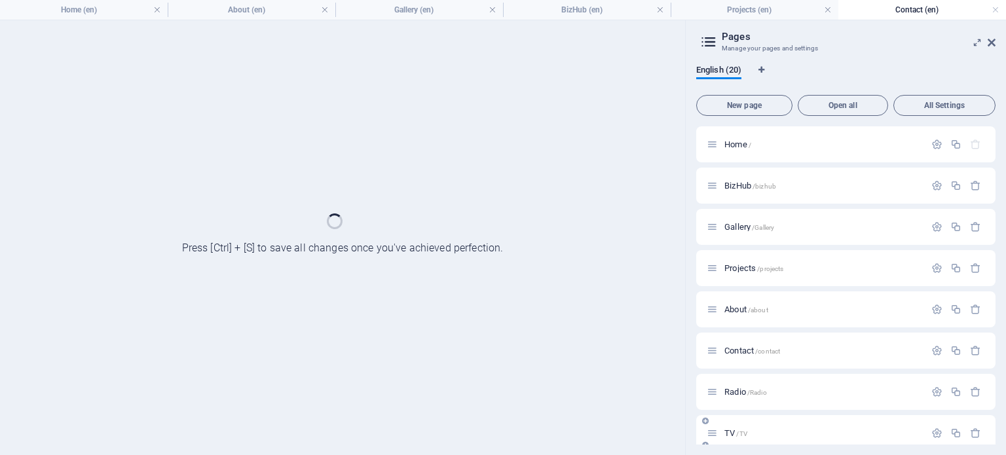
click at [727, 431] on span "TV /TV" at bounding box center [736, 433] width 23 height 10
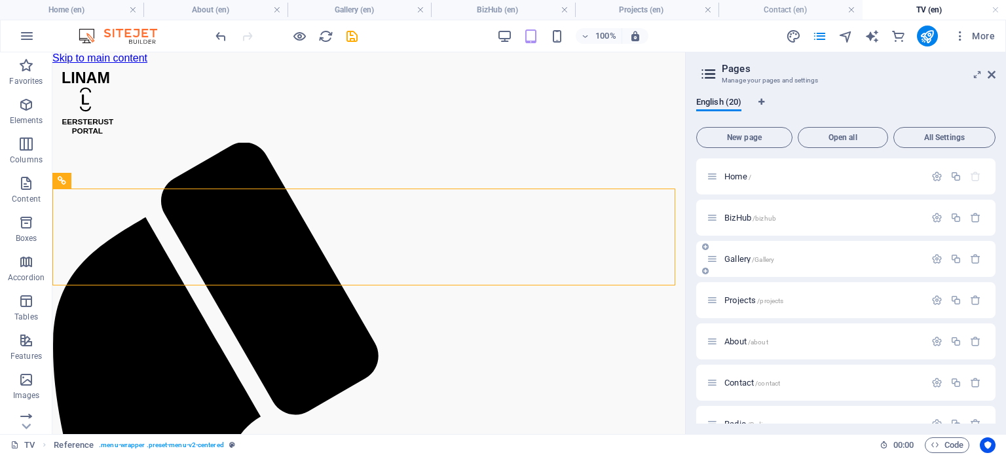
drag, startPoint x: 993, startPoint y: 231, endPoint x: 993, endPoint y: 248, distance: 16.4
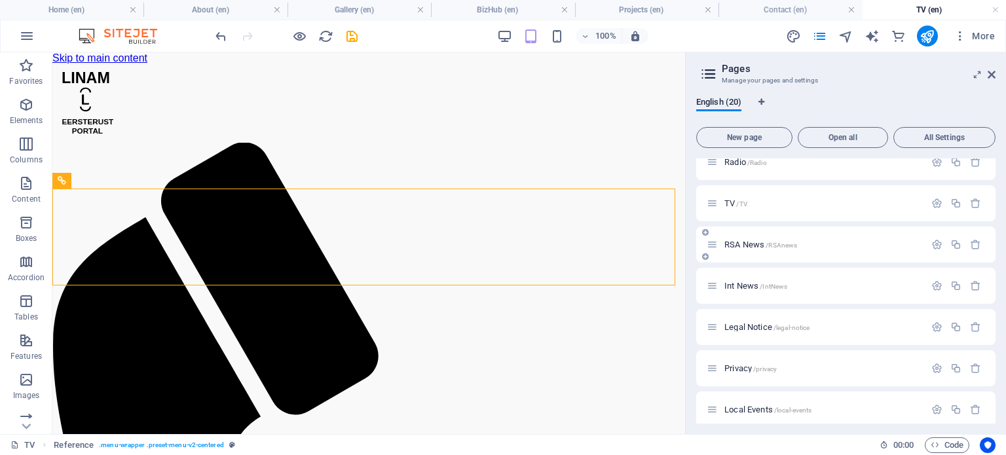
click at [730, 242] on span "RSA News /RSAnews" at bounding box center [761, 245] width 73 height 10
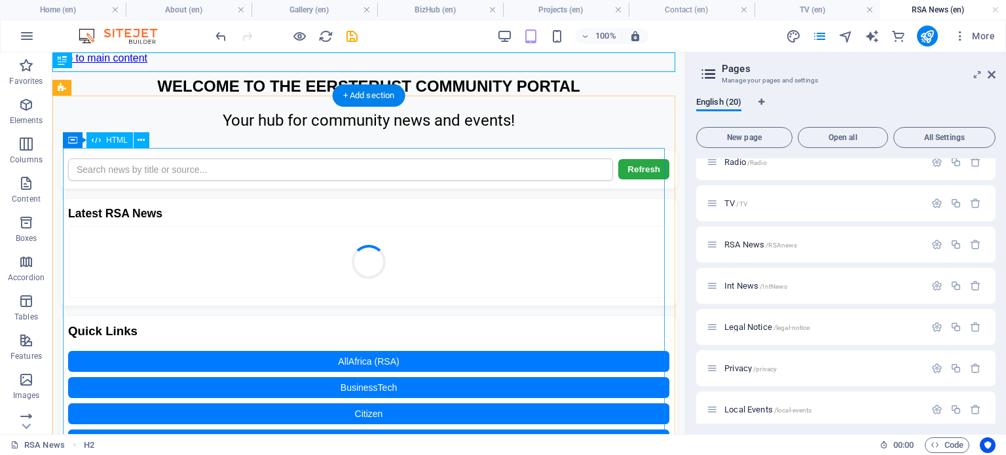
scroll to position [0, 0]
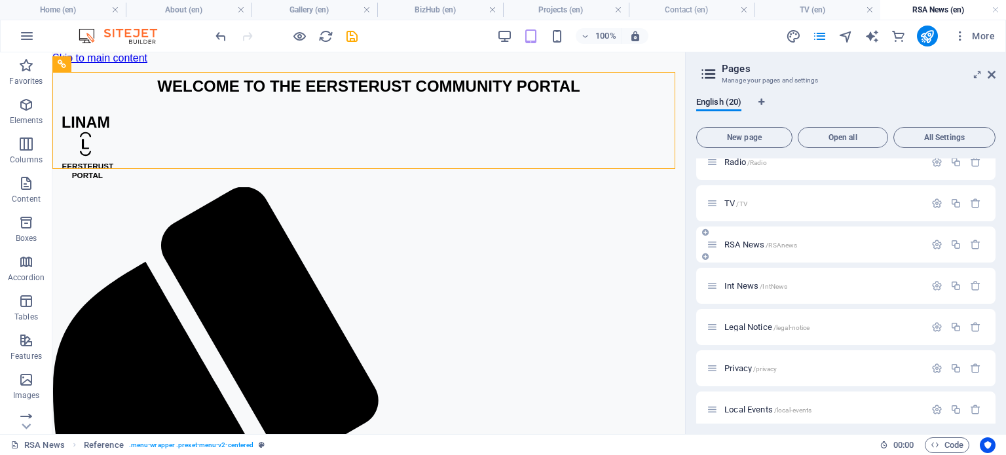
click at [744, 246] on span "RSA News /RSAnews" at bounding box center [761, 245] width 73 height 10
click at [732, 244] on span "RSA News /RSAnews" at bounding box center [761, 245] width 73 height 10
click at [739, 285] on span "Int News /IntNews" at bounding box center [756, 286] width 63 height 10
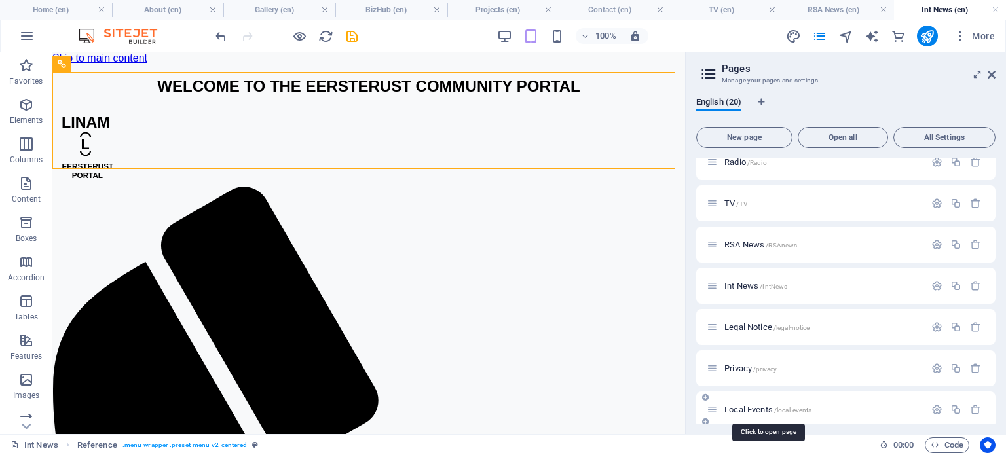
click at [741, 407] on span "Local Events /local-events" at bounding box center [768, 410] width 87 height 10
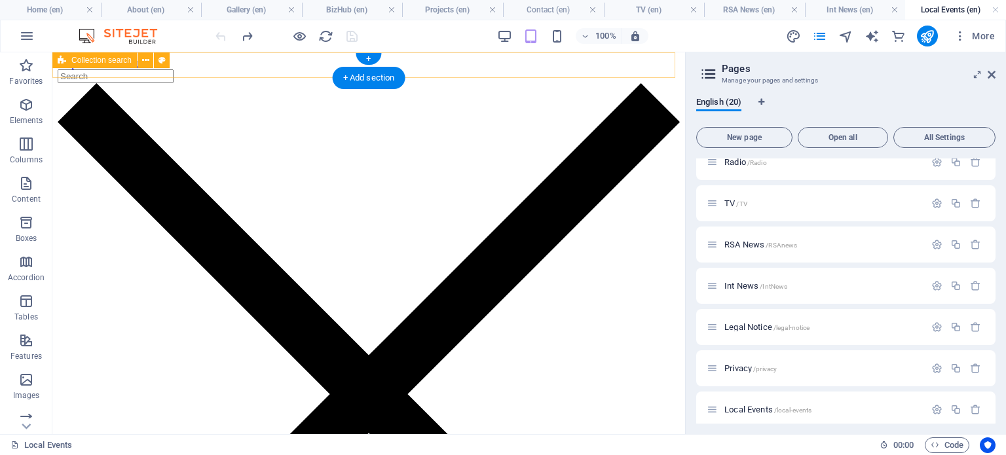
click at [228, 69] on div at bounding box center [369, 388] width 622 height 639
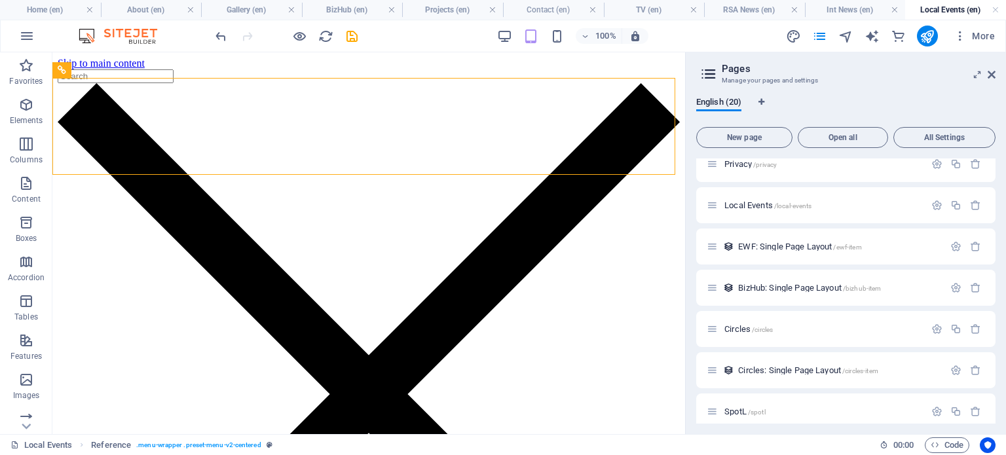
scroll to position [480, 0]
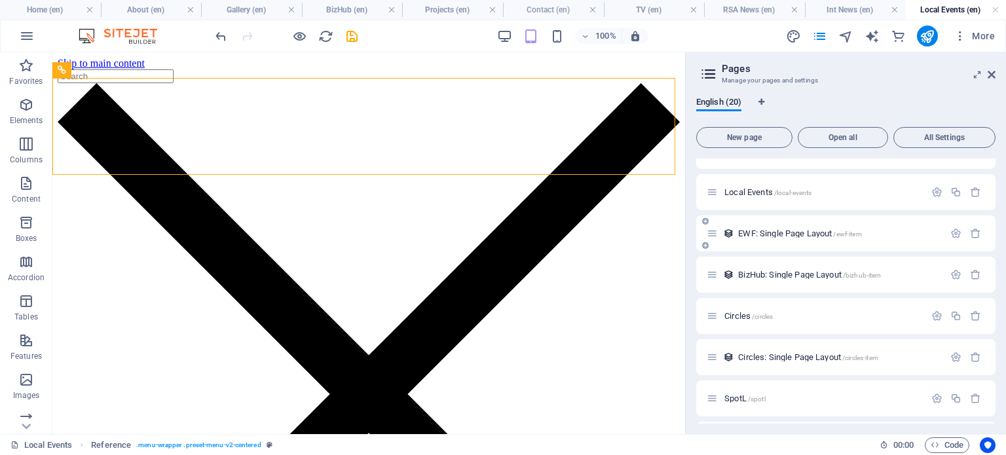
click at [765, 231] on span "EWF: Single Page Layout /ewf-item" at bounding box center [799, 234] width 123 height 10
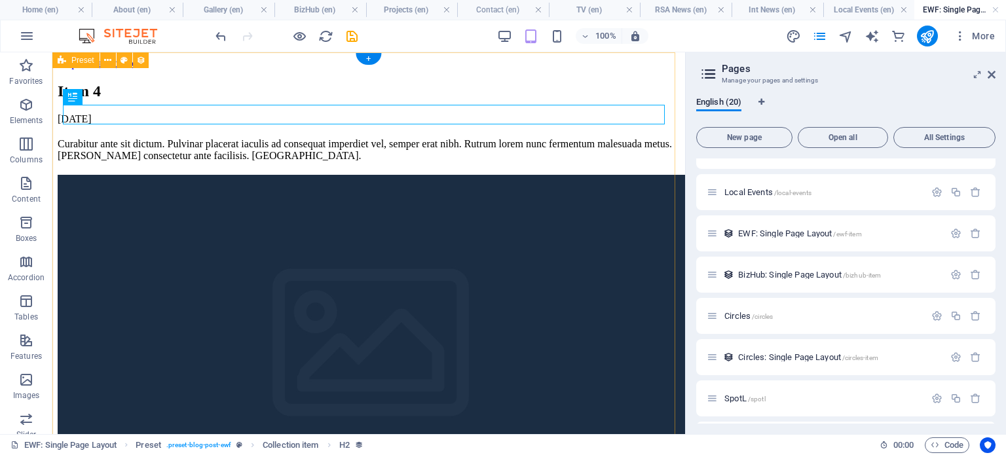
scroll to position [0, 0]
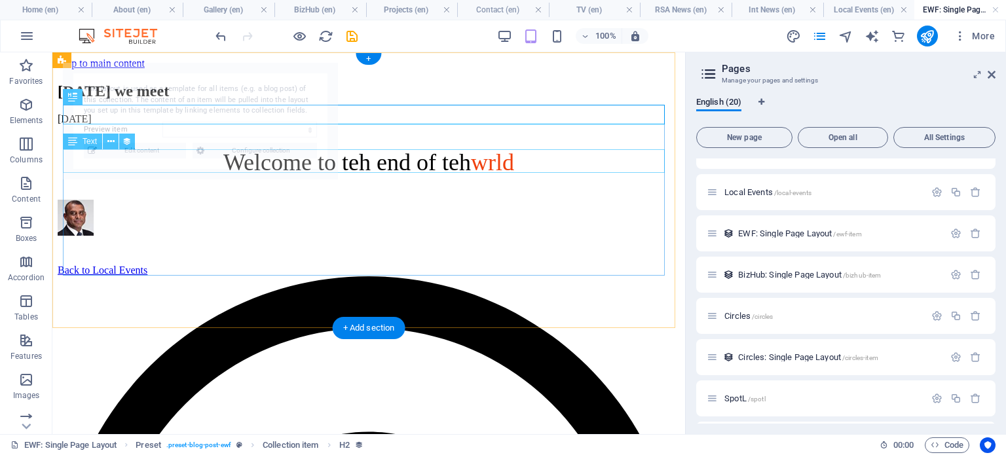
select select "68dc1ff5f10a2b12bf02bc7a"
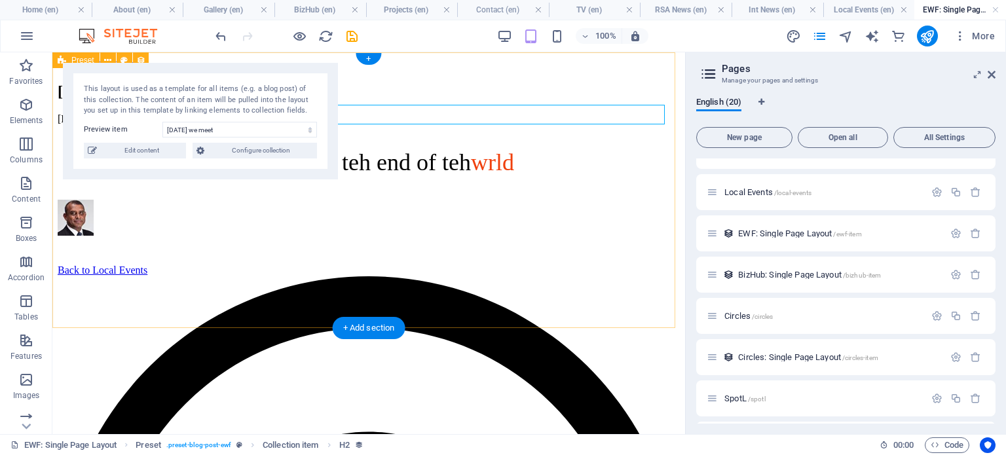
click at [601, 84] on div "Today we meet 09/30/2025 Welcome to teh end of teh wrld Back to Local Events" at bounding box center [369, 180] width 622 height 194
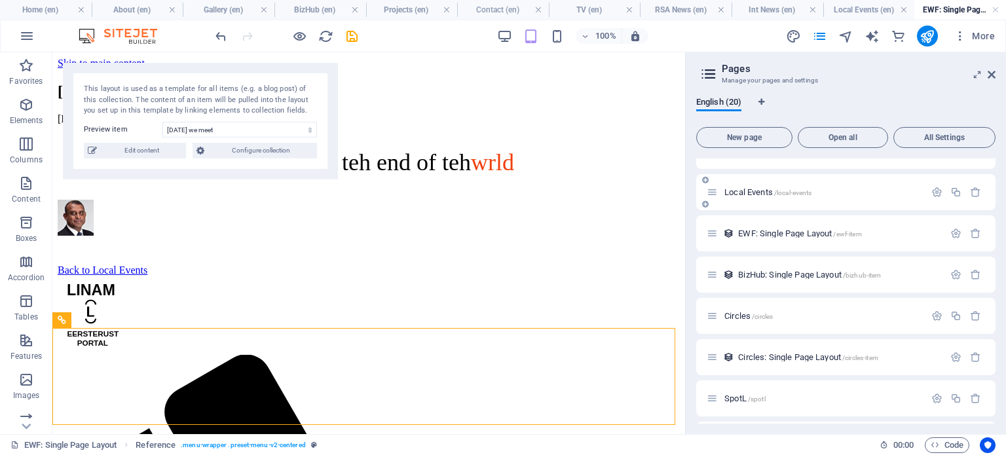
click at [742, 195] on span "Local Events /local-events" at bounding box center [768, 192] width 87 height 10
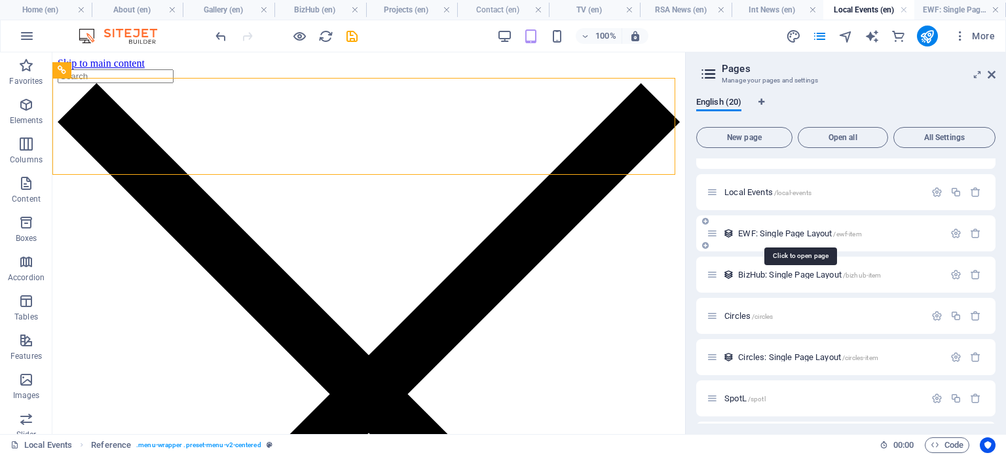
click at [753, 237] on span "EWF: Single Page Layout /ewf-item" at bounding box center [799, 234] width 123 height 10
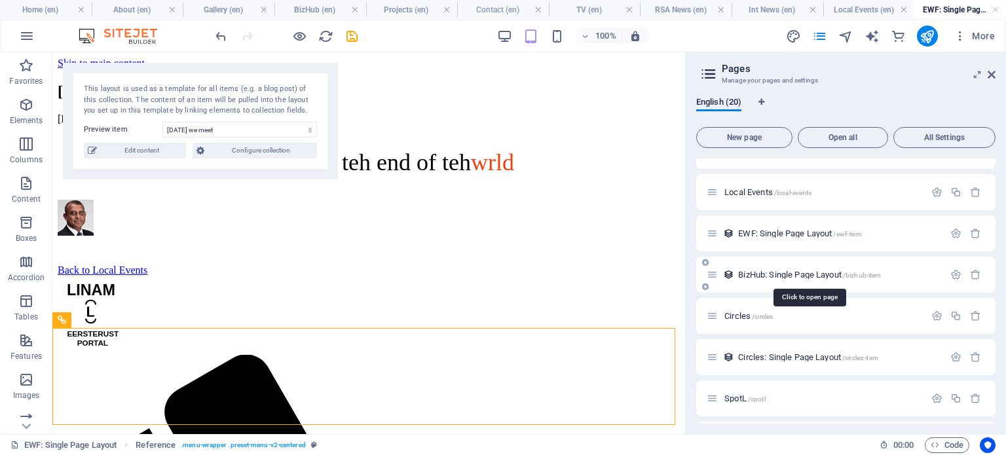
click at [754, 272] on span "BizHub: Single Page Layout /bizhub-item" at bounding box center [809, 275] width 143 height 10
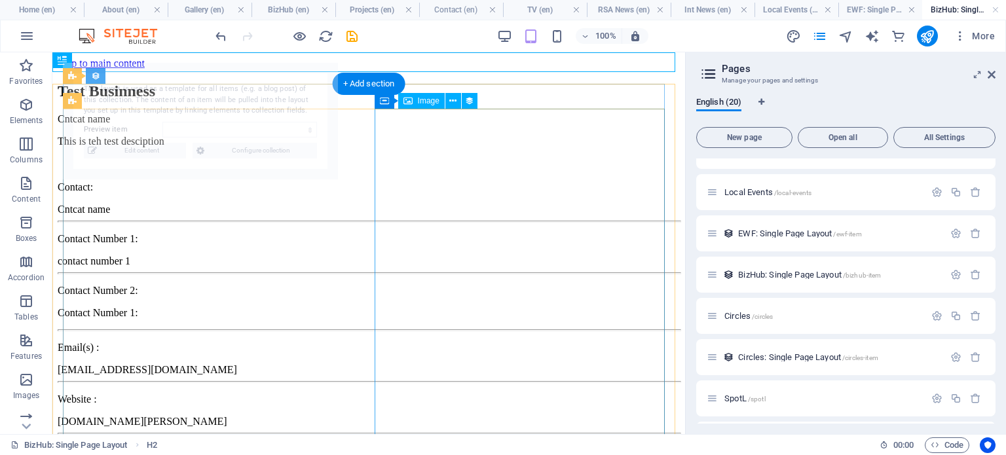
select select "68dc35cee63b13052b03bd04"
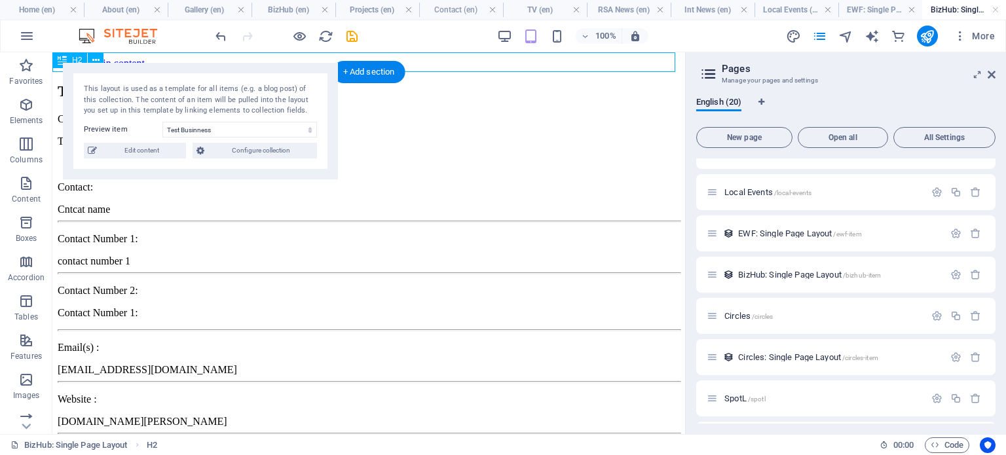
click at [482, 83] on div "Test Businness" at bounding box center [369, 92] width 622 height 18
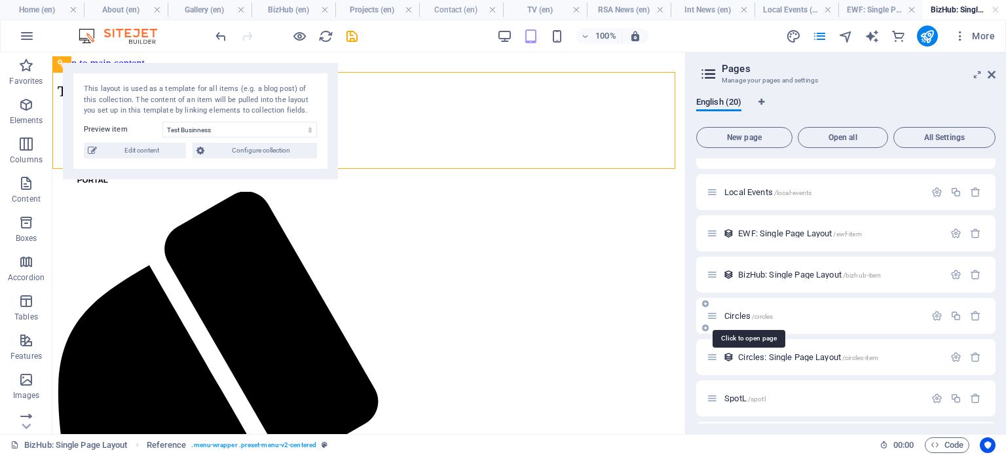
click at [738, 316] on span "Circles /circles" at bounding box center [749, 316] width 48 height 10
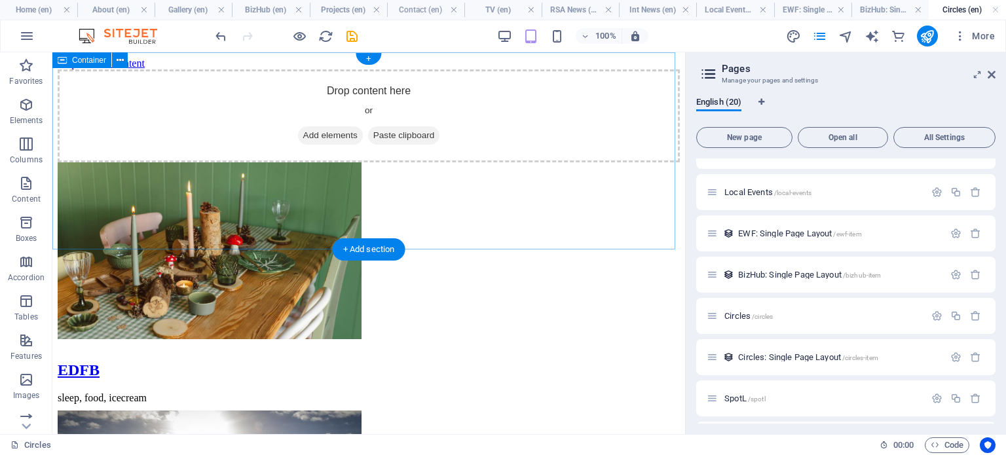
click at [527, 72] on div "Drop content here or Add elements Paste clipboard" at bounding box center [369, 115] width 622 height 93
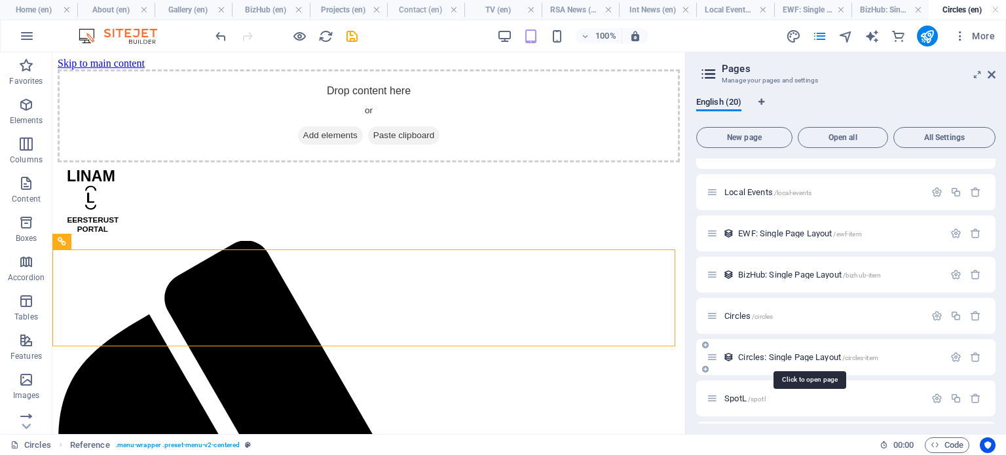
click at [755, 360] on span "Circles: Single Page Layout /circles-item" at bounding box center [808, 357] width 140 height 10
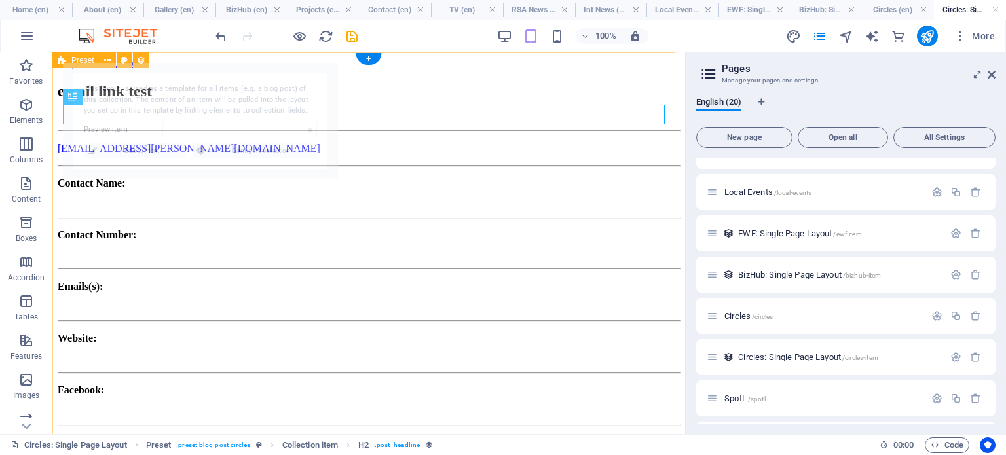
select select "68dd7a61f7491c516b050594"
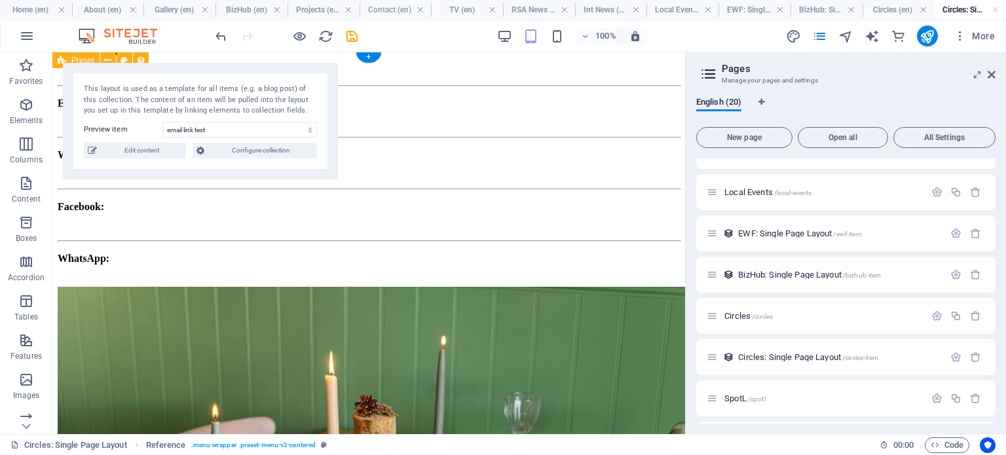
scroll to position [356, 0]
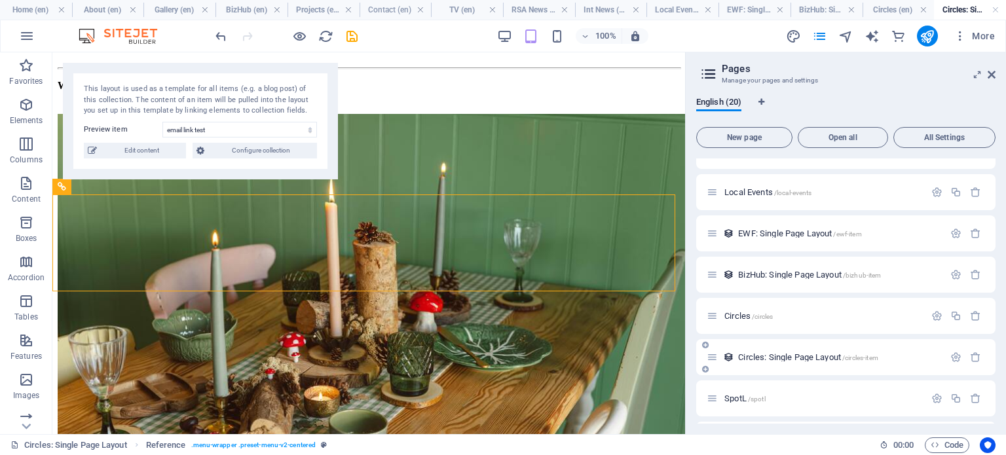
click at [753, 362] on div "Circles: Single Page Layout /circles-item" at bounding box center [825, 357] width 237 height 15
click at [753, 358] on span "Circles: Single Page Layout /circles-item" at bounding box center [808, 357] width 140 height 10
click at [735, 399] on span "SpotL /spotl" at bounding box center [745, 399] width 41 height 10
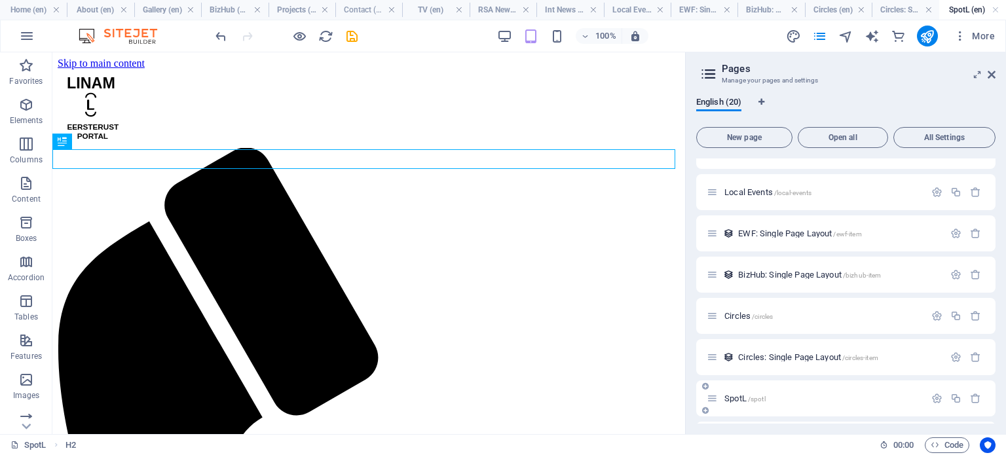
scroll to position [560, 0]
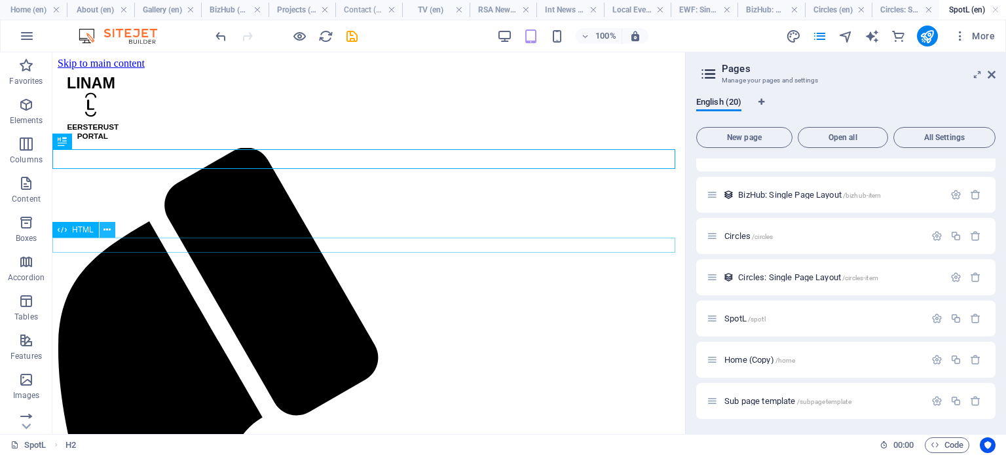
click at [104, 231] on icon at bounding box center [107, 230] width 7 height 14
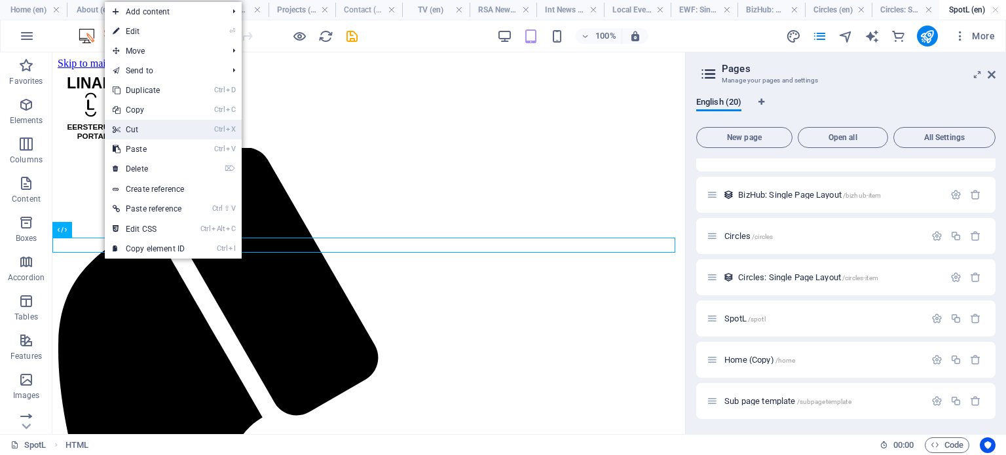
click at [142, 130] on link "Ctrl X Cut" at bounding box center [149, 130] width 88 height 20
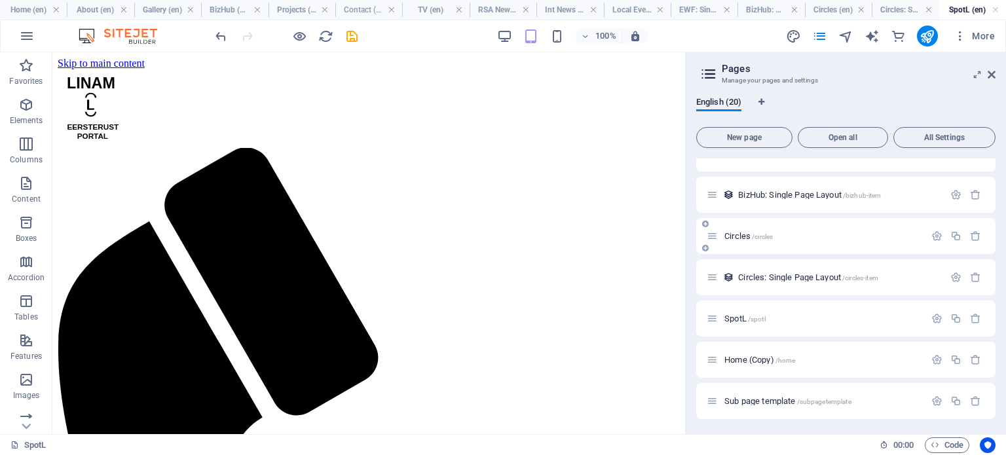
scroll to position [0, 0]
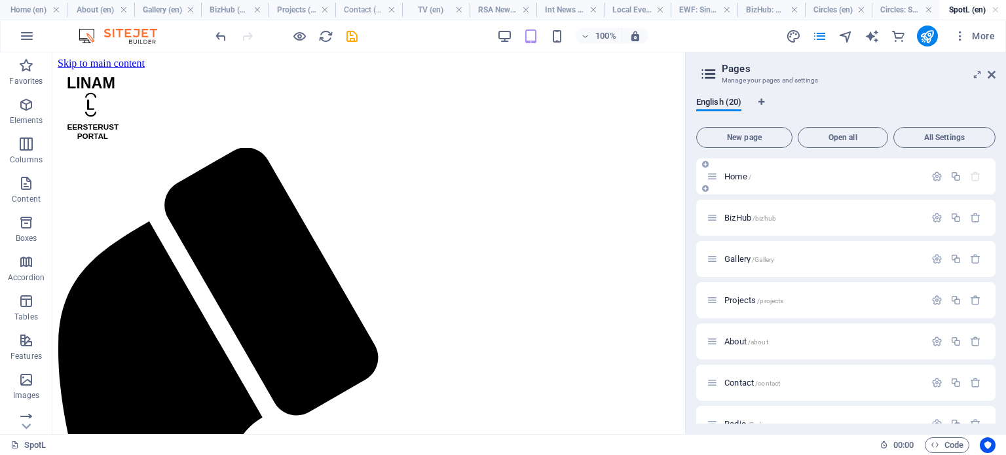
click at [731, 172] on span "Home /" at bounding box center [738, 177] width 27 height 10
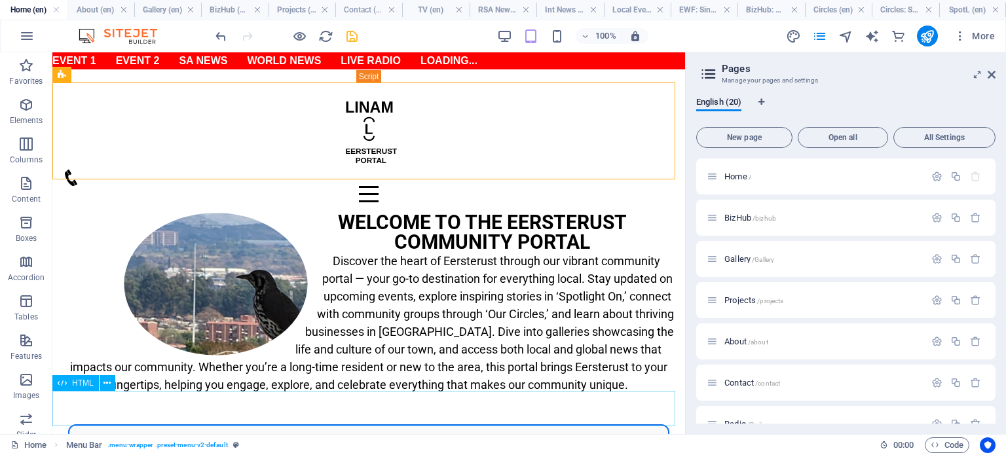
click at [78, 385] on span "HTML" at bounding box center [83, 383] width 22 height 8
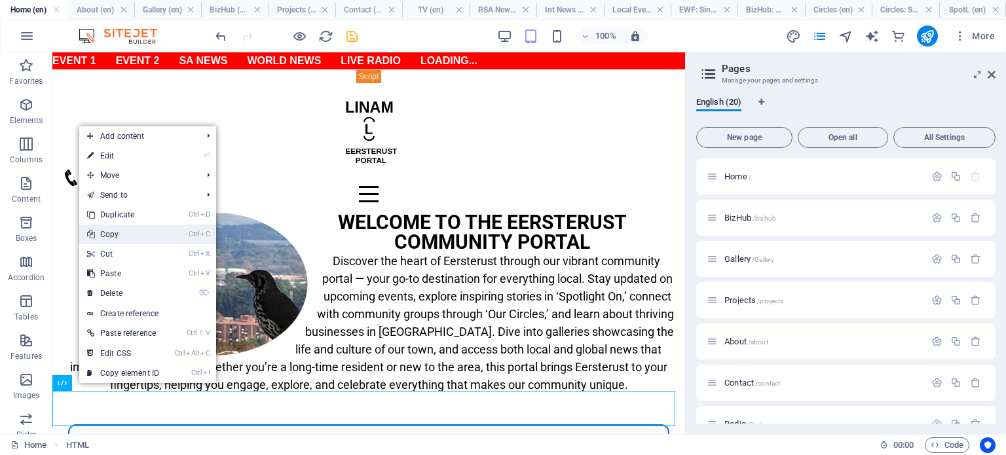
click at [124, 243] on link "Ctrl C Copy" at bounding box center [123, 235] width 88 height 20
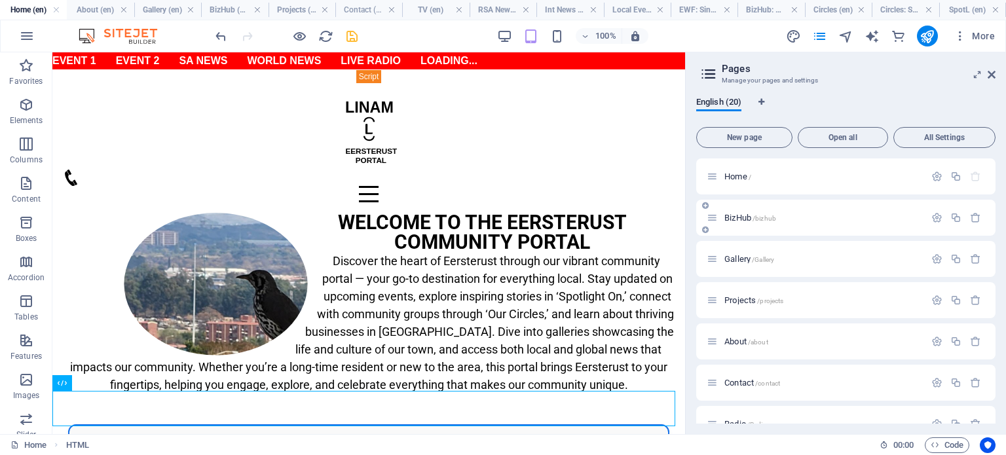
click at [743, 221] on span "BizHub /bizhub" at bounding box center [751, 218] width 52 height 10
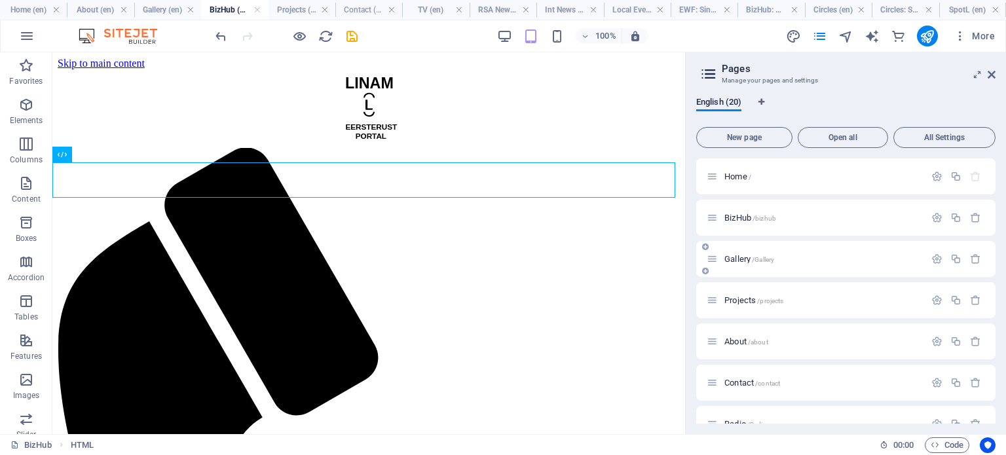
click at [734, 262] on span "Gallery /Gallery" at bounding box center [750, 259] width 50 height 10
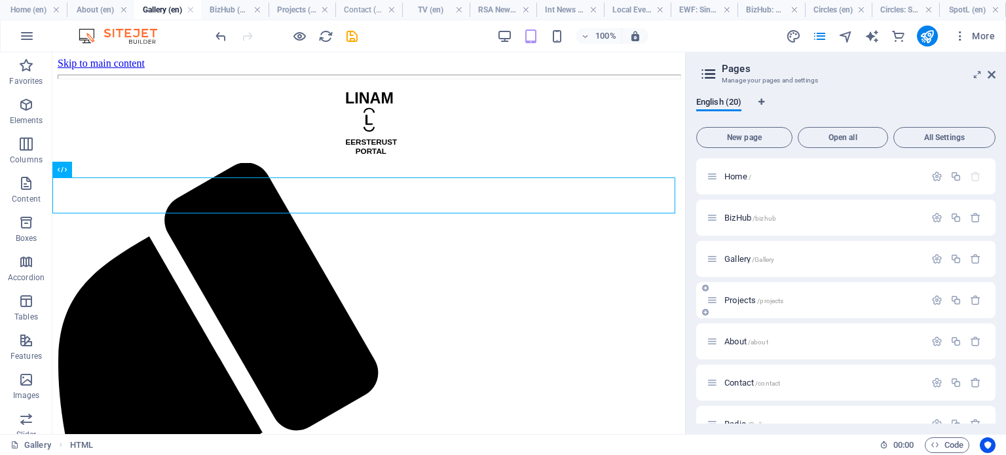
click at [740, 298] on span "Projects /projects" at bounding box center [754, 300] width 59 height 10
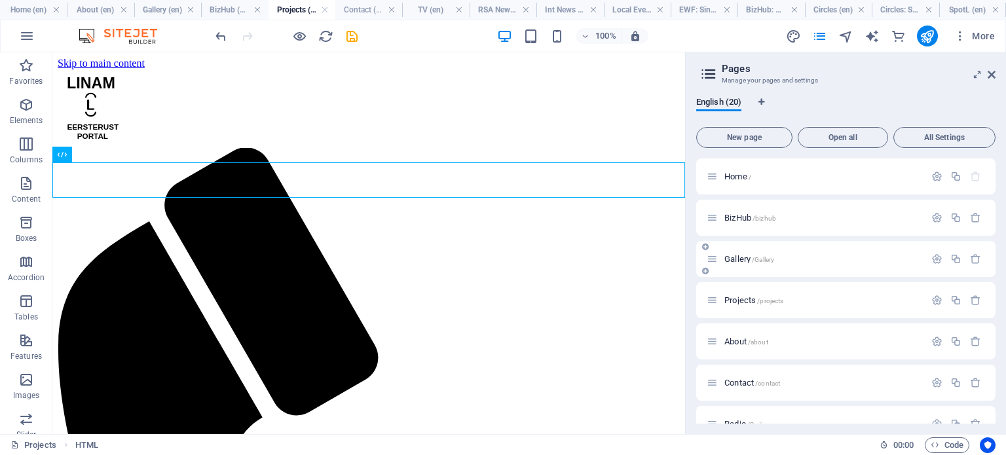
click at [739, 261] on span "Gallery /Gallery" at bounding box center [750, 259] width 50 height 10
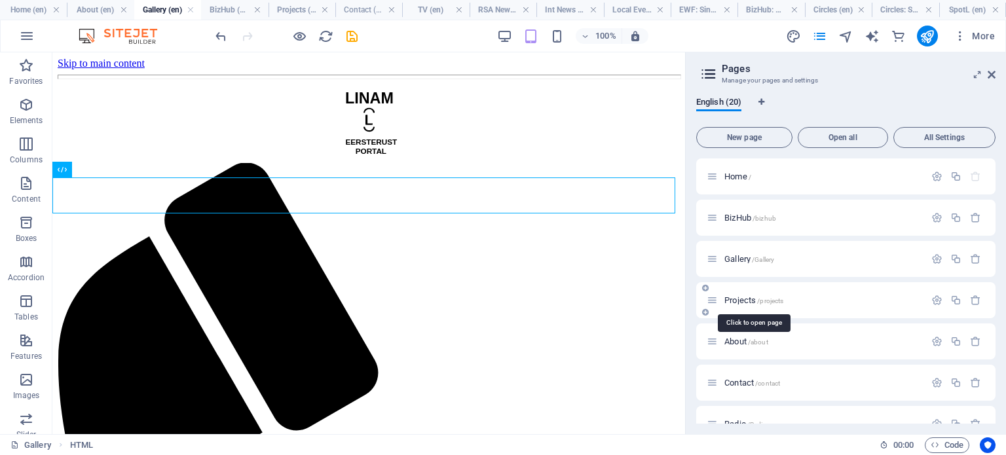
click at [742, 299] on span "Projects /projects" at bounding box center [754, 300] width 59 height 10
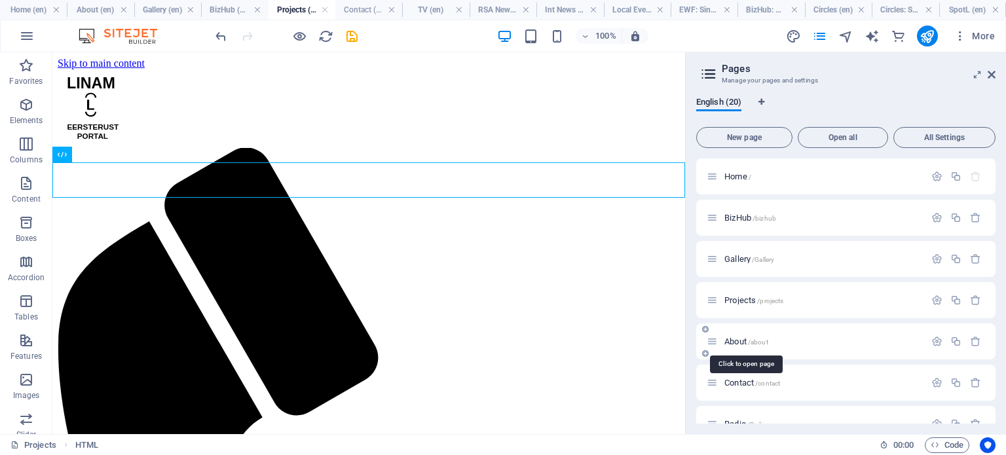
click at [742, 337] on span "About /about" at bounding box center [747, 342] width 44 height 10
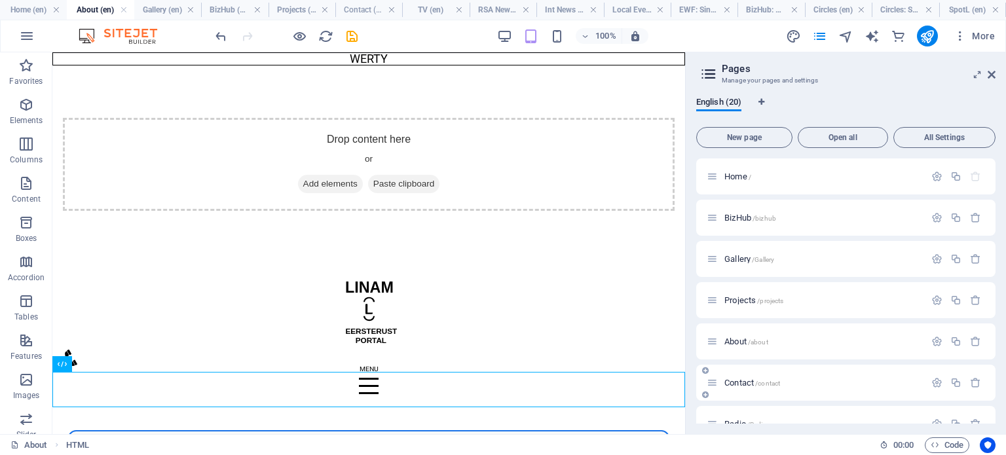
click at [742, 383] on span "Contact /contact" at bounding box center [753, 383] width 56 height 10
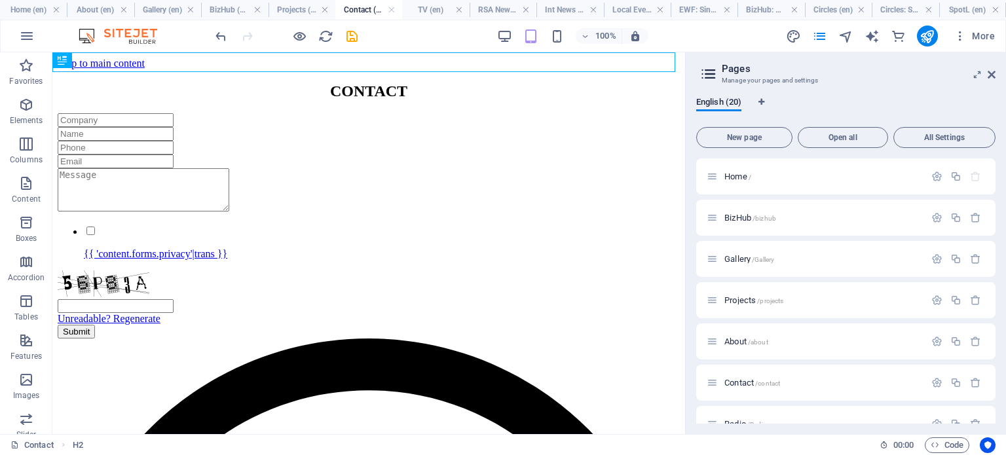
drag, startPoint x: 996, startPoint y: 224, endPoint x: 995, endPoint y: 251, distance: 26.9
click at [995, 251] on div "English (20) New page Open all All Settings Home / BizHub /bizhub Gallery /Gall…" at bounding box center [846, 260] width 320 height 348
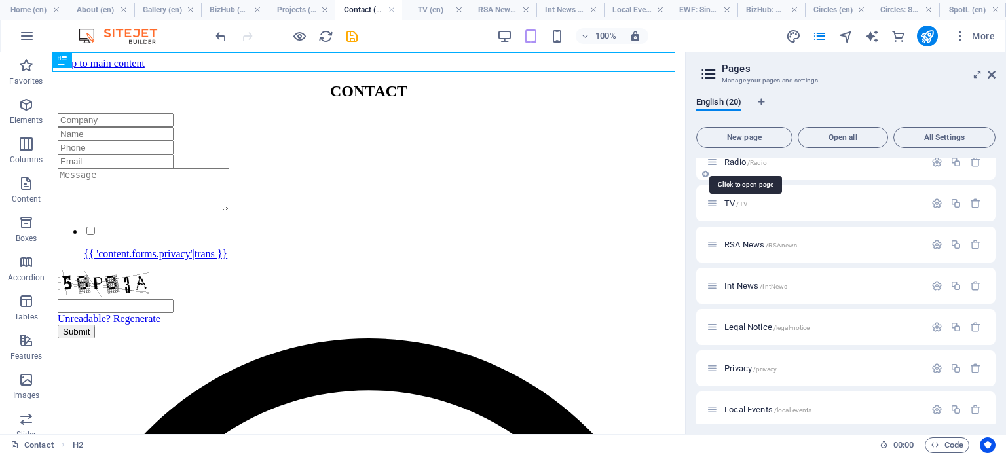
click at [734, 163] on span "Radio /Radio" at bounding box center [746, 162] width 43 height 10
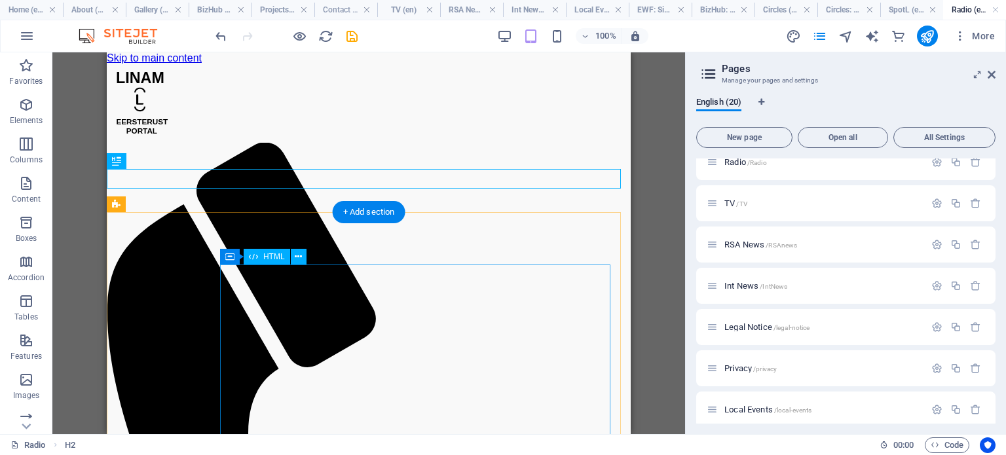
scroll to position [0, 0]
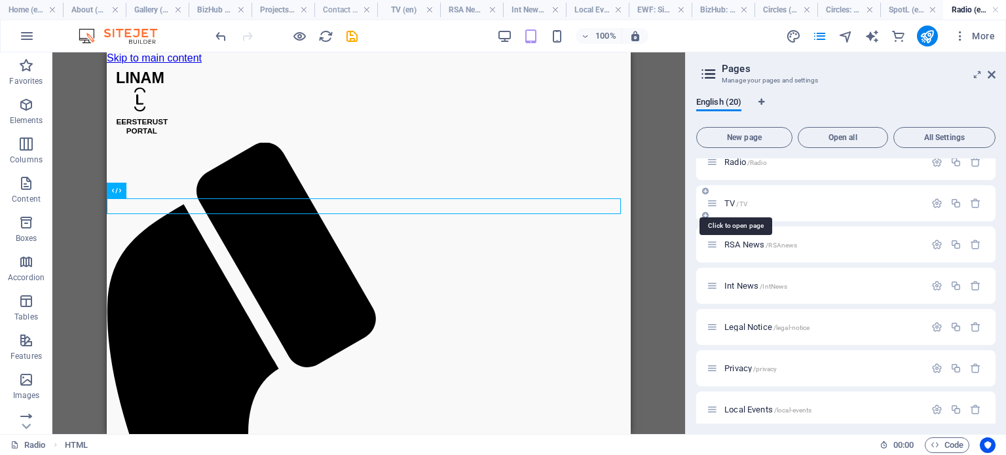
click at [736, 203] on span "TV /TV" at bounding box center [736, 204] width 23 height 10
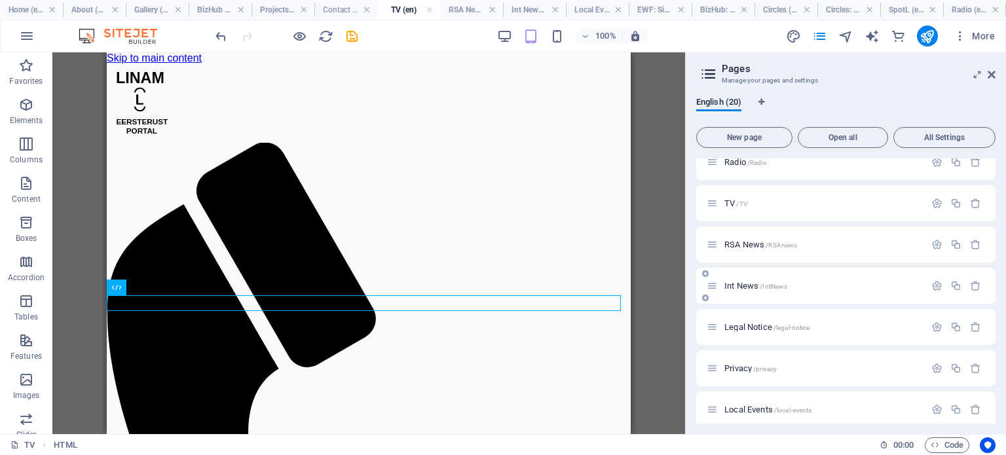
click at [752, 288] on span "Int News /IntNews" at bounding box center [756, 286] width 63 height 10
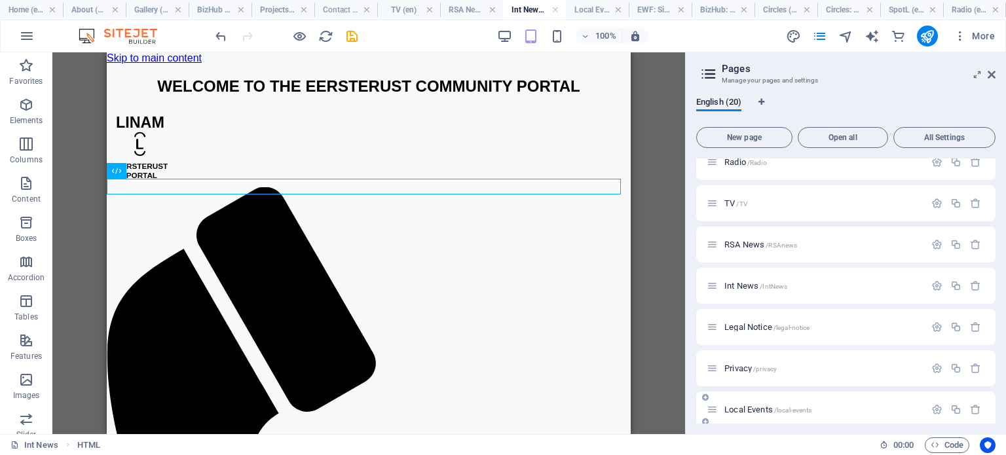
click at [739, 408] on span "Local Events /local-events" at bounding box center [768, 410] width 87 height 10
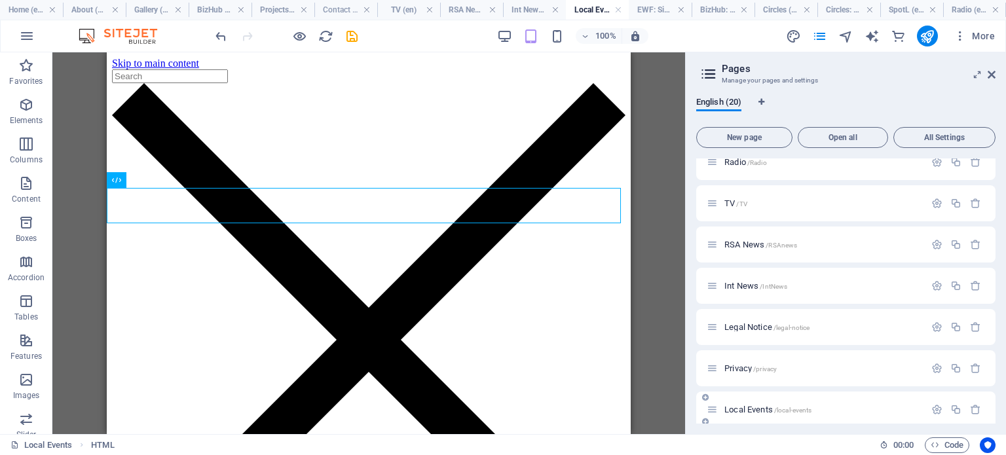
click at [744, 410] on span "Local Events /local-events" at bounding box center [768, 410] width 87 height 10
click at [736, 286] on span "Int News /IntNews" at bounding box center [756, 286] width 63 height 10
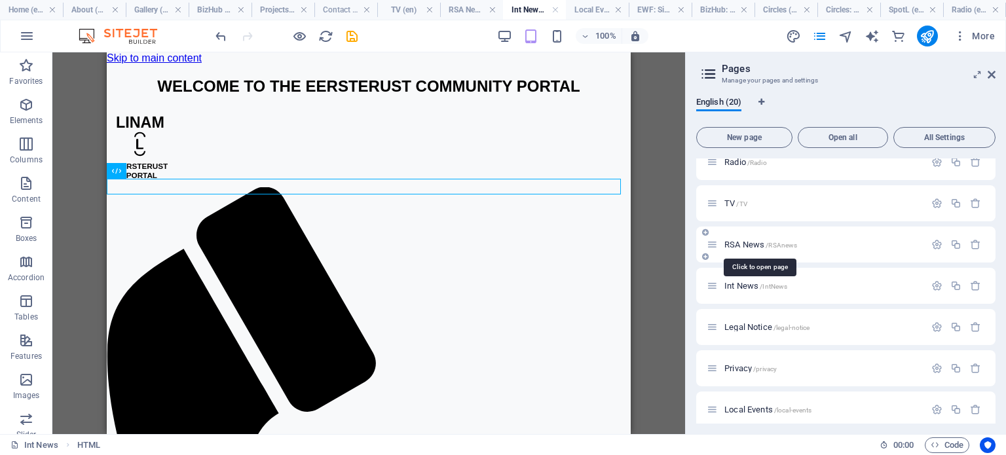
click at [739, 244] on span "RSA News /RSAnews" at bounding box center [761, 245] width 73 height 10
click at [730, 204] on span "TV /TV" at bounding box center [736, 204] width 23 height 10
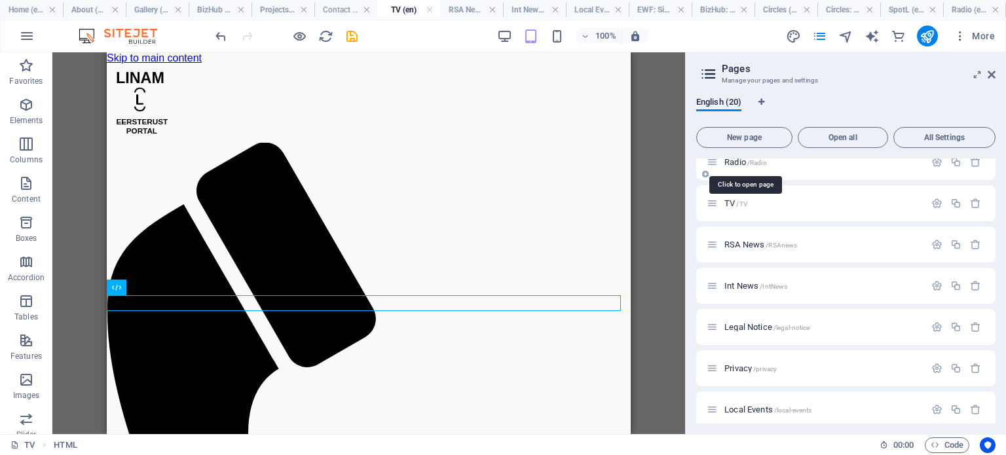
click at [738, 160] on span "Radio /Radio" at bounding box center [746, 162] width 43 height 10
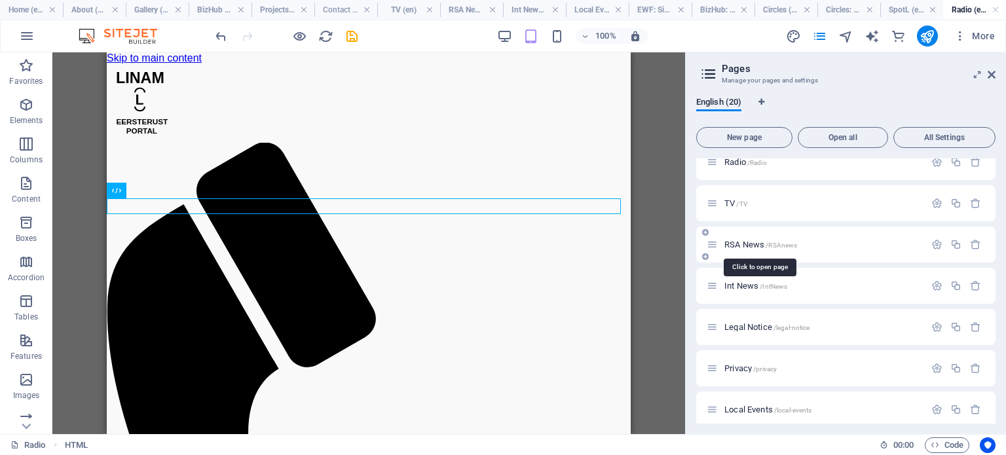
click at [740, 242] on span "RSA News /RSAnews" at bounding box center [761, 245] width 73 height 10
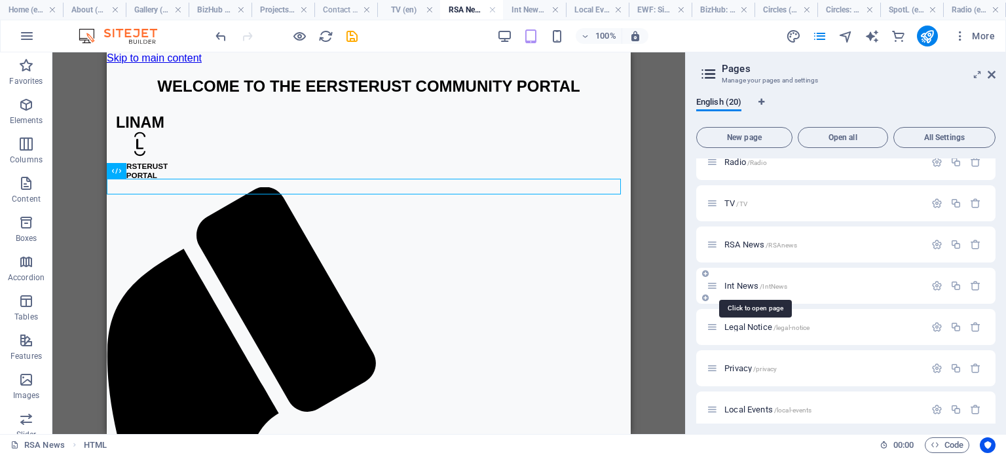
click at [741, 285] on span "Int News /IntNews" at bounding box center [756, 286] width 63 height 10
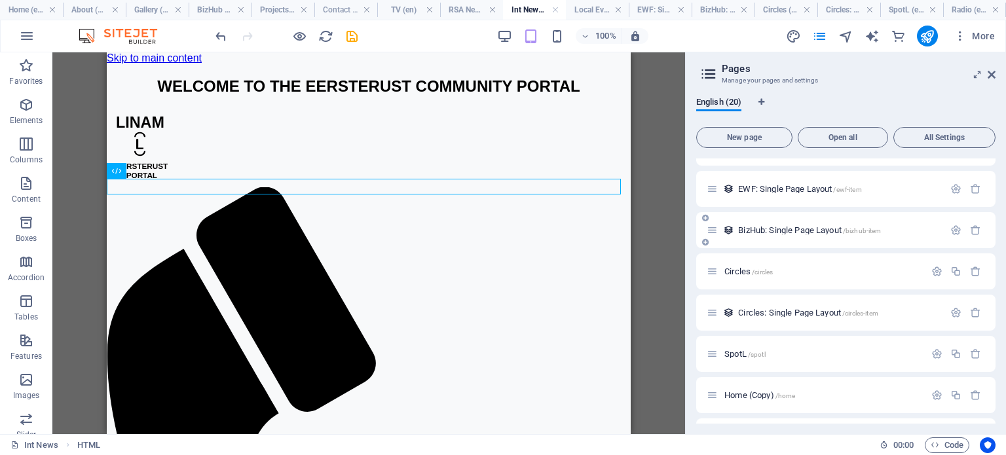
scroll to position [262, 0]
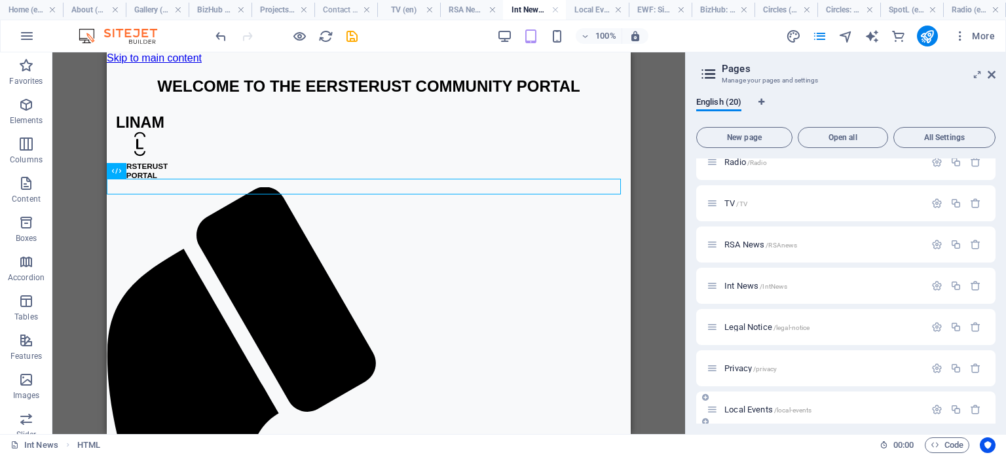
click at [734, 409] on span "Local Events /local-events" at bounding box center [768, 410] width 87 height 10
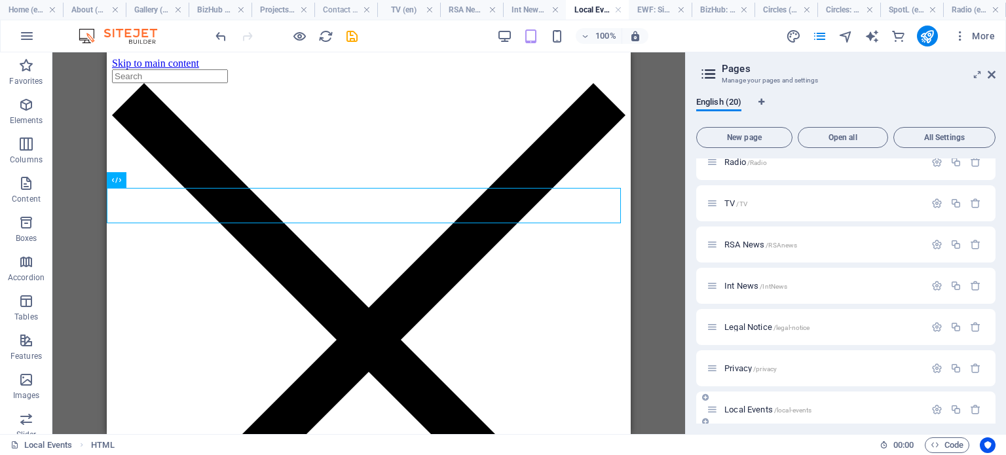
scroll to position [524, 0]
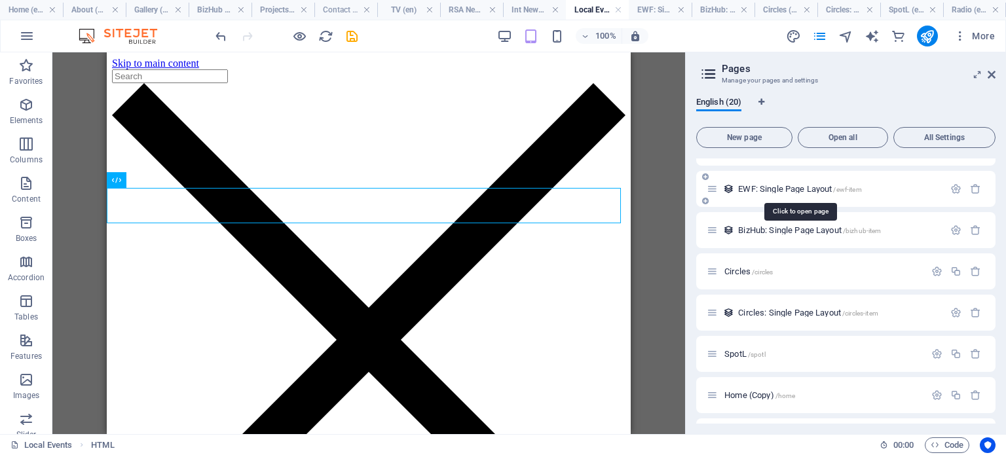
click at [782, 189] on span "EWF: Single Page Layout /ewf-item" at bounding box center [799, 189] width 123 height 10
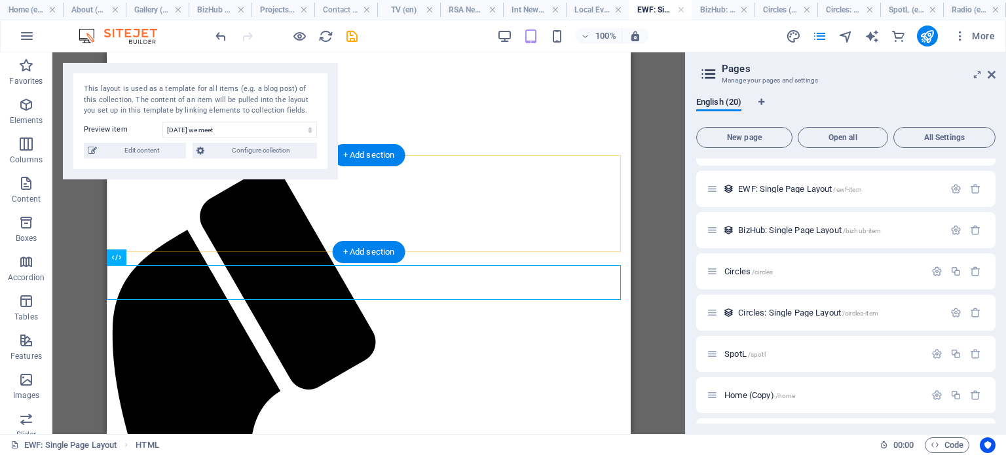
scroll to position [212, 0]
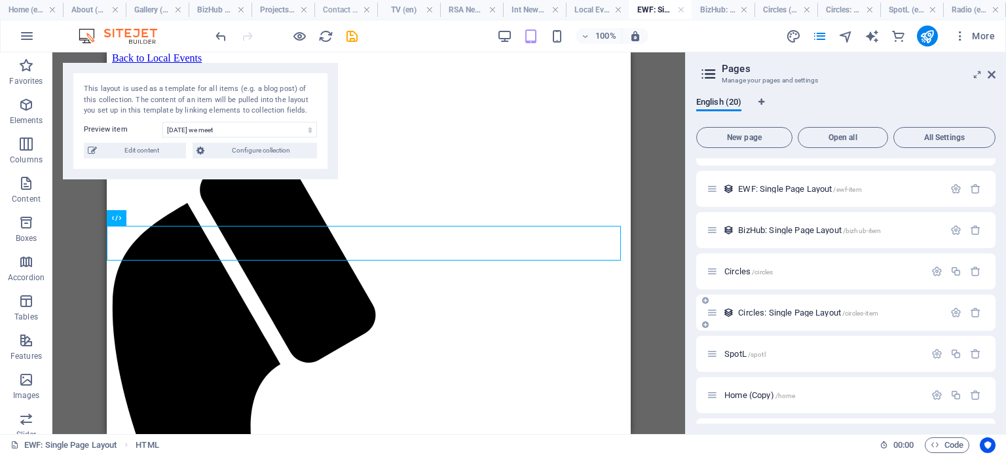
click at [774, 315] on span "Circles: Single Page Layout /circles-item" at bounding box center [808, 313] width 140 height 10
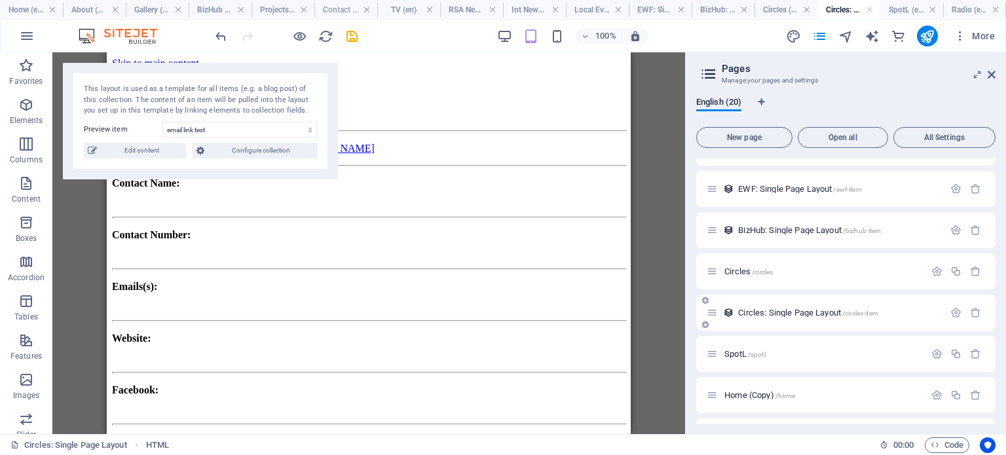
scroll to position [356, 0]
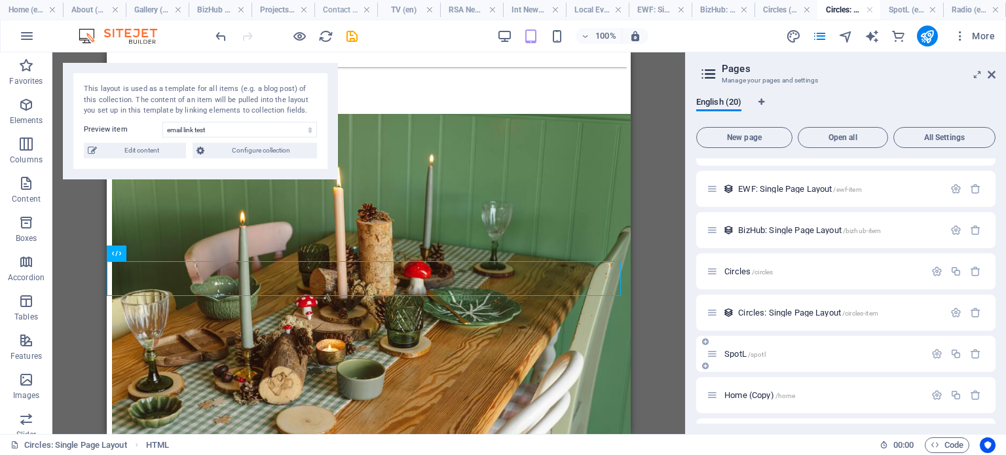
click at [729, 354] on span "SpotL /spotl" at bounding box center [745, 354] width 41 height 10
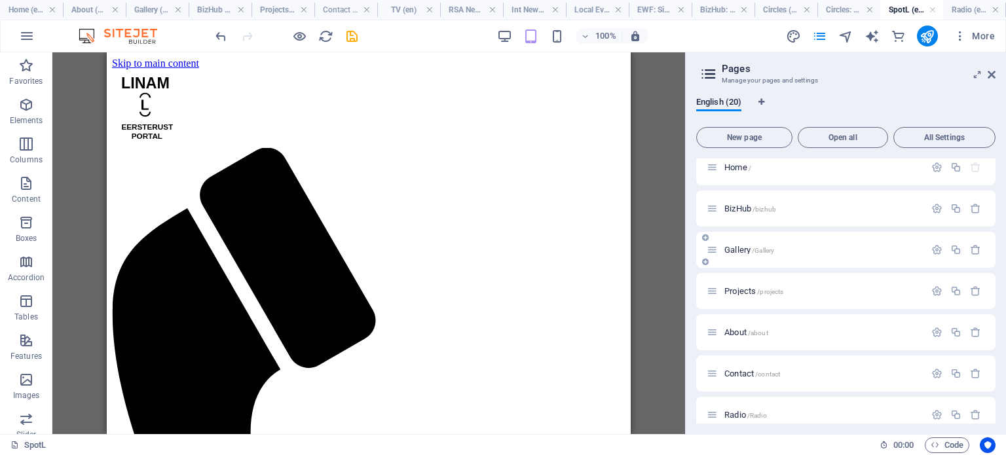
scroll to position [0, 0]
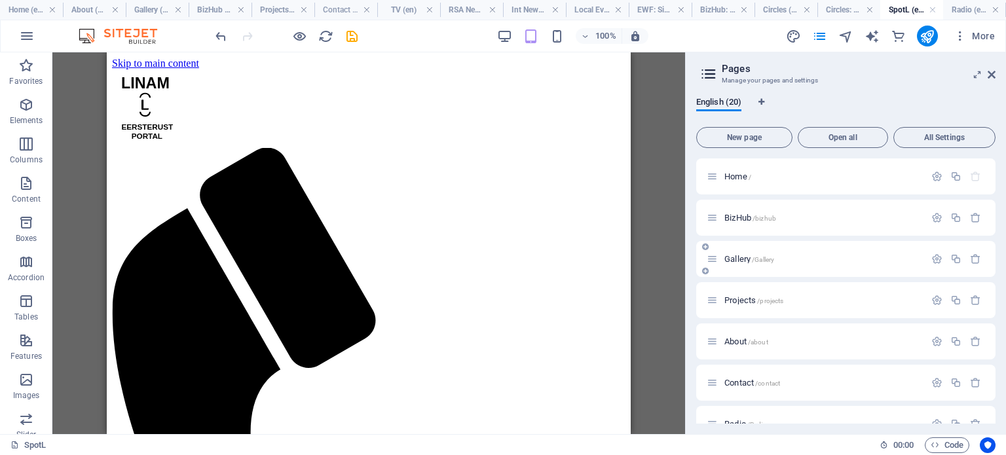
click at [738, 263] on span "Gallery /Gallery" at bounding box center [750, 259] width 50 height 10
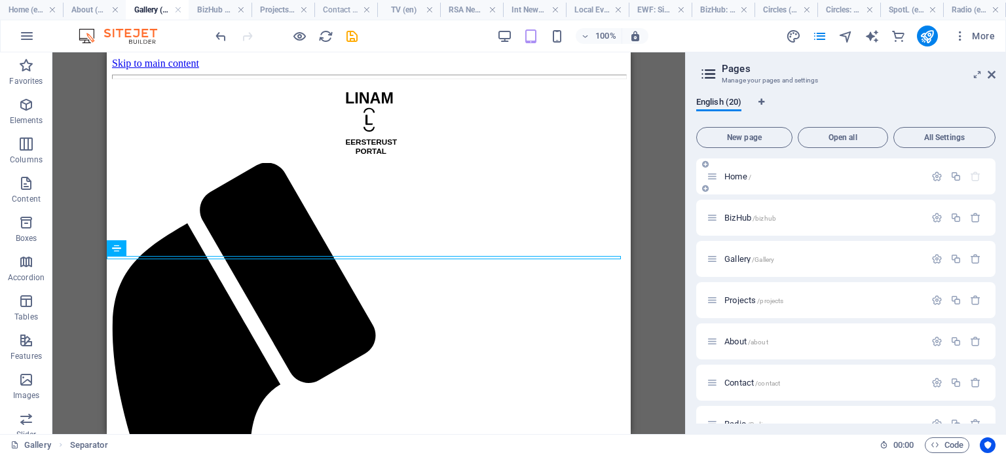
click at [730, 178] on span "Home /" at bounding box center [738, 177] width 27 height 10
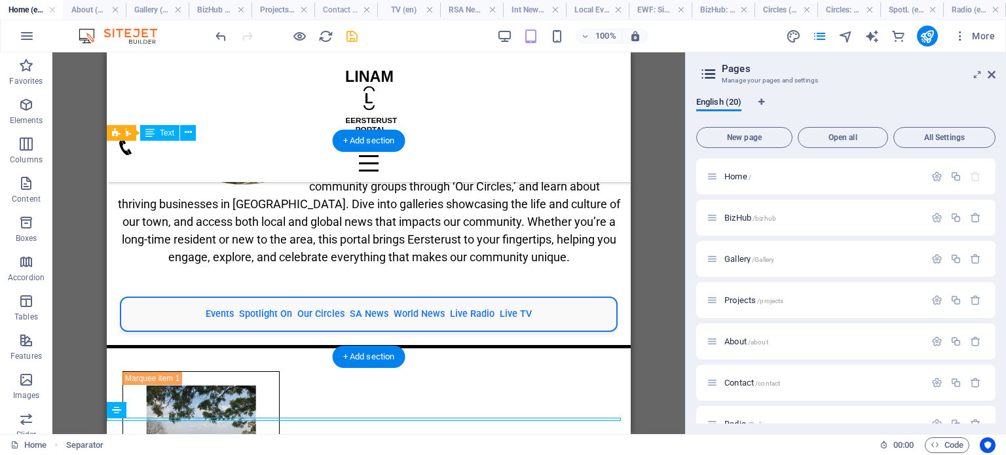
scroll to position [215, 0]
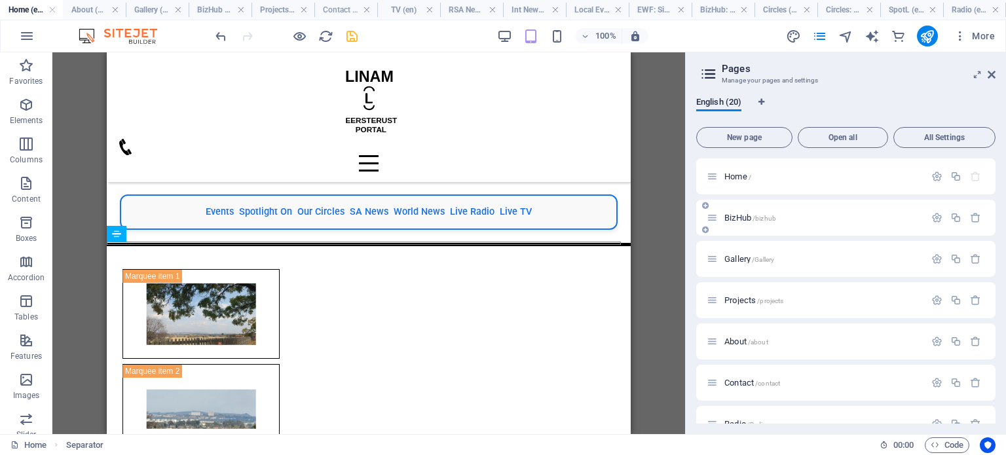
click at [741, 217] on span "BizHub /bizhub" at bounding box center [751, 218] width 52 height 10
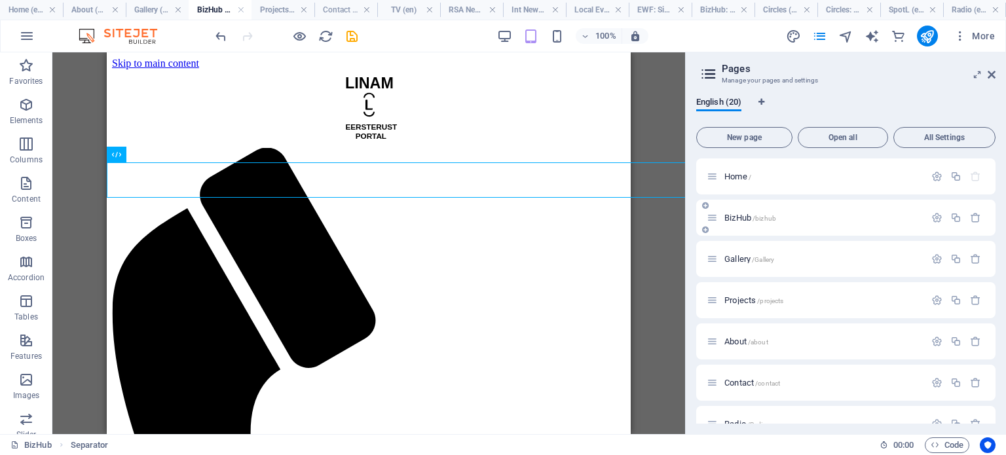
scroll to position [0, 0]
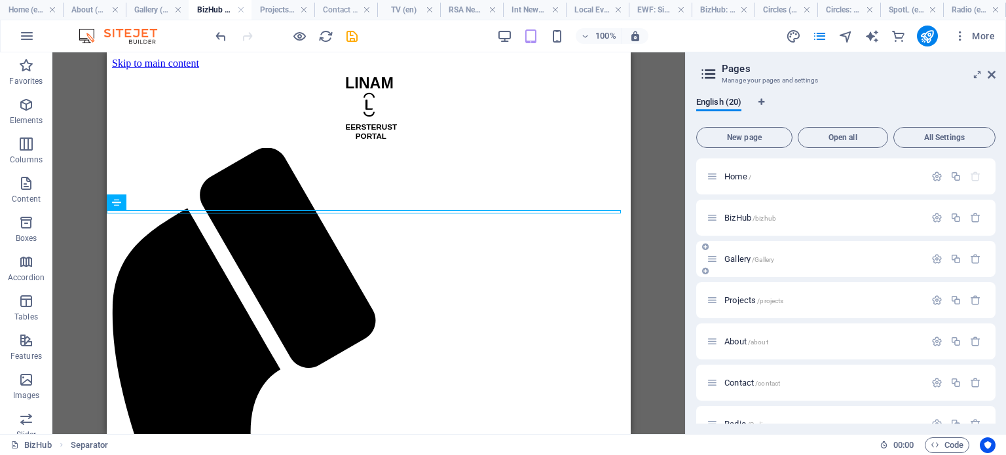
click at [735, 259] on span "Gallery /Gallery" at bounding box center [750, 259] width 50 height 10
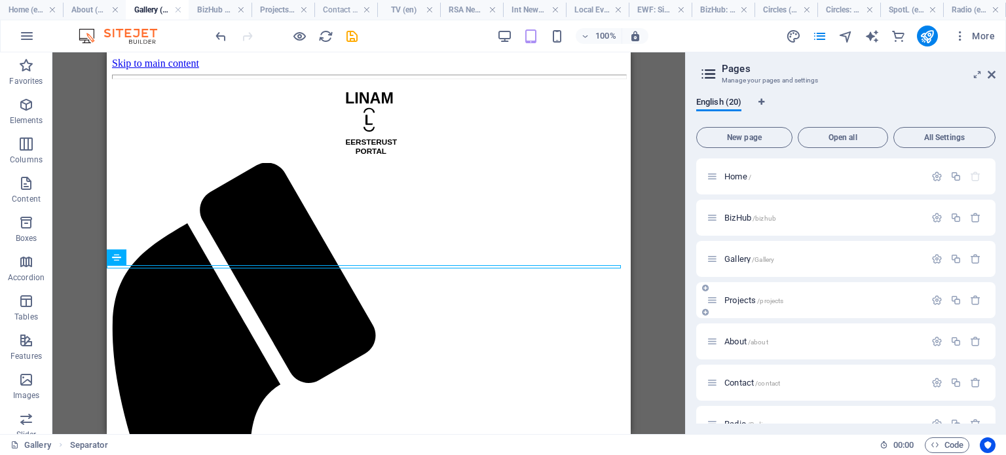
click at [737, 298] on span "Projects /projects" at bounding box center [754, 300] width 59 height 10
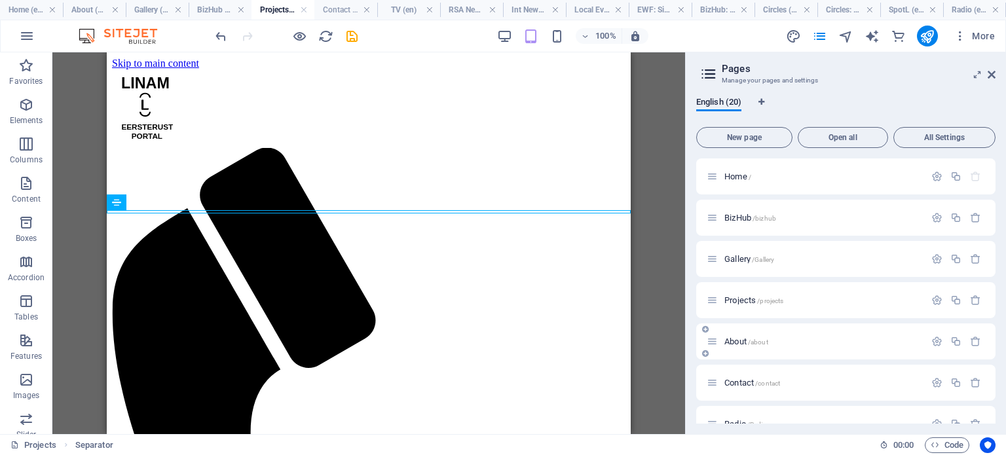
click at [736, 337] on span "About /about" at bounding box center [747, 342] width 44 height 10
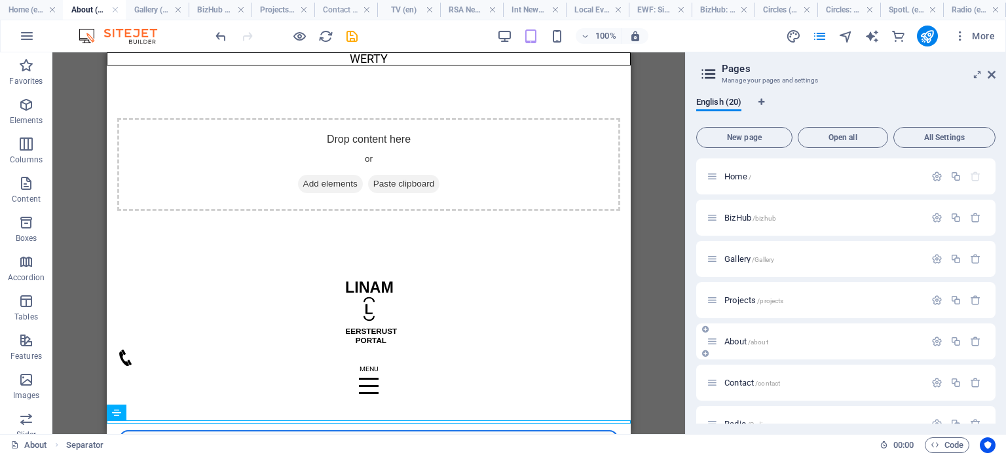
click at [737, 345] on span "About /about" at bounding box center [747, 342] width 44 height 10
click at [746, 379] on span "Contact /contact" at bounding box center [753, 383] width 56 height 10
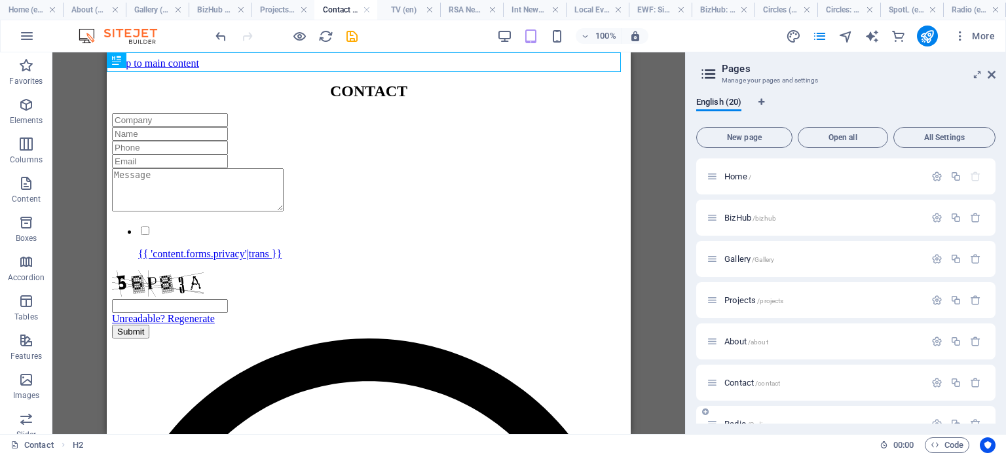
click at [735, 419] on div "Radio /Radio" at bounding box center [816, 424] width 218 height 15
click at [735, 419] on span "Radio /Radio" at bounding box center [746, 424] width 43 height 10
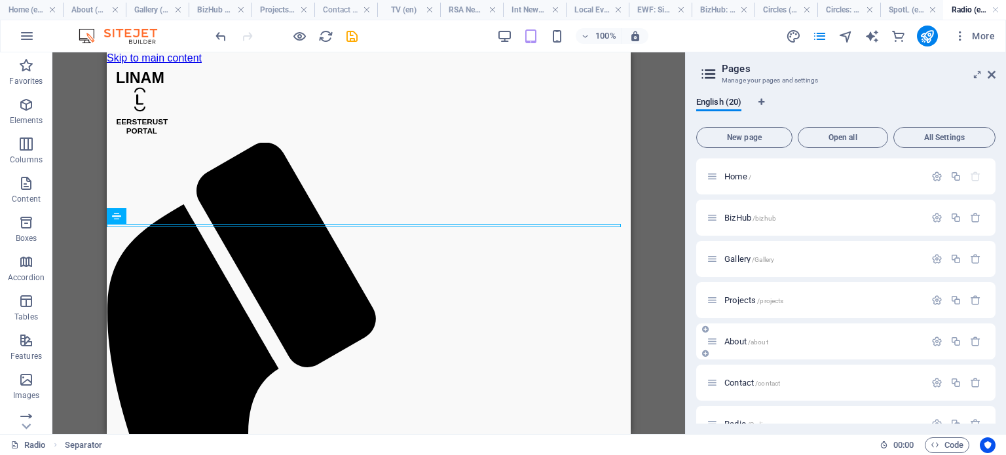
scroll to position [262, 0]
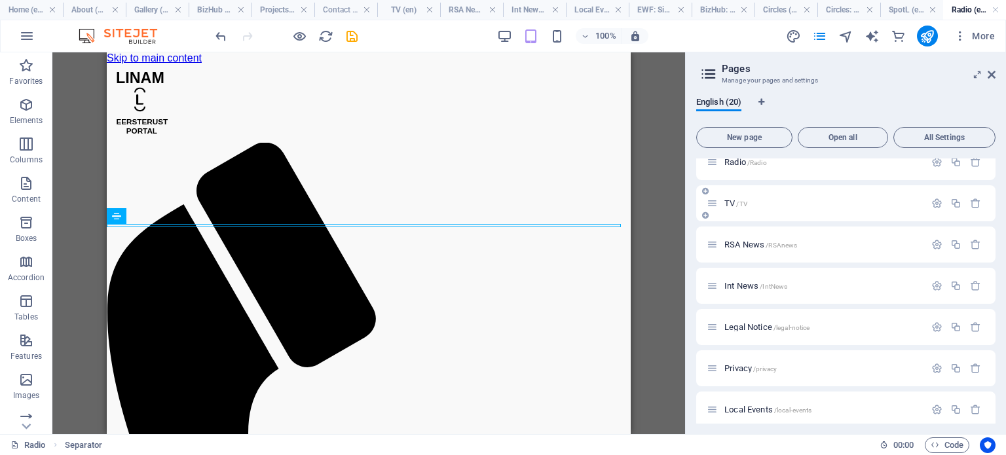
click at [729, 201] on span "TV /TV" at bounding box center [736, 204] width 23 height 10
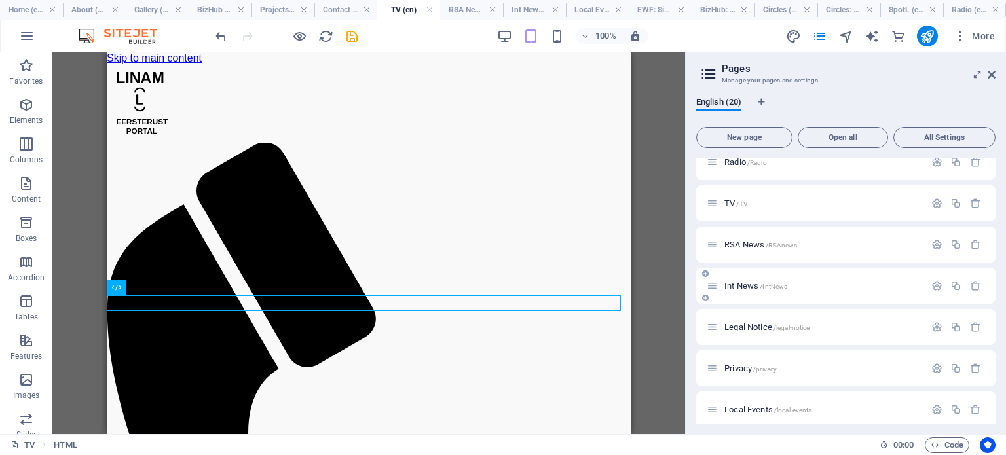
click at [732, 283] on span "Int News /IntNews" at bounding box center [756, 286] width 63 height 10
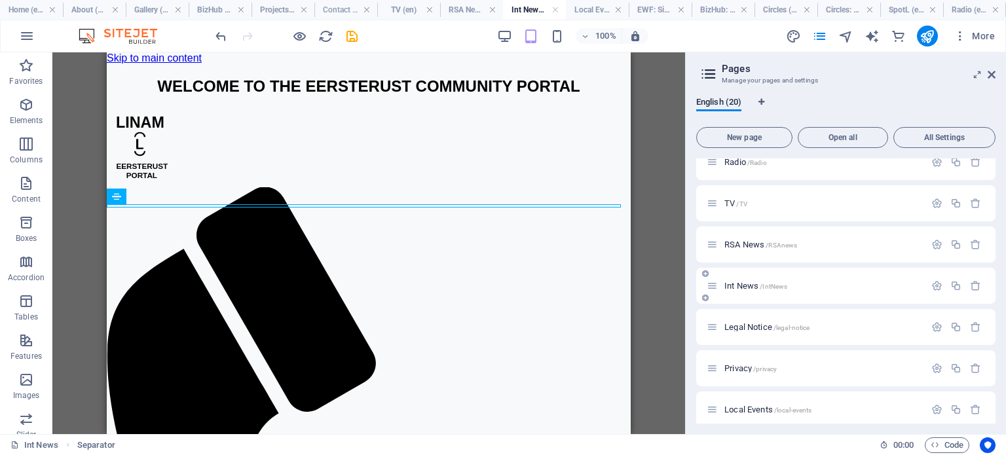
click at [736, 284] on span "Int News /IntNews" at bounding box center [756, 286] width 63 height 10
click at [742, 326] on span "Legal Notice /legal-notice" at bounding box center [767, 327] width 85 height 10
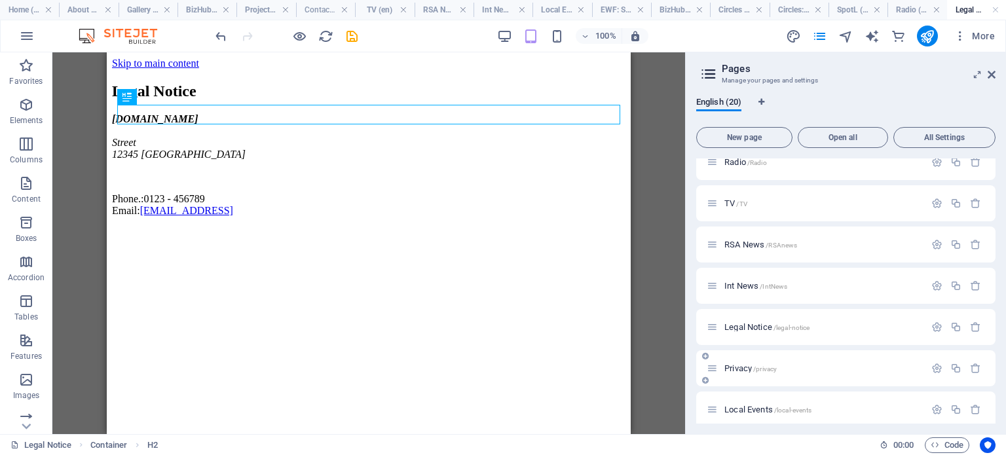
scroll to position [0, 0]
click at [745, 409] on span "Local Events /local-events" at bounding box center [768, 410] width 87 height 10
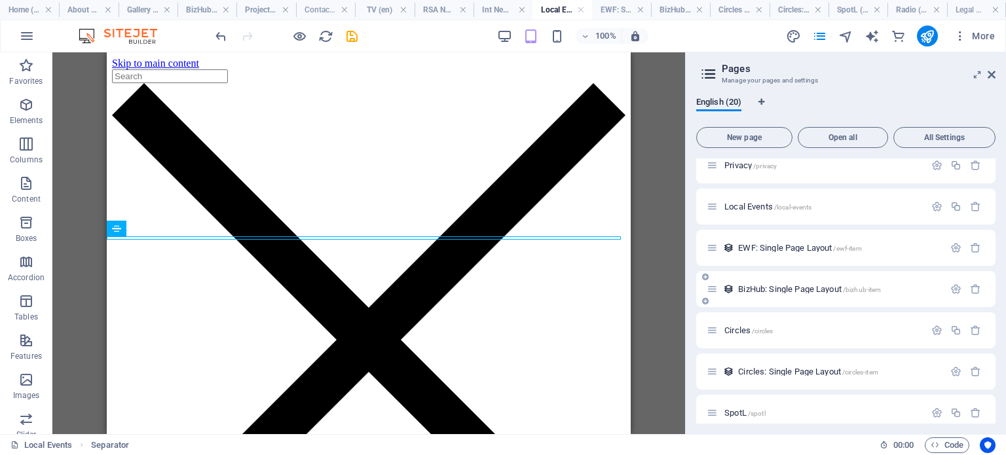
scroll to position [463, 0]
click at [774, 254] on span "EWF: Single Page Layout /ewf-item" at bounding box center [799, 250] width 123 height 10
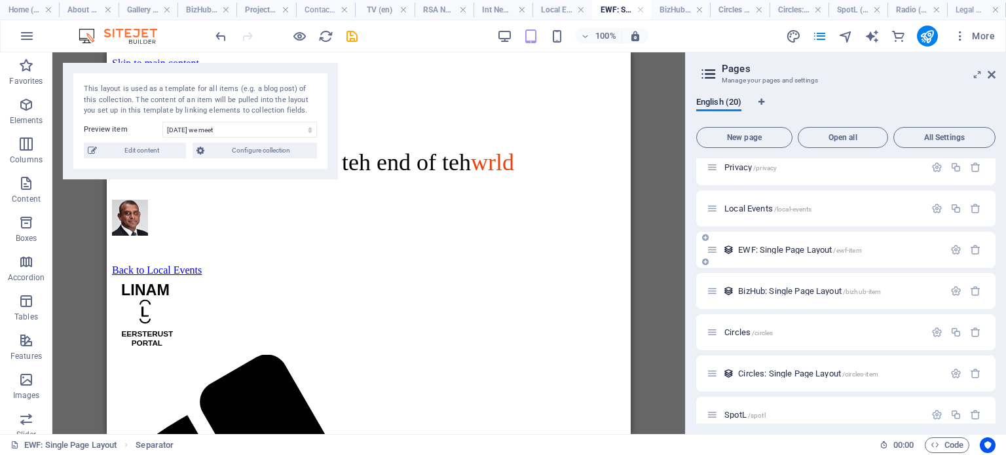
scroll to position [212, 0]
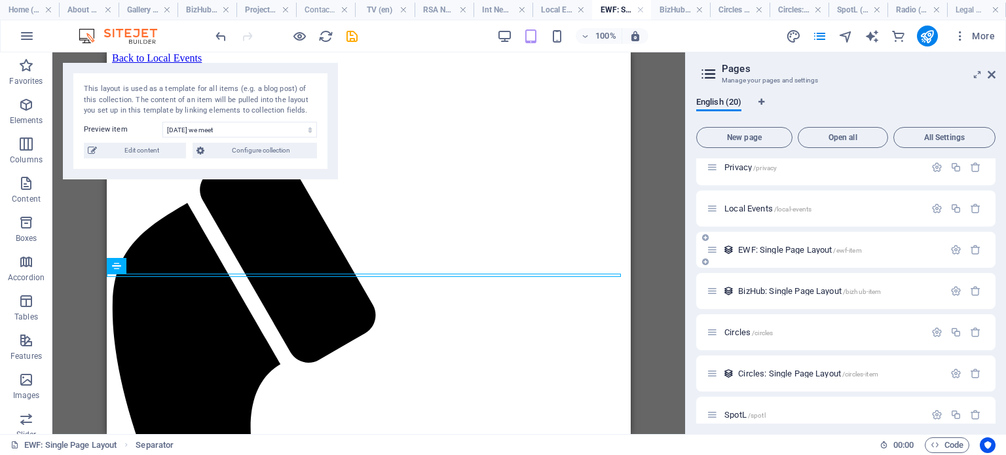
click at [746, 254] on span "EWF: Single Page Layout /ewf-item" at bounding box center [799, 250] width 123 height 10
click at [750, 286] on span "BizHub: Single Page Layout /bizhub-item" at bounding box center [809, 291] width 143 height 10
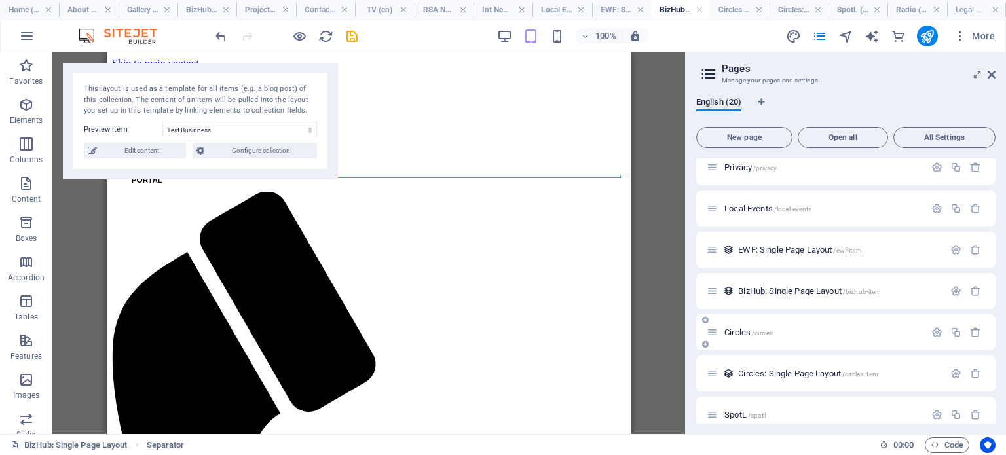
click at [736, 335] on span "Circles /circles" at bounding box center [749, 333] width 48 height 10
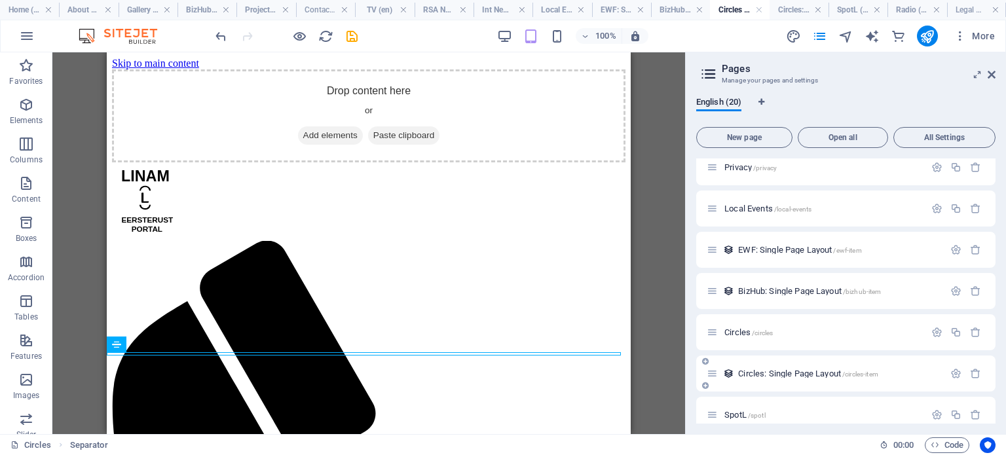
click at [766, 374] on span "Circles: Single Page Layout /circles-item" at bounding box center [808, 374] width 140 height 10
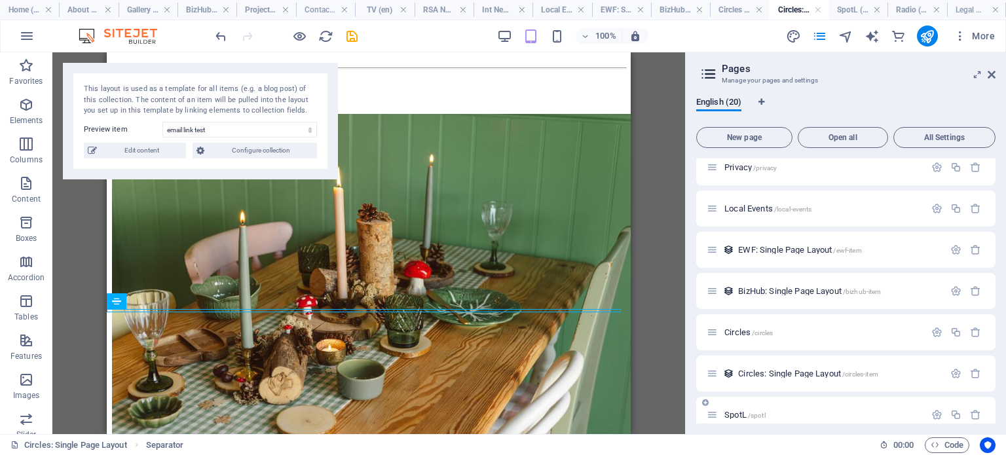
click at [735, 416] on span "SpotL /spotl" at bounding box center [745, 415] width 41 height 10
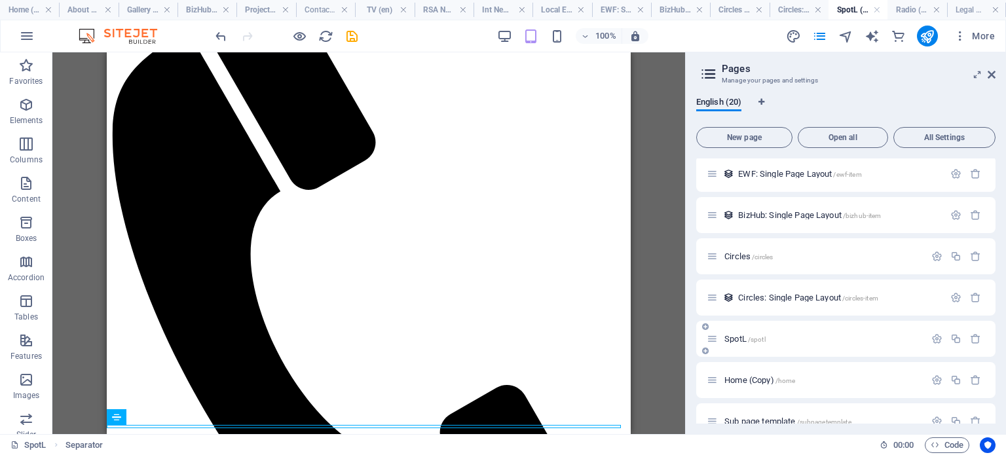
scroll to position [560, 0]
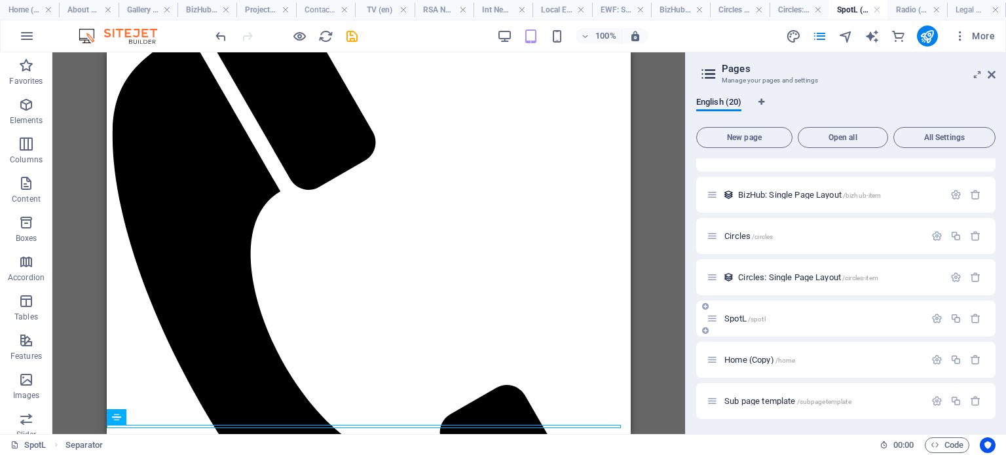
click at [732, 324] on div "SpotL /spotl" at bounding box center [816, 318] width 218 height 15
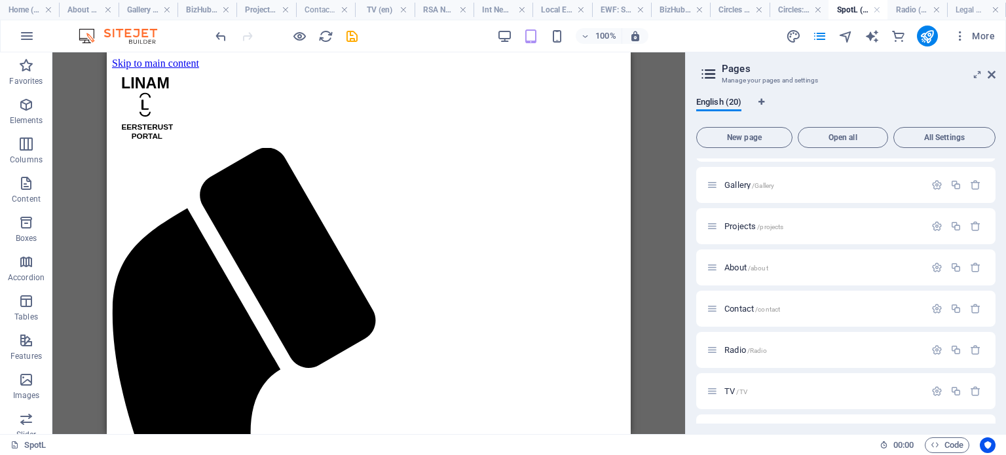
scroll to position [0, 0]
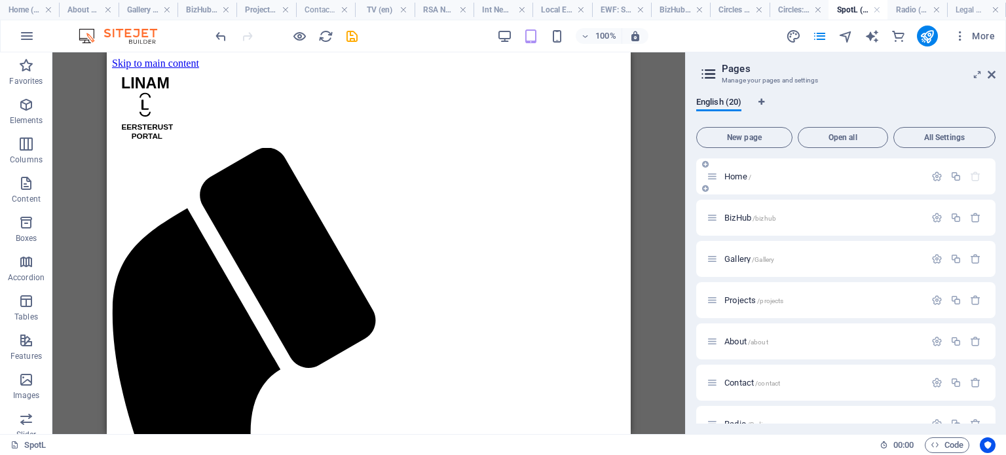
click at [734, 174] on span "Home /" at bounding box center [738, 177] width 27 height 10
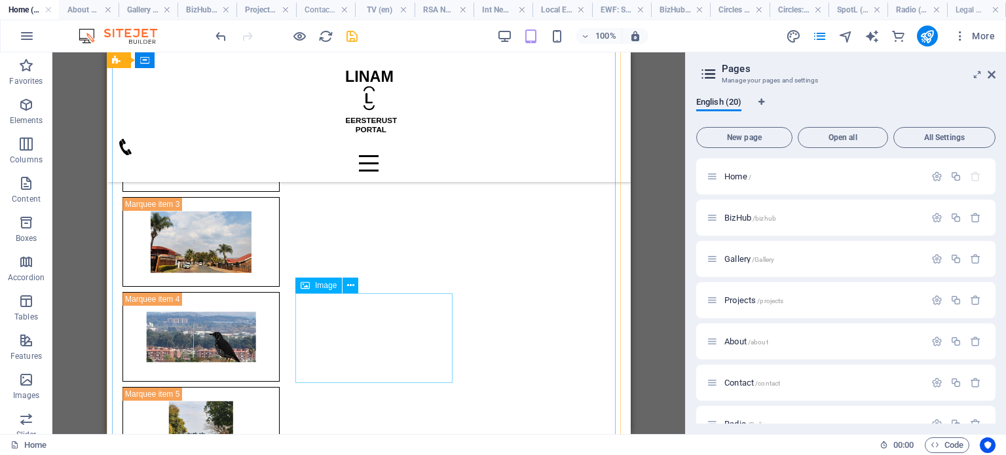
scroll to position [739, 0]
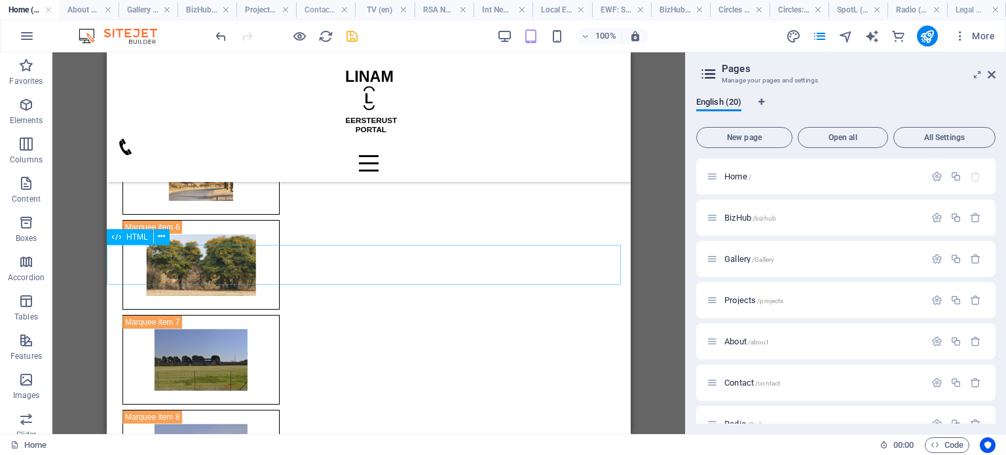
click at [134, 237] on span "HTML" at bounding box center [137, 237] width 22 height 8
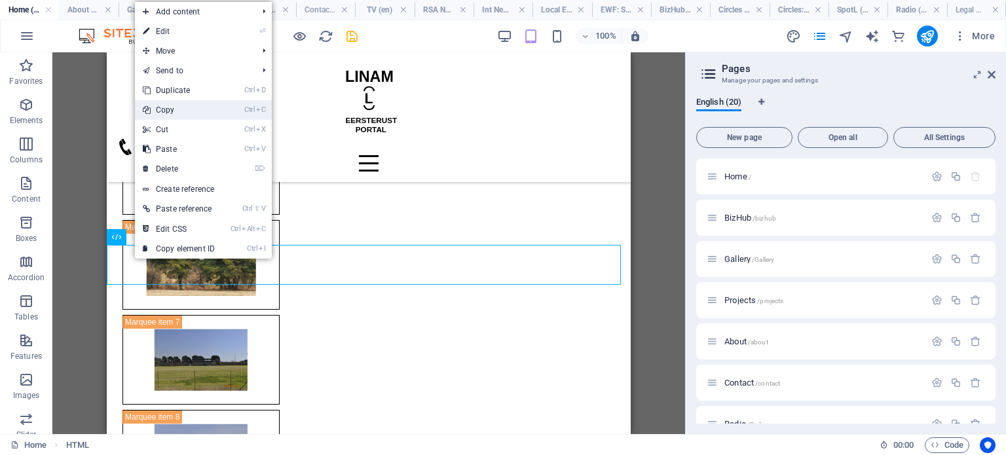
click at [189, 115] on link "Ctrl C Copy" at bounding box center [179, 110] width 88 height 20
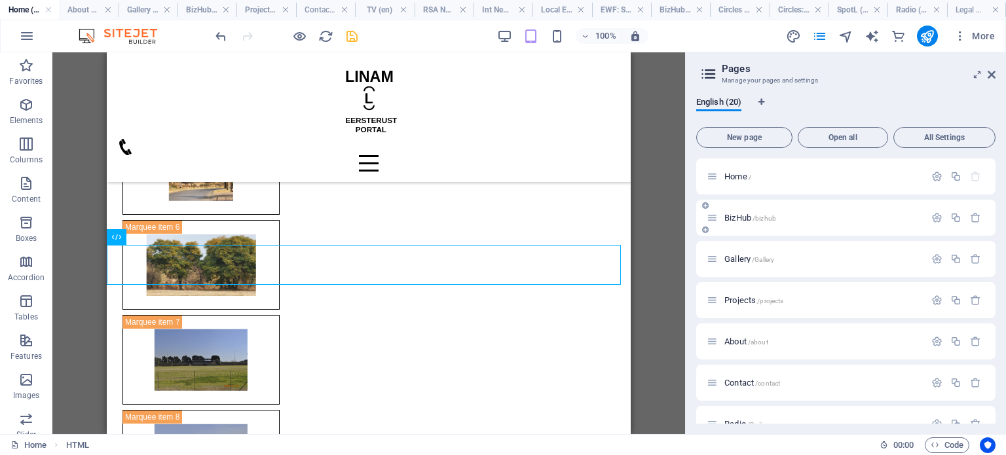
click at [730, 215] on span "BizHub /bizhub" at bounding box center [751, 218] width 52 height 10
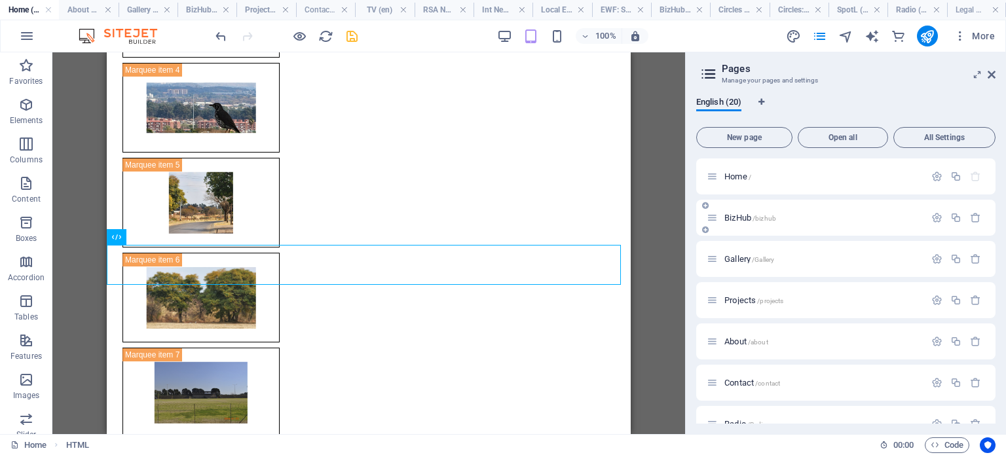
scroll to position [0, 0]
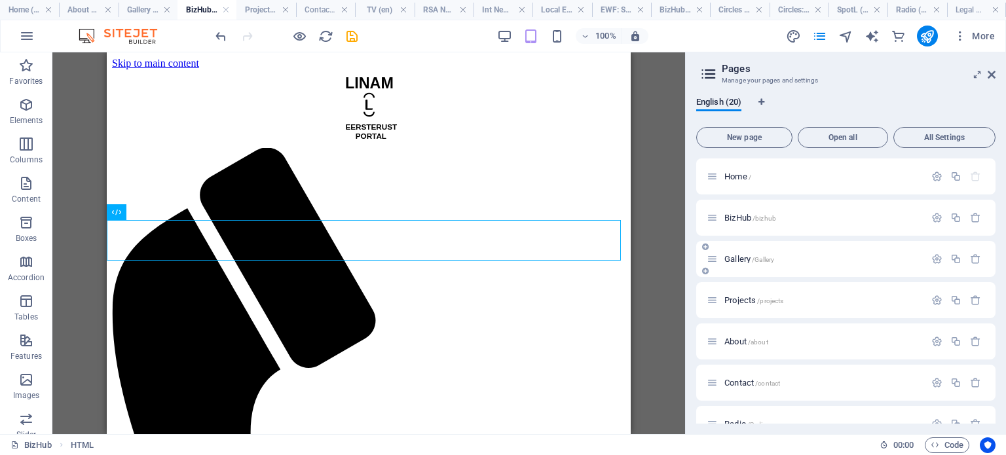
click at [738, 261] on span "Gallery /Gallery" at bounding box center [750, 259] width 50 height 10
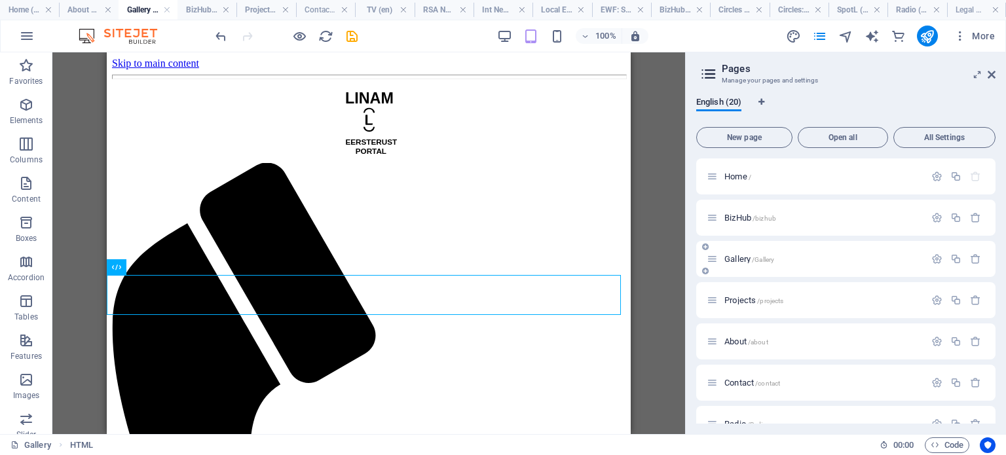
click at [741, 257] on span "Gallery /Gallery" at bounding box center [750, 259] width 50 height 10
click at [742, 302] on span "Projects /projects" at bounding box center [754, 300] width 59 height 10
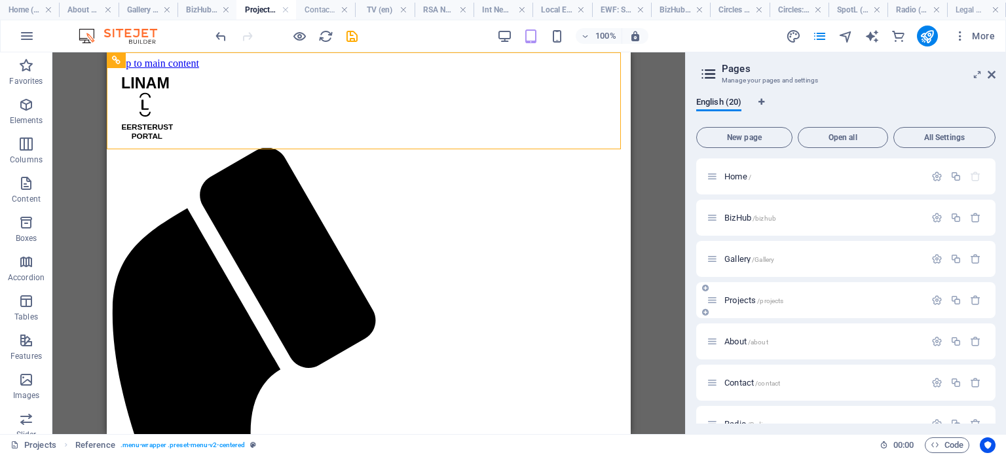
click at [736, 301] on span "Projects /projects" at bounding box center [754, 300] width 59 height 10
click at [729, 345] on span "About /about" at bounding box center [747, 342] width 44 height 10
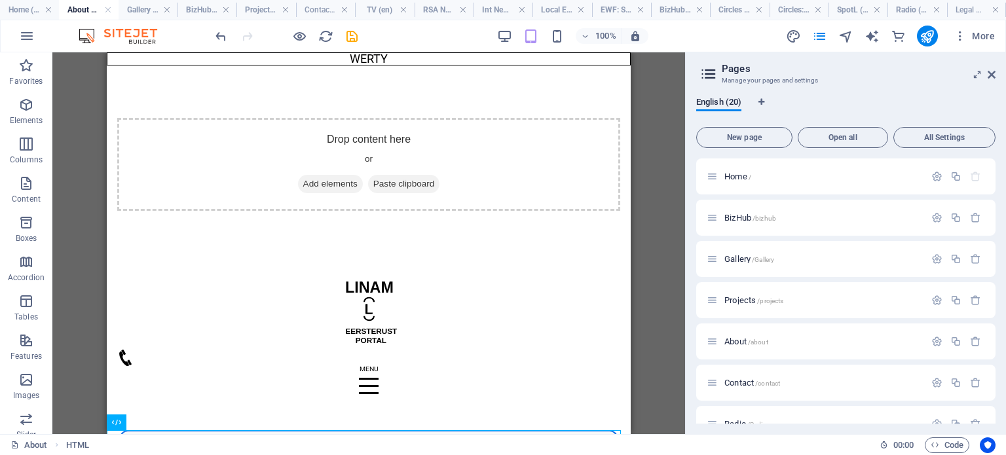
scroll to position [262, 0]
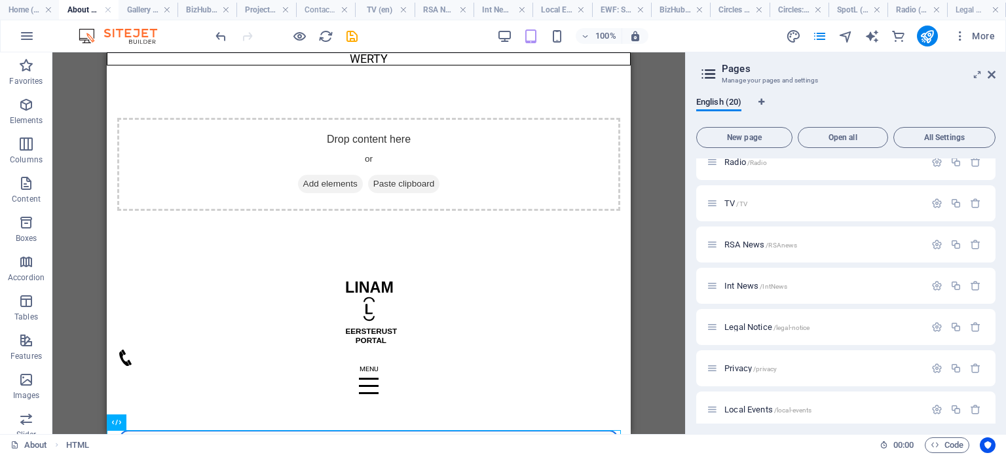
drag, startPoint x: 993, startPoint y: 309, endPoint x: 996, endPoint y: 269, distance: 39.5
click at [996, 270] on div "English (20) New page Open all All Settings Home / BizHub /bizhub Gallery /Gall…" at bounding box center [846, 260] width 320 height 348
click at [734, 164] on span "Radio /Radio" at bounding box center [746, 162] width 43 height 10
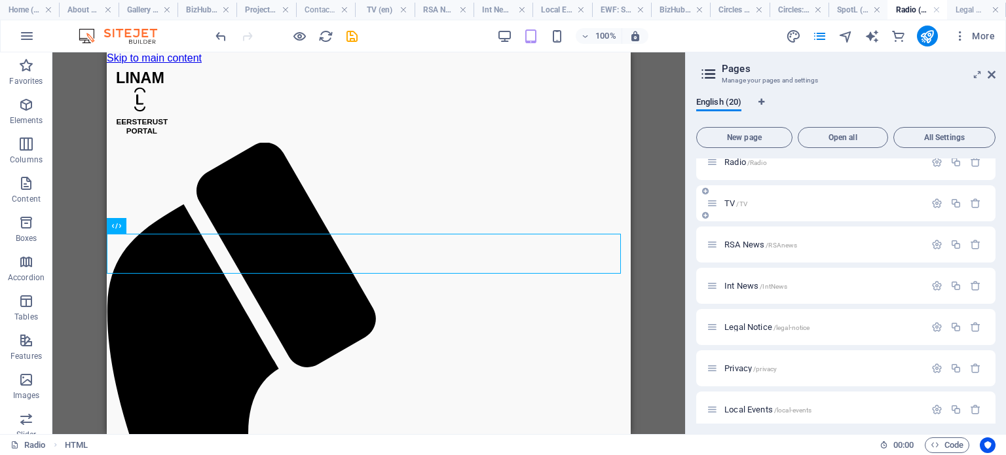
click at [734, 204] on span "TV /TV" at bounding box center [736, 204] width 23 height 10
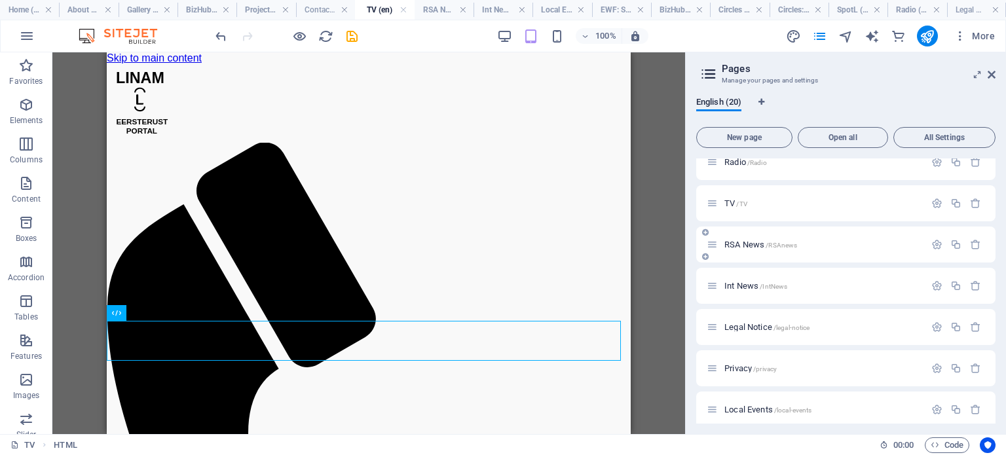
click at [748, 243] on span "RSA News /RSAnews" at bounding box center [761, 245] width 73 height 10
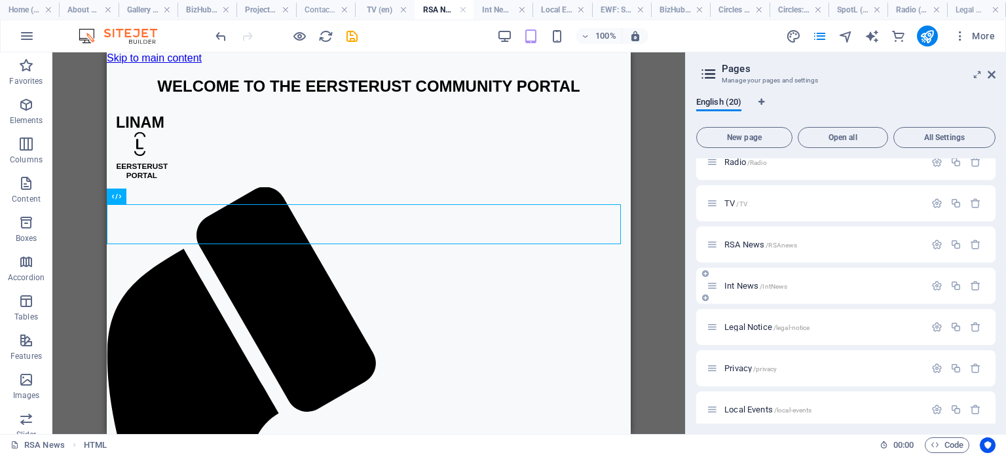
click at [746, 287] on span "Int News /IntNews" at bounding box center [756, 286] width 63 height 10
click at [742, 404] on div "Local Events /local-events" at bounding box center [816, 409] width 218 height 15
click at [742, 408] on span "Local Events /local-events" at bounding box center [768, 410] width 87 height 10
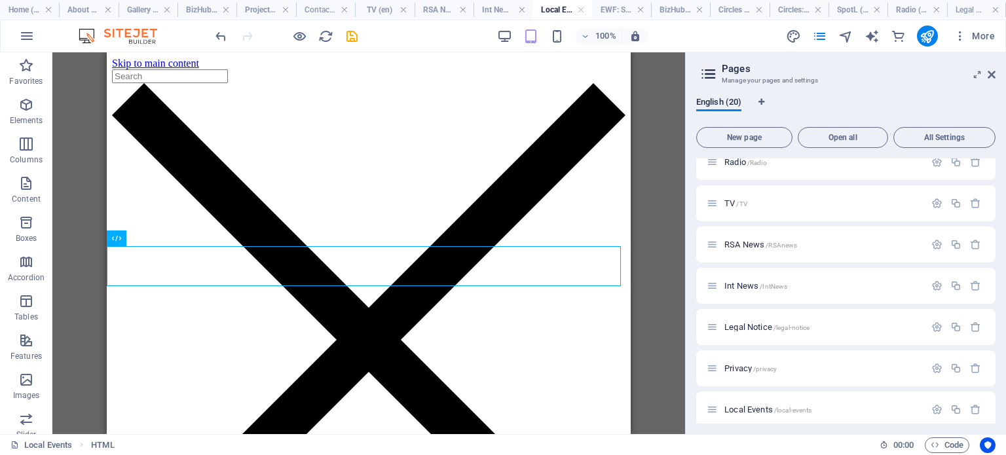
drag, startPoint x: 995, startPoint y: 300, endPoint x: 995, endPoint y: 309, distance: 9.2
click at [995, 309] on div "Home / BizHub /bizhub Gallery /Gallery Projects /projects About /about Contact …" at bounding box center [845, 291] width 299 height 265
click at [742, 284] on span "Int News /IntNews" at bounding box center [756, 286] width 63 height 10
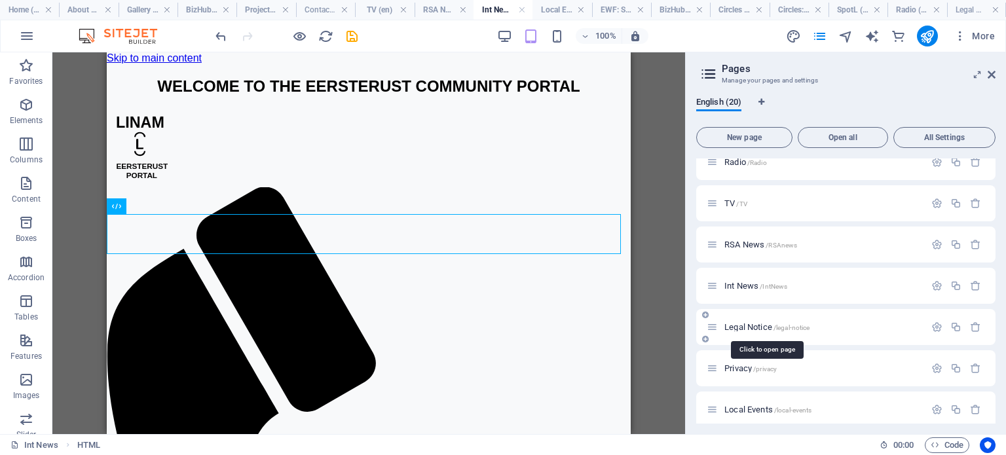
click at [744, 328] on span "Legal Notice /legal-notice" at bounding box center [767, 327] width 85 height 10
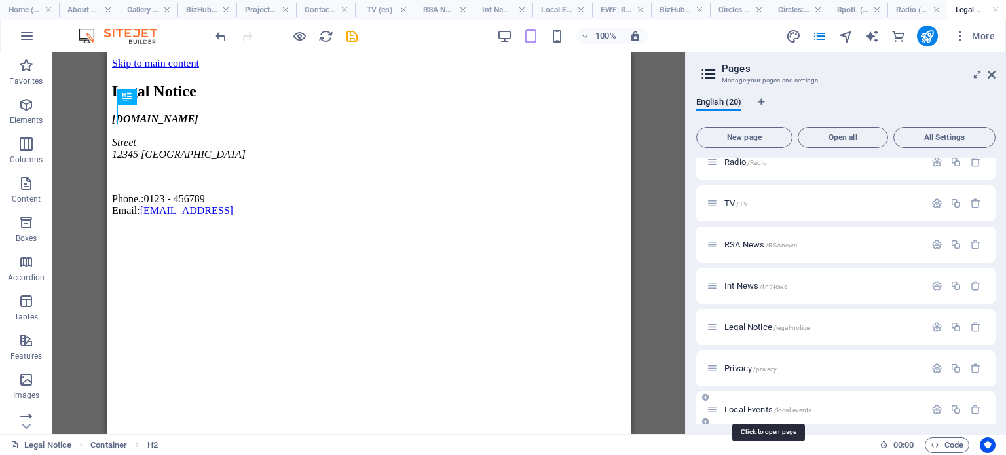
click at [749, 409] on span "Local Events /local-events" at bounding box center [768, 410] width 87 height 10
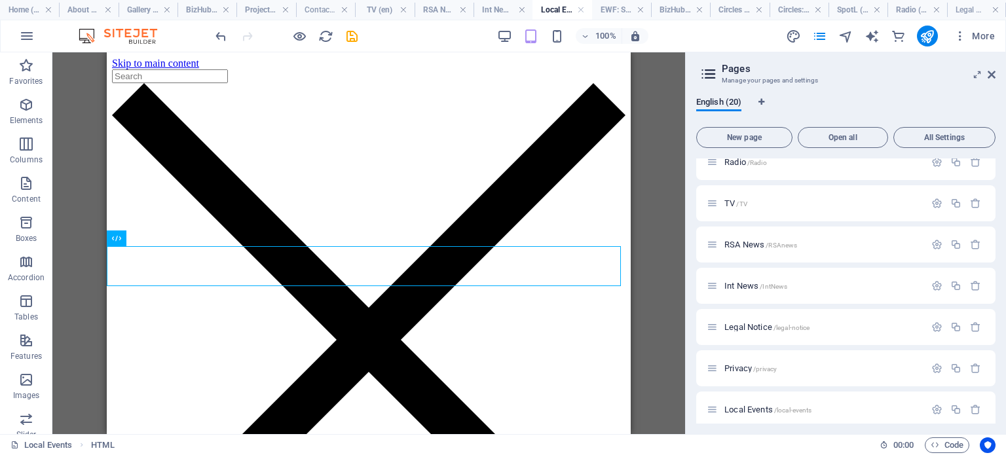
scroll to position [524, 0]
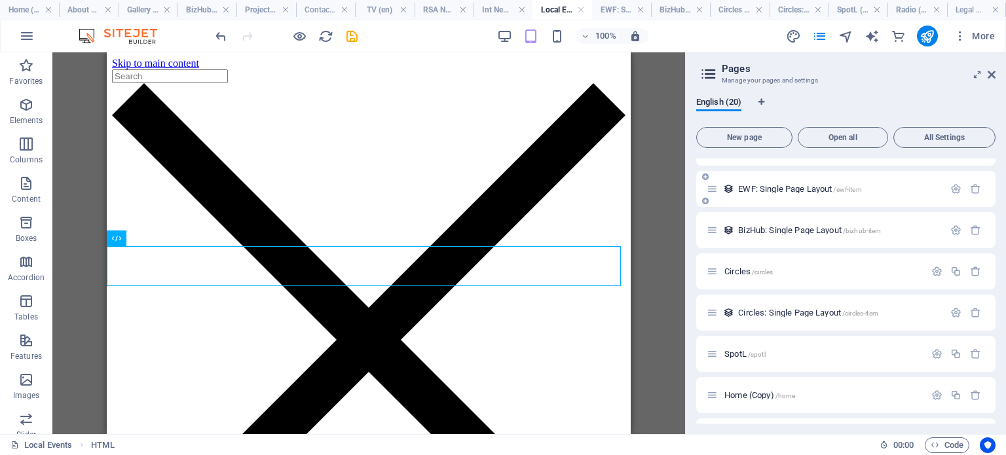
click at [750, 191] on span "EWF: Single Page Layout /ewf-item" at bounding box center [799, 189] width 123 height 10
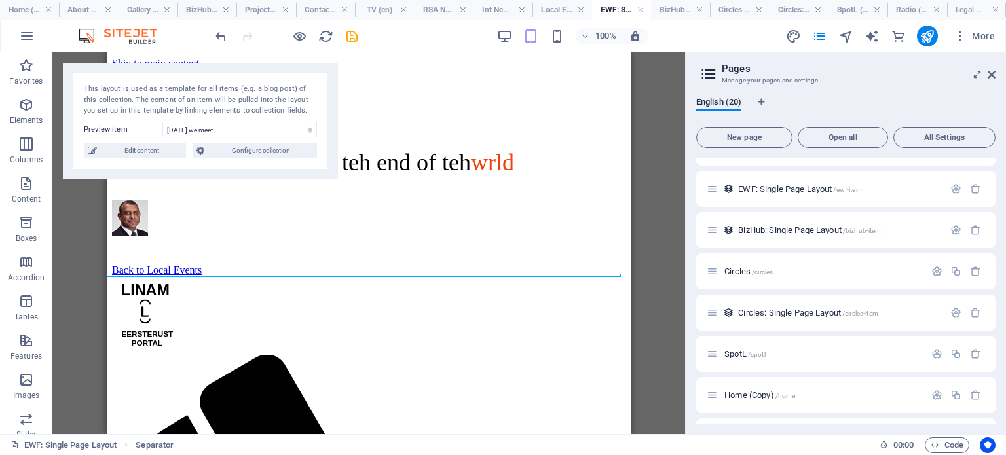
scroll to position [212, 0]
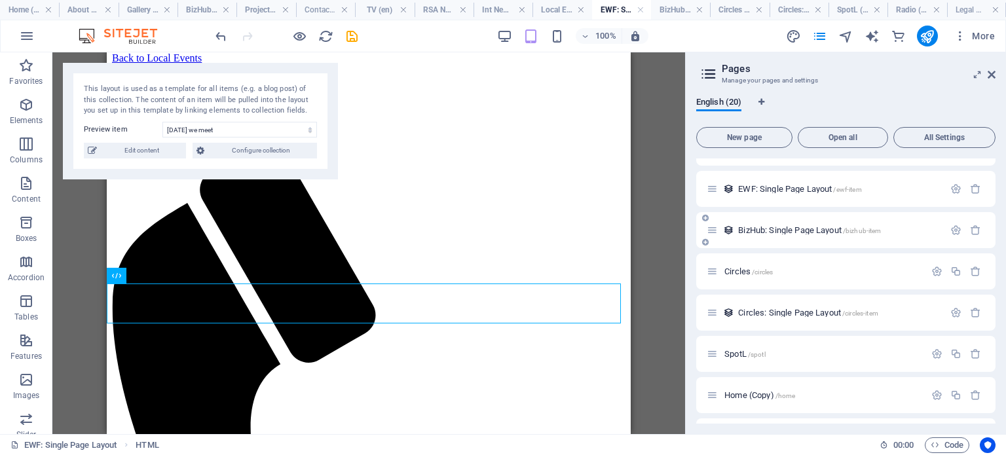
click at [747, 227] on span "BizHub: Single Page Layout /bizhub-item" at bounding box center [809, 230] width 143 height 10
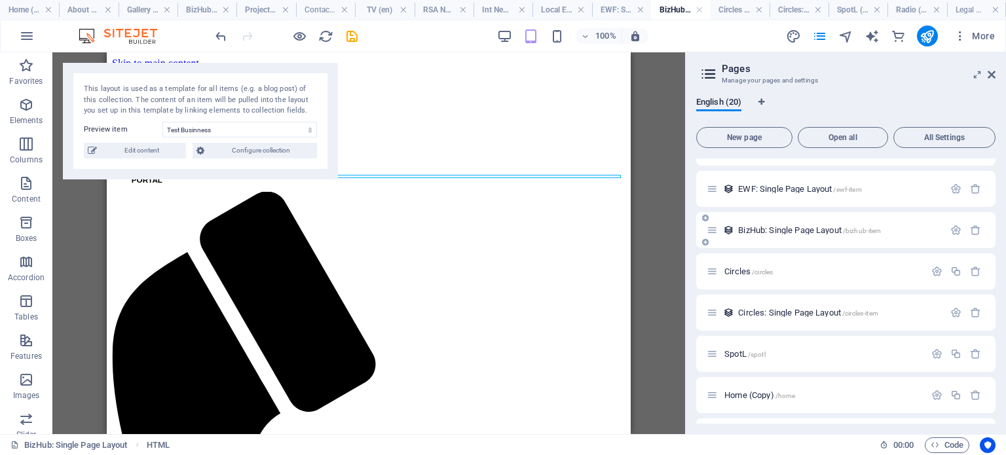
scroll to position [0, 0]
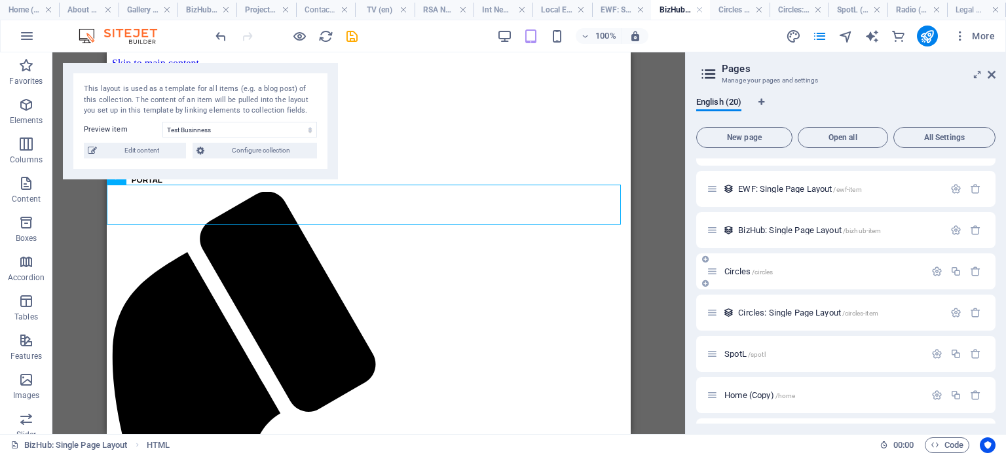
click at [734, 265] on div "Circles /circles" at bounding box center [816, 271] width 218 height 15
click at [736, 271] on span "Circles /circles" at bounding box center [749, 272] width 48 height 10
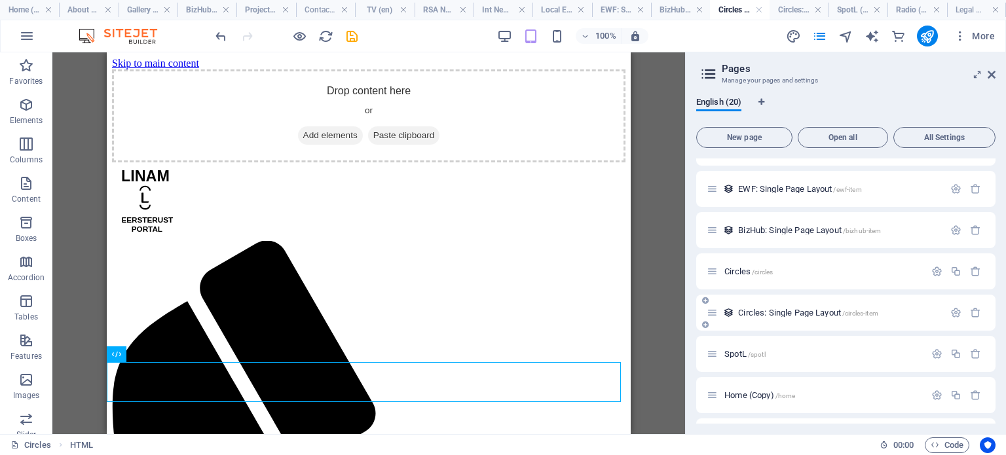
click at [751, 314] on span "Circles: Single Page Layout /circles-item" at bounding box center [808, 313] width 140 height 10
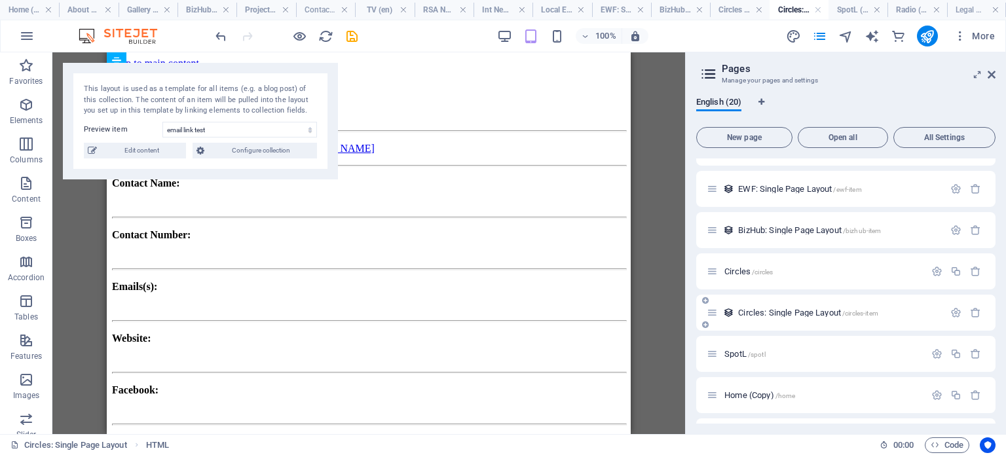
scroll to position [356, 0]
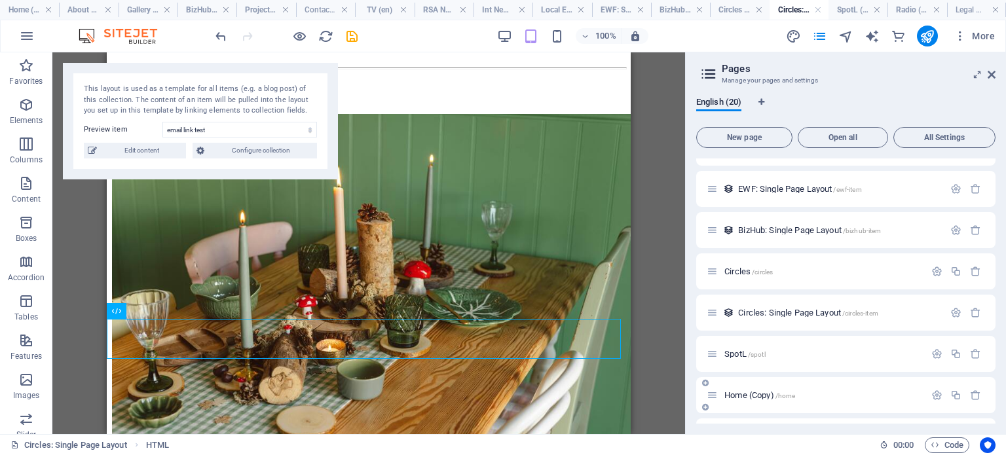
click at [734, 395] on span "Home (Copy) /home" at bounding box center [760, 395] width 71 height 10
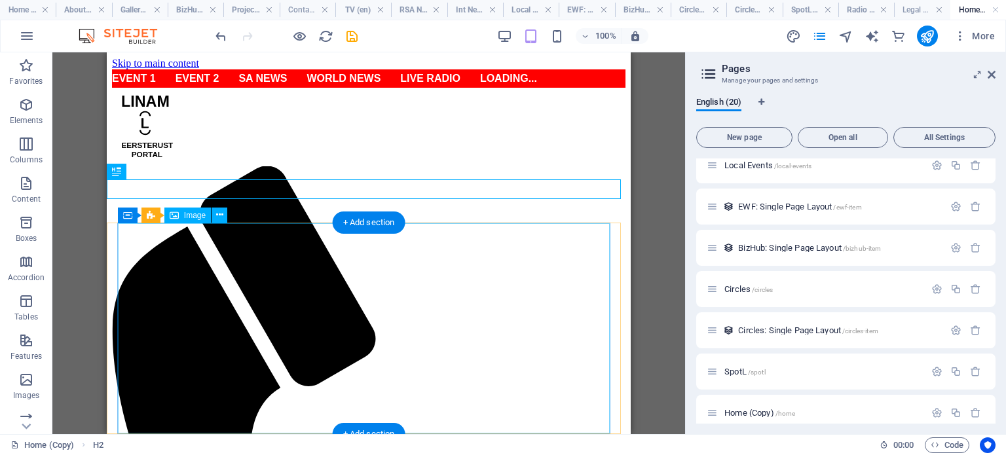
scroll to position [0, 0]
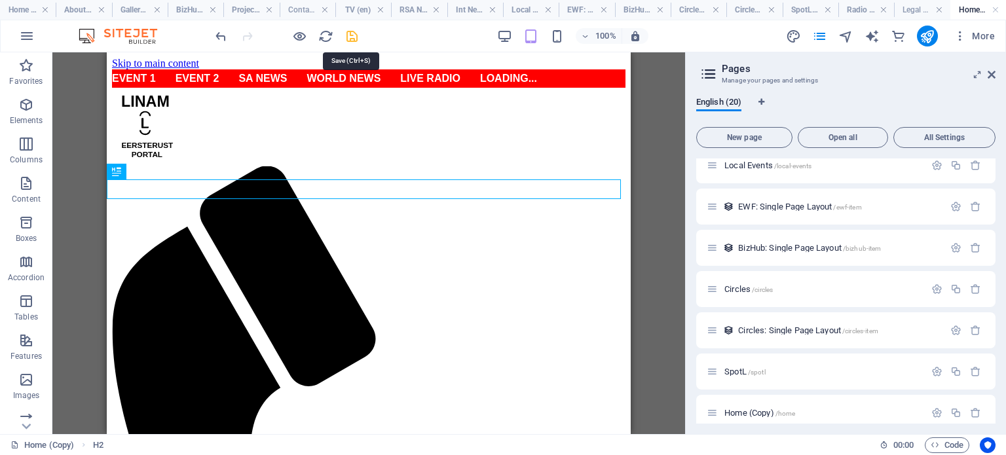
click at [349, 36] on icon "save" at bounding box center [352, 36] width 15 height 15
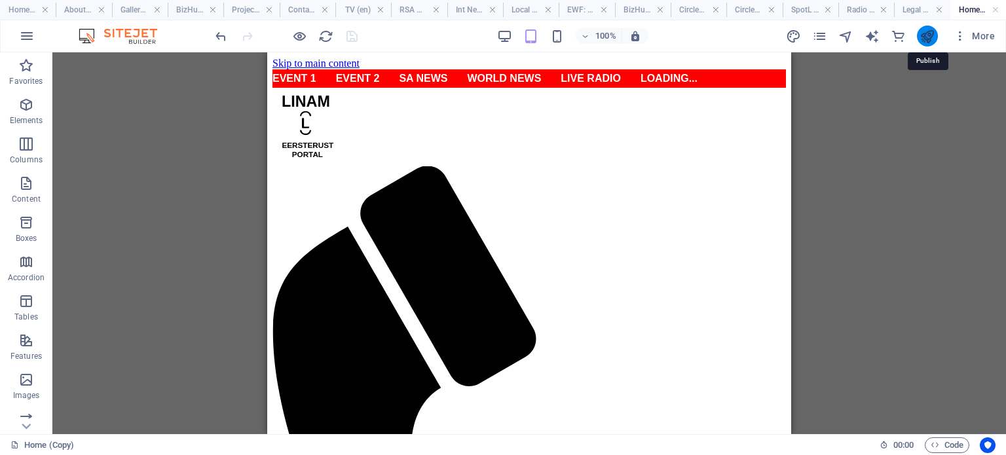
click at [928, 34] on icon "publish" at bounding box center [927, 36] width 15 height 15
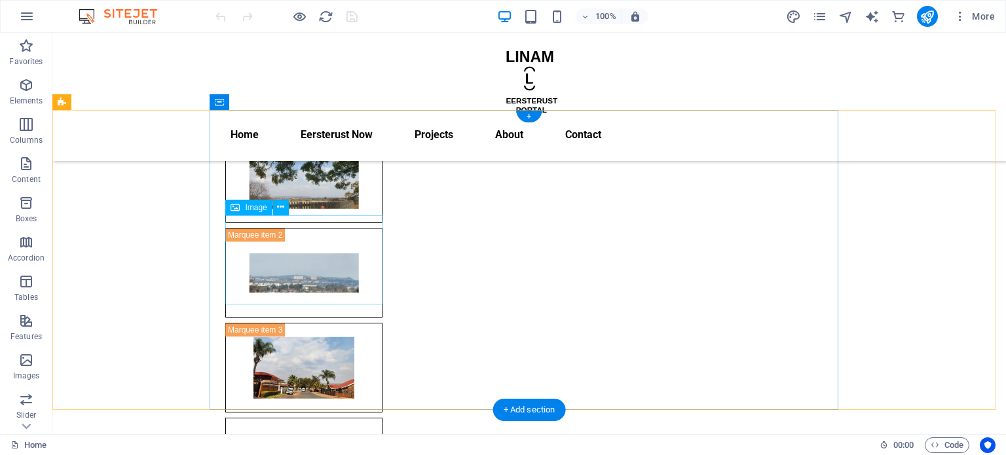
scroll to position [60, 0]
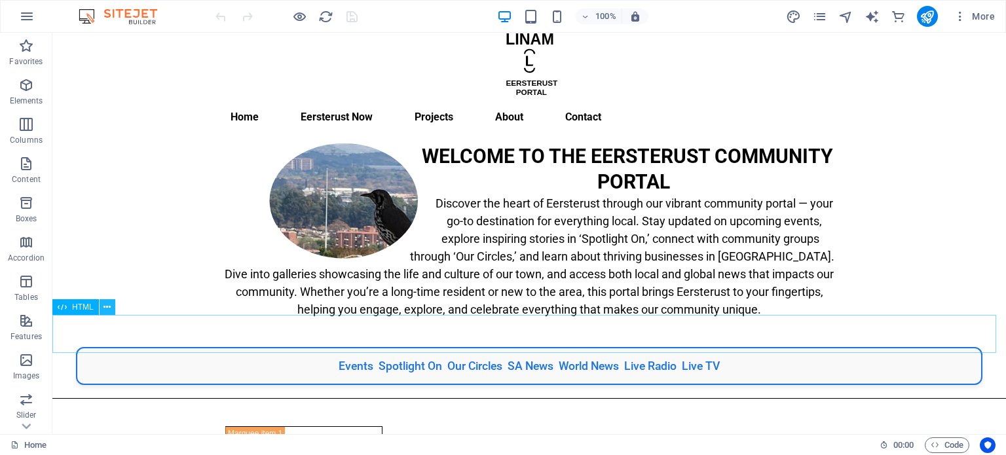
click at [108, 309] on icon at bounding box center [107, 308] width 7 height 14
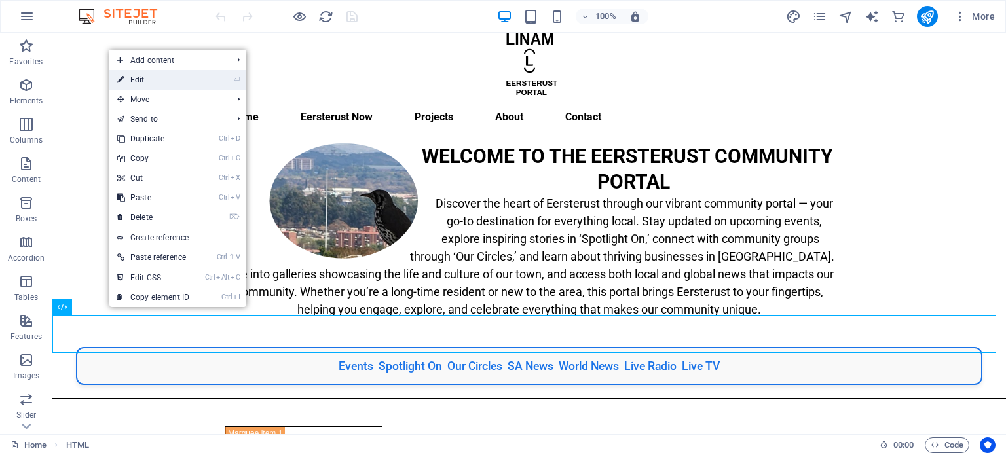
click at [168, 82] on link "⏎ Edit" at bounding box center [153, 80] width 88 height 20
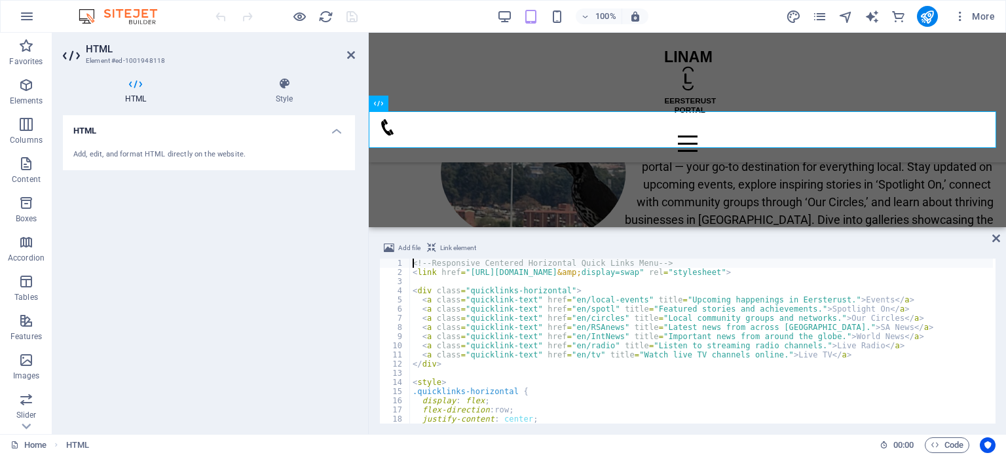
scroll to position [259, 0]
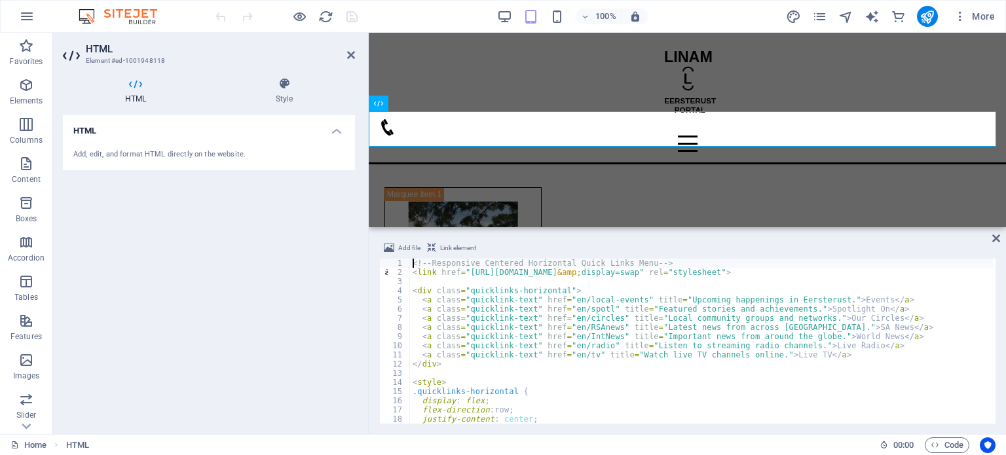
click at [573, 298] on div "<!-- Responsive Centered Horizontal Quick Links Menu --> < link href = "https:/…" at bounding box center [702, 350] width 584 height 183
click at [573, 310] on div "<!-- Responsive Centered Horizontal Quick Links Menu --> < link href = "https:/…" at bounding box center [702, 350] width 584 height 183
click at [571, 316] on div "<!-- Responsive Centered Horizontal Quick Links Menu --> < link href = "https:/…" at bounding box center [702, 350] width 584 height 183
click at [571, 327] on div "<!-- Responsive Centered Horizontal Quick Links Menu --> < link href = "https:/…" at bounding box center [702, 350] width 584 height 183
click at [570, 336] on div "<!-- Responsive Centered Horizontal Quick Links Menu --> < link href = "https:/…" at bounding box center [702, 350] width 584 height 183
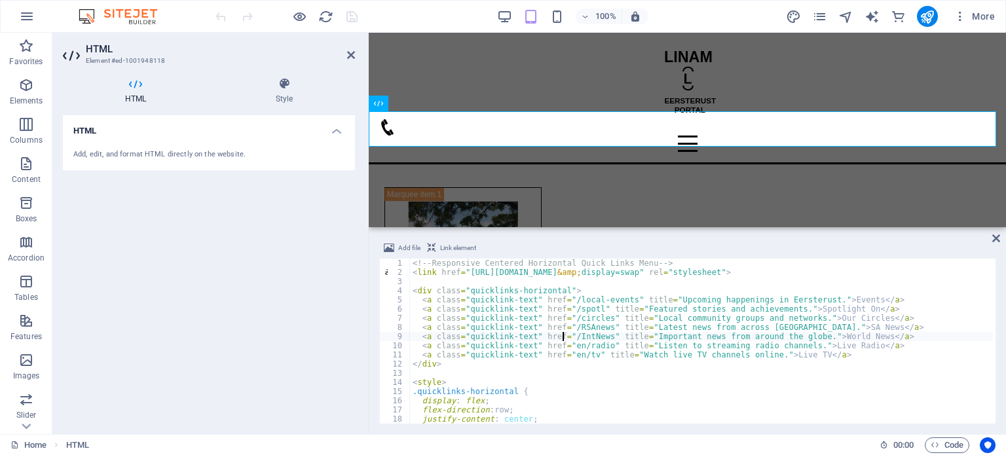
click at [571, 348] on div "<!-- Responsive Centered Horizontal Quick Links Menu --> < link href = "https:/…" at bounding box center [702, 350] width 584 height 183
click at [571, 357] on div "<!-- Responsive Centered Horizontal Quick Links Menu --> < link href = "https:/…" at bounding box center [702, 350] width 584 height 183
type textarea "<a class="quicklink-text" href="/tv" title="Watch live TV channels online.">Liv…"
click at [996, 237] on icon at bounding box center [997, 238] width 8 height 10
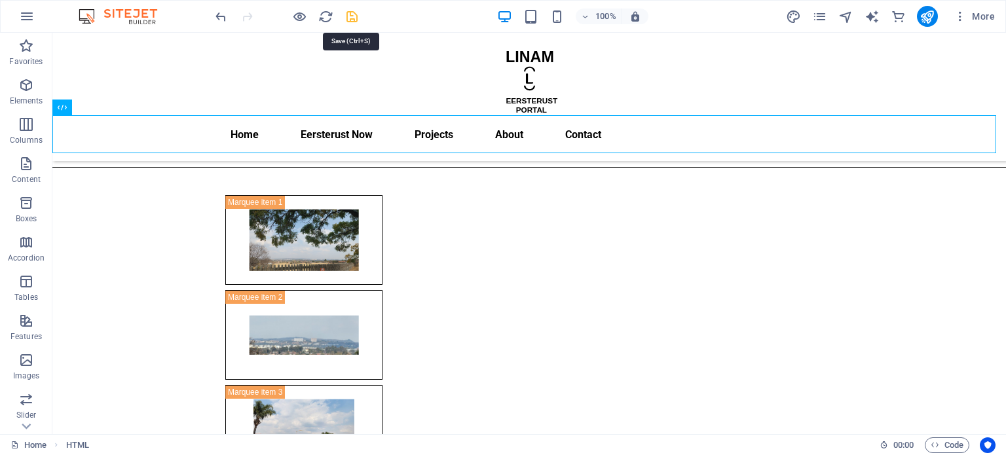
click at [352, 20] on icon "save" at bounding box center [352, 16] width 15 height 15
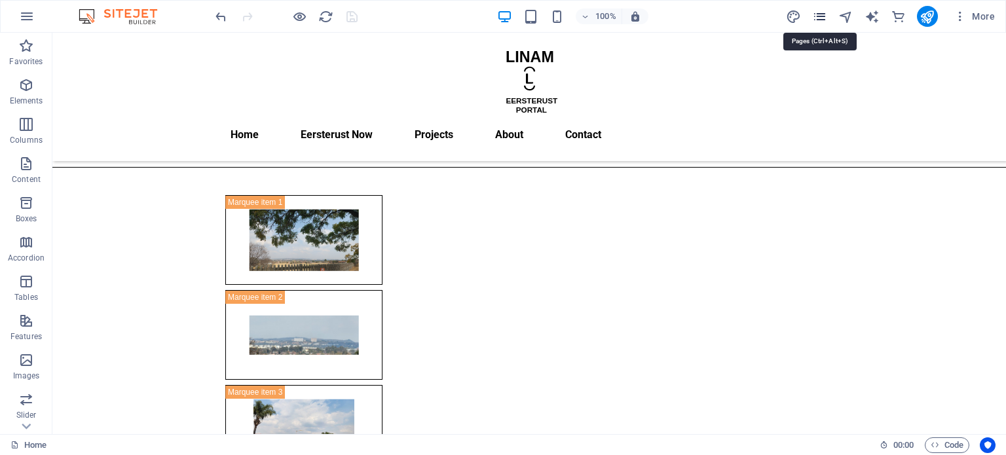
click at [818, 16] on icon "pages" at bounding box center [819, 16] width 15 height 15
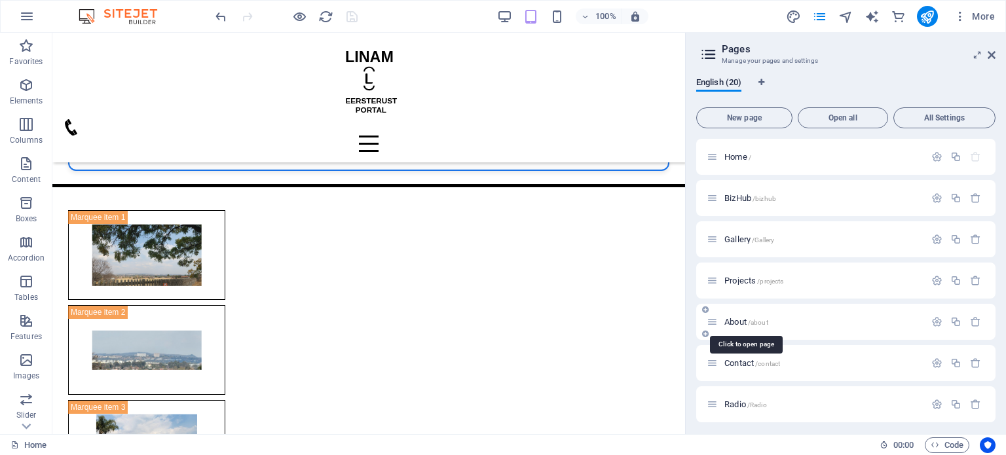
click at [736, 320] on span "About /about" at bounding box center [747, 322] width 44 height 10
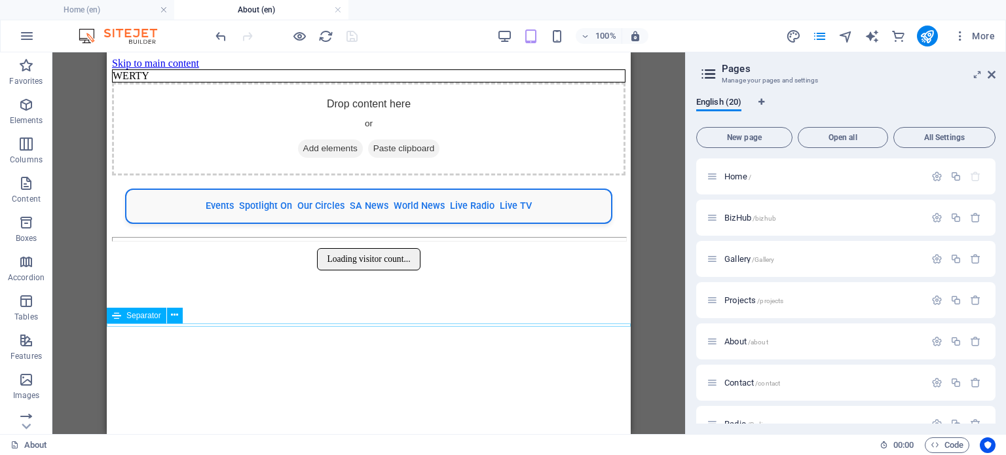
scroll to position [0, 0]
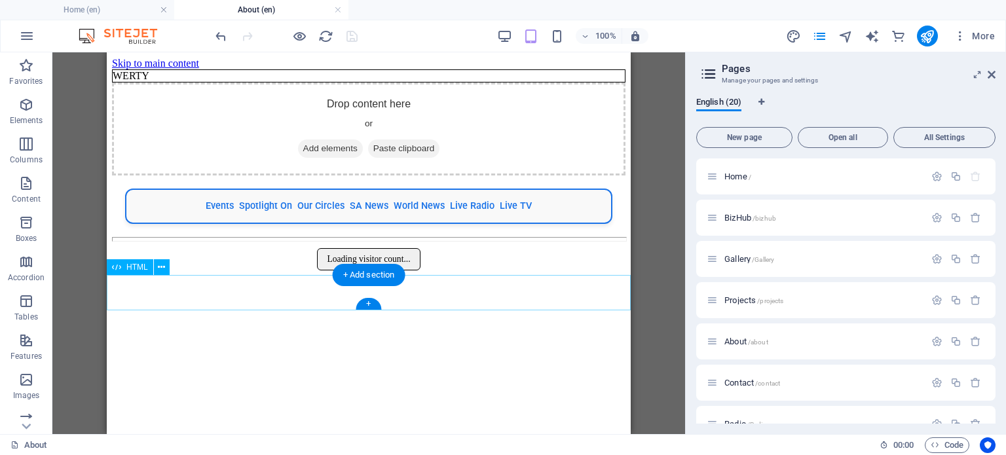
click at [189, 224] on div "Events Spotlight On Our Circles SA News World News Live Radio Live TV" at bounding box center [369, 206] width 514 height 35
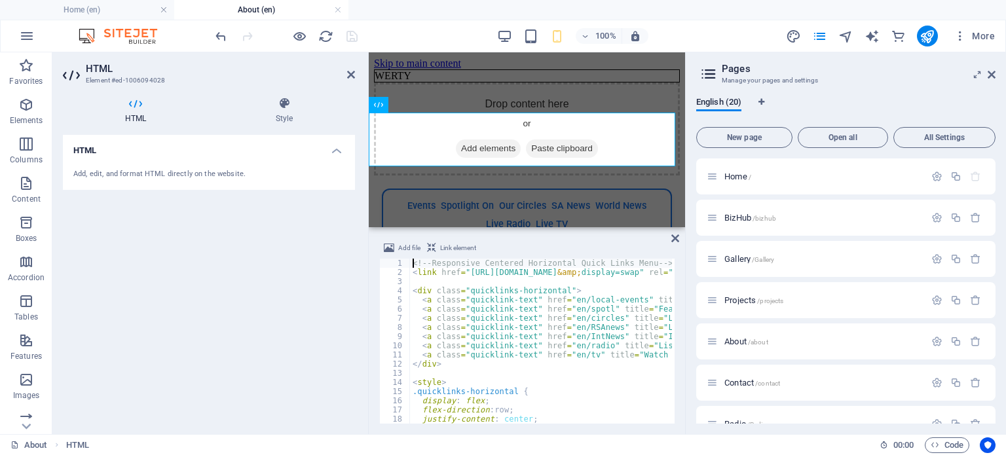
scroll to position [142, 0]
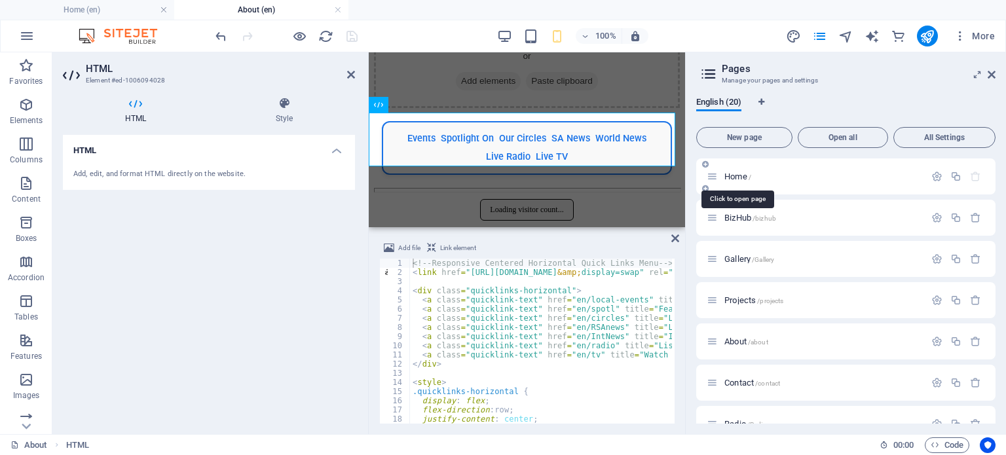
click at [736, 176] on span "Home /" at bounding box center [738, 177] width 27 height 10
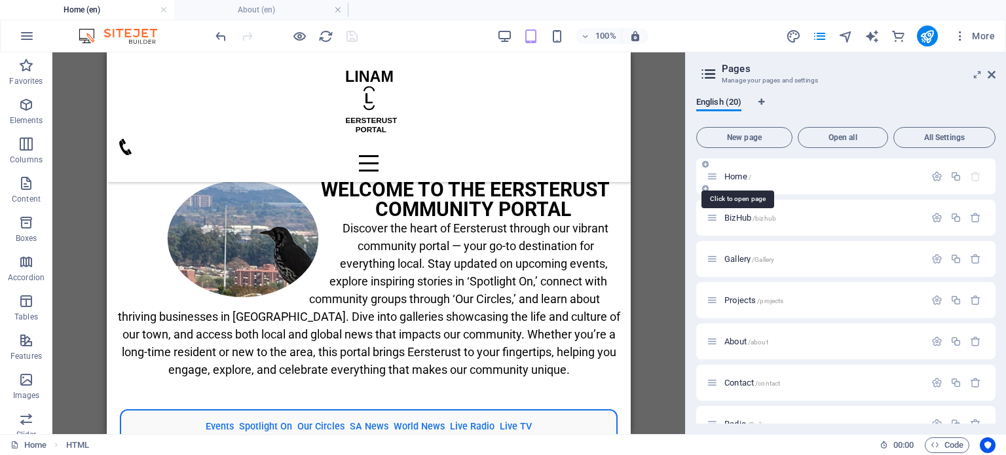
scroll to position [237, 0]
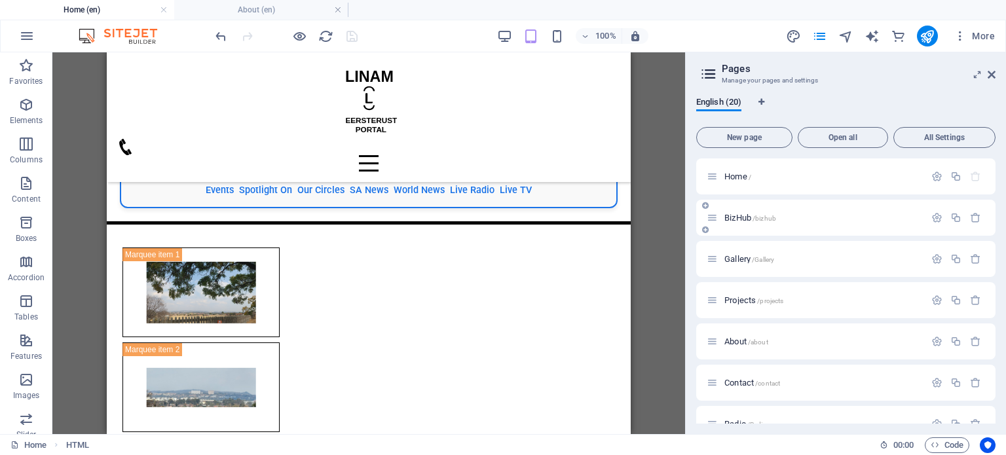
click at [736, 219] on span "BizHub /bizhub" at bounding box center [751, 218] width 52 height 10
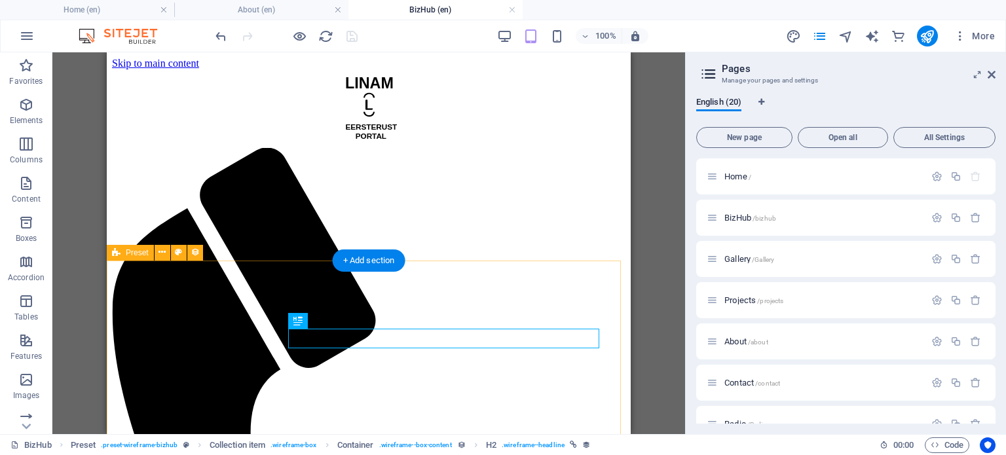
scroll to position [0, 0]
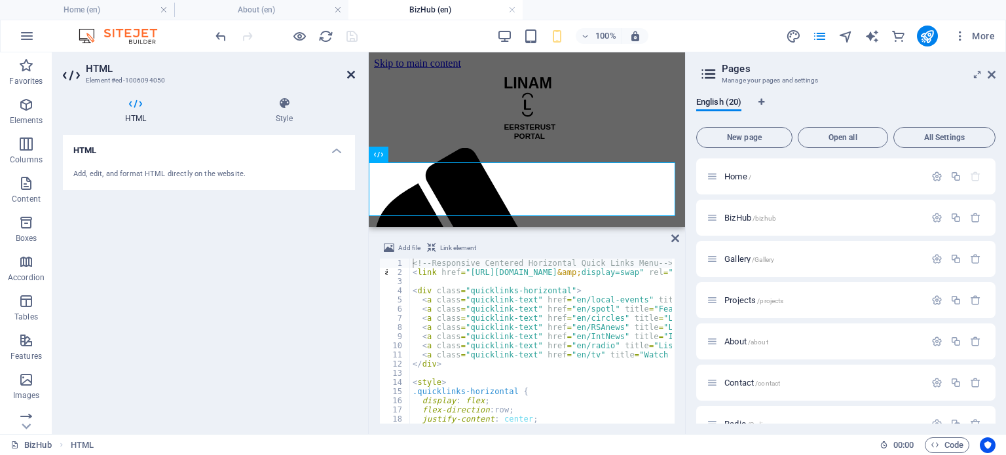
click at [349, 75] on icon at bounding box center [351, 74] width 8 height 10
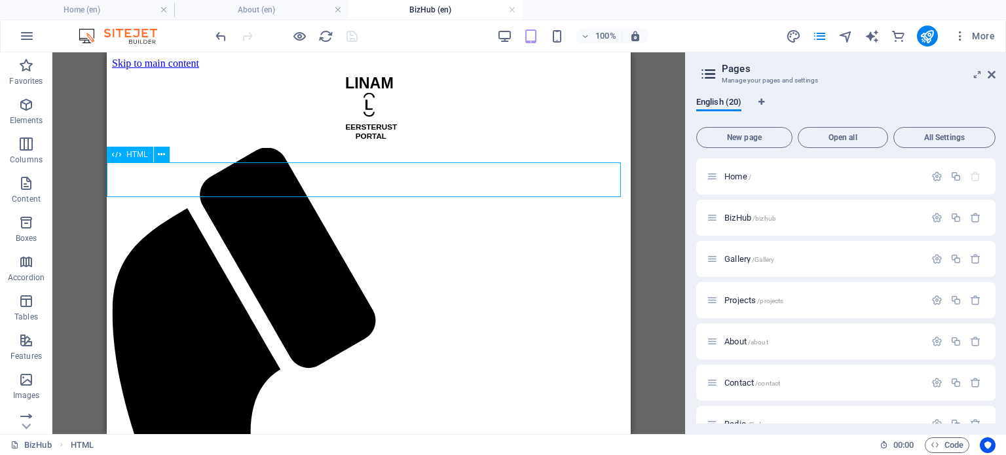
click at [134, 154] on span "HTML" at bounding box center [137, 155] width 22 height 8
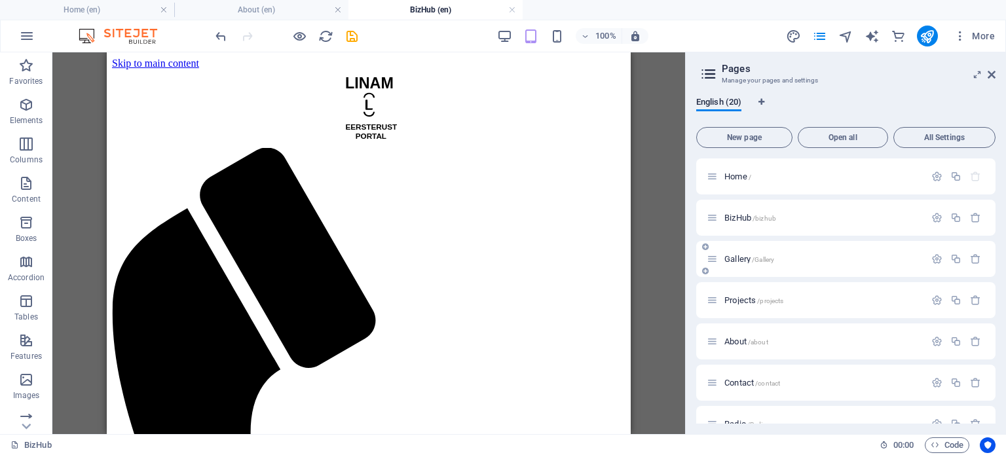
click at [742, 258] on span "Gallery /Gallery" at bounding box center [750, 259] width 50 height 10
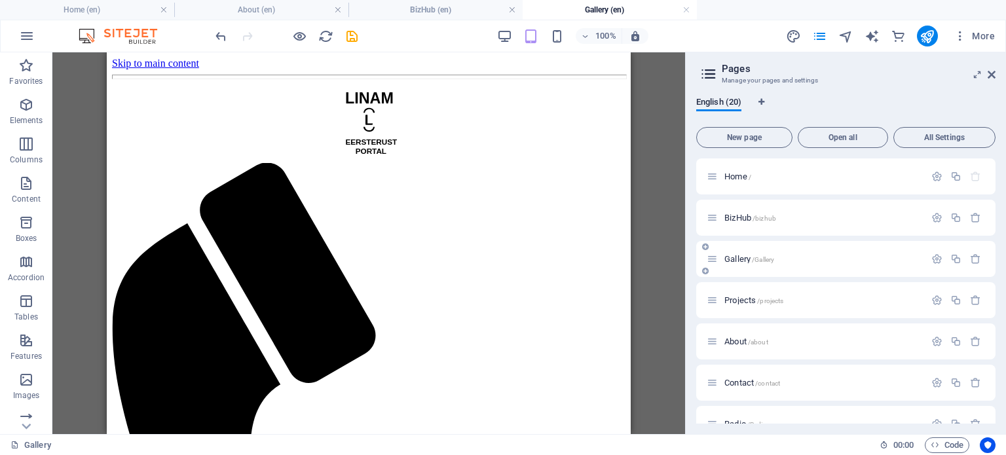
click at [735, 256] on span "Gallery /Gallery" at bounding box center [750, 259] width 50 height 10
click at [743, 295] on span "Projects /projects" at bounding box center [754, 300] width 59 height 10
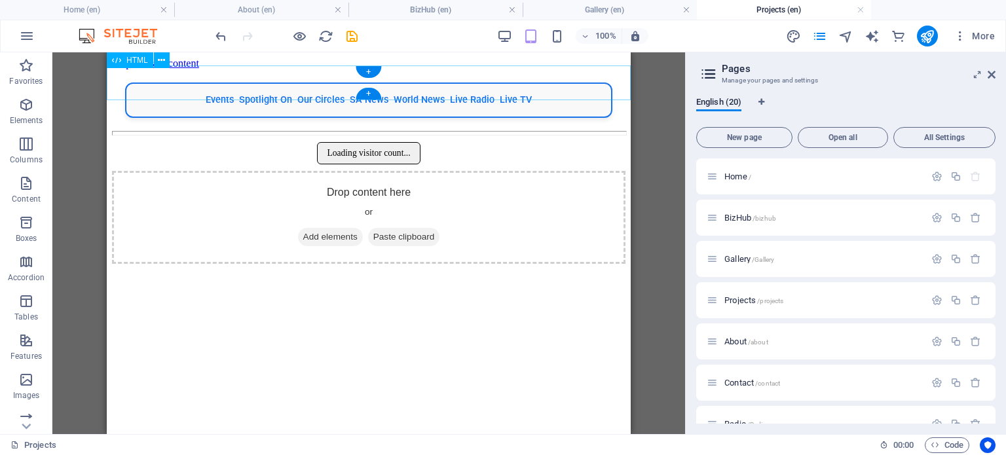
click at [550, 83] on div "Events Spotlight On Our Circles SA News World News Live Radio Live TV" at bounding box center [369, 100] width 514 height 35
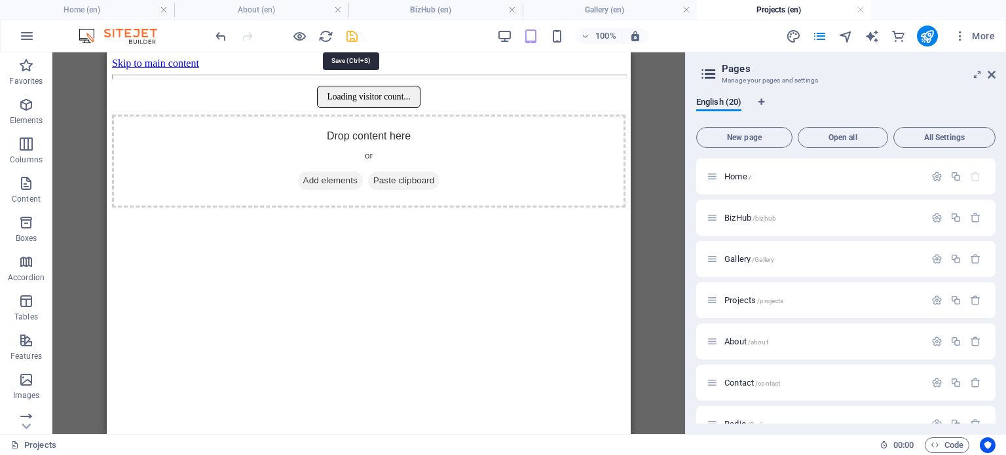
click at [348, 35] on icon "save" at bounding box center [352, 36] width 15 height 15
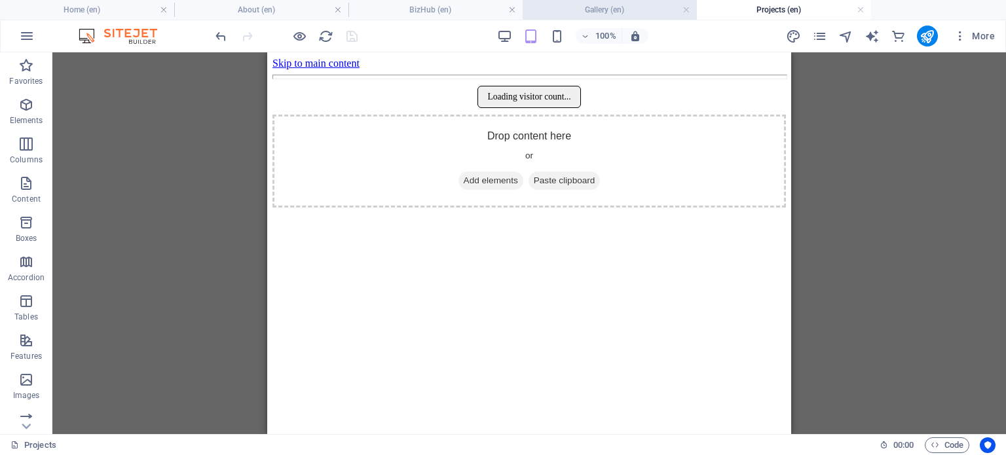
click at [608, 11] on h4 "Gallery (en)" at bounding box center [610, 10] width 174 height 14
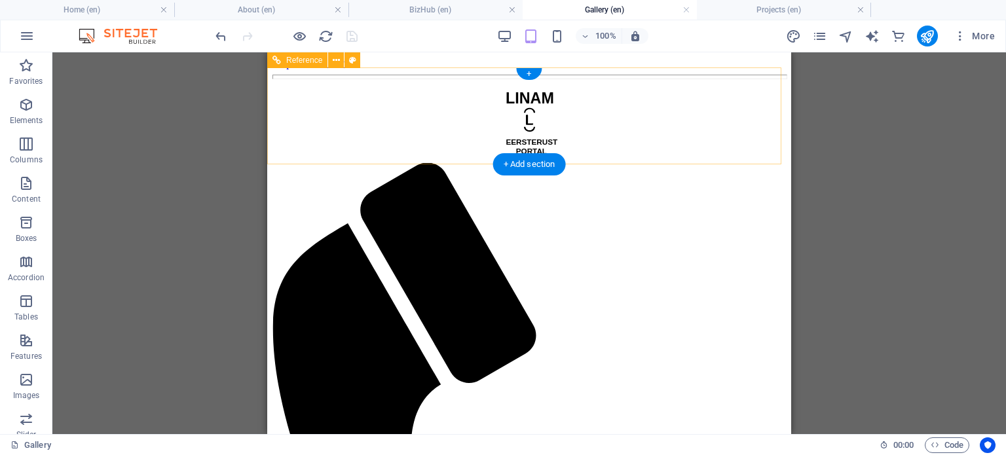
click at [320, 127] on div at bounding box center [530, 124] width 514 height 79
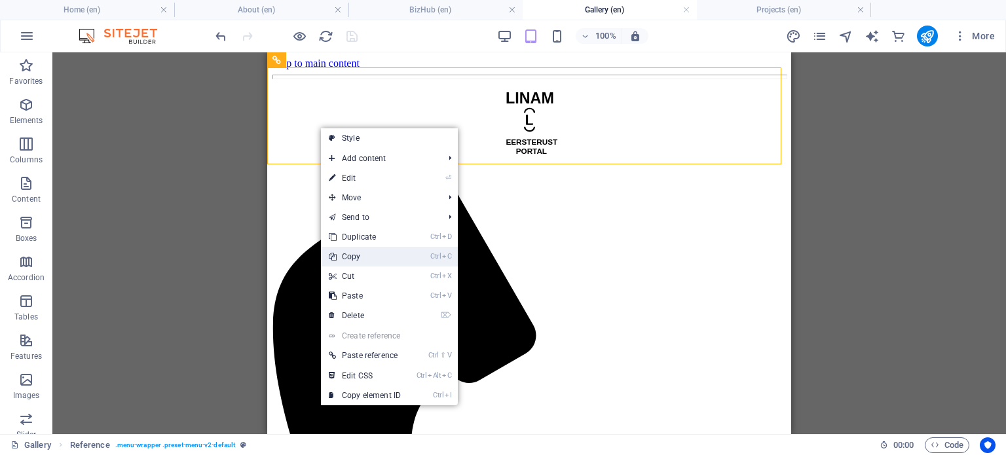
click at [360, 257] on link "Ctrl C Copy" at bounding box center [365, 257] width 88 height 20
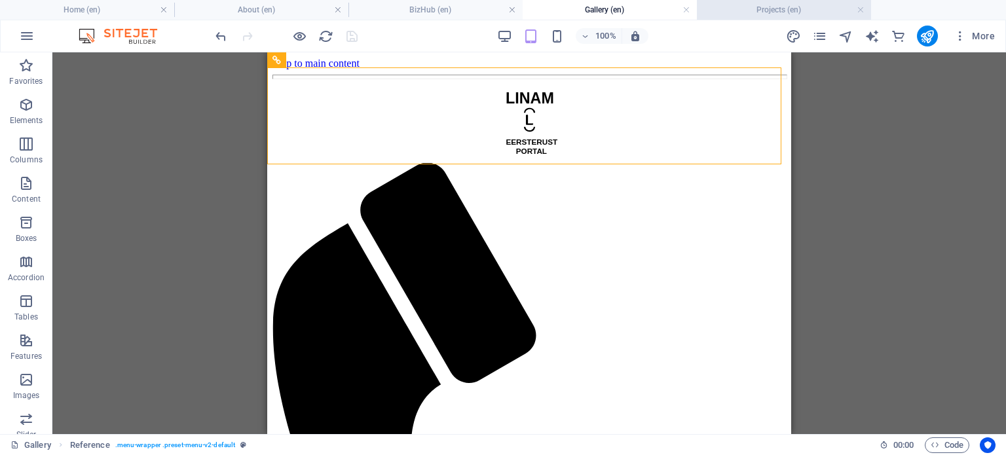
click at [778, 6] on h4 "Projects (en)" at bounding box center [784, 10] width 174 height 14
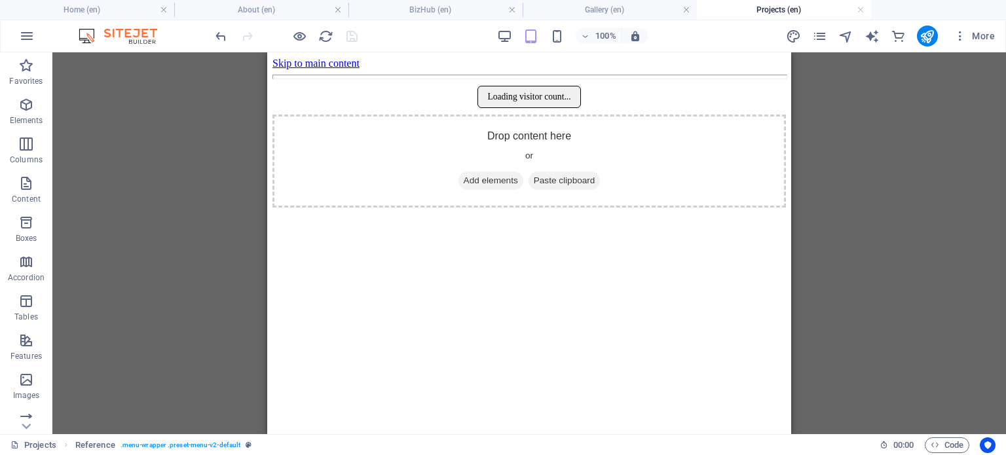
click at [419, 213] on html "Skip to main content Loading visitor count... Drop content here or Add elements…" at bounding box center [529, 132] width 524 height 161
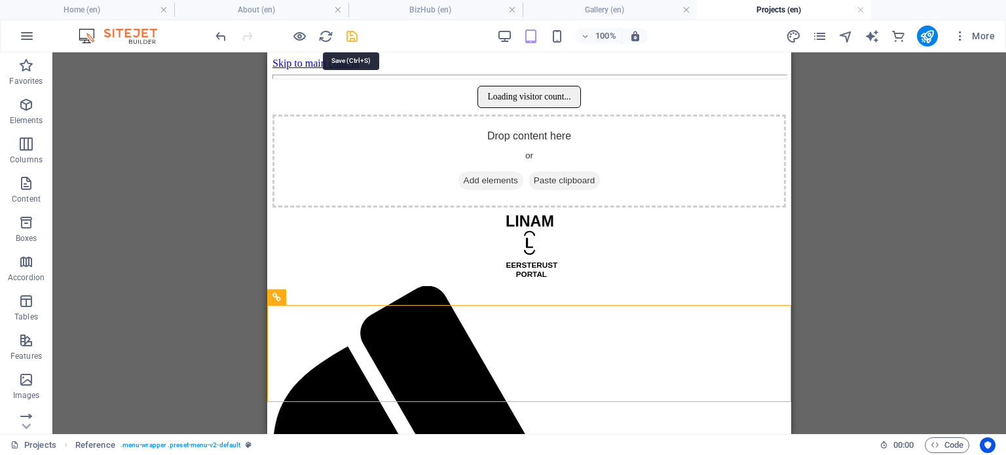
click at [349, 37] on icon "save" at bounding box center [352, 36] width 15 height 15
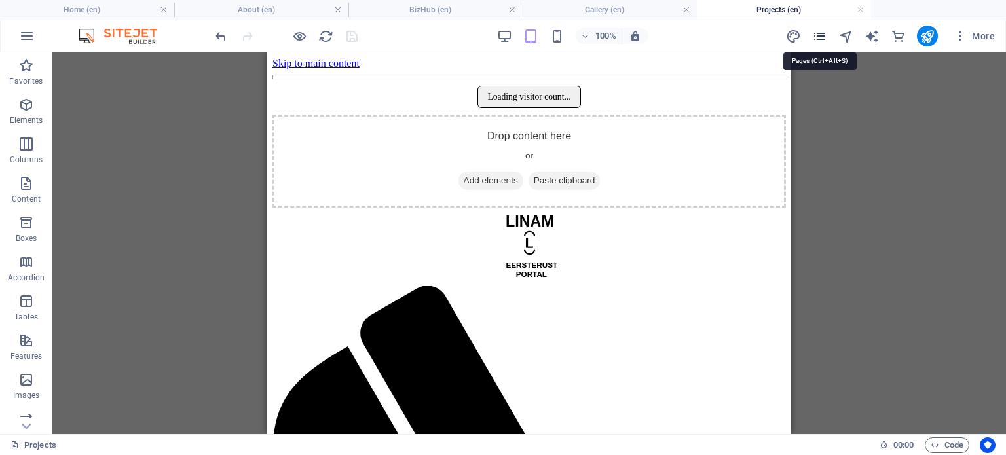
click at [821, 40] on icon "pages" at bounding box center [819, 36] width 15 height 15
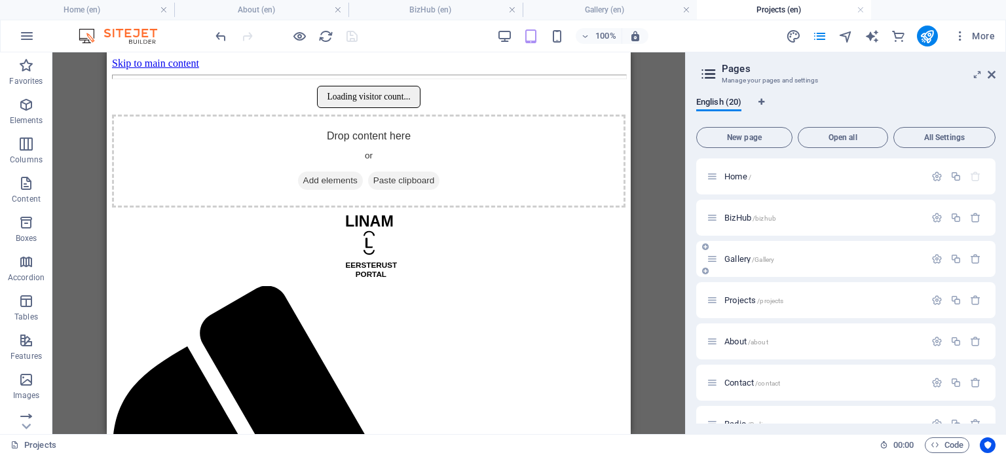
click at [739, 256] on span "Gallery /Gallery" at bounding box center [750, 259] width 50 height 10
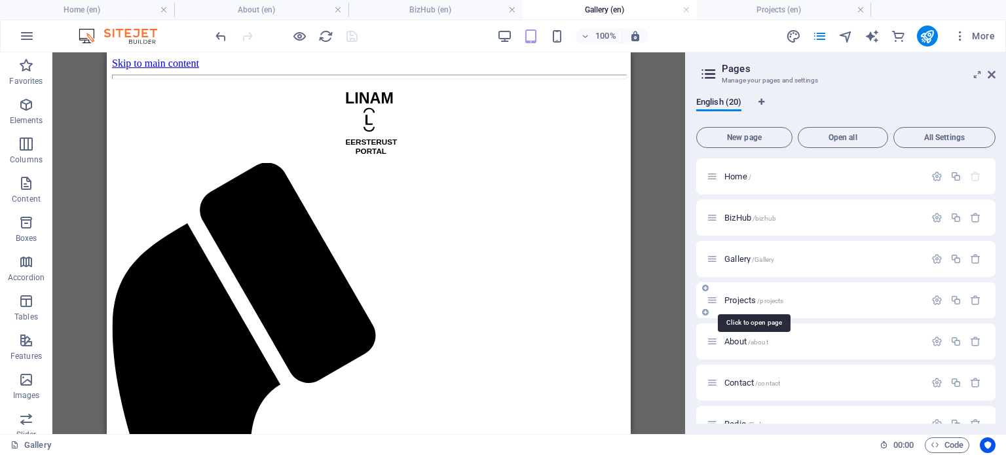
click at [742, 301] on span "Projects /projects" at bounding box center [754, 300] width 59 height 10
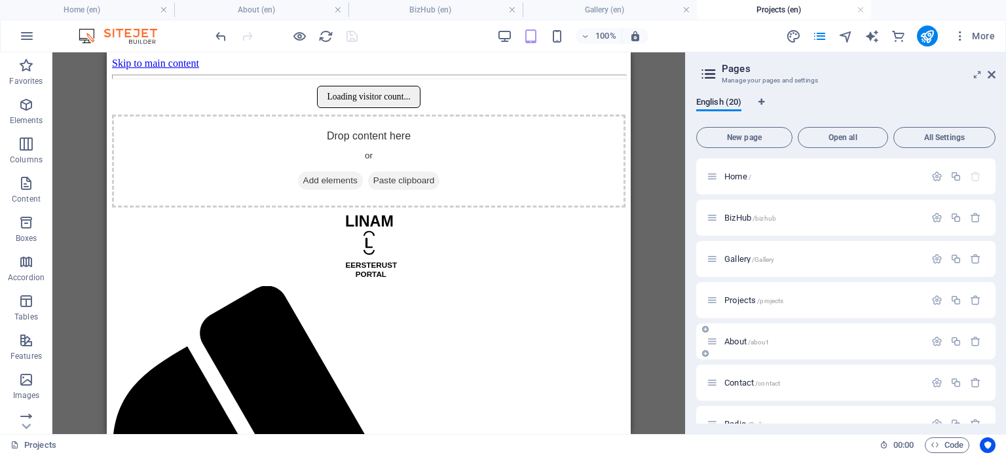
click at [735, 345] on span "About /about" at bounding box center [747, 342] width 44 height 10
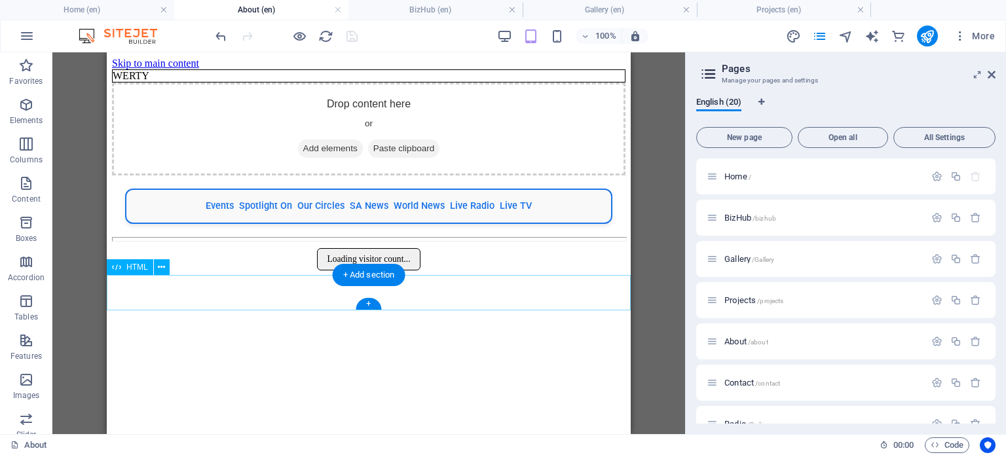
click at [189, 224] on div "Events Spotlight On Our Circles SA News World News Live Radio Live TV" at bounding box center [369, 206] width 514 height 35
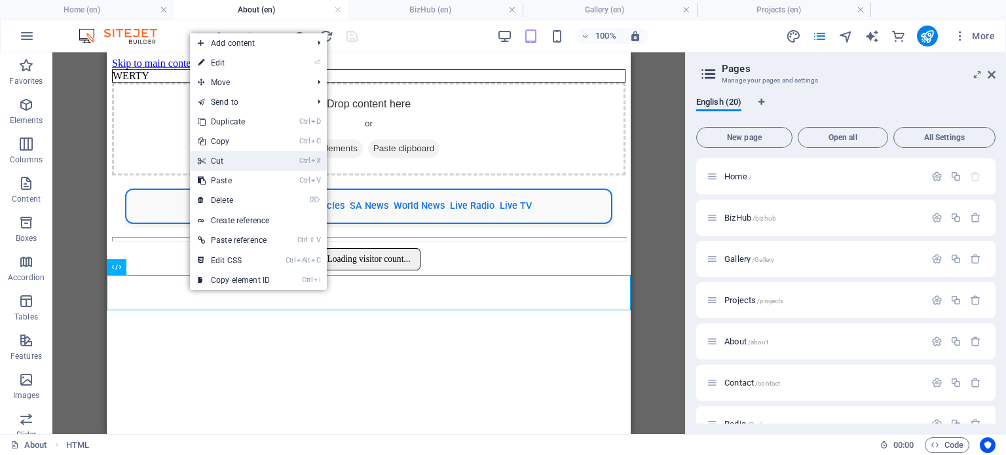
click at [240, 157] on link "Ctrl X Cut" at bounding box center [234, 161] width 88 height 20
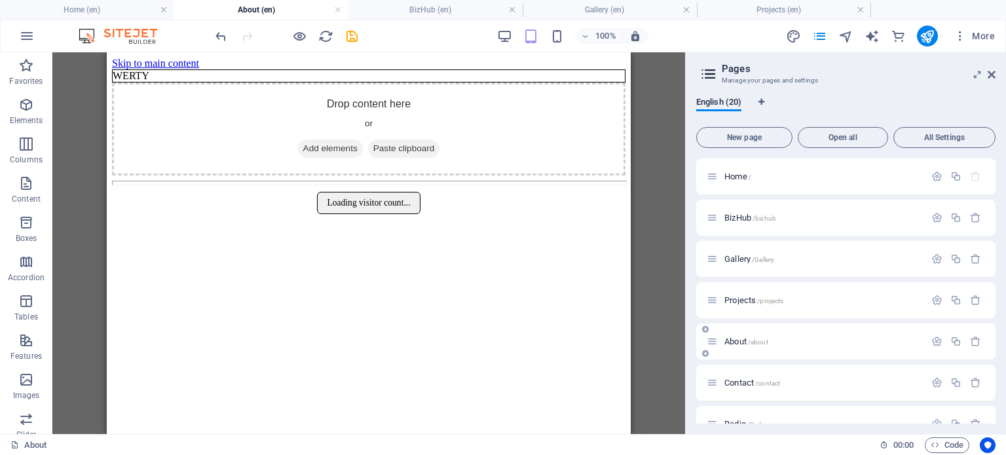
click at [732, 341] on span "About /about" at bounding box center [747, 342] width 44 height 10
click at [732, 419] on span "Radio /Radio" at bounding box center [746, 424] width 43 height 10
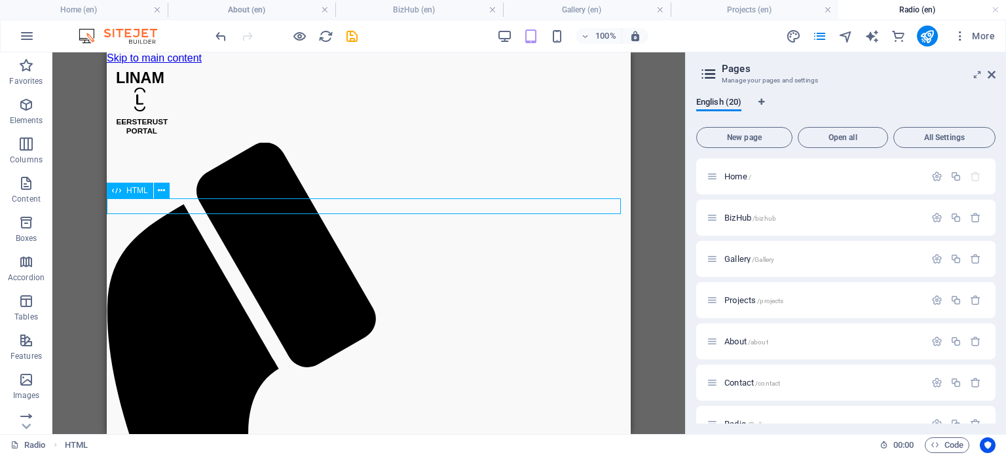
click at [131, 193] on span "HTML" at bounding box center [137, 191] width 22 height 8
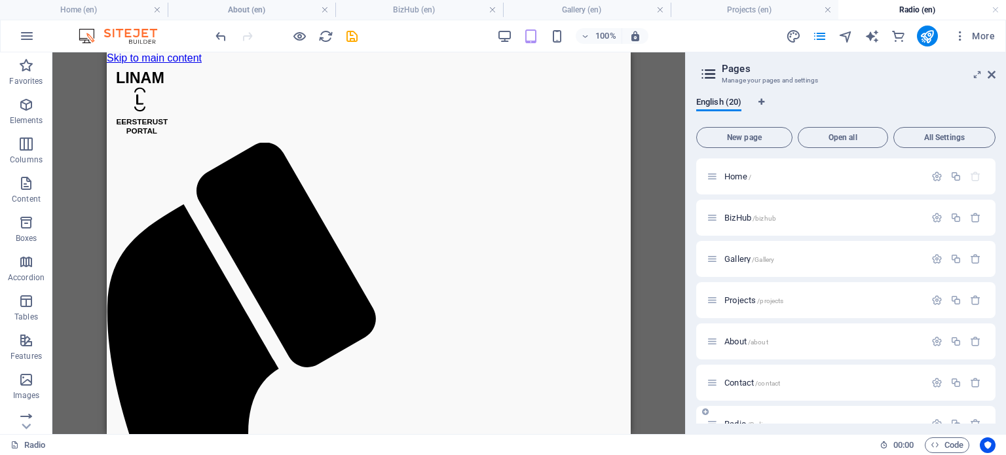
click at [735, 417] on div "Radio /Radio" at bounding box center [816, 424] width 218 height 15
click at [736, 421] on span "Radio /Radio" at bounding box center [746, 424] width 43 height 10
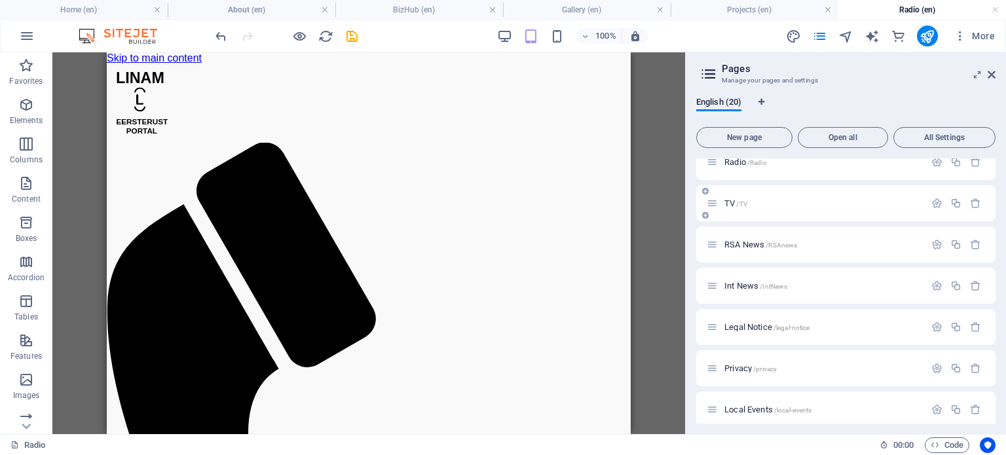
click at [736, 203] on span "TV /TV" at bounding box center [736, 204] width 23 height 10
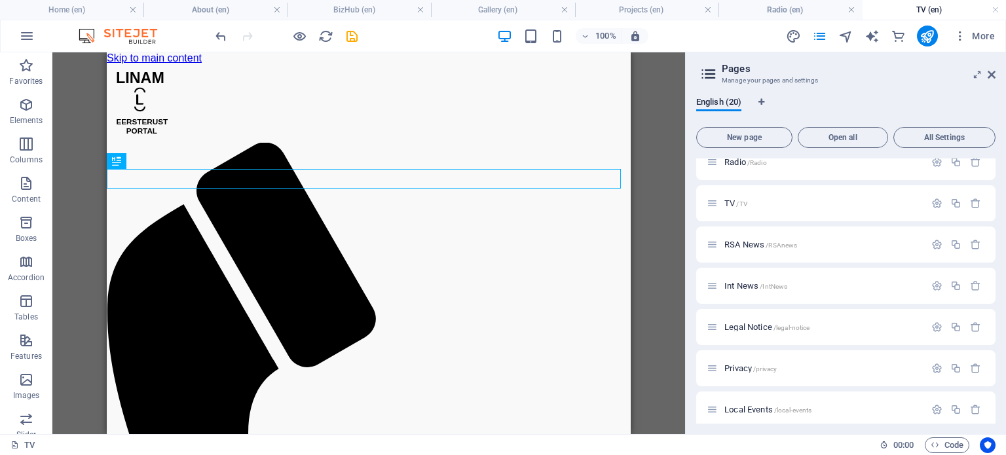
scroll to position [0, 0]
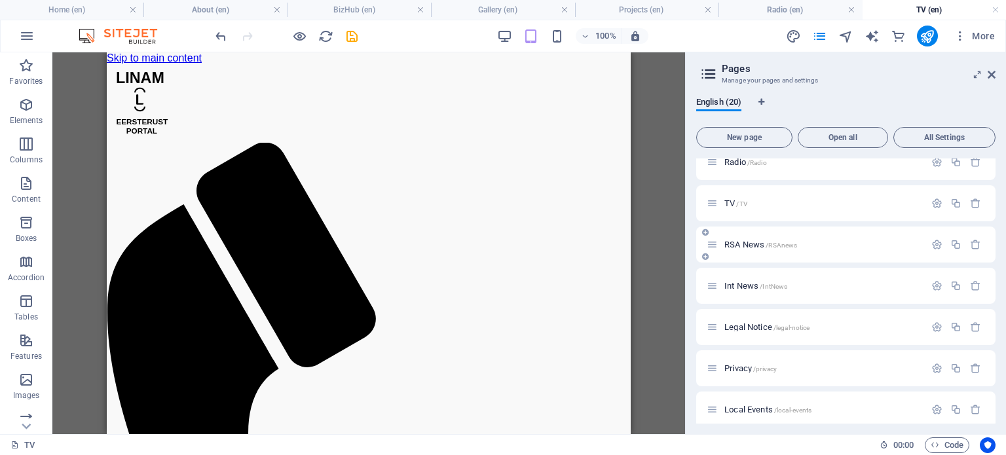
click at [743, 245] on span "RSA News /RSAnews" at bounding box center [761, 245] width 73 height 10
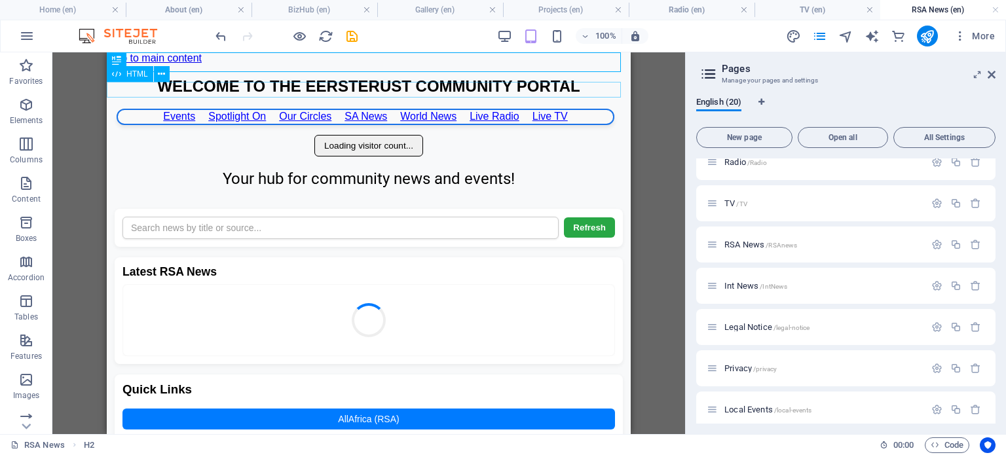
click at [151, 109] on div "Events Spotlight On Our Circles SA News World News Live Radio Live TV" at bounding box center [369, 117] width 524 height 16
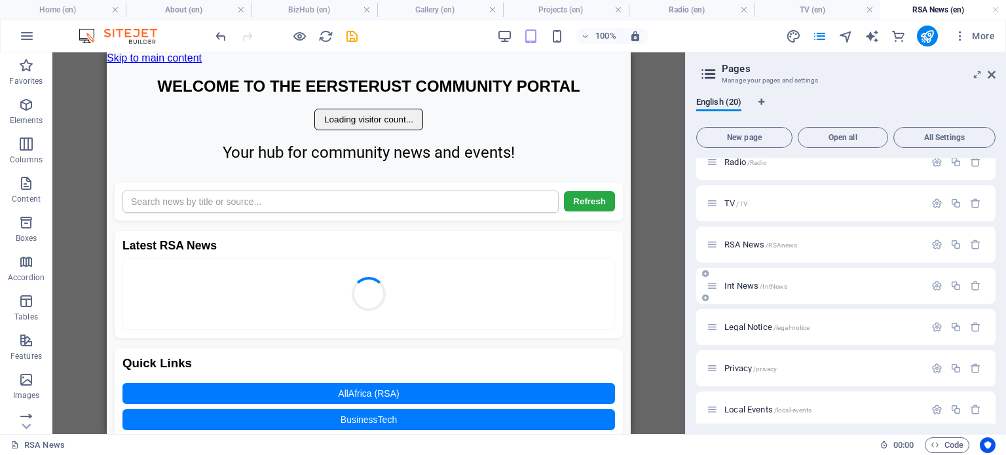
click at [742, 285] on span "Int News /IntNews" at bounding box center [756, 286] width 63 height 10
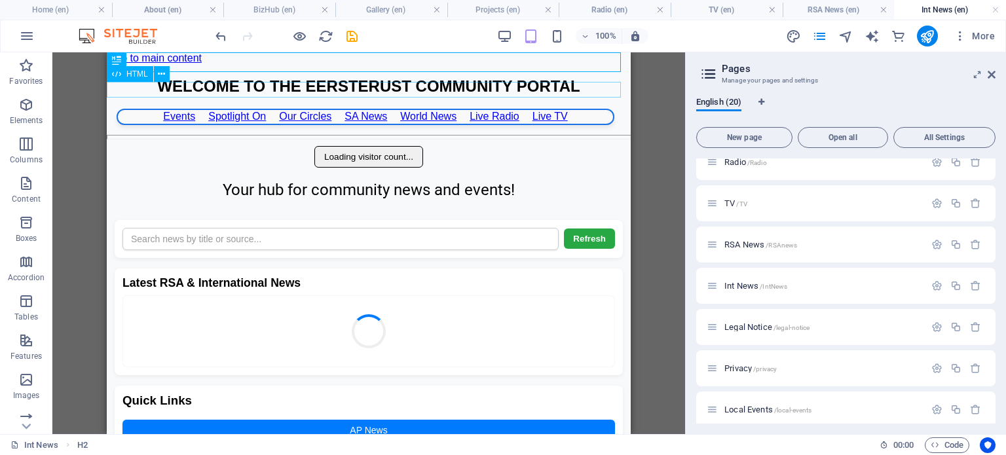
click at [137, 109] on div "Events Spotlight On Our Circles SA News World News Live Radio Live TV" at bounding box center [369, 117] width 524 height 16
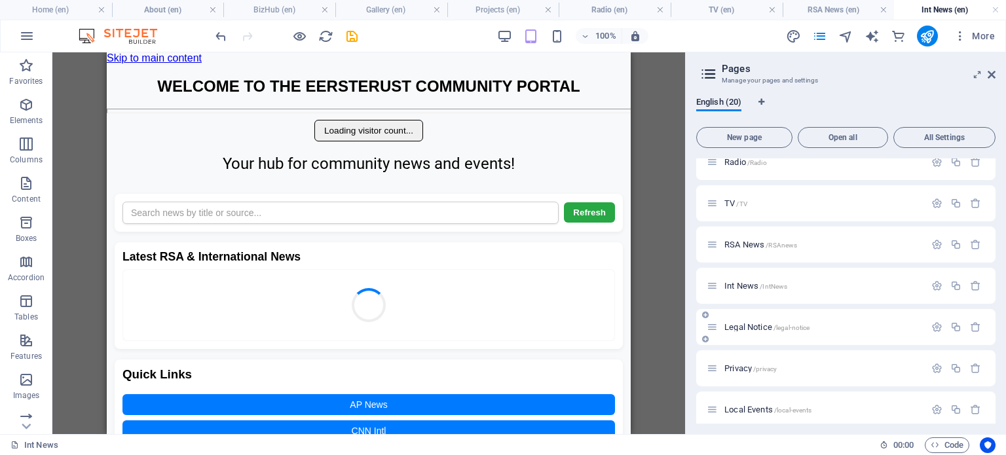
click at [740, 324] on span "Legal Notice /legal-notice" at bounding box center [767, 327] width 85 height 10
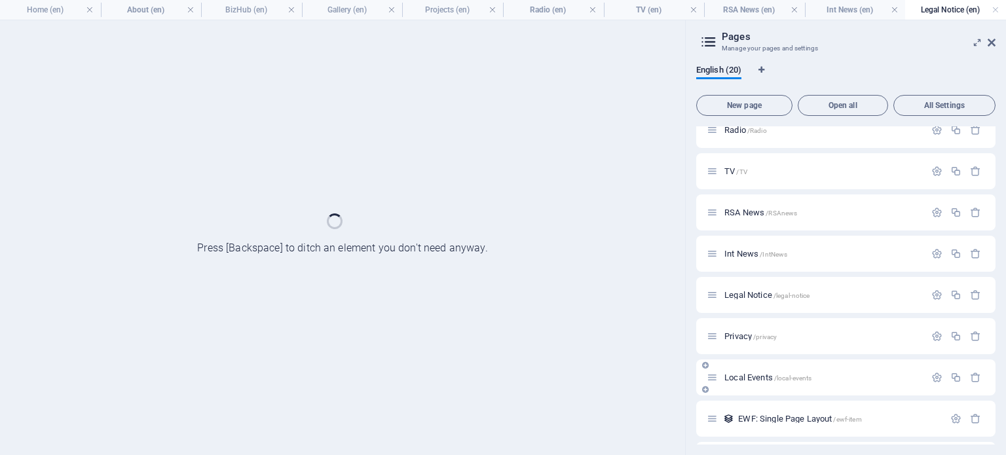
click at [744, 377] on div "Home / BizHub /bizhub Gallery /Gallery Projects /projects About /about Contact …" at bounding box center [845, 274] width 299 height 820
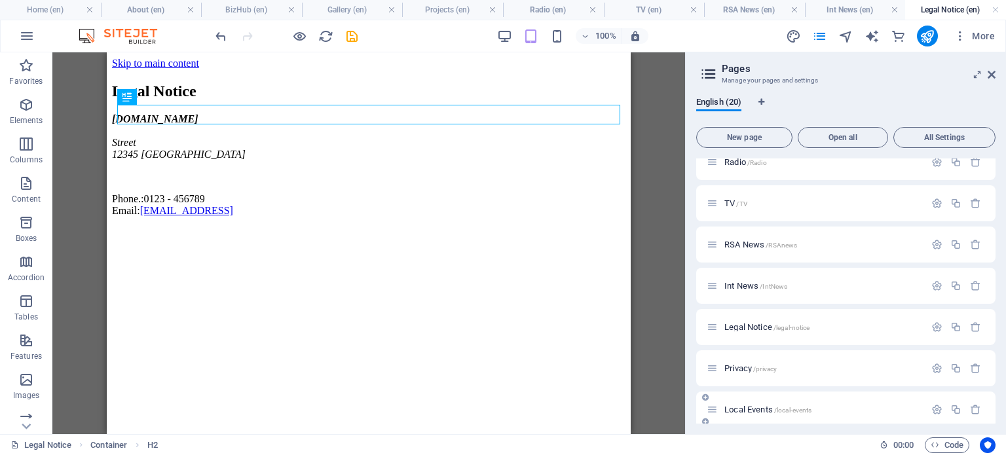
click at [736, 411] on span "Local Events /local-events" at bounding box center [768, 410] width 87 height 10
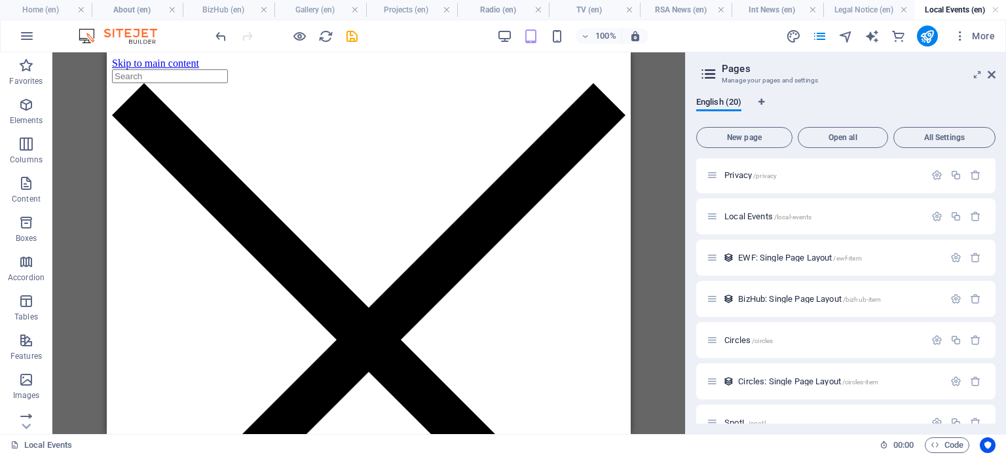
scroll to position [477, 0]
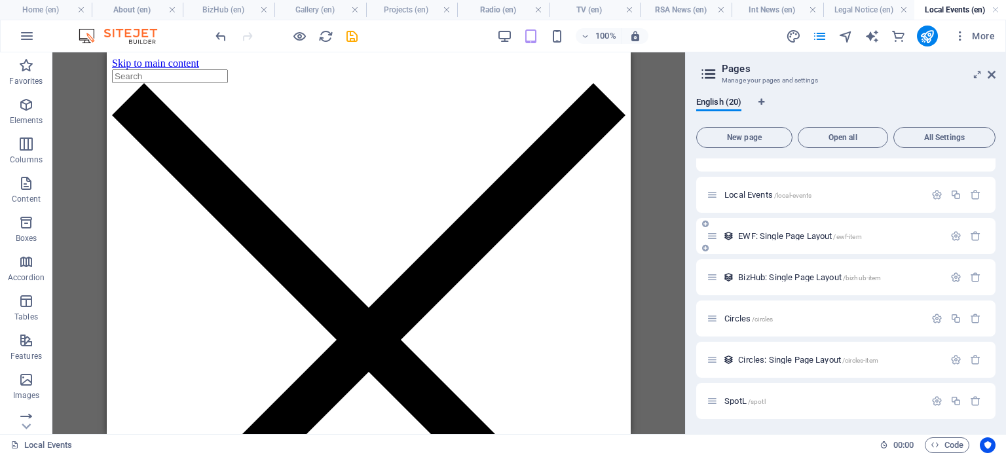
click at [791, 238] on span "EWF: Single Page Layout /ewf-item" at bounding box center [799, 236] width 123 height 10
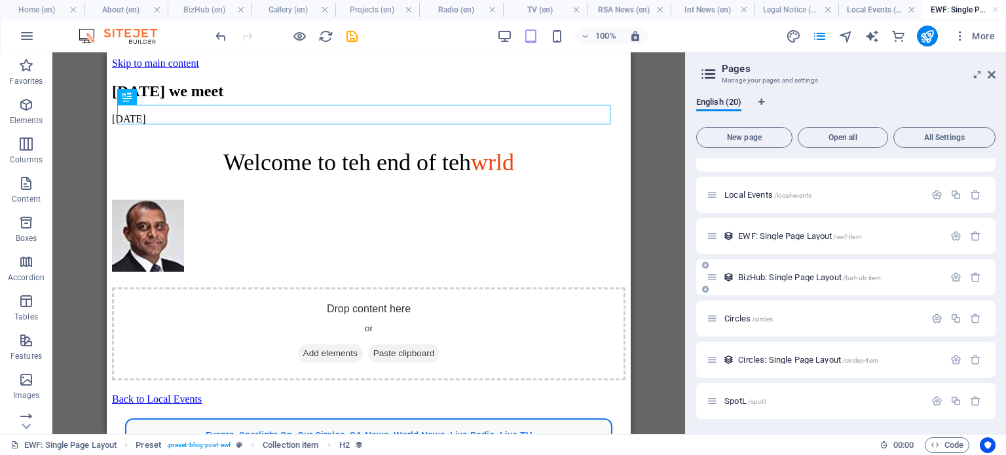
scroll to position [0, 0]
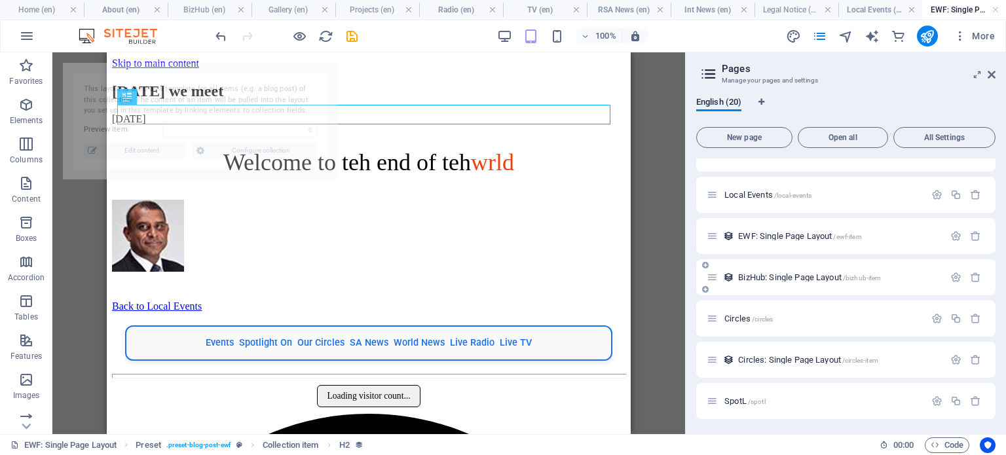
select select "68dc1ff5f10a2b12bf02bc7a"
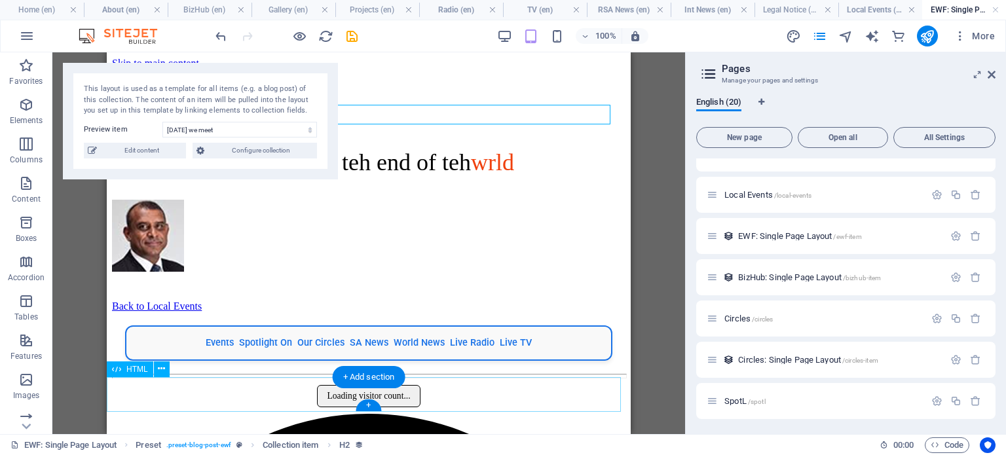
click at [155, 361] on div "Events Spotlight On Our Circles SA News World News Live Radio Live TV" at bounding box center [369, 343] width 514 height 35
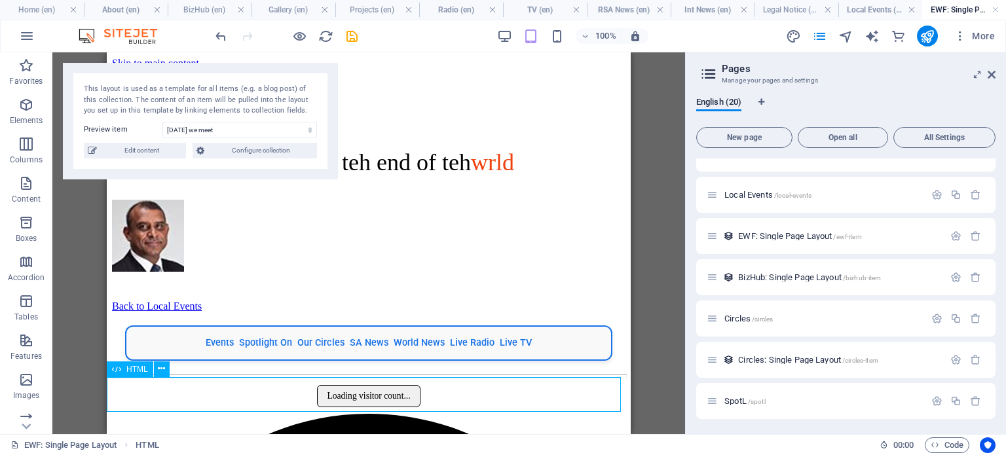
click at [134, 366] on span "HTML" at bounding box center [137, 370] width 22 height 8
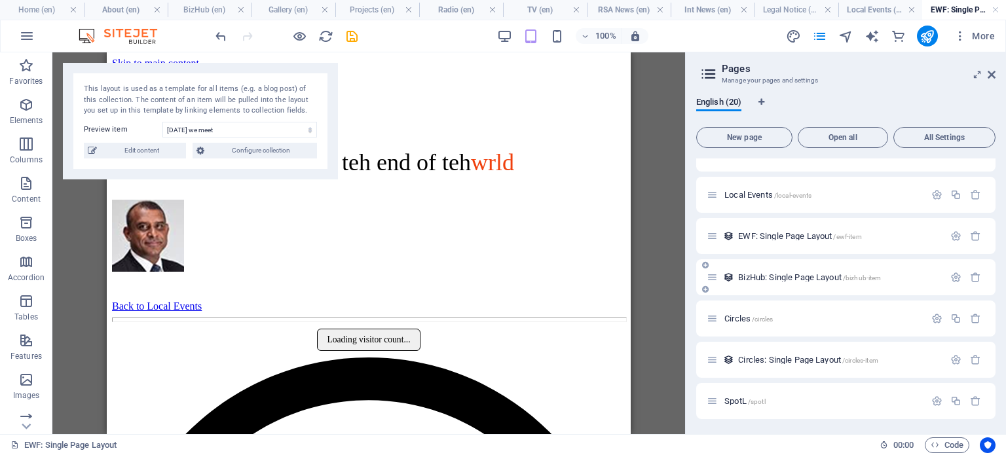
click at [765, 277] on span "BizHub: Single Page Layout /bizhub-item" at bounding box center [809, 278] width 143 height 10
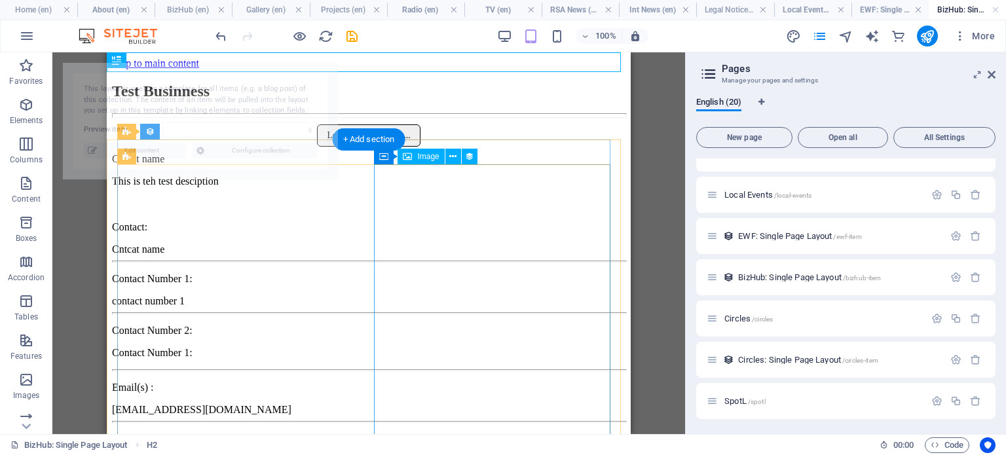
select select "68dc35cee63b13052b03bd04"
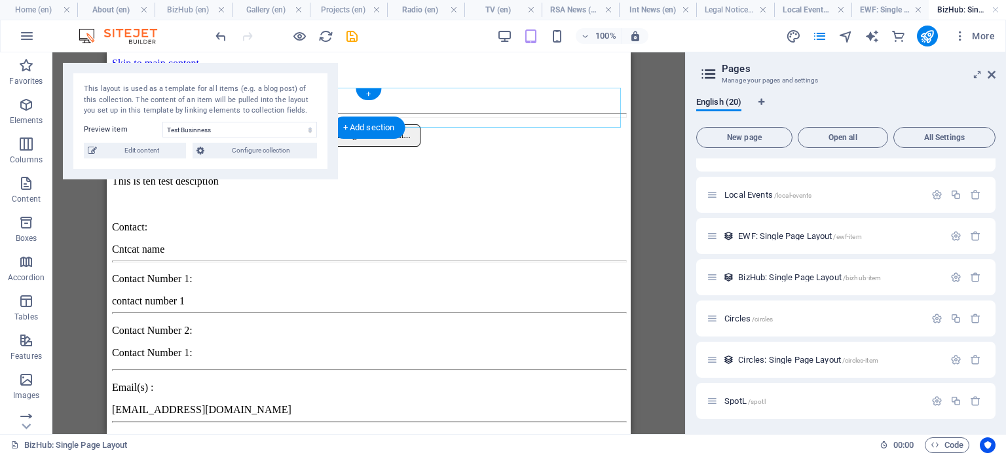
click at [502, 124] on div "Loading visitor count..." at bounding box center [369, 135] width 514 height 22
click at [733, 400] on span "SpotL /spotl" at bounding box center [745, 401] width 41 height 10
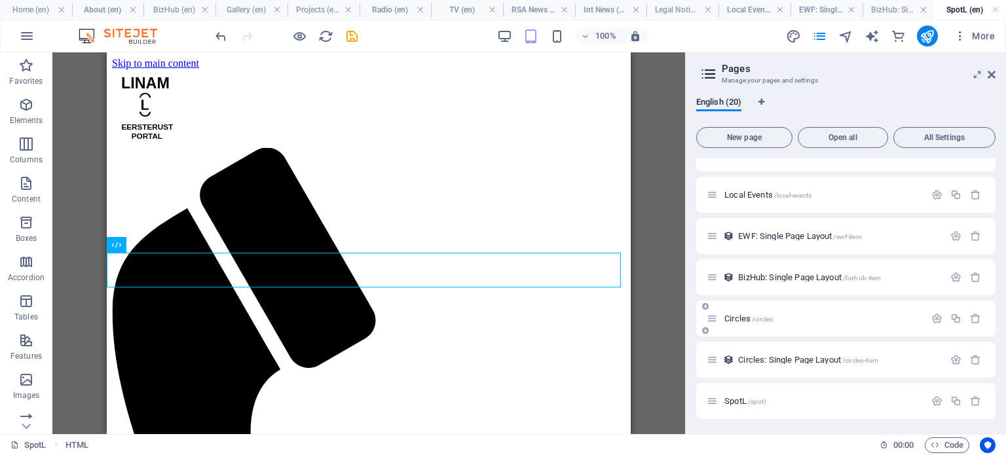
click at [734, 316] on span "Circles /circles" at bounding box center [749, 319] width 48 height 10
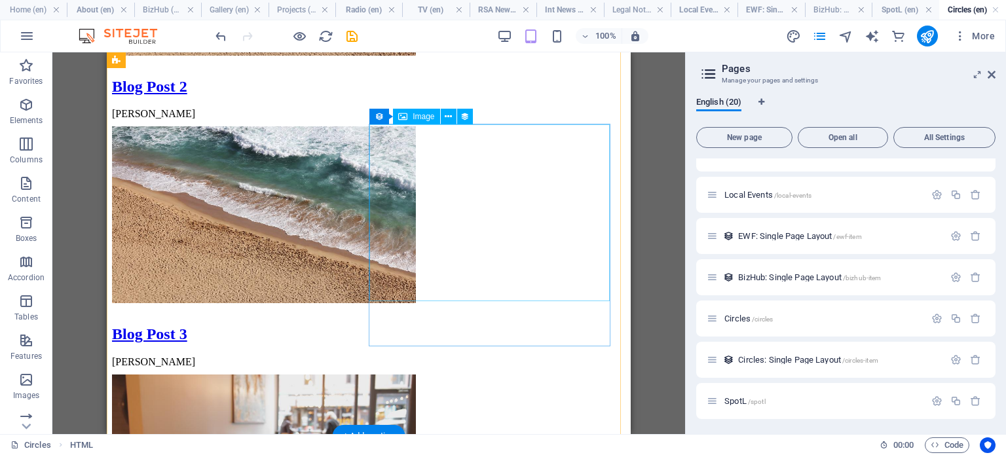
scroll to position [1508, 0]
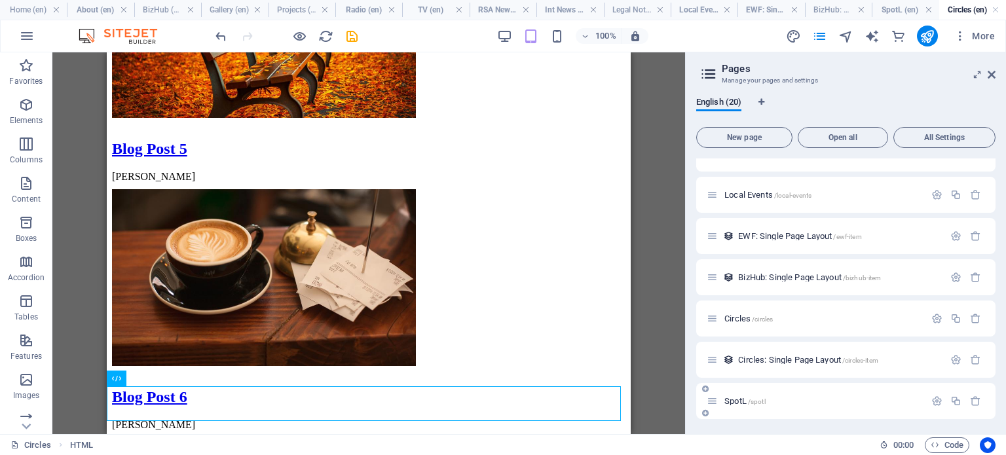
click at [739, 399] on span "SpotL /spotl" at bounding box center [745, 401] width 41 height 10
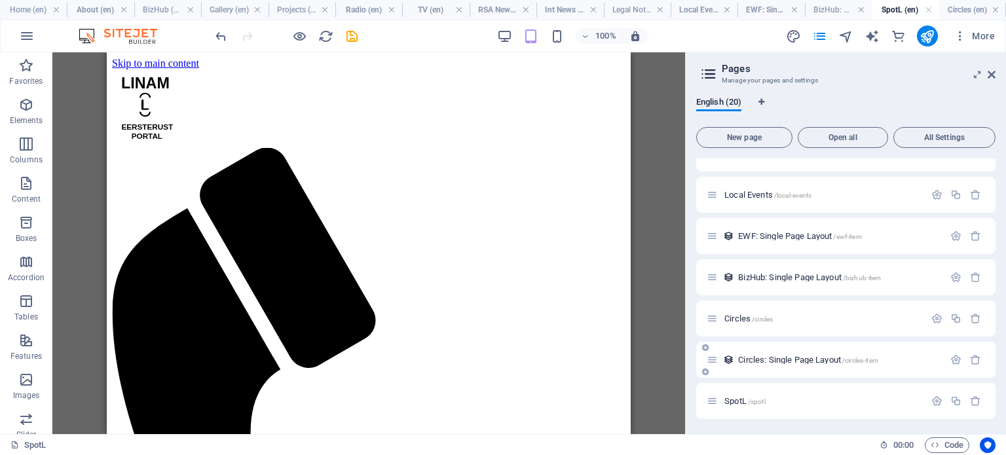
click at [757, 362] on span "Circles: Single Page Layout /circles-item" at bounding box center [808, 360] width 140 height 10
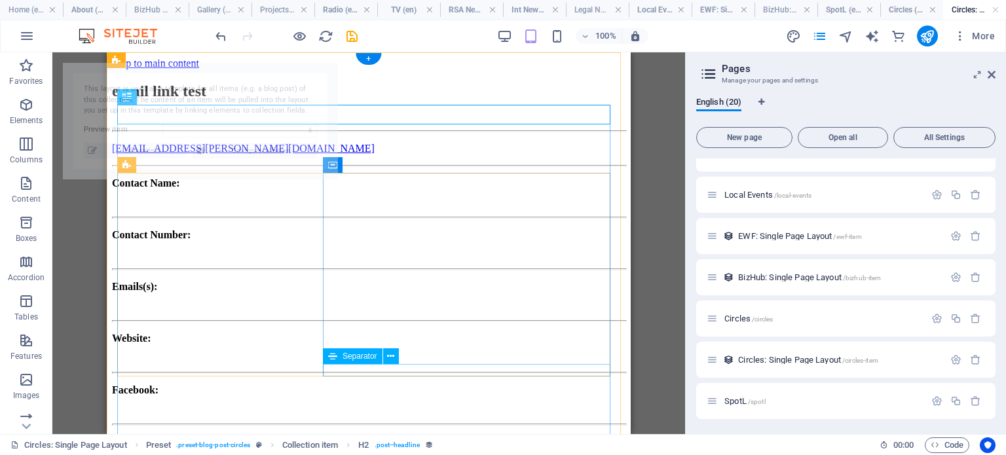
select select "68dd7a61f7491c516b050594"
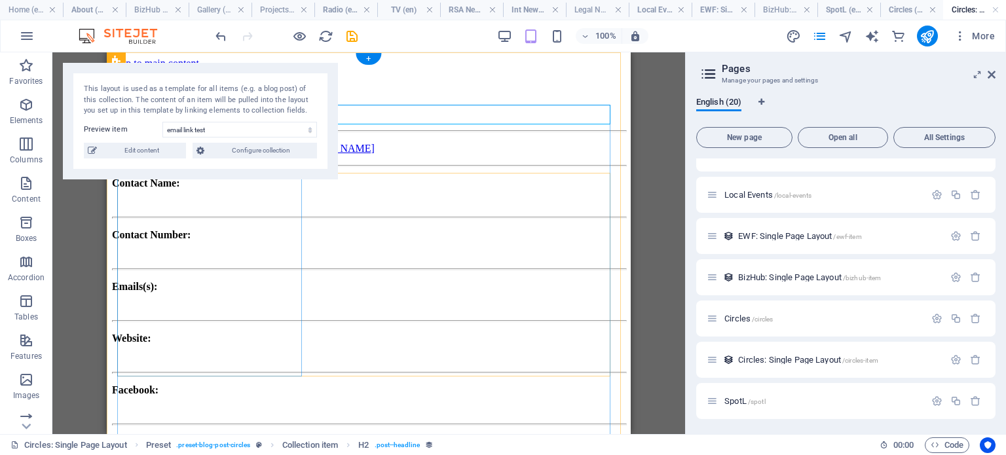
scroll to position [262, 0]
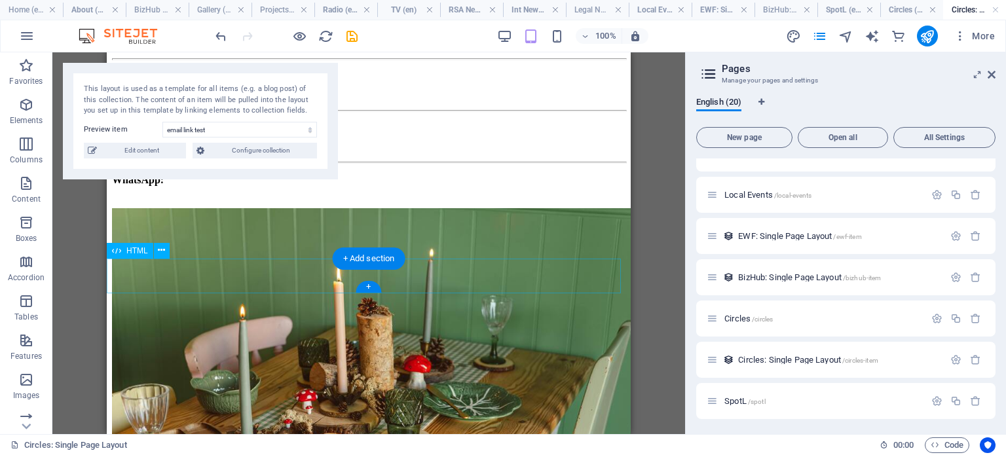
click at [769, 358] on span "Circles: Single Page Layout /circles-item" at bounding box center [808, 360] width 140 height 10
click at [736, 395] on div "SpotL /spotl" at bounding box center [816, 401] width 218 height 15
click at [736, 398] on span "SpotL /spotl" at bounding box center [745, 401] width 41 height 10
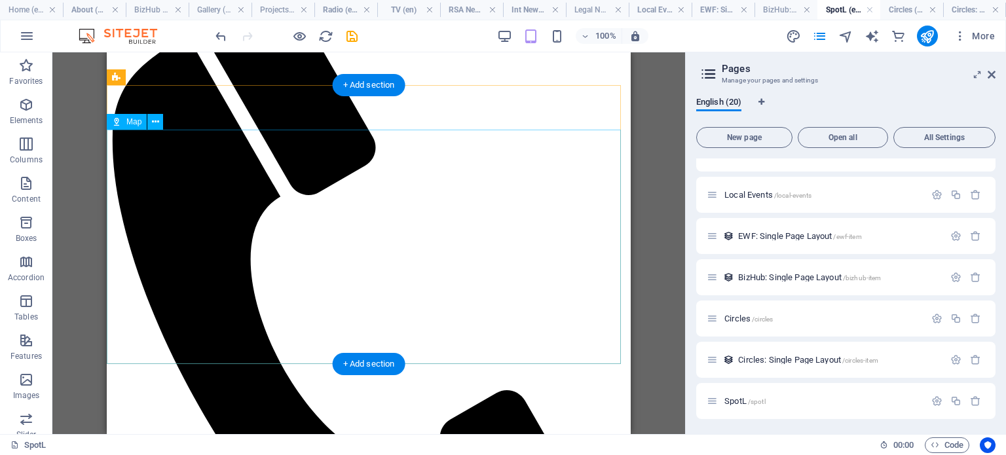
scroll to position [178, 0]
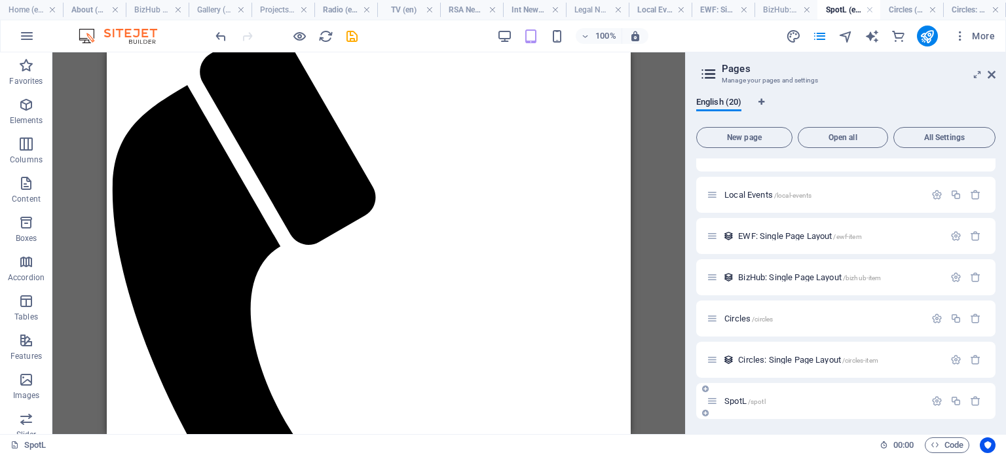
click at [744, 400] on span "SpotL /spotl" at bounding box center [745, 401] width 41 height 10
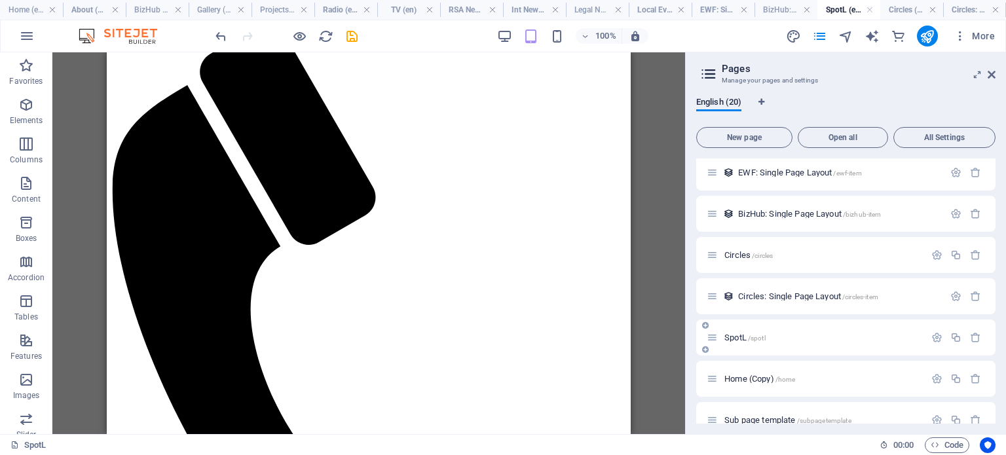
scroll to position [560, 0]
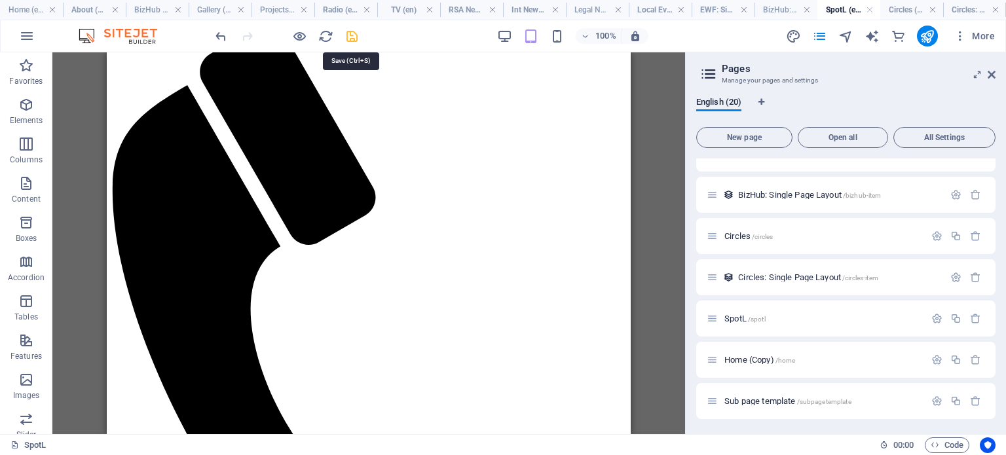
click at [349, 39] on icon "save" at bounding box center [352, 36] width 15 height 15
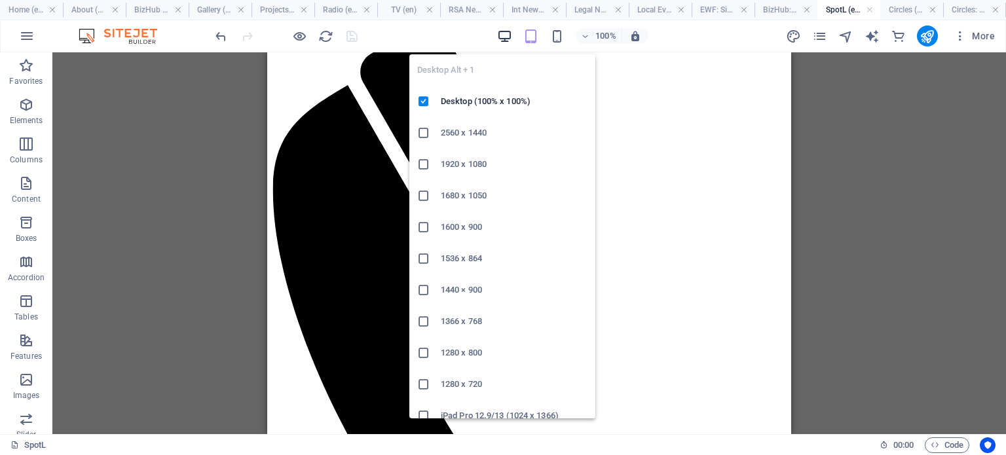
click at [510, 35] on icon "button" at bounding box center [504, 36] width 15 height 15
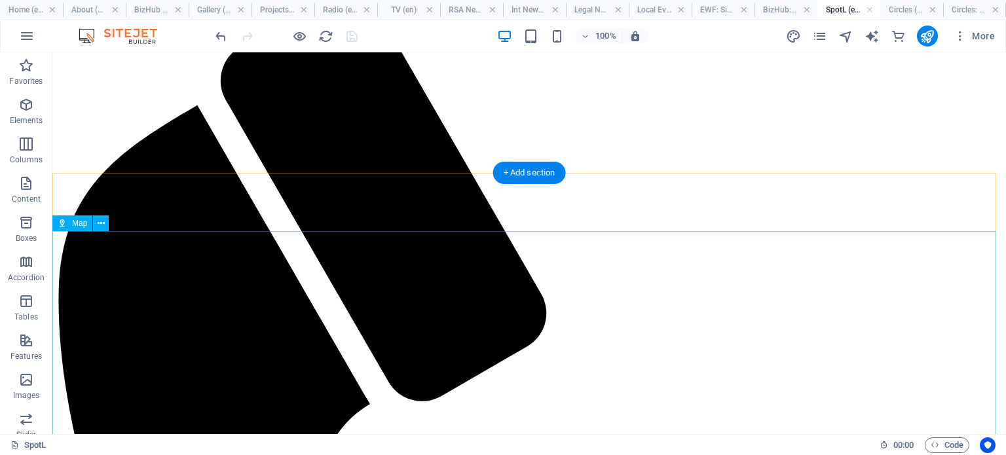
scroll to position [0, 0]
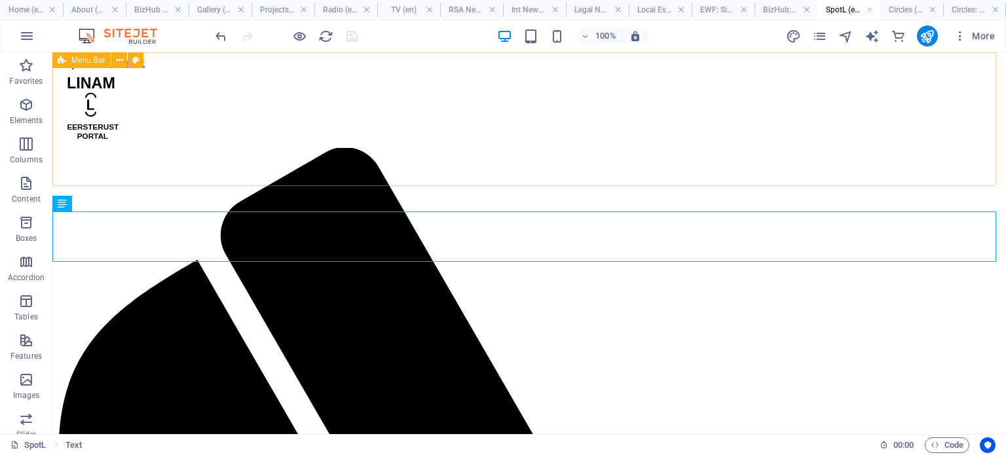
click at [92, 63] on span "Menu Bar" at bounding box center [88, 60] width 34 height 8
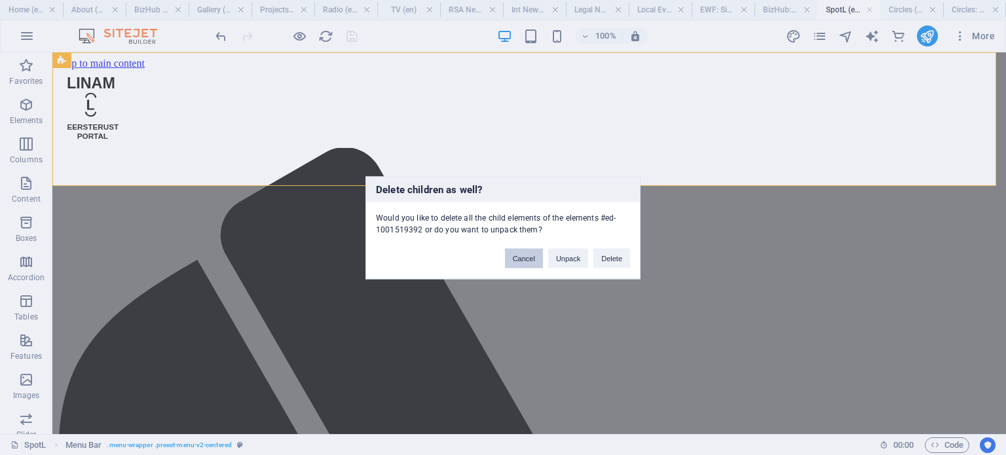
click at [520, 255] on button "Cancel" at bounding box center [524, 258] width 38 height 20
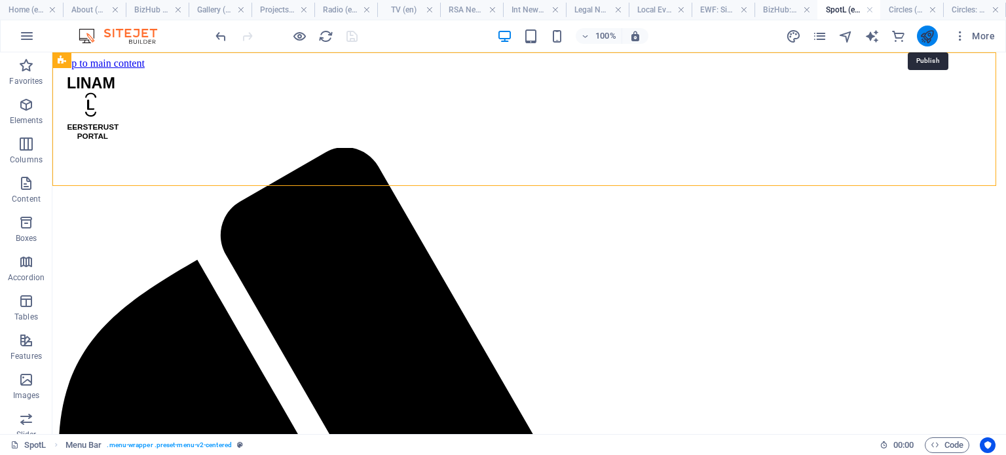
click at [925, 37] on icon "publish" at bounding box center [927, 36] width 15 height 15
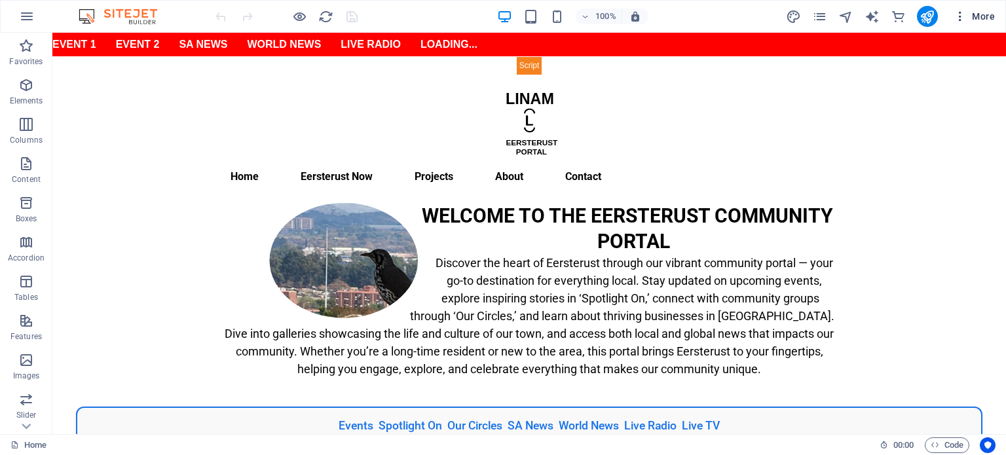
click at [962, 15] on icon "button" at bounding box center [960, 16] width 13 height 13
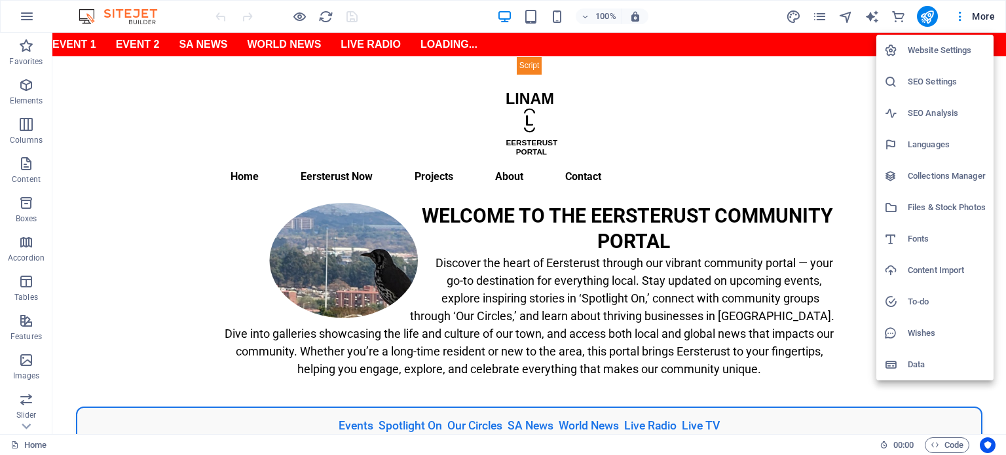
click at [932, 178] on h6 "Collections Manager" at bounding box center [947, 176] width 78 height 16
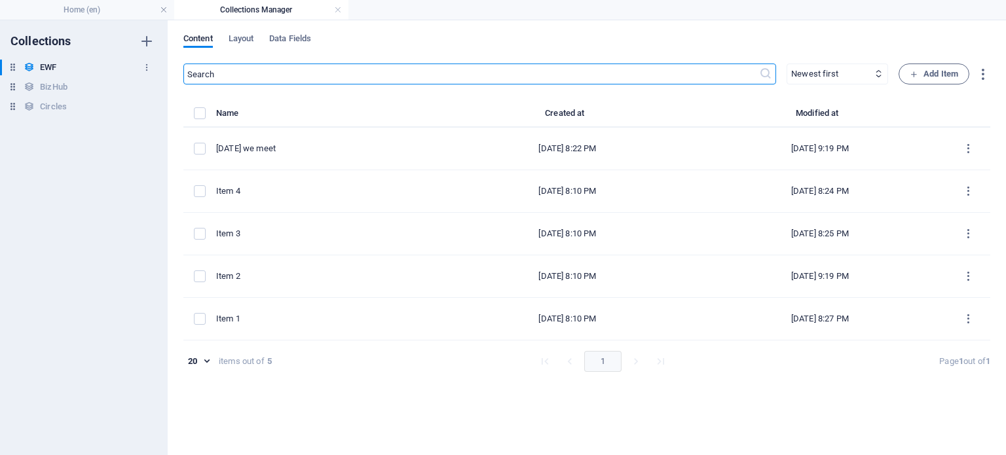
click at [48, 67] on h6 "EWF" at bounding box center [48, 68] width 16 height 16
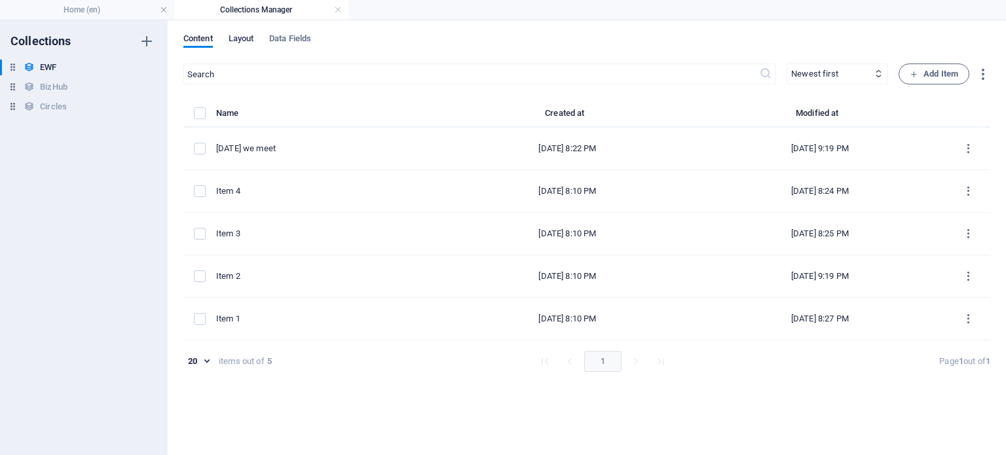
click at [246, 40] on span "Layout" at bounding box center [242, 40] width 26 height 18
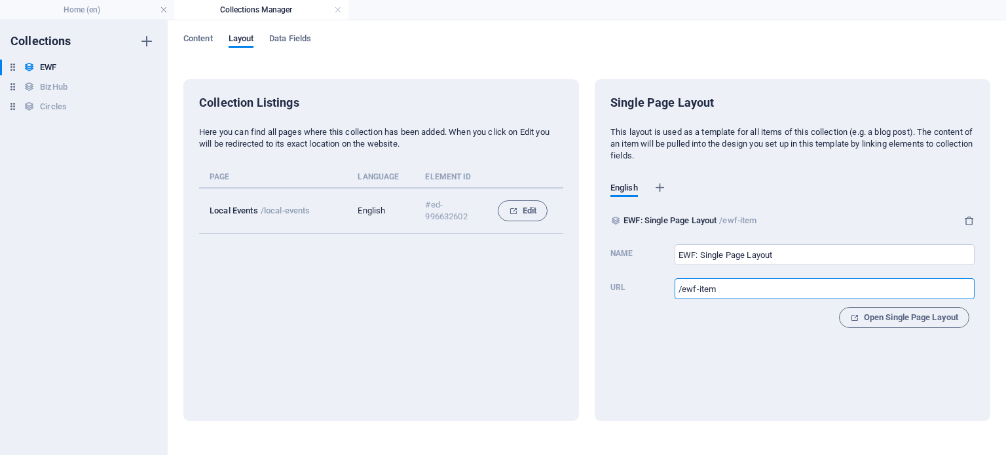
drag, startPoint x: 722, startPoint y: 289, endPoint x: 674, endPoint y: 286, distance: 48.6
click at [674, 286] on label "Url /ewf-item ​" at bounding box center [793, 287] width 364 height 29
click at [271, 288] on div "Collection Listings Here you can find all pages where this collection has been …" at bounding box center [381, 250] width 396 height 342
drag, startPoint x: 316, startPoint y: 212, endPoint x: 262, endPoint y: 211, distance: 53.7
click at [262, 211] on td "Local Events /local-events" at bounding box center [278, 211] width 159 height 46
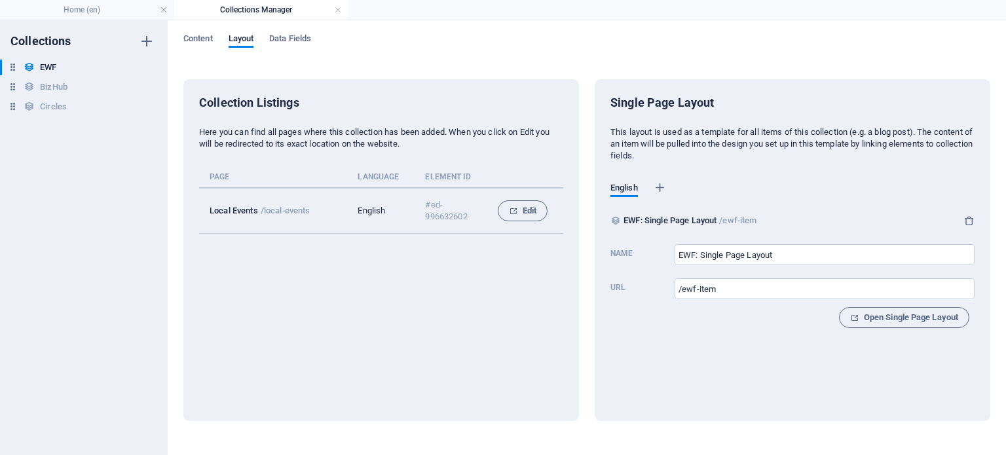
copy p "/local-events"
click at [104, 10] on h4 "Home (en)" at bounding box center [87, 10] width 174 height 14
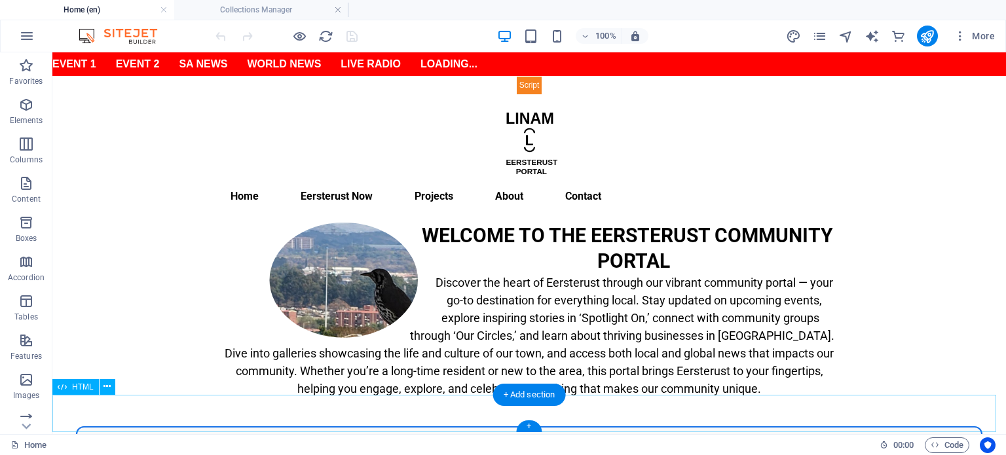
click at [344, 427] on div "Events Spotlight On Our Circles SA News World News Live Radio Live TV" at bounding box center [529, 446] width 954 height 39
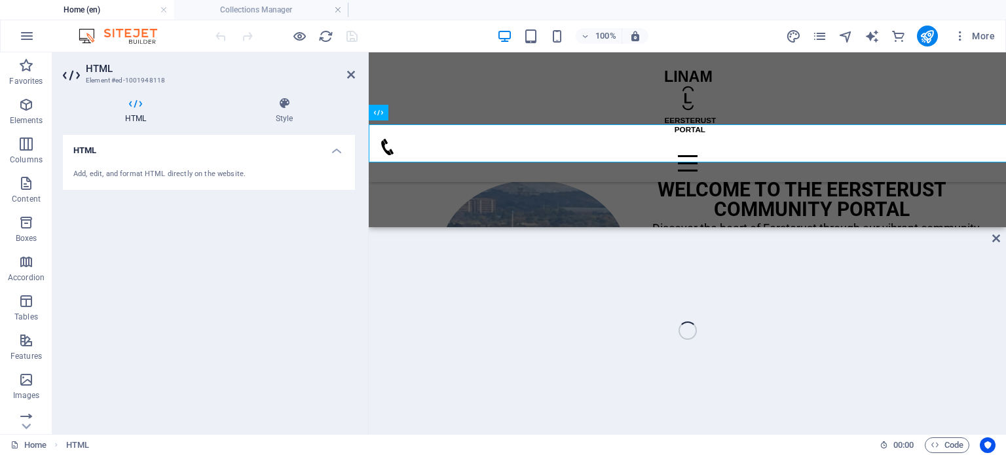
scroll to position [270, 0]
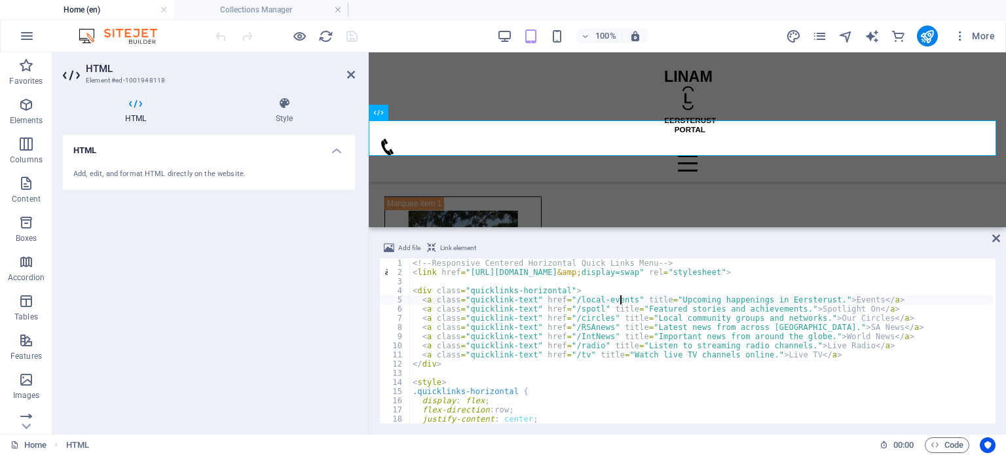
click at [620, 300] on div "<!-- Responsive Centered Horizontal Quick Links Menu --> < link href = "https:/…" at bounding box center [702, 350] width 584 height 183
type textarea "<a class="quicklink-text" href="/local-events" title="Upcoming happenings in Ee…"
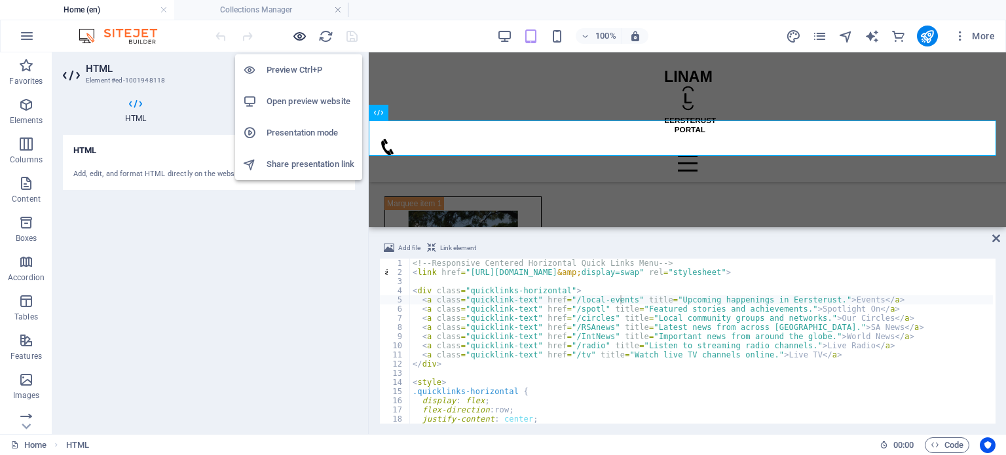
click at [297, 35] on icon "button" at bounding box center [299, 36] width 15 height 15
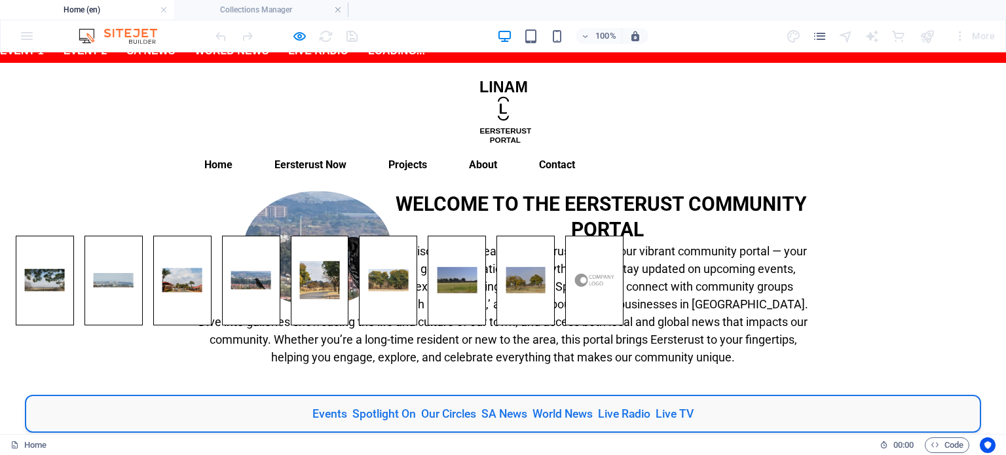
scroll to position [0, 0]
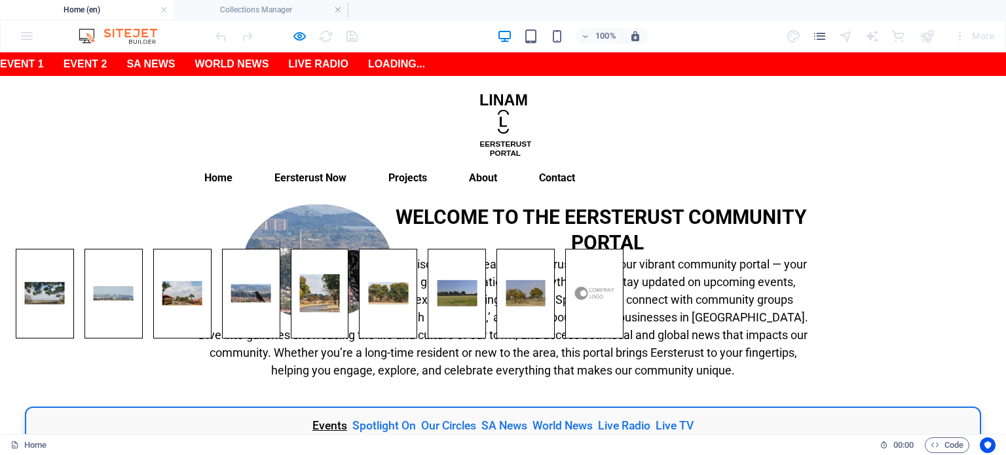
click at [322, 418] on link "Events" at bounding box center [330, 426] width 35 height 16
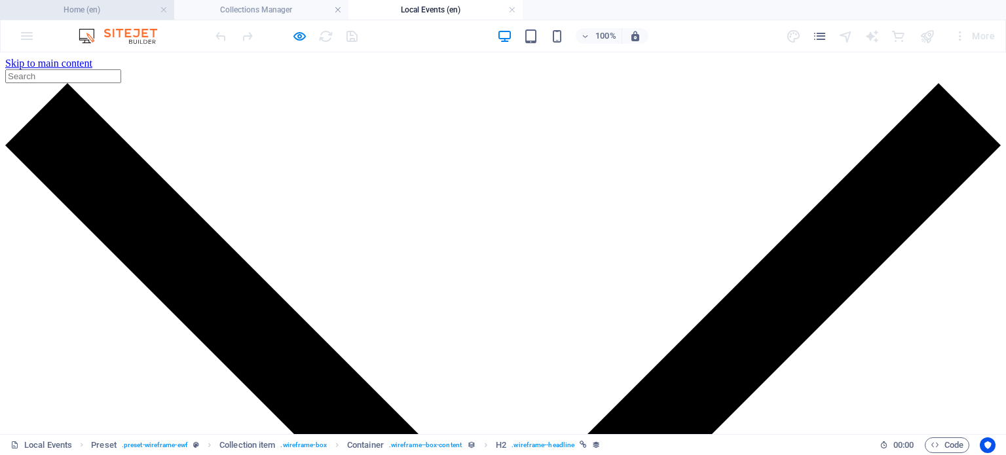
click at [113, 7] on h4 "Home (en)" at bounding box center [87, 10] width 174 height 14
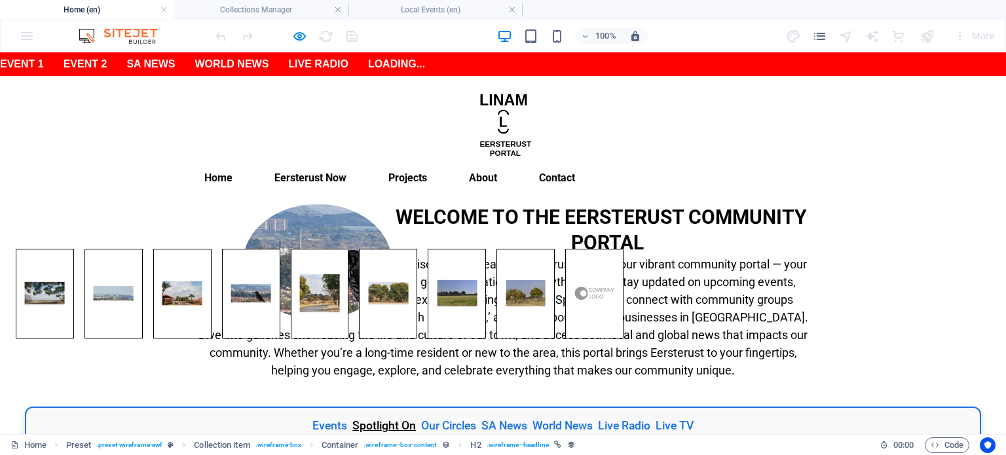
click at [382, 418] on link "Spotlight On" at bounding box center [384, 426] width 64 height 16
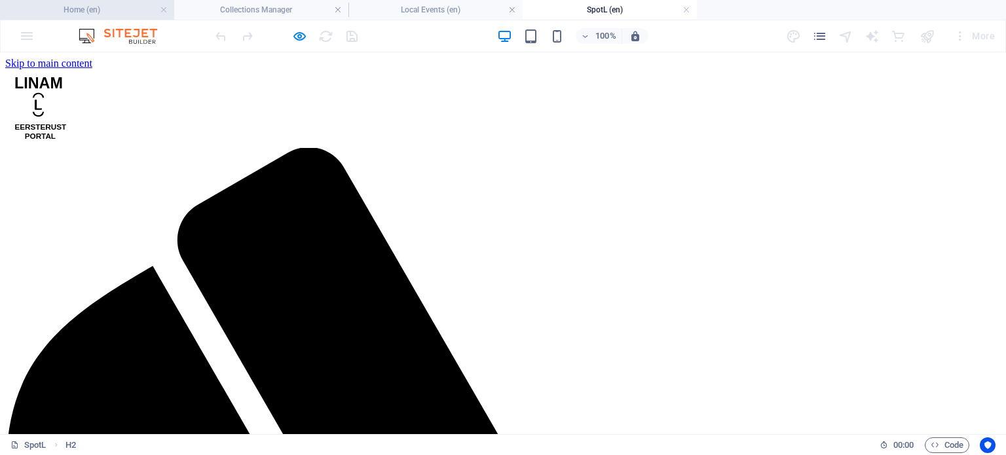
click at [98, 10] on h4 "Home (en)" at bounding box center [87, 10] width 174 height 14
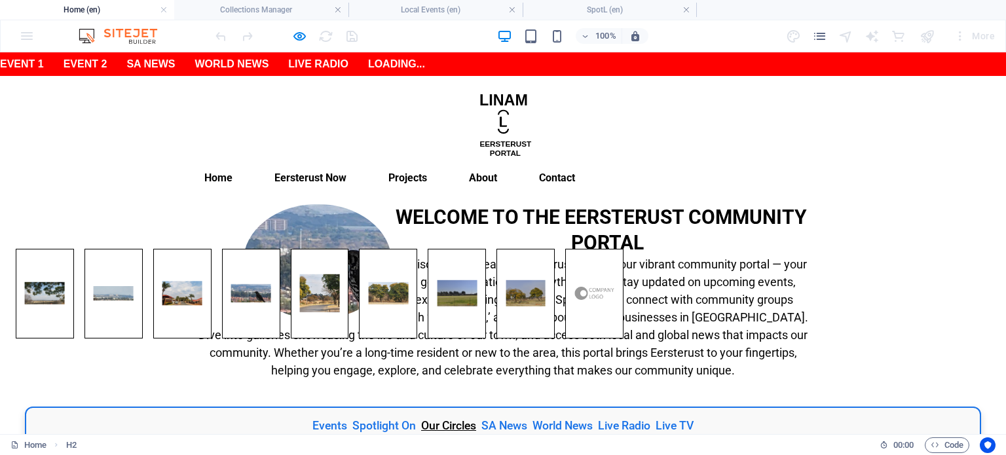
click at [438, 418] on link "Our Circles" at bounding box center [448, 426] width 55 height 16
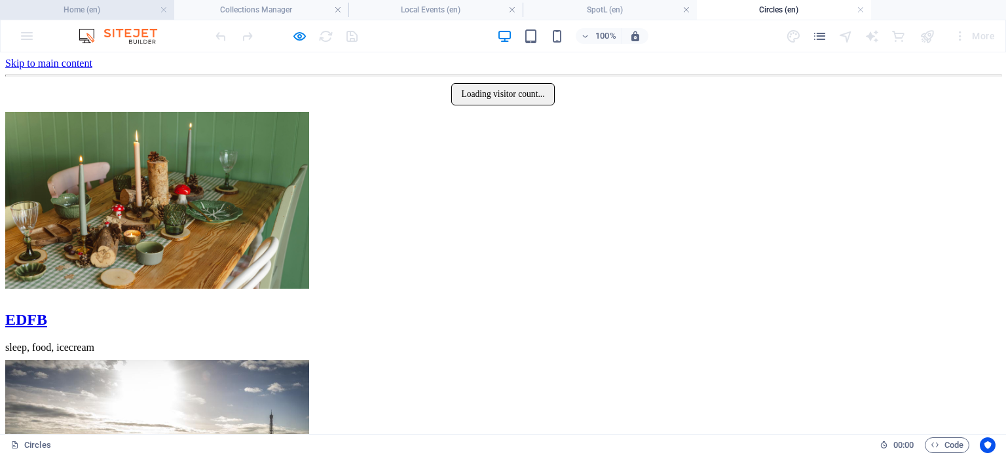
click at [73, 13] on h4 "Home (en)" at bounding box center [87, 10] width 174 height 14
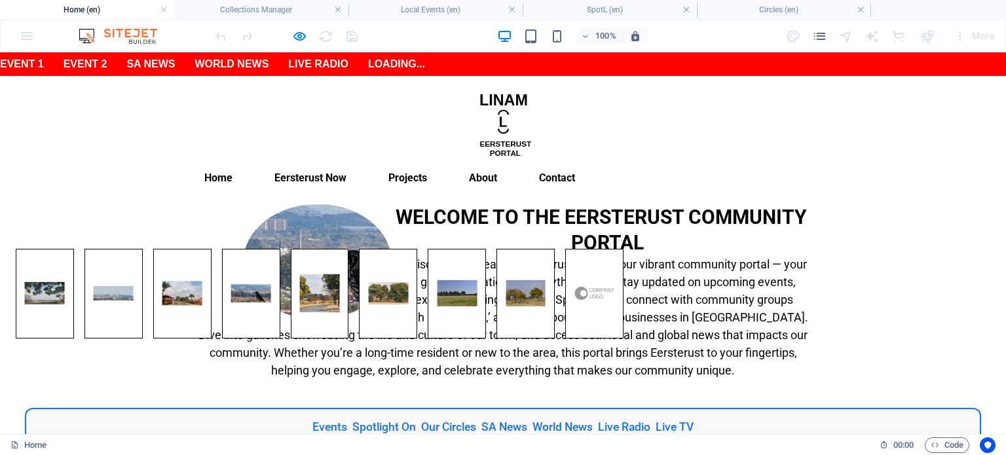
click at [170, 109] on div "Menu Home Eersterust Now Events Spotlight On Our Circles BizHub Gallery Project…" at bounding box center [503, 140] width 1006 height 128
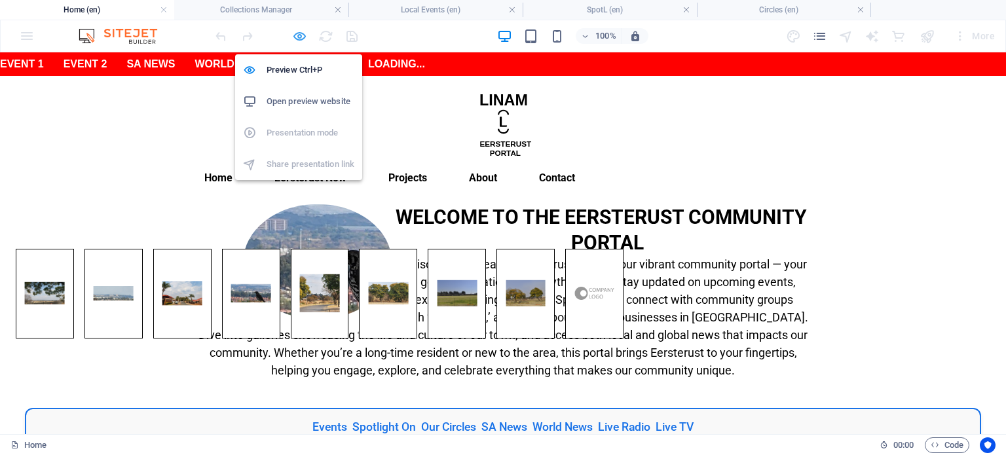
click at [306, 32] on icon "button" at bounding box center [299, 36] width 15 height 15
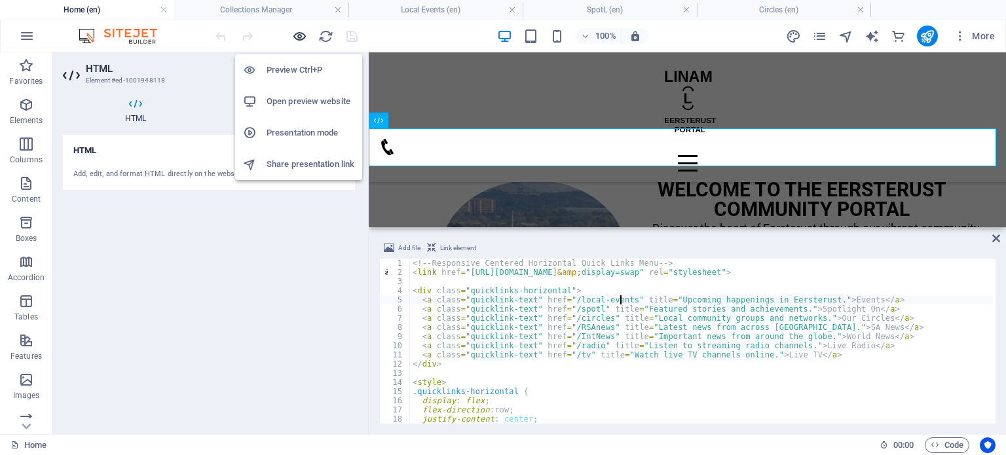
scroll to position [262, 0]
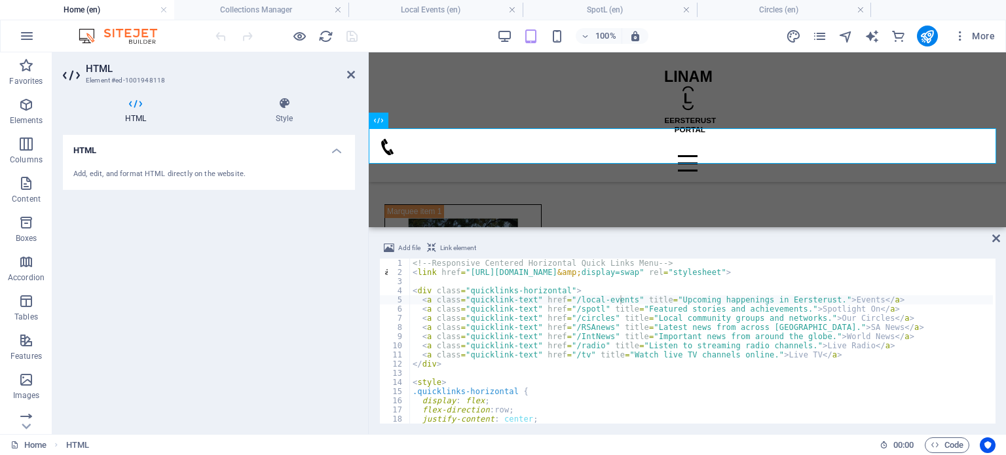
click at [86, 7] on h4 "Home (en)" at bounding box center [87, 10] width 174 height 14
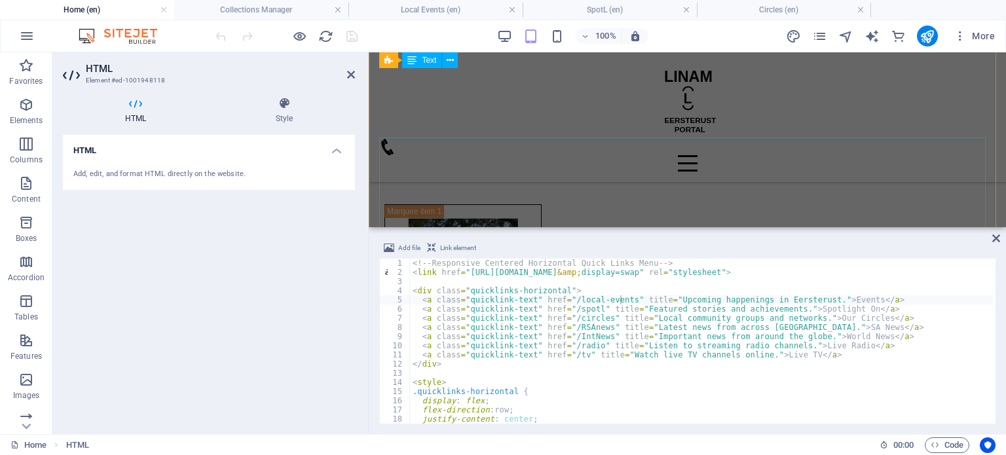
scroll to position [0, 0]
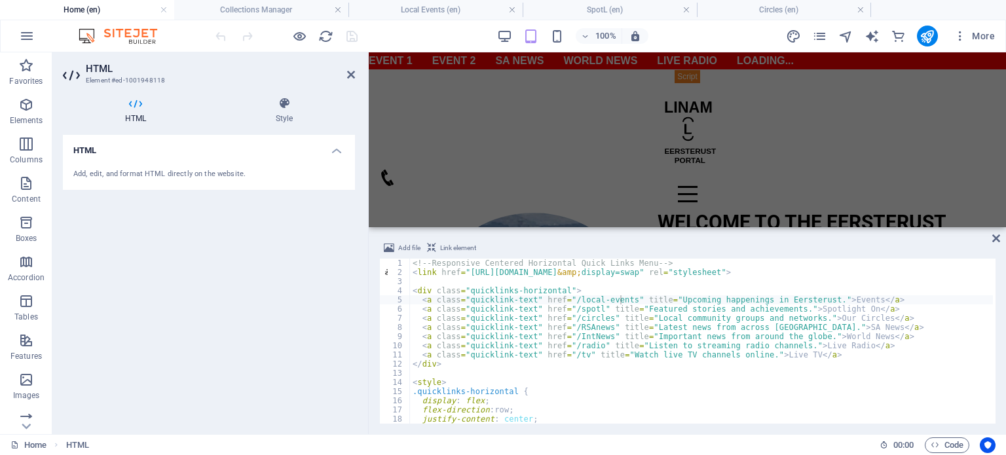
type textarea ".quicklinks-horizontal {"
click at [641, 390] on div "<!-- Responsive Centered Horizontal Quick Links Menu --> < link href = "https:/…" at bounding box center [702, 350] width 584 height 183
click at [922, 41] on icon "publish" at bounding box center [927, 36] width 15 height 15
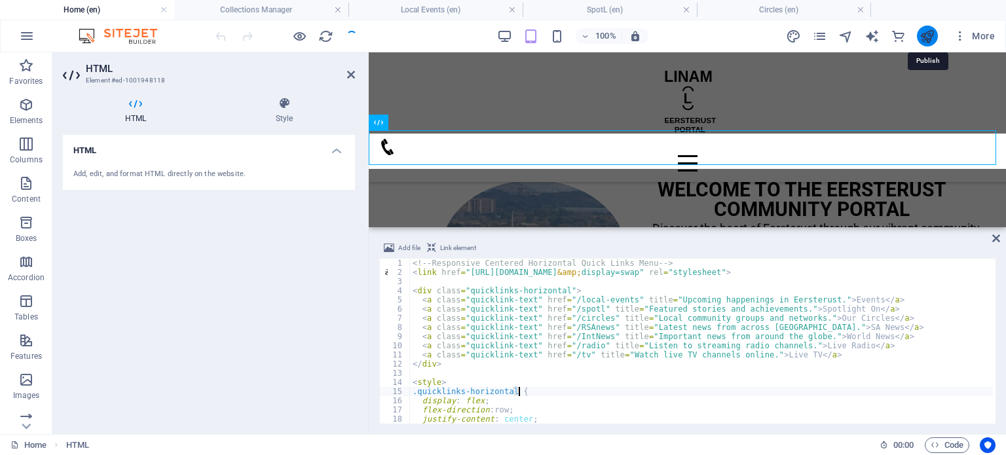
scroll to position [261, 0]
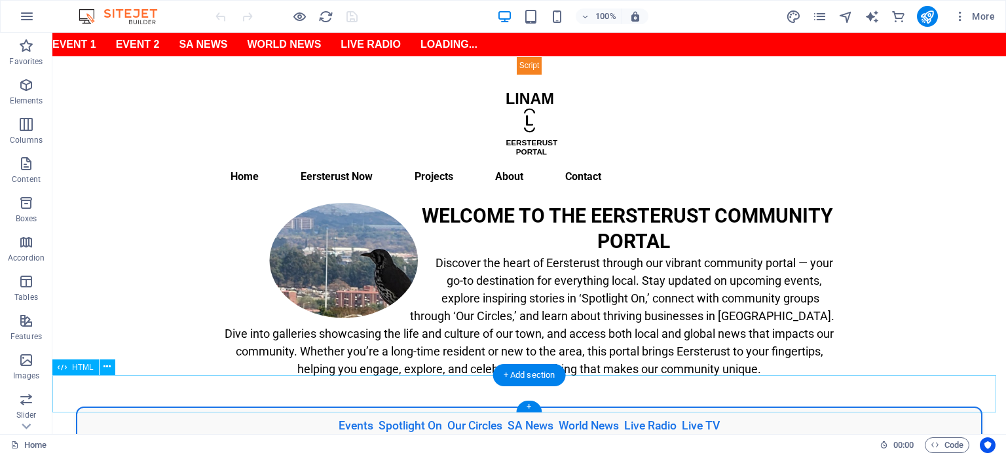
click at [333, 407] on div "Events Spotlight On Our Circles SA News World News Live Radio Live TV" at bounding box center [529, 426] width 954 height 39
click at [351, 407] on div "Events Spotlight On Our Circles SA News World News Live Radio Live TV" at bounding box center [529, 426] width 954 height 39
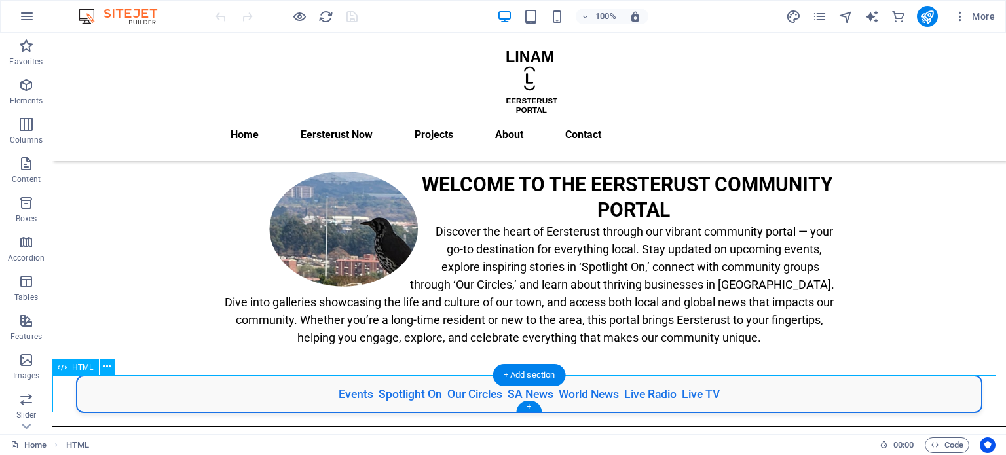
scroll to position [259, 0]
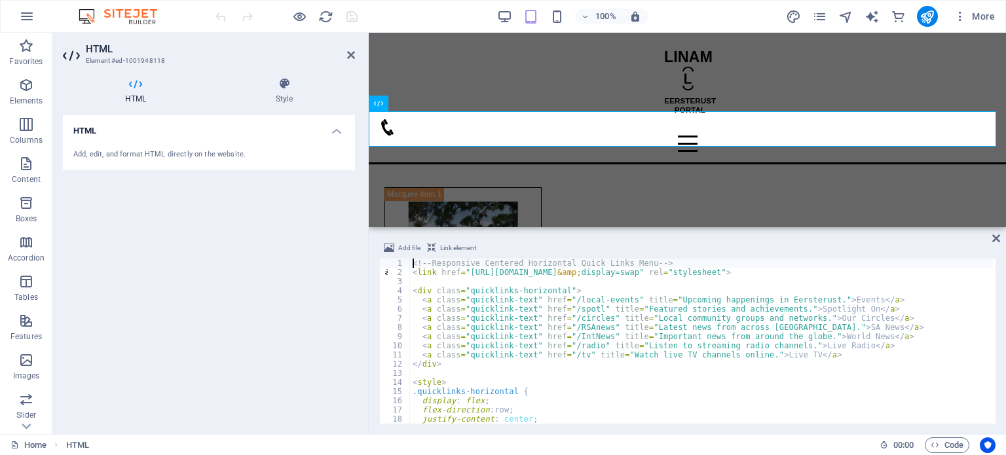
click at [563, 301] on div "<!-- Responsive Centered Horizontal Quick Links Menu --> < link href = "[URL][D…" at bounding box center [702, 350] width 584 height 183
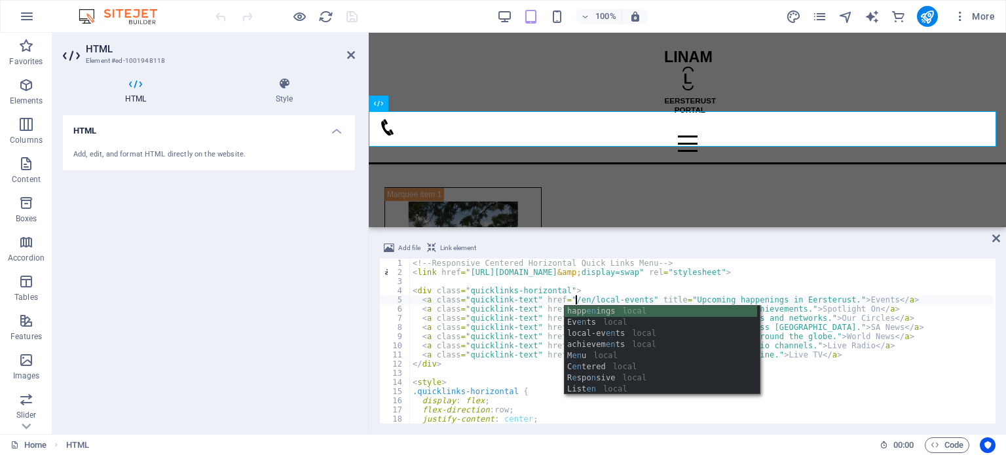
scroll to position [0, 13]
click at [896, 419] on div "<!-- Responsive Centered Horizontal Quick Links Menu --> < link href = "[URL][D…" at bounding box center [702, 350] width 584 height 183
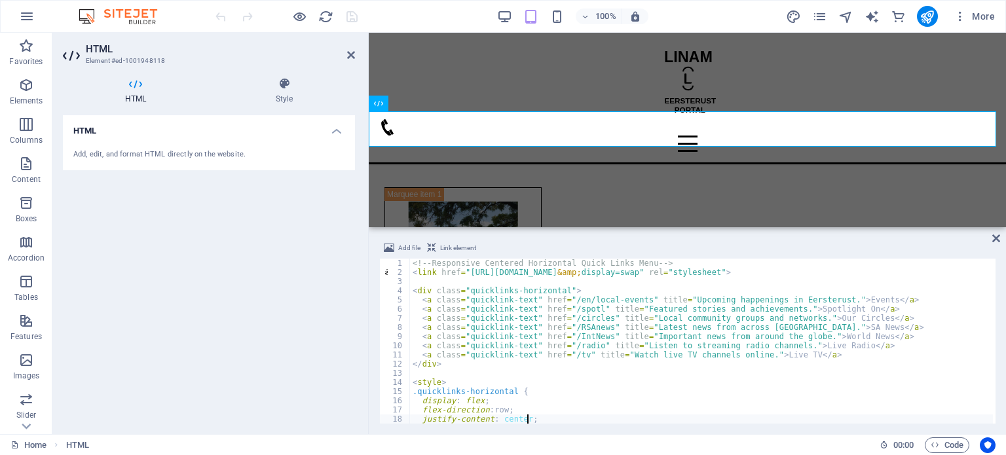
scroll to position [0, 8]
click at [563, 311] on div "<!-- Responsive Centered Horizontal Quick Links Menu --> < link href = "[URL][D…" at bounding box center [702, 350] width 584 height 183
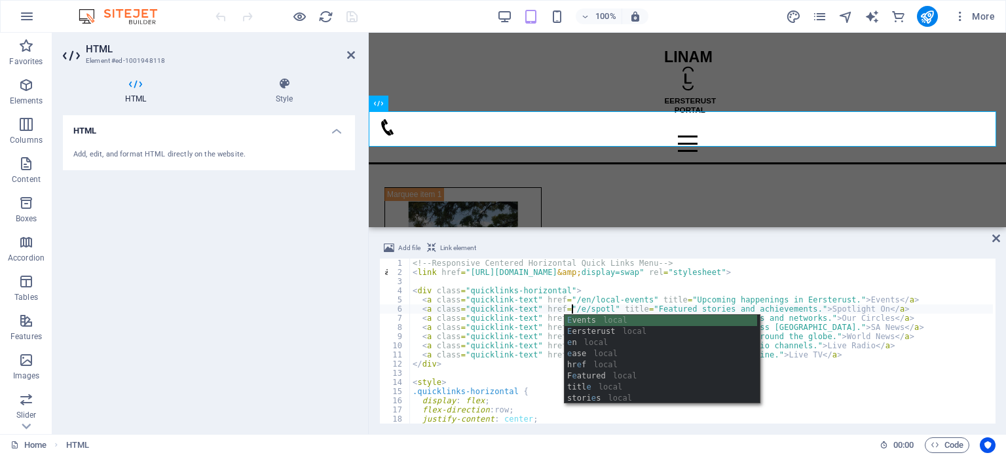
scroll to position [0, 13]
type textarea "<a class="quicklink-text" href="/en/spotl" title="Featured stories and achievem…"
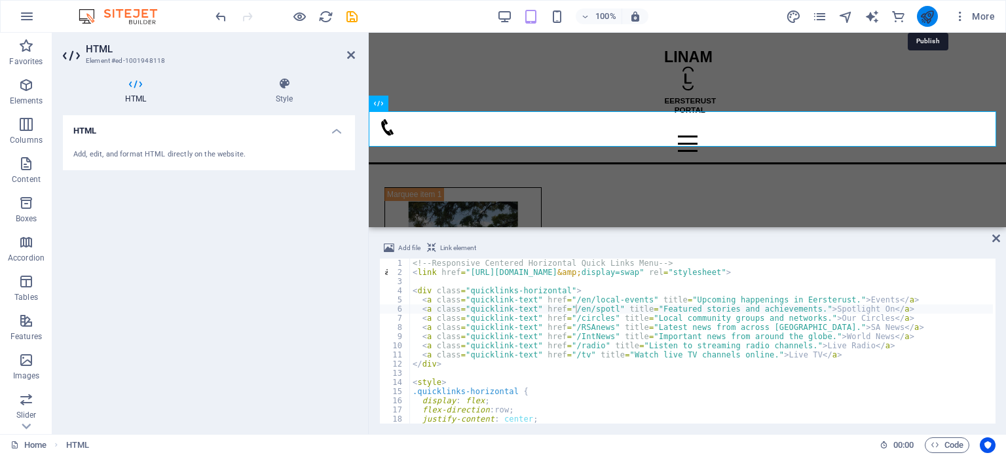
click at [928, 16] on icon "publish" at bounding box center [927, 16] width 15 height 15
